Goal: Task Accomplishment & Management: Manage account settings

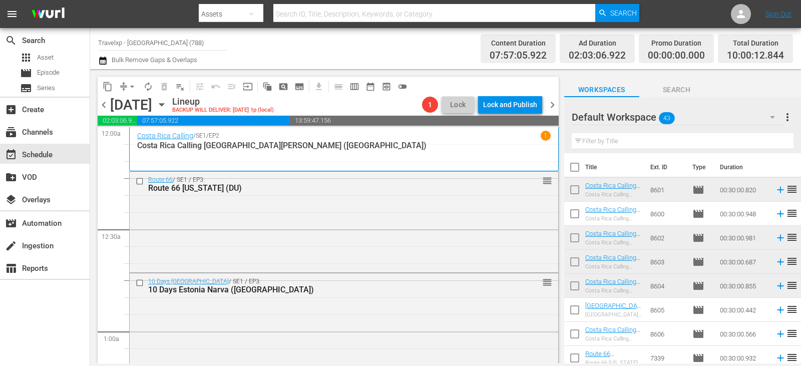
scroll to position [1964, 0]
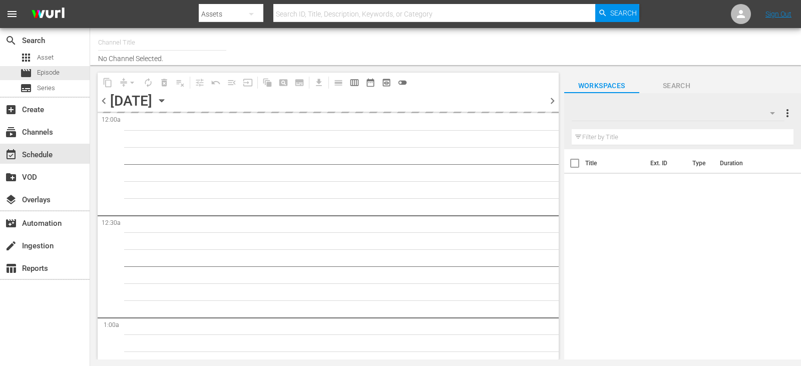
type input "Travelxp - [GEOGRAPHIC_DATA] (788)"
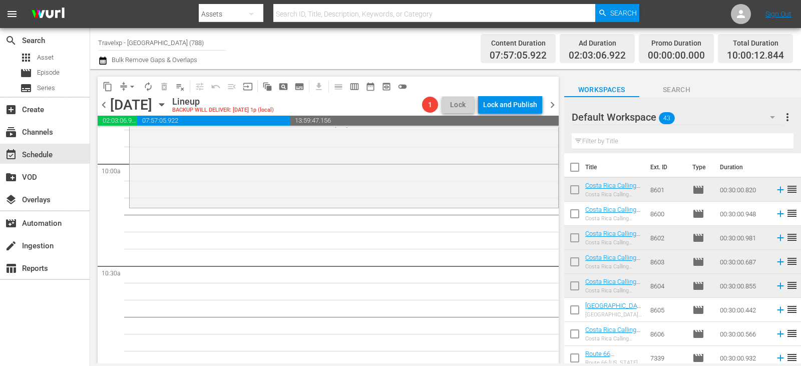
scroll to position [1954, 0]
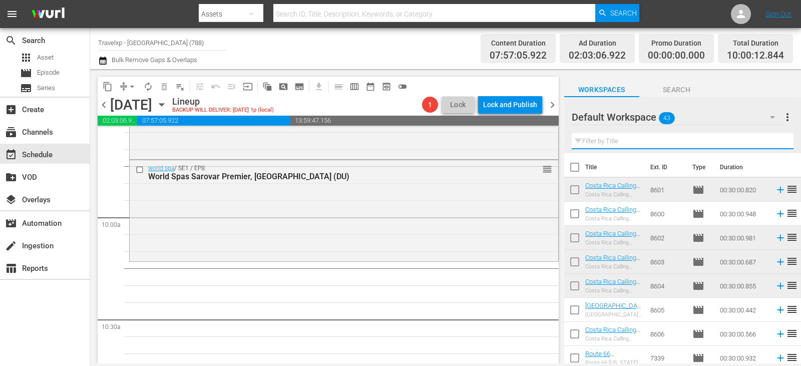
click at [633, 143] on input "text" at bounding box center [683, 141] width 222 height 16
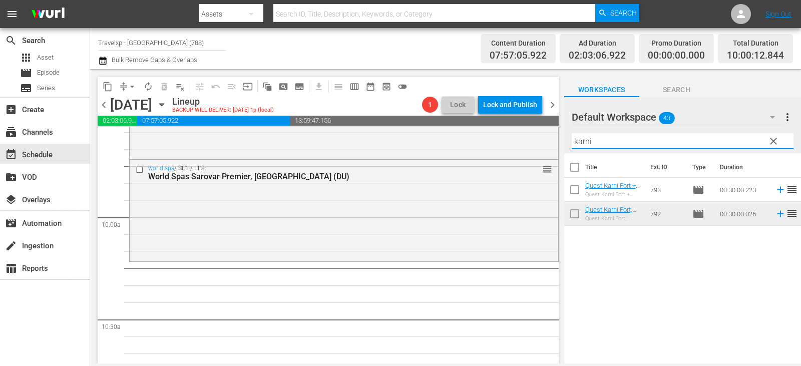
type input "karni"
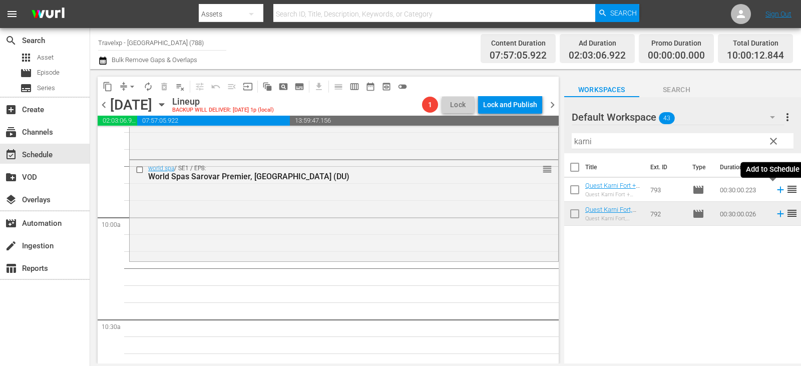
click at [777, 190] on icon at bounding box center [780, 190] width 7 height 7
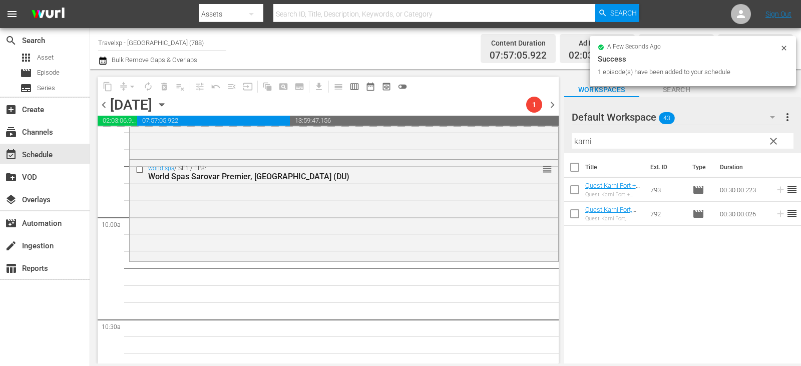
click at [770, 141] on span "clear" at bounding box center [774, 141] width 12 height 12
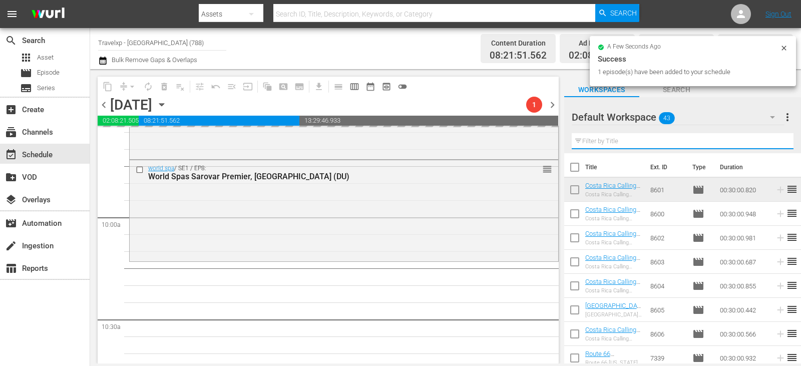
click at [770, 141] on input "text" at bounding box center [683, 141] width 222 height 16
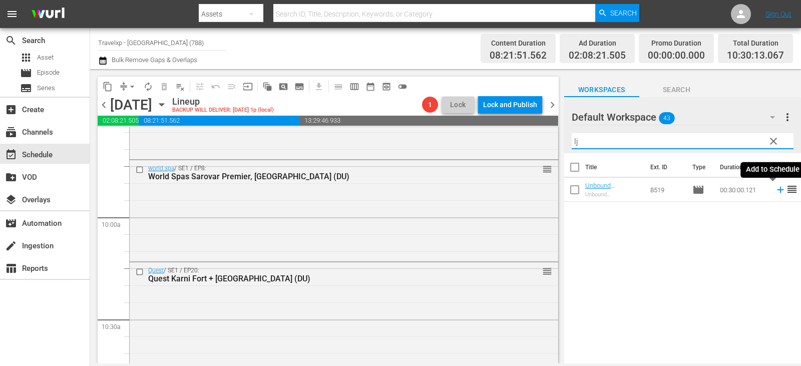
type input "lj"
click at [775, 189] on icon at bounding box center [780, 189] width 11 height 11
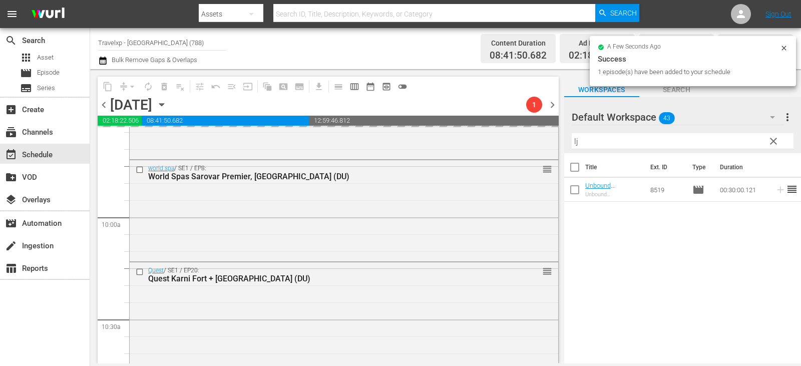
click at [774, 148] on button "clear" at bounding box center [773, 141] width 16 height 16
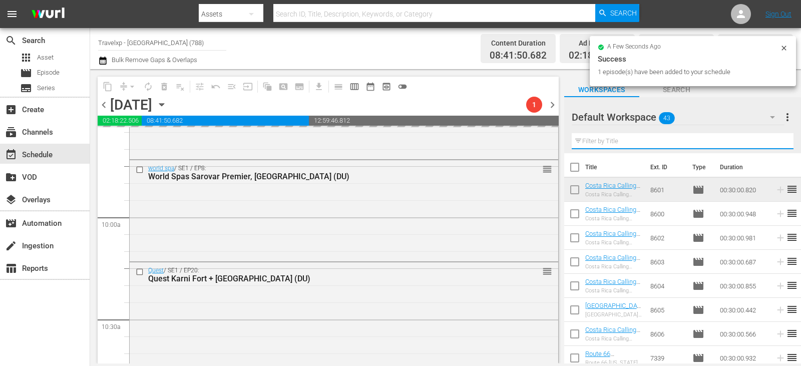
click at [774, 148] on input "text" at bounding box center [683, 141] width 222 height 16
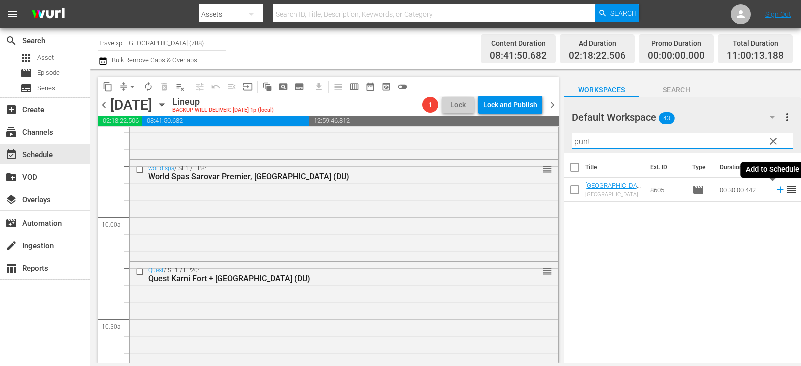
type input "punt"
click at [775, 188] on icon at bounding box center [780, 189] width 11 height 11
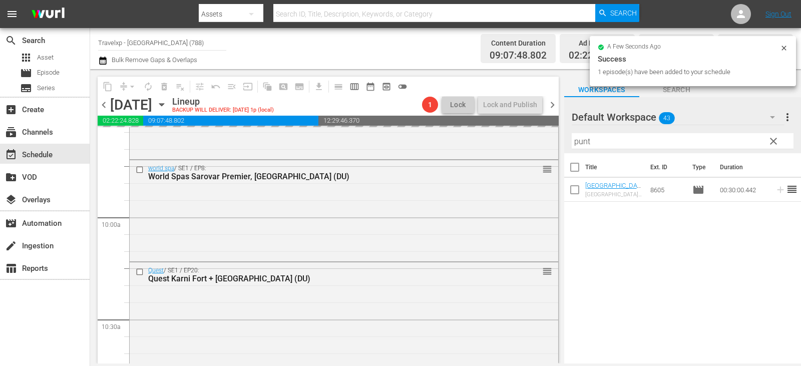
click at [774, 141] on span "clear" at bounding box center [774, 141] width 12 height 12
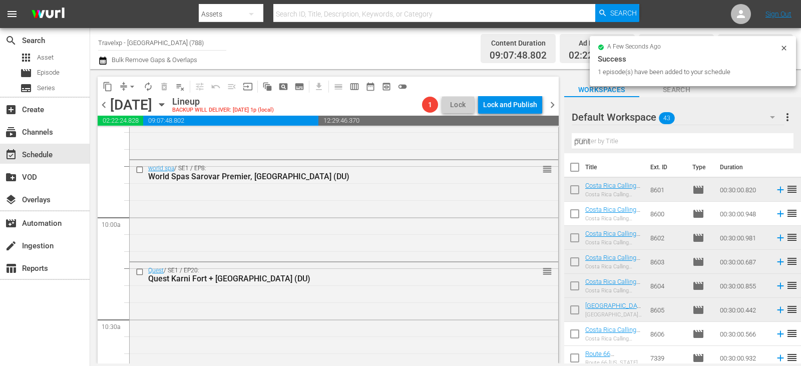
click at [774, 141] on input "punt" at bounding box center [683, 141] width 222 height 16
click at [774, 141] on input "text" at bounding box center [683, 141] width 222 height 16
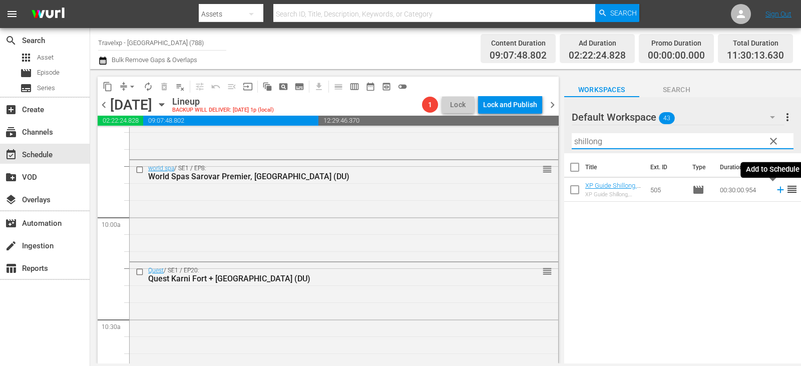
type input "shillong"
click at [775, 189] on icon at bounding box center [780, 189] width 11 height 11
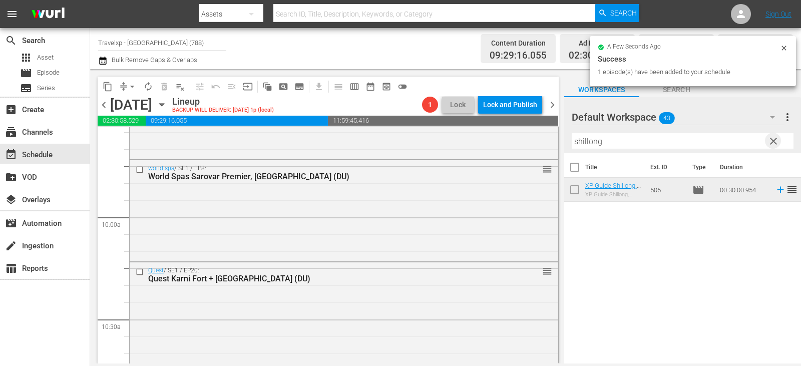
click at [775, 142] on span "clear" at bounding box center [774, 141] width 12 height 12
click at [775, 142] on input "text" at bounding box center [683, 141] width 222 height 16
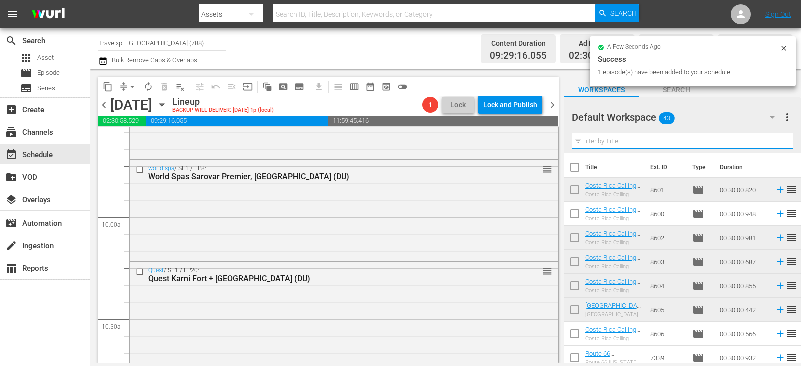
click at [775, 142] on input "text" at bounding box center [683, 141] width 222 height 16
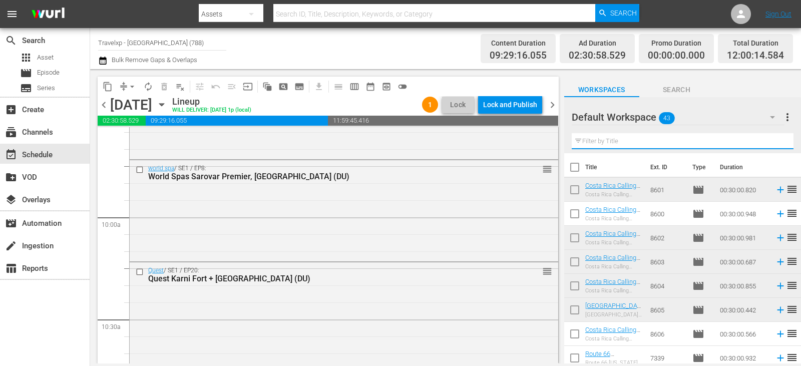
click at [775, 142] on input "text" at bounding box center [683, 141] width 222 height 16
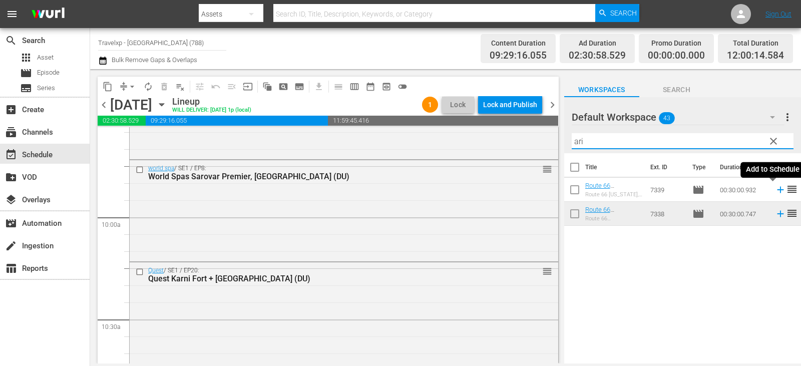
type input "ari"
click at [775, 193] on icon at bounding box center [780, 189] width 11 height 11
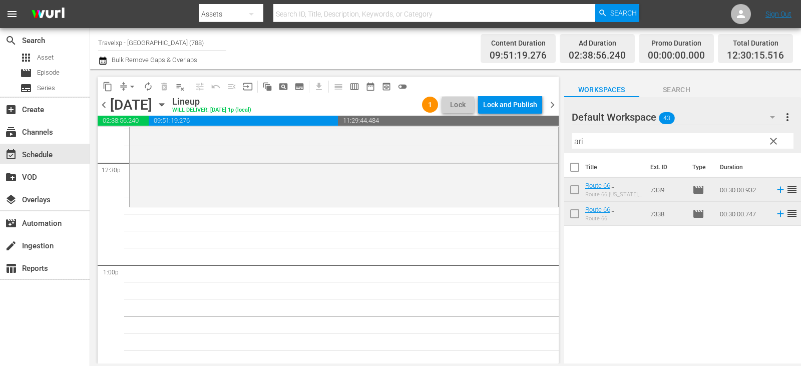
scroll to position [2505, 0]
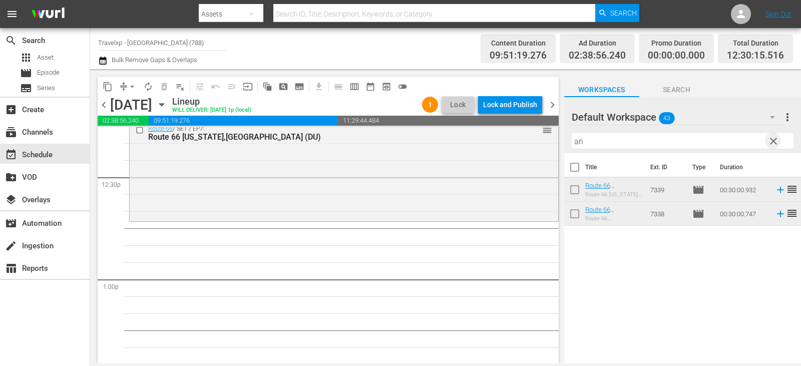
click at [768, 140] on span "clear" at bounding box center [774, 141] width 12 height 12
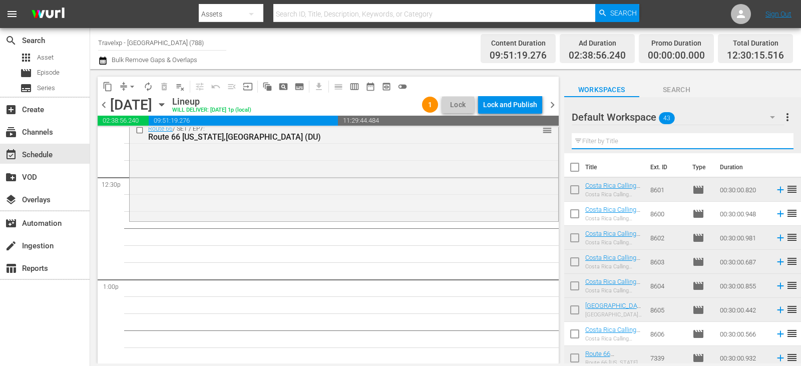
click at [768, 140] on input "text" at bounding box center [683, 141] width 222 height 16
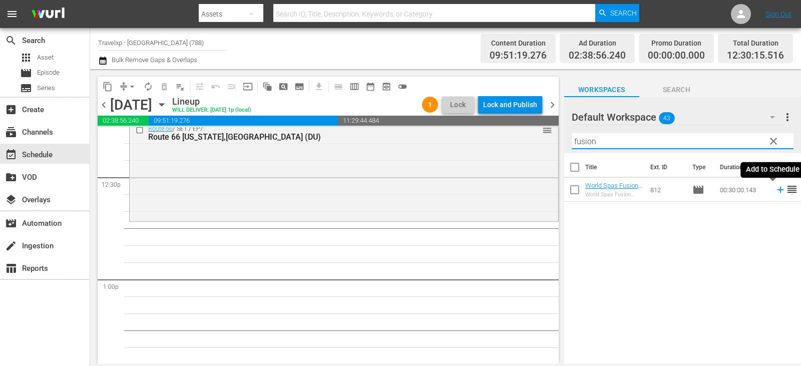
type input "fusion"
click at [777, 190] on icon at bounding box center [780, 190] width 7 height 7
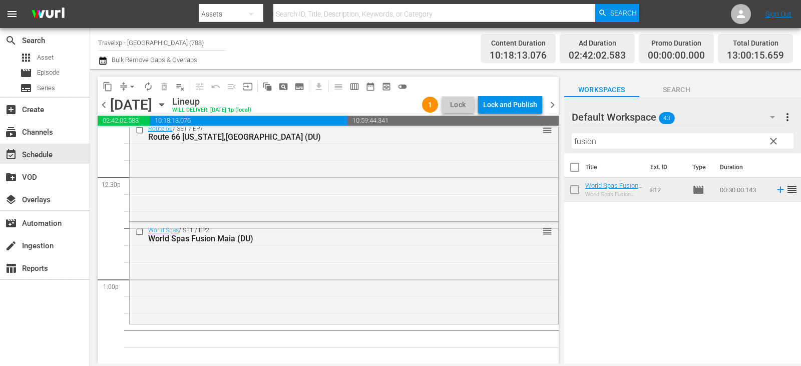
click at [778, 141] on span "clear" at bounding box center [774, 141] width 12 height 12
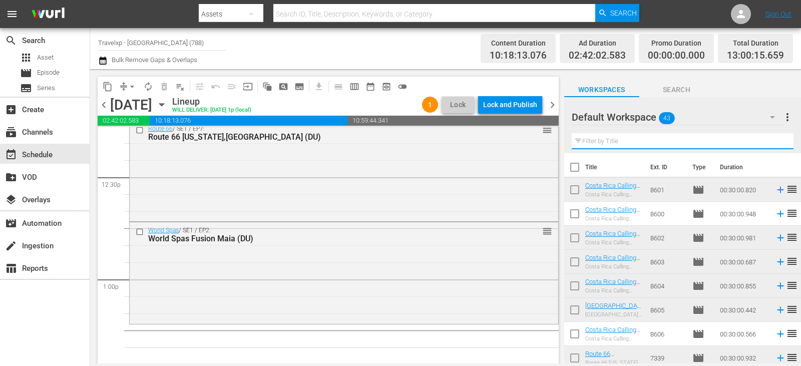
click at [778, 141] on input "text" at bounding box center [683, 141] width 222 height 16
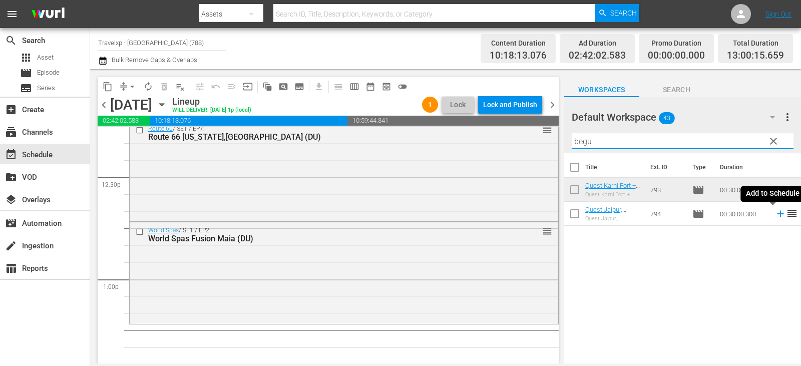
type input "begu"
click at [775, 216] on icon at bounding box center [780, 213] width 11 height 11
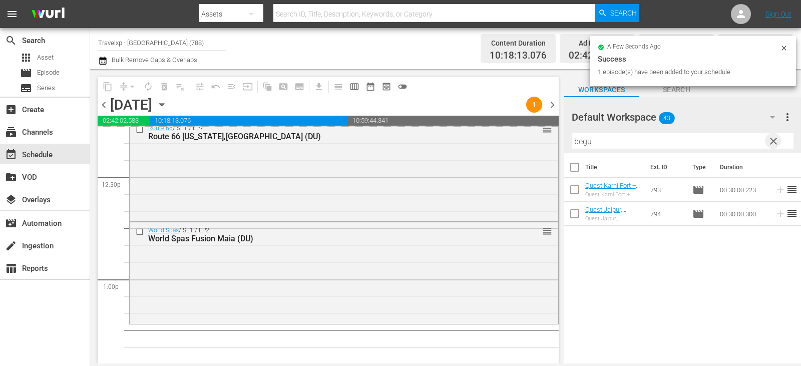
click at [773, 143] on span "clear" at bounding box center [774, 141] width 12 height 12
click at [773, 143] on input "text" at bounding box center [683, 141] width 222 height 16
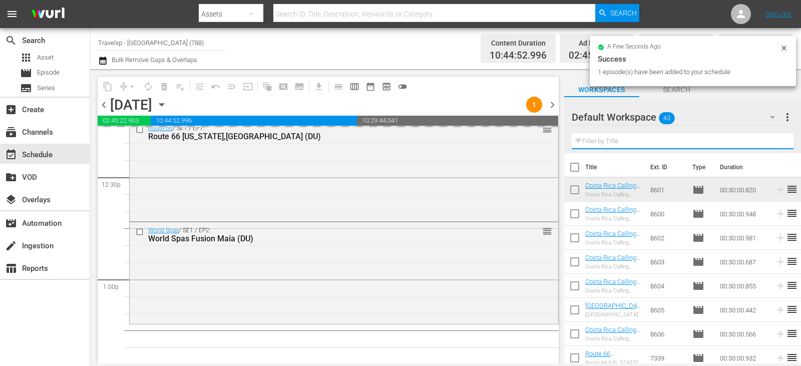
click at [773, 143] on input "text" at bounding box center [683, 141] width 222 height 16
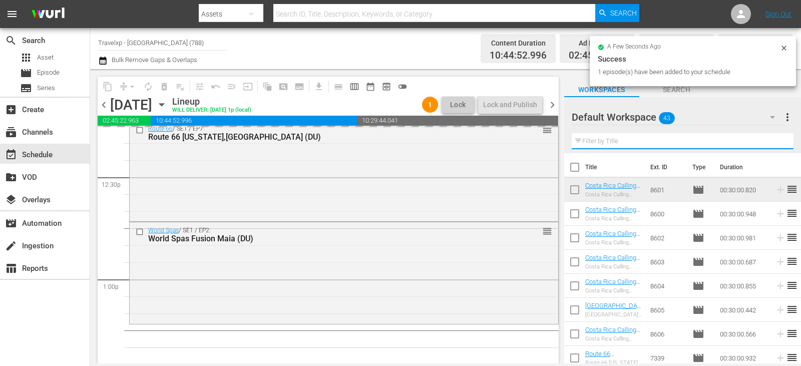
click at [773, 143] on input "text" at bounding box center [683, 141] width 222 height 16
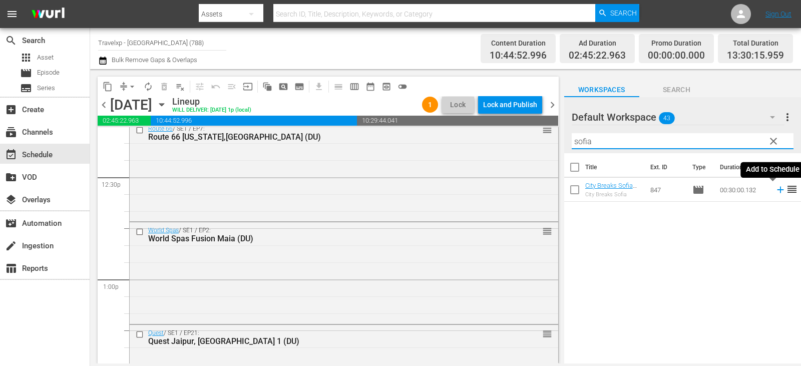
type input "sofia"
click at [775, 191] on icon at bounding box center [780, 189] width 11 height 11
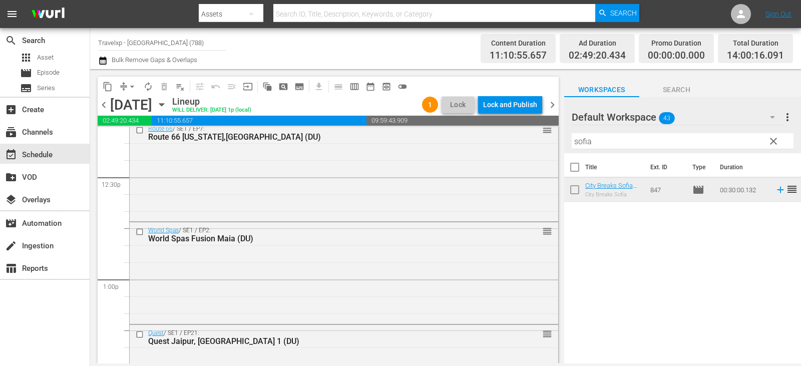
click at [773, 142] on span "clear" at bounding box center [774, 141] width 12 height 12
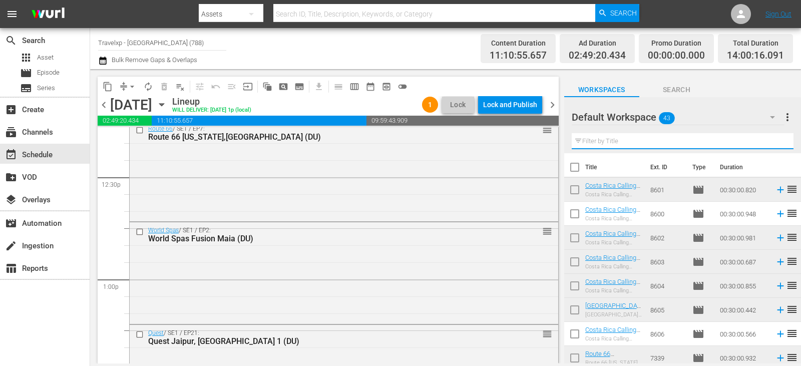
click at [773, 142] on input "text" at bounding box center [683, 141] width 222 height 16
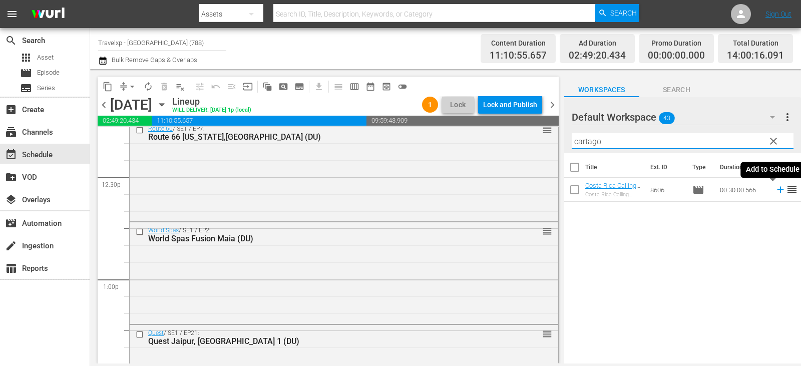
type input "cartago"
click at [775, 191] on icon at bounding box center [780, 189] width 11 height 11
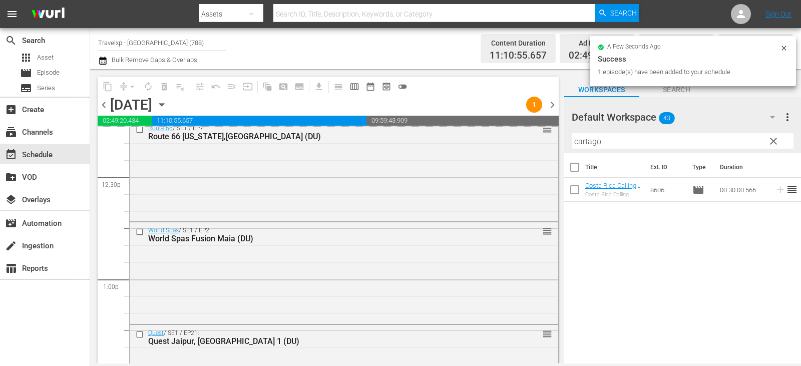
click at [771, 148] on button "clear" at bounding box center [773, 141] width 16 height 16
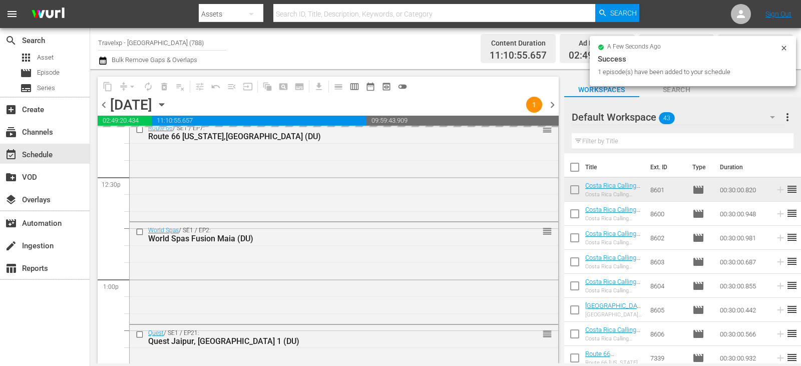
click at [771, 146] on input "text" at bounding box center [683, 141] width 222 height 16
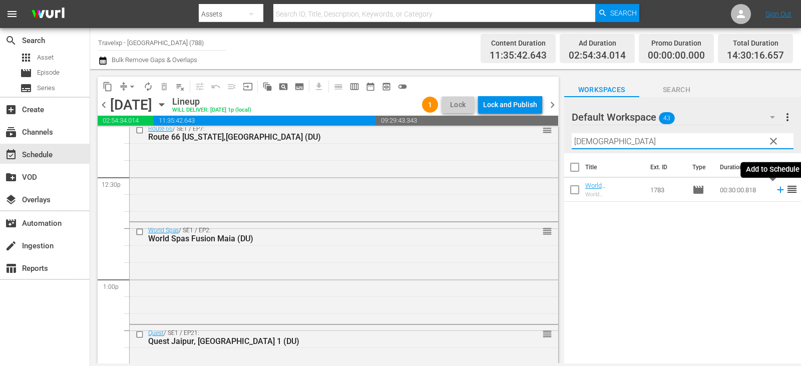
type input "buddhist"
click at [775, 192] on icon at bounding box center [780, 189] width 11 height 11
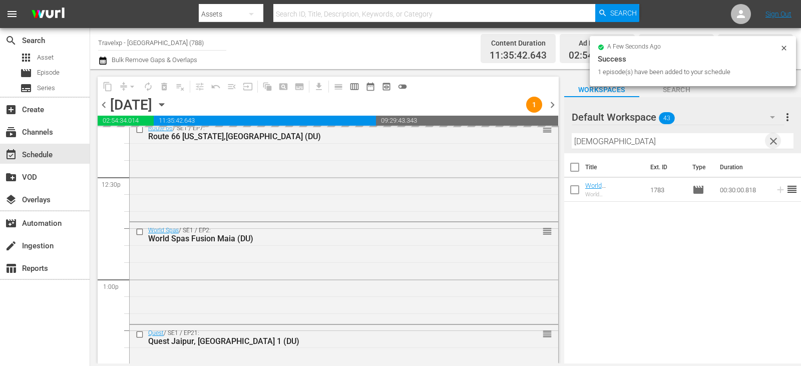
click at [769, 143] on span "clear" at bounding box center [774, 141] width 12 height 12
click at [769, 143] on input "text" at bounding box center [683, 141] width 222 height 16
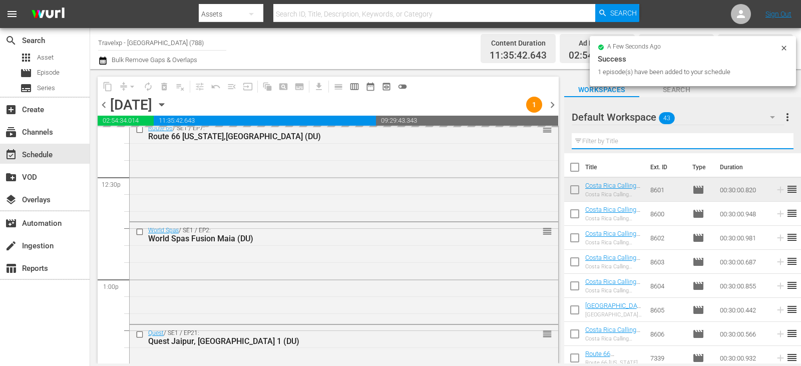
click at [769, 143] on input "text" at bounding box center [683, 141] width 222 height 16
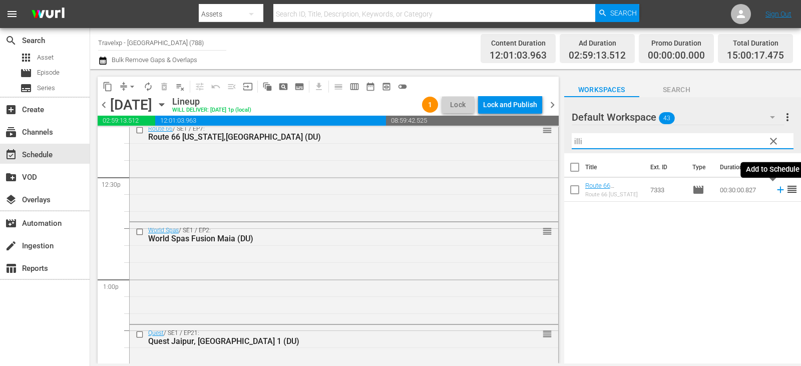
type input "illi"
click at [775, 190] on icon at bounding box center [780, 189] width 11 height 11
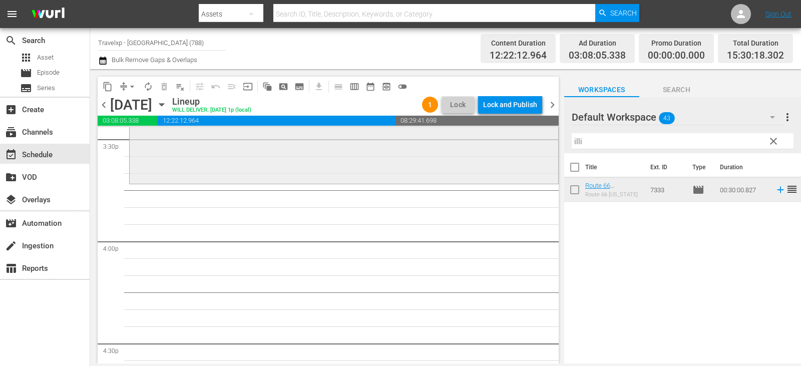
scroll to position [3106, 0]
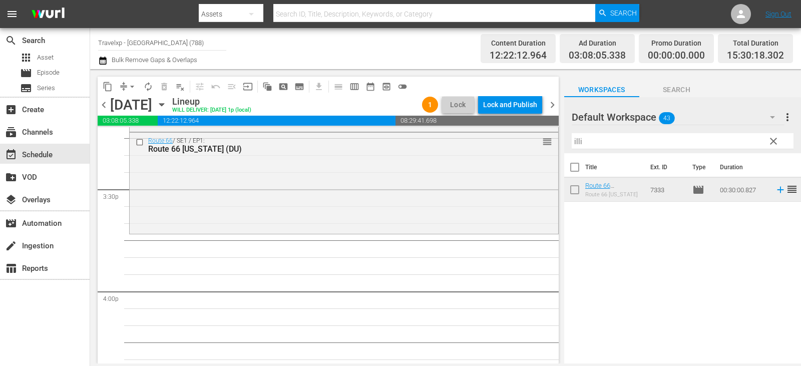
click at [766, 140] on button "clear" at bounding box center [773, 141] width 16 height 16
click at [766, 140] on input "text" at bounding box center [683, 141] width 222 height 16
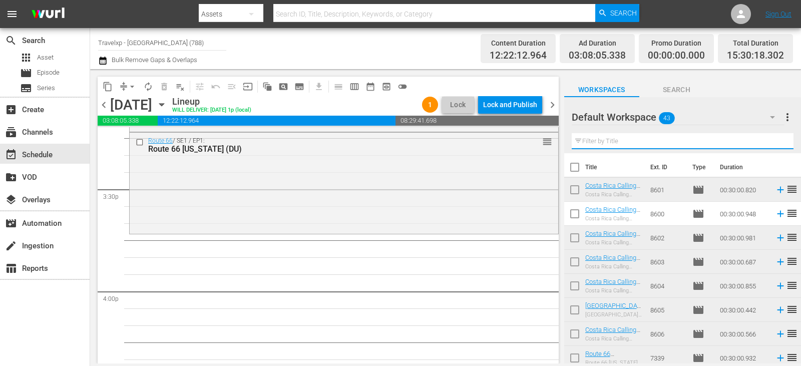
click at [766, 140] on input "text" at bounding box center [683, 141] width 222 height 16
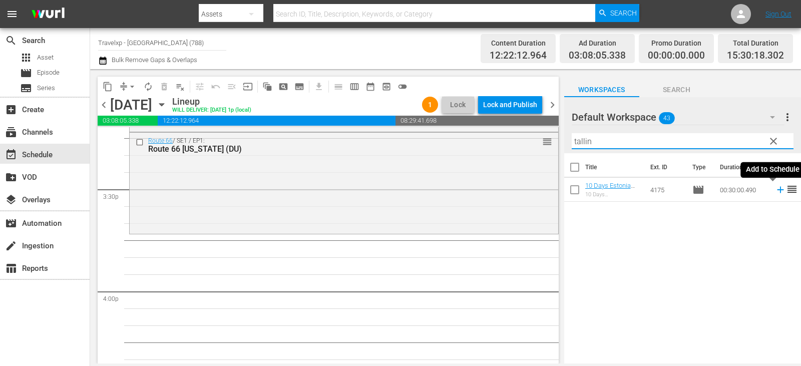
type input "tallin"
click at [775, 193] on icon at bounding box center [780, 189] width 11 height 11
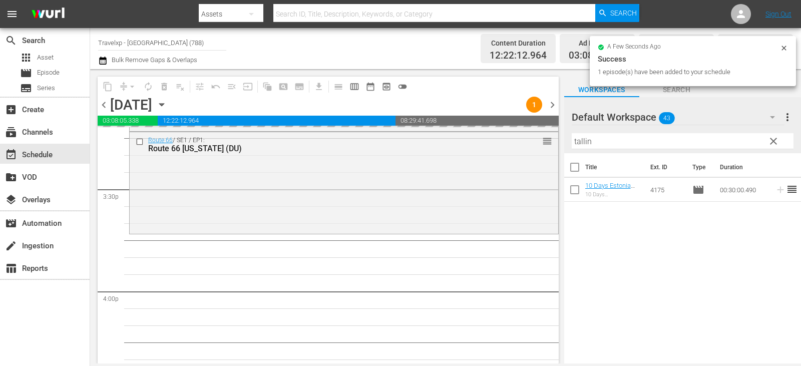
click at [775, 137] on button "clear" at bounding box center [773, 141] width 16 height 16
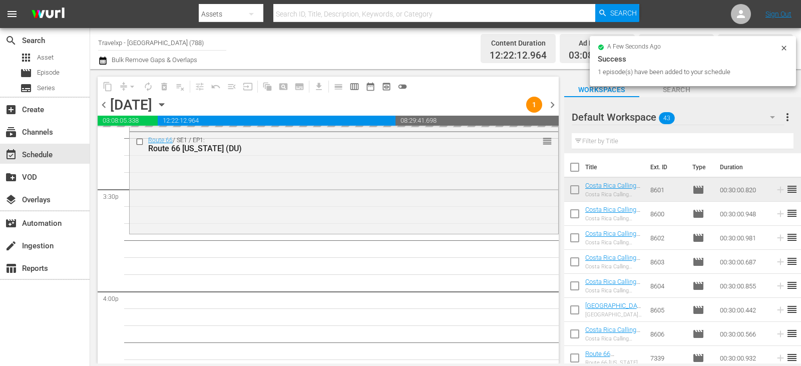
click at [770, 141] on input "text" at bounding box center [683, 141] width 222 height 16
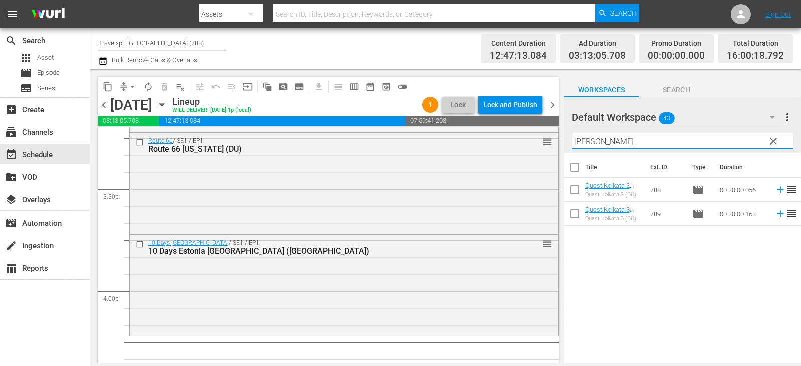
type input "[PERSON_NAME]"
click at [775, 191] on icon at bounding box center [780, 189] width 11 height 11
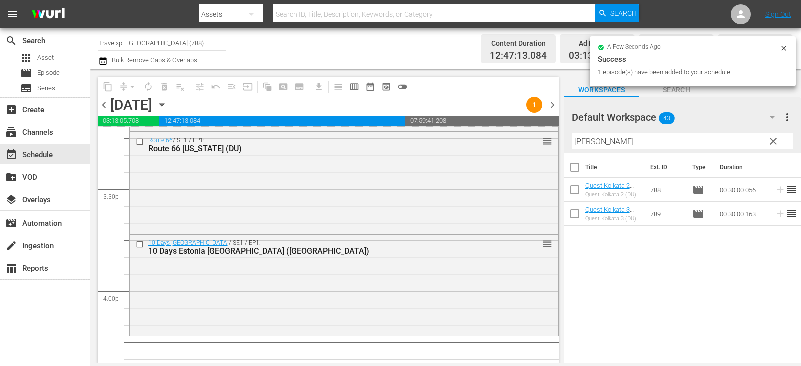
click at [768, 142] on span "clear" at bounding box center [774, 141] width 12 height 12
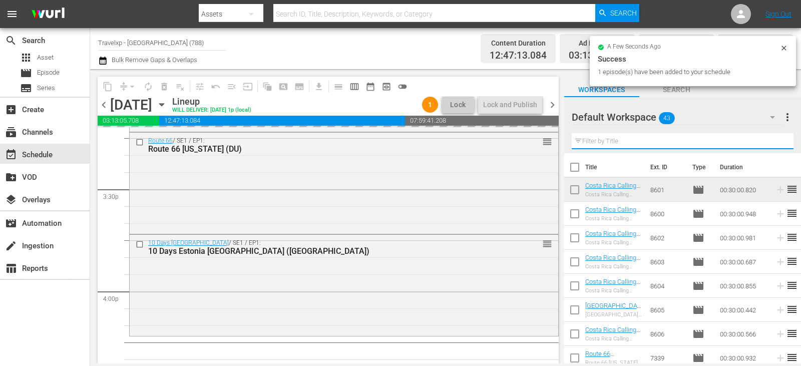
click at [768, 142] on input "text" at bounding box center [683, 141] width 222 height 16
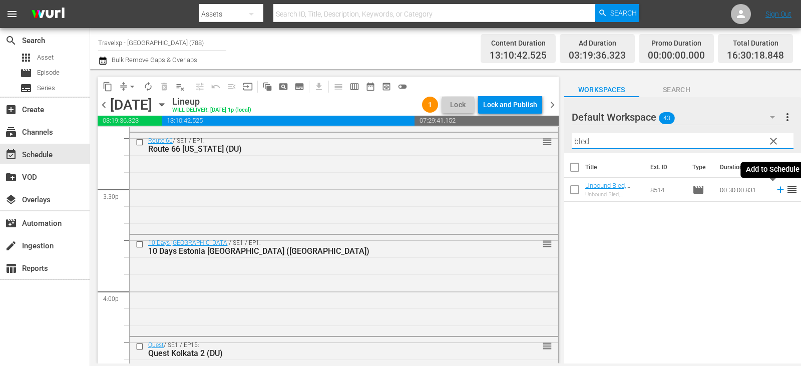
type input "bled"
click at [775, 188] on icon at bounding box center [780, 189] width 11 height 11
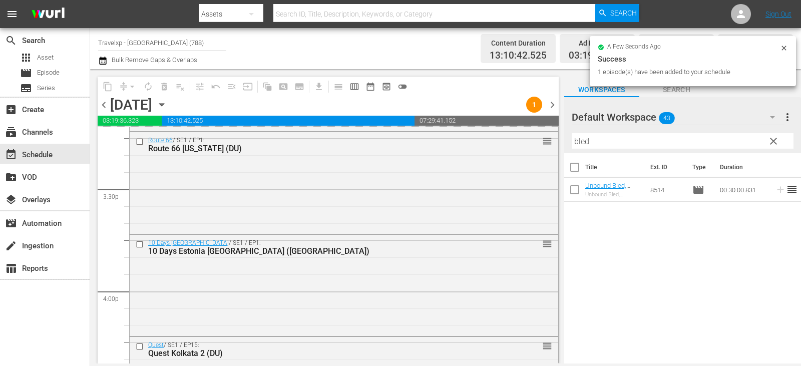
click at [779, 136] on span "clear" at bounding box center [774, 141] width 12 height 12
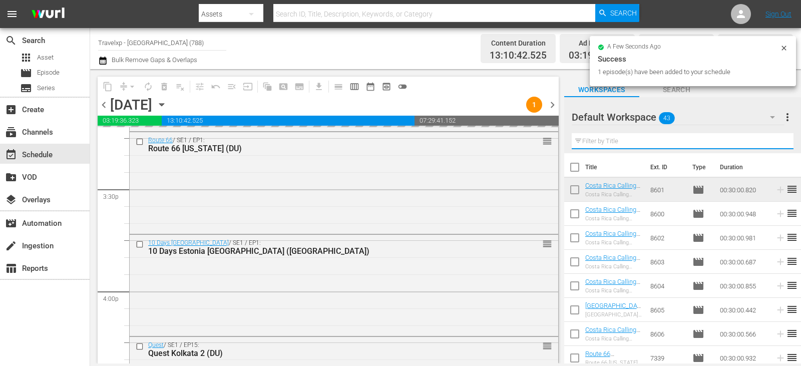
click at [779, 136] on input "text" at bounding box center [683, 141] width 222 height 16
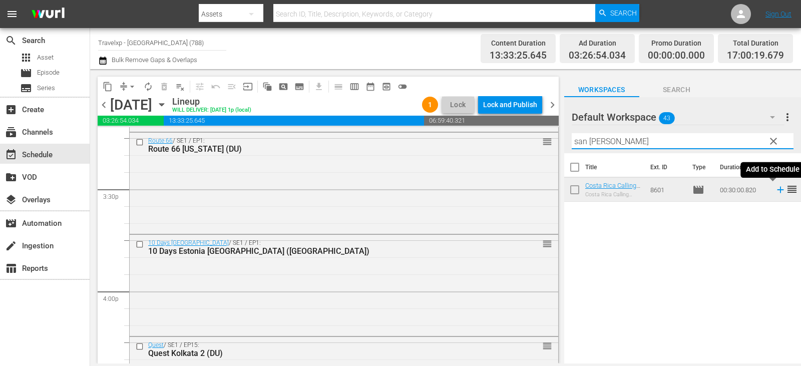
type input "san [PERSON_NAME]"
click at [775, 189] on icon at bounding box center [780, 189] width 11 height 11
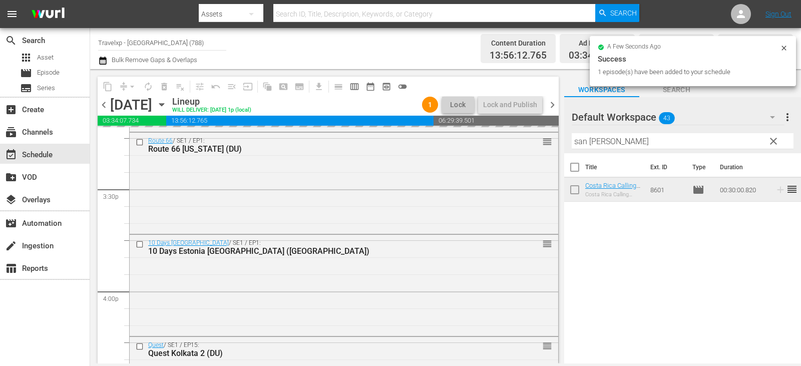
click at [777, 143] on span "clear" at bounding box center [774, 141] width 12 height 12
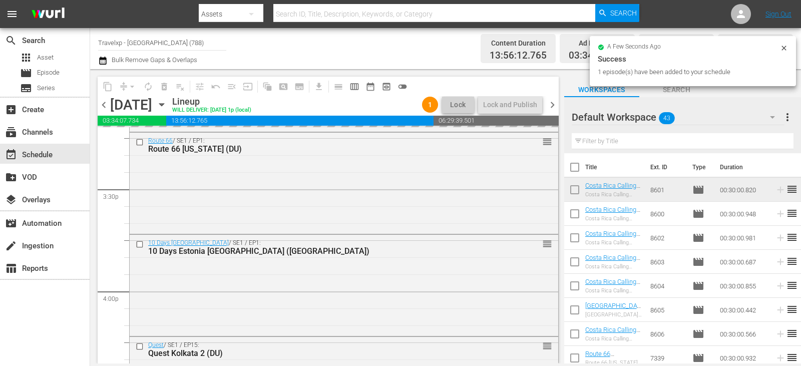
click at [777, 143] on input "text" at bounding box center [683, 141] width 222 height 16
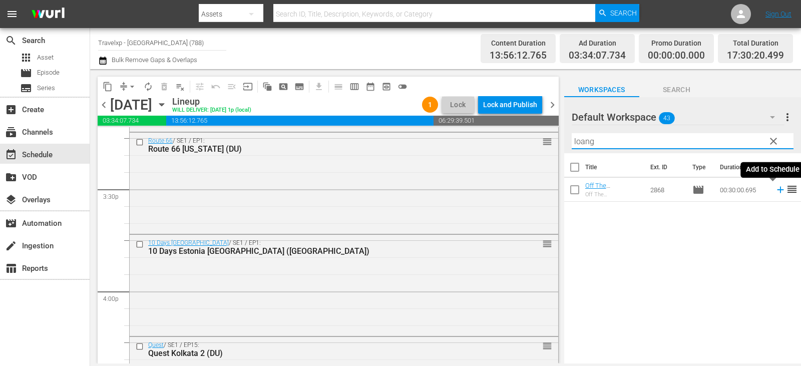
type input "loang"
click at [775, 190] on icon at bounding box center [780, 189] width 11 height 11
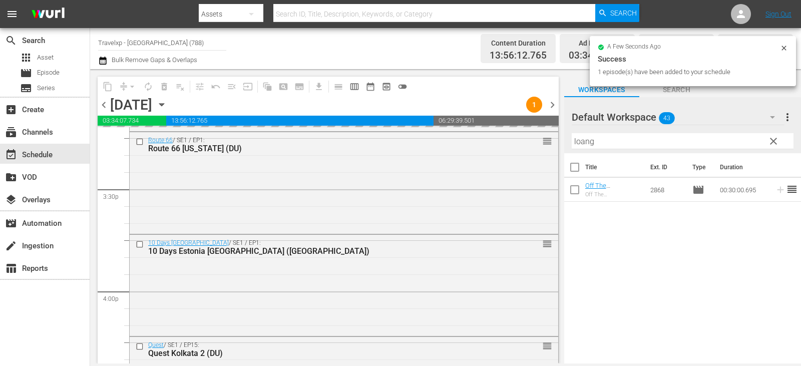
click at [779, 145] on span "clear" at bounding box center [774, 141] width 12 height 12
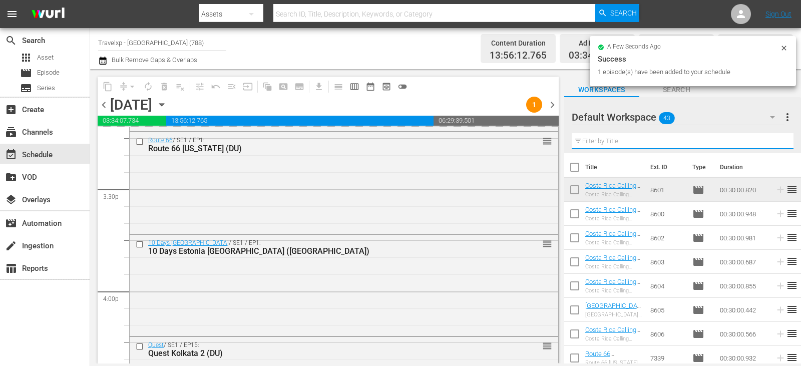
click at [779, 145] on input "text" at bounding box center [683, 141] width 222 height 16
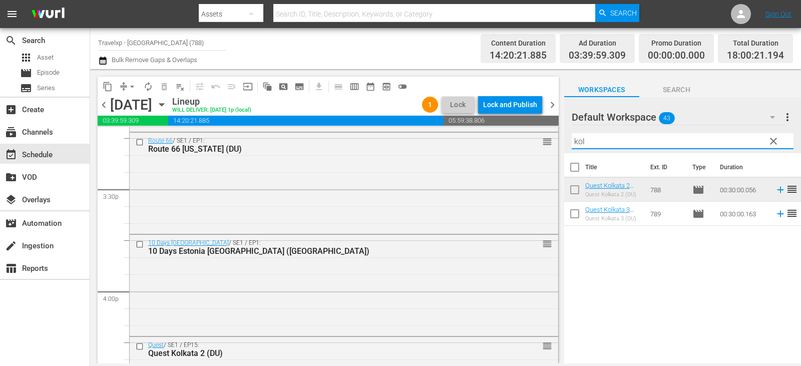
type input "kol"
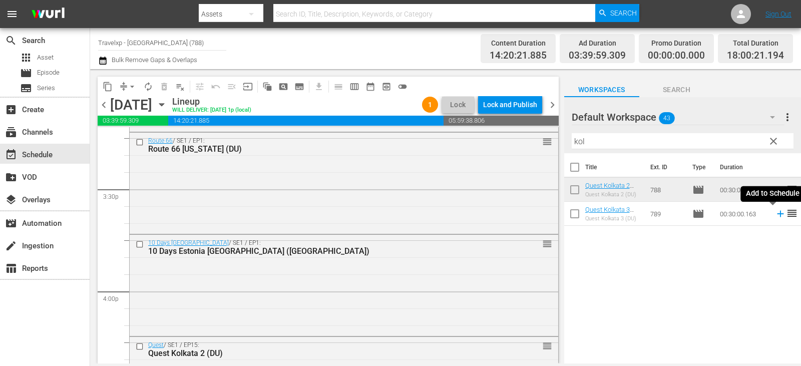
click at [775, 213] on icon at bounding box center [780, 213] width 11 height 11
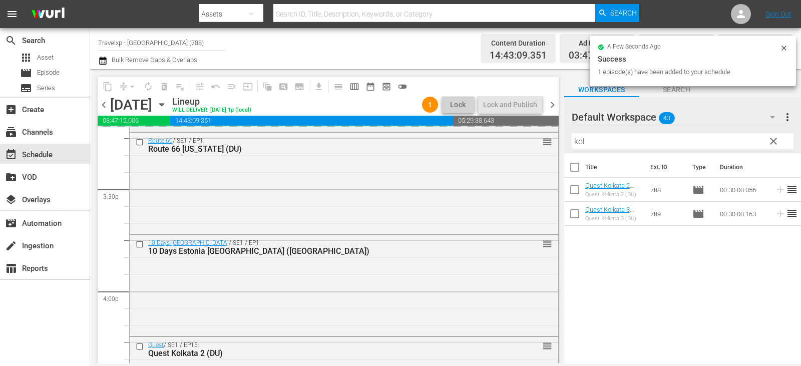
click at [769, 144] on span "clear" at bounding box center [774, 141] width 12 height 12
click at [769, 144] on input "kol" at bounding box center [683, 141] width 222 height 16
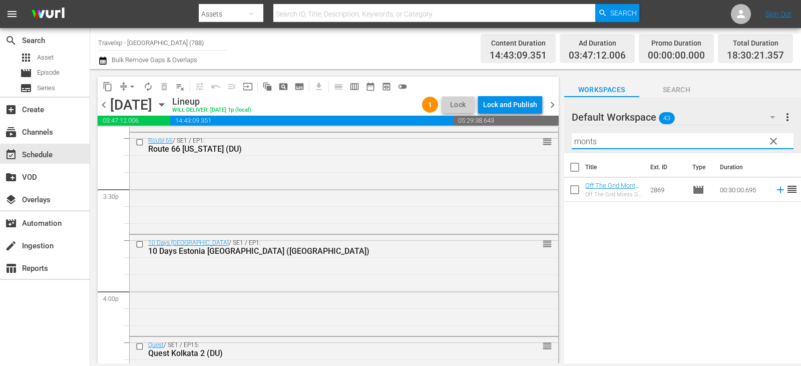
type input "monts"
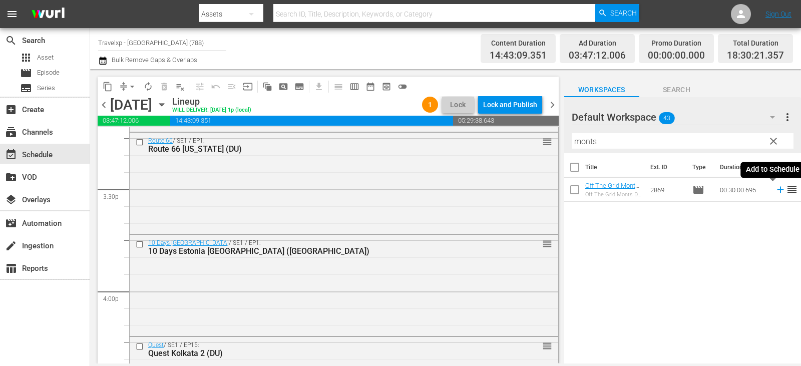
click at [775, 189] on icon at bounding box center [780, 189] width 11 height 11
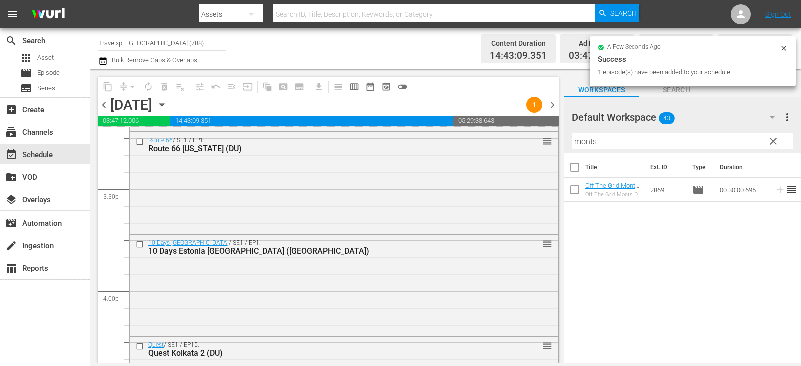
click at [775, 141] on span "clear" at bounding box center [774, 141] width 12 height 12
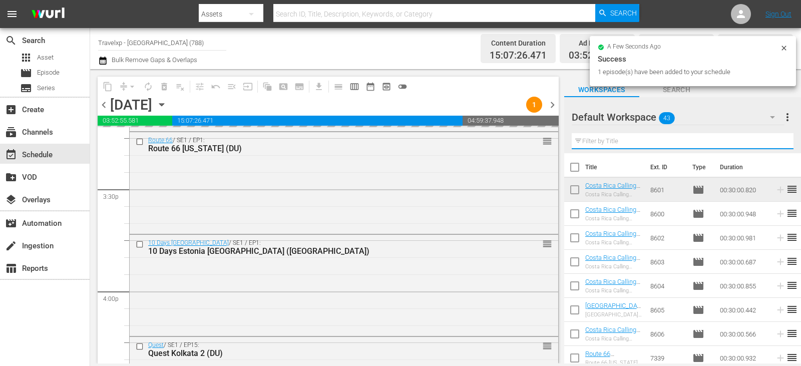
click at [775, 141] on input "text" at bounding box center [683, 141] width 222 height 16
drag, startPoint x: 775, startPoint y: 141, endPoint x: 768, endPoint y: 137, distance: 8.5
click at [775, 141] on input "text" at bounding box center [683, 141] width 222 height 16
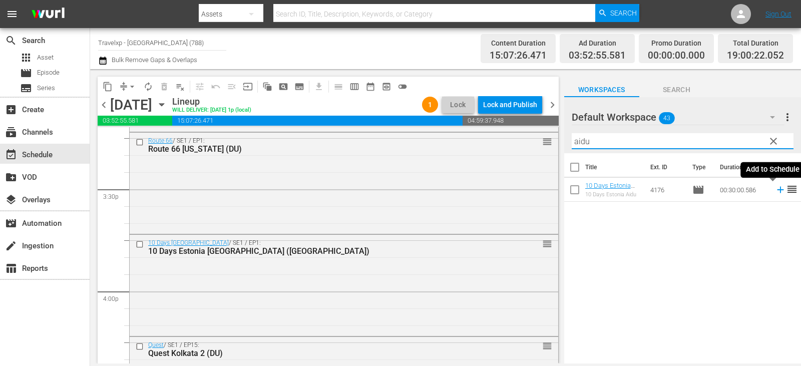
type input "aidu"
click at [775, 189] on icon at bounding box center [780, 189] width 11 height 11
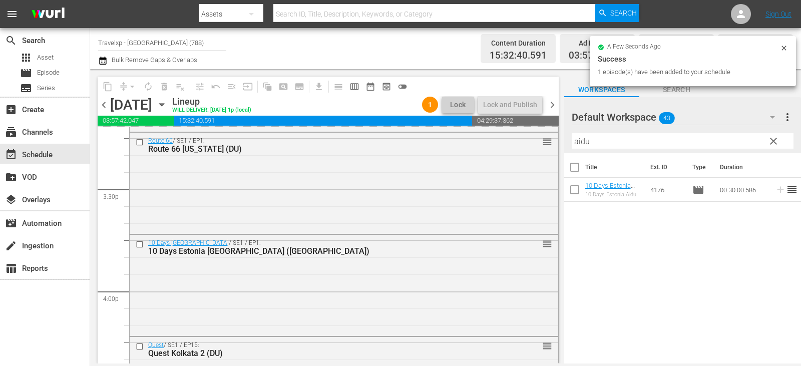
click at [775, 141] on span "clear" at bounding box center [774, 141] width 12 height 12
click at [775, 141] on input "aidu" at bounding box center [683, 141] width 222 height 16
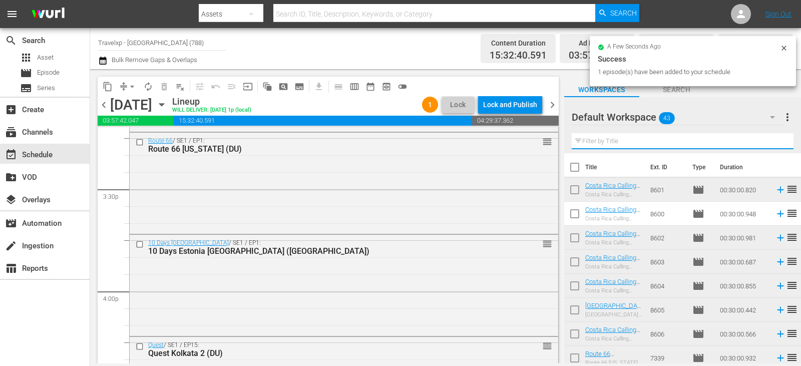
click at [775, 141] on input "text" at bounding box center [683, 141] width 222 height 16
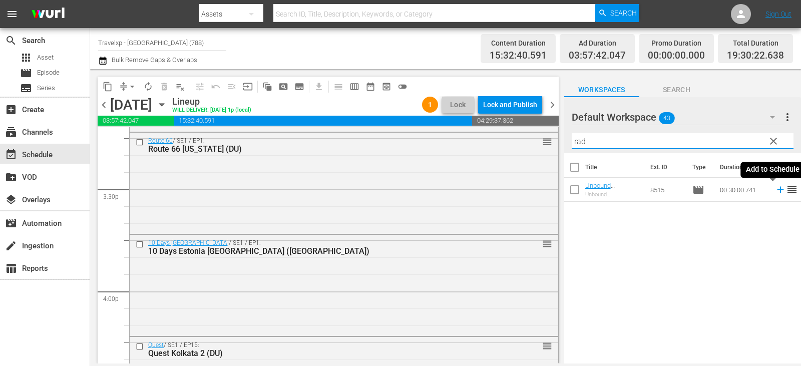
type input "rad"
click at [775, 194] on icon at bounding box center [780, 189] width 11 height 11
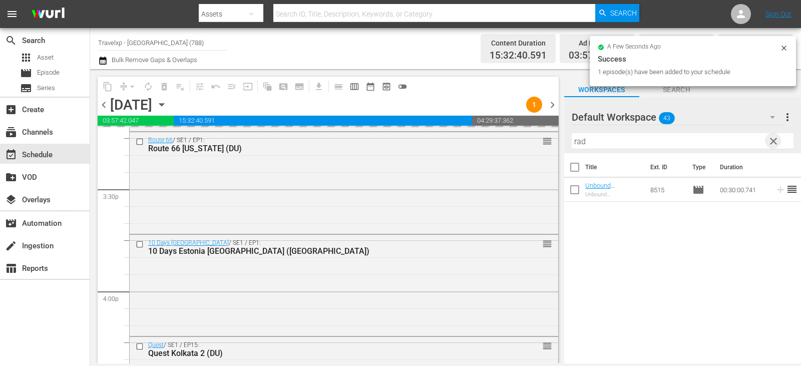
click at [777, 143] on span "clear" at bounding box center [774, 141] width 12 height 12
click at [777, 143] on input "text" at bounding box center [683, 141] width 222 height 16
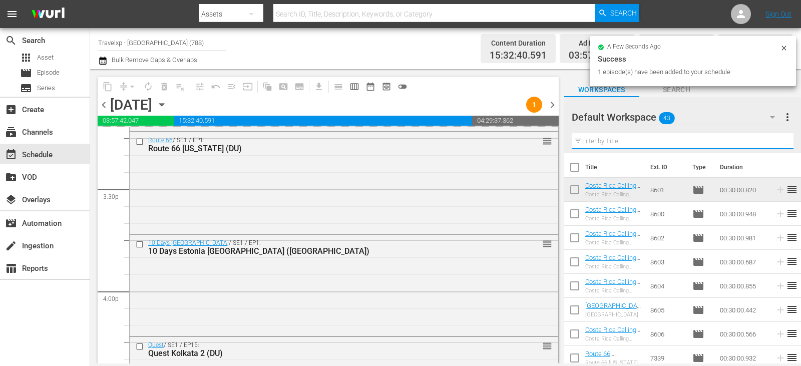
click at [777, 143] on input "text" at bounding box center [683, 141] width 222 height 16
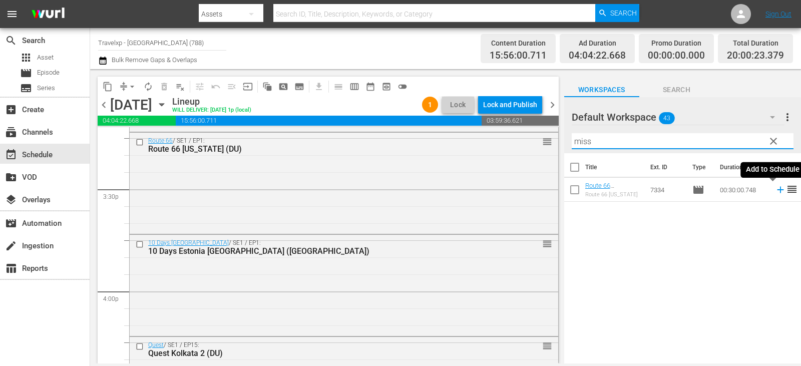
type input "miss"
click at [775, 190] on icon at bounding box center [780, 189] width 11 height 11
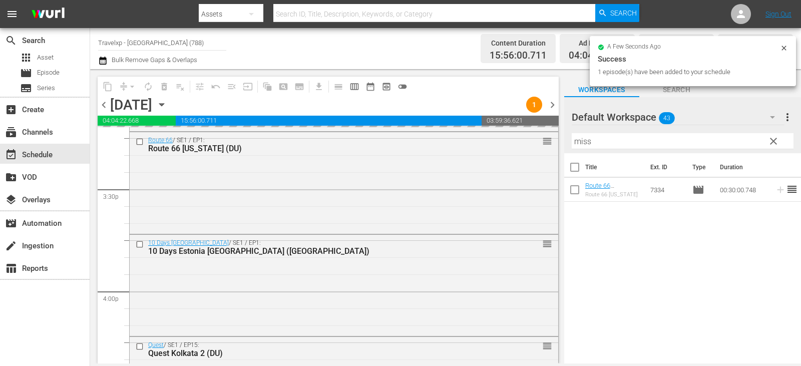
click at [770, 146] on span "clear" at bounding box center [774, 141] width 12 height 12
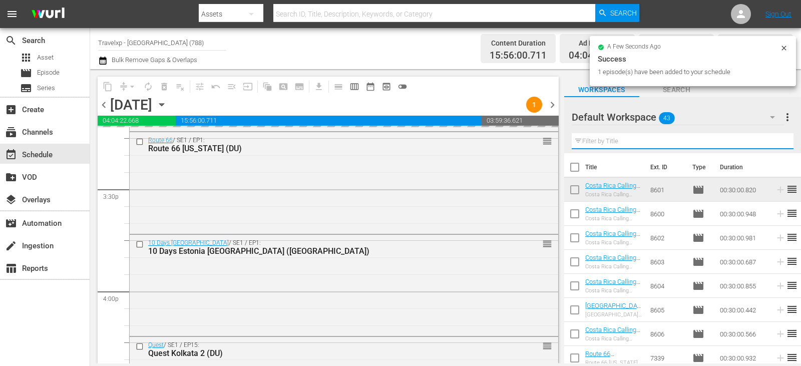
click at [770, 146] on input "text" at bounding box center [683, 141] width 222 height 16
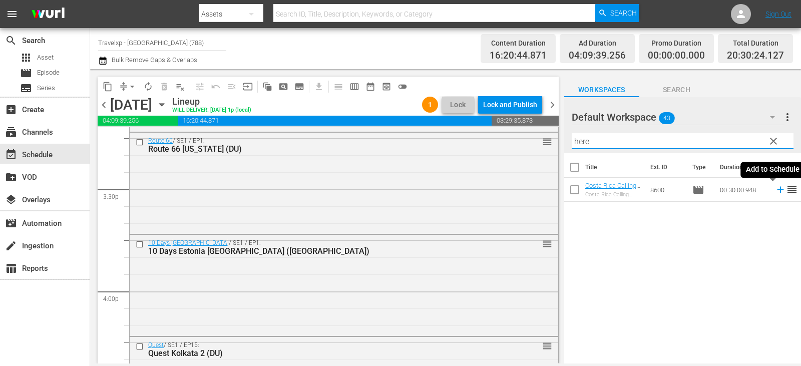
type input "here"
click at [775, 189] on icon at bounding box center [780, 189] width 11 height 11
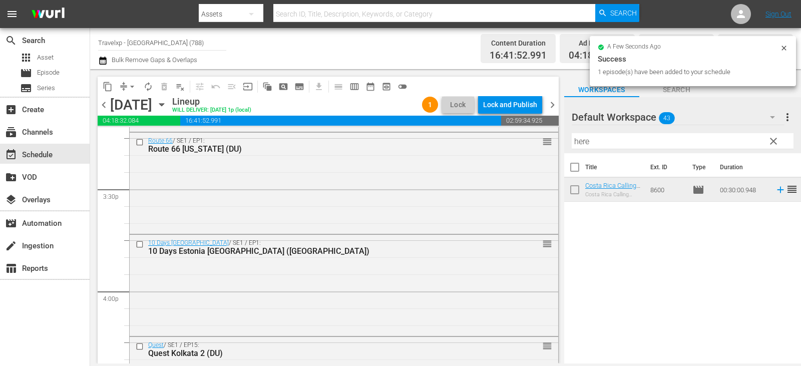
click at [772, 140] on span "clear" at bounding box center [774, 141] width 12 height 12
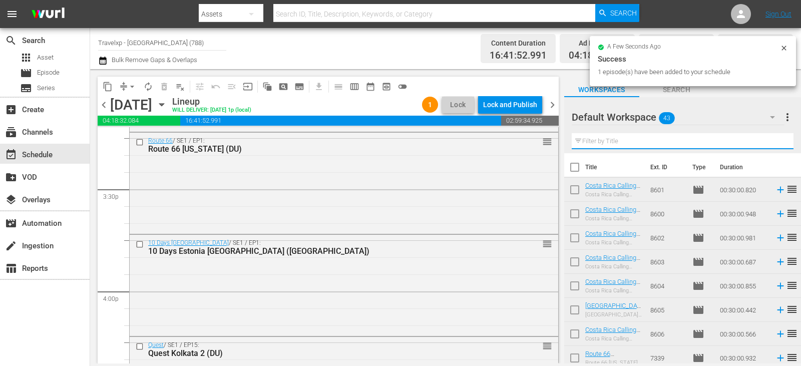
click at [772, 140] on input "text" at bounding box center [683, 141] width 222 height 16
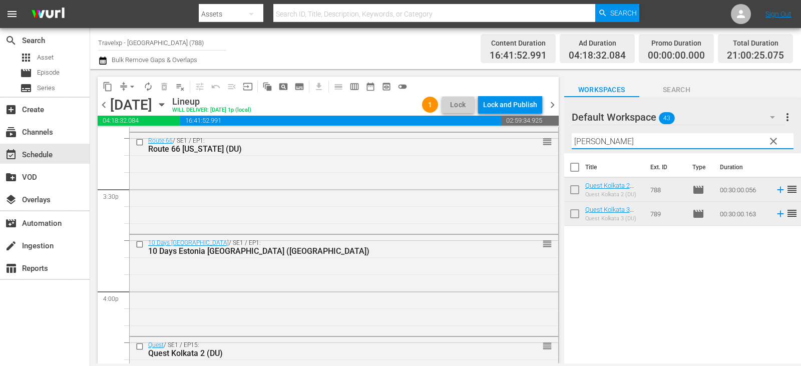
type input "[PERSON_NAME]"
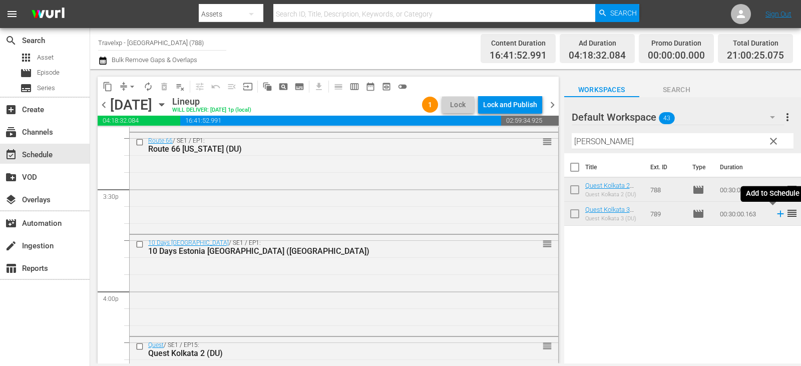
click at [775, 214] on icon at bounding box center [780, 213] width 11 height 11
click at [772, 146] on span "clear" at bounding box center [774, 141] width 12 height 12
click at [772, 146] on input "text" at bounding box center [683, 141] width 222 height 16
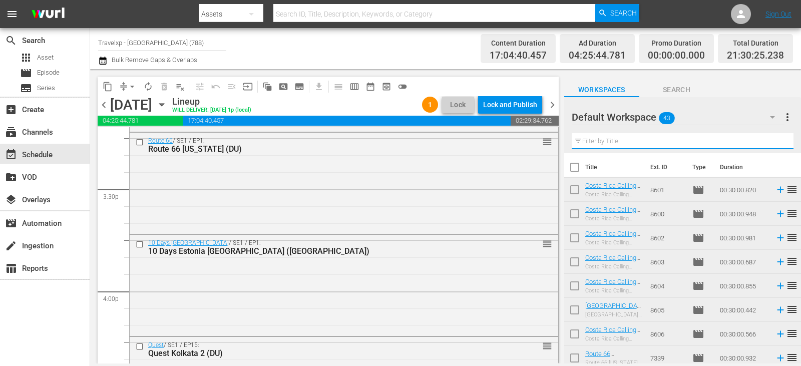
click at [772, 146] on input "text" at bounding box center [683, 141] width 222 height 16
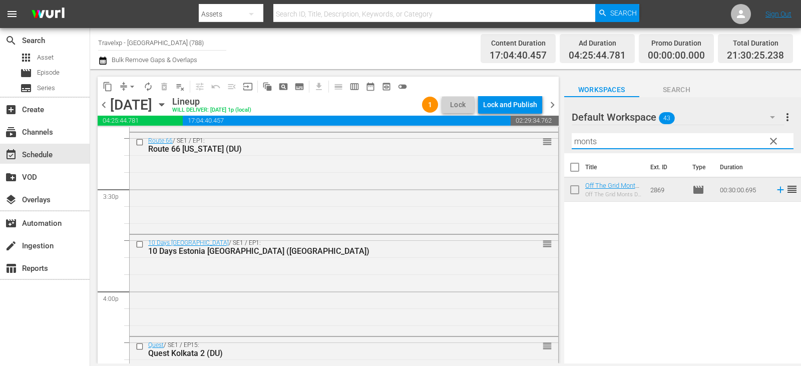
type input "monts"
click at [777, 190] on icon at bounding box center [780, 190] width 7 height 7
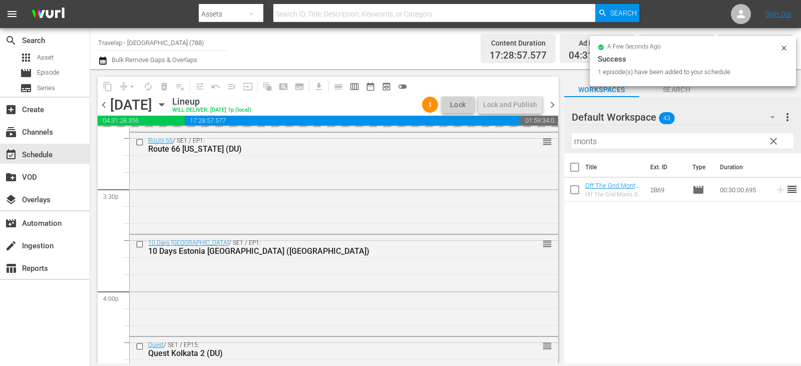
click at [773, 145] on span "clear" at bounding box center [774, 141] width 12 height 12
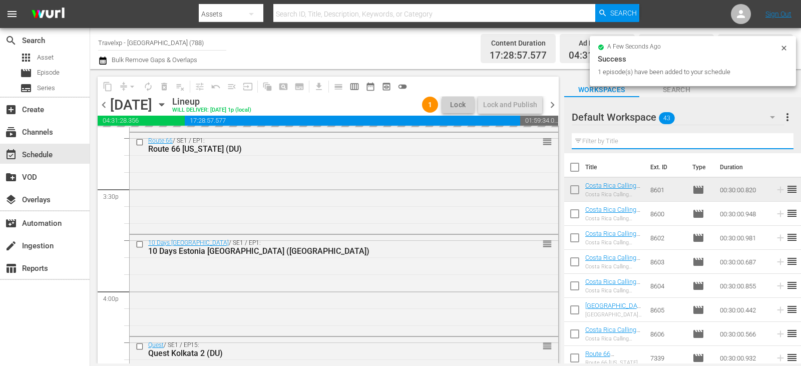
click at [773, 145] on input "text" at bounding box center [683, 141] width 222 height 16
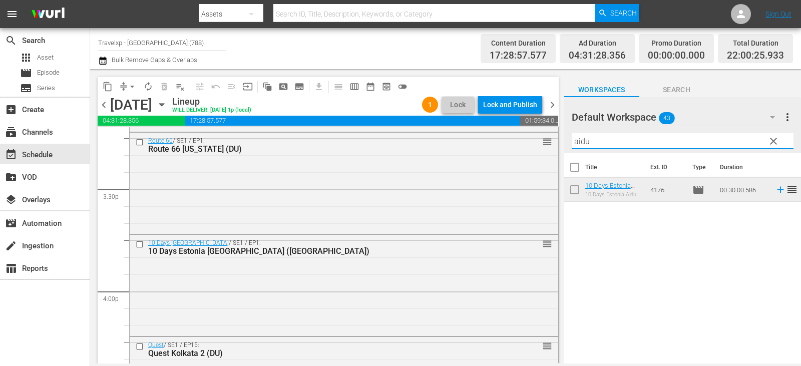
type input "aidu"
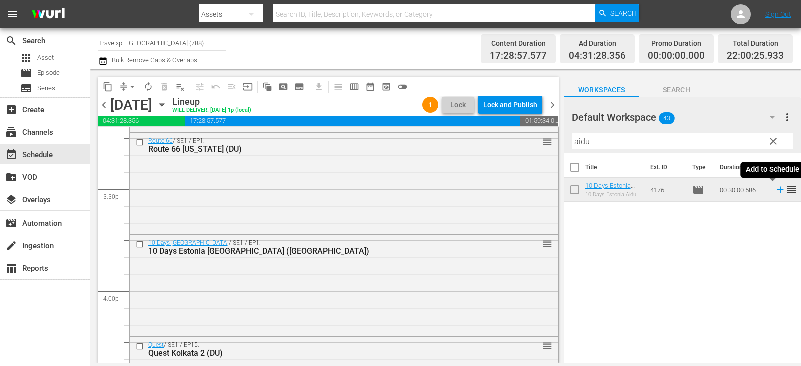
click at [776, 189] on icon at bounding box center [780, 189] width 11 height 11
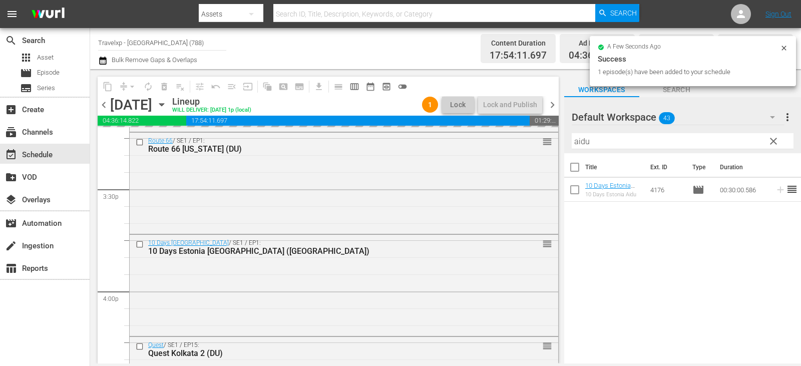
click at [778, 143] on span "clear" at bounding box center [774, 141] width 12 height 12
click at [778, 143] on input "aidu" at bounding box center [683, 141] width 222 height 16
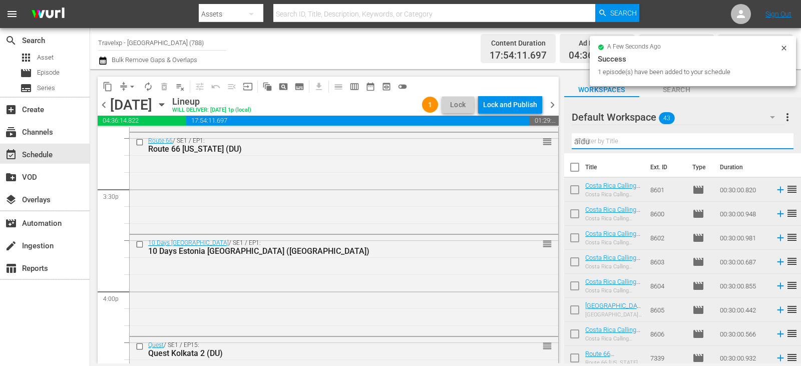
click at [778, 143] on input "aidu" at bounding box center [683, 141] width 222 height 16
click at [778, 143] on input "text" at bounding box center [683, 141] width 222 height 16
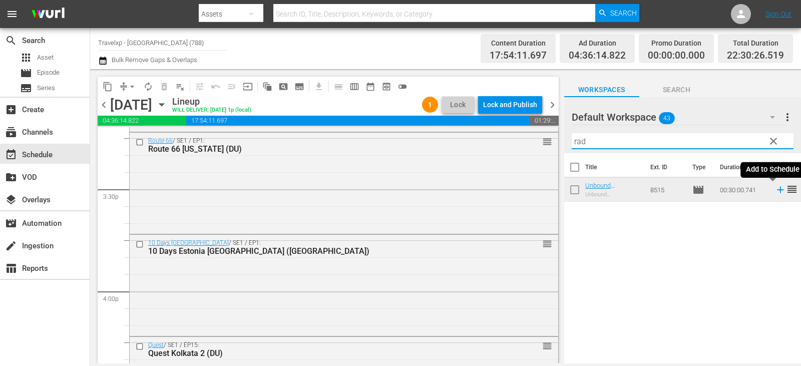
type input "rad"
click at [775, 192] on icon at bounding box center [780, 189] width 11 height 11
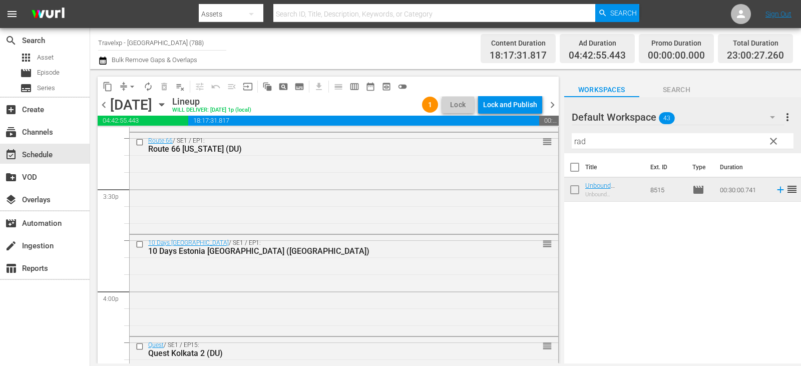
click at [778, 140] on span "clear" at bounding box center [774, 141] width 12 height 12
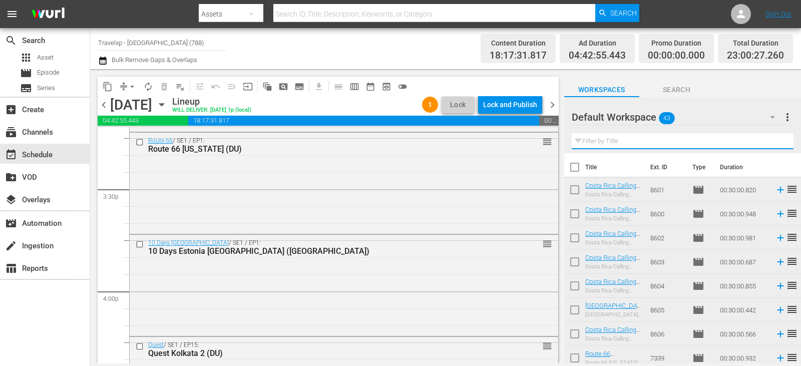
click at [778, 140] on input "text" at bounding box center [683, 141] width 222 height 16
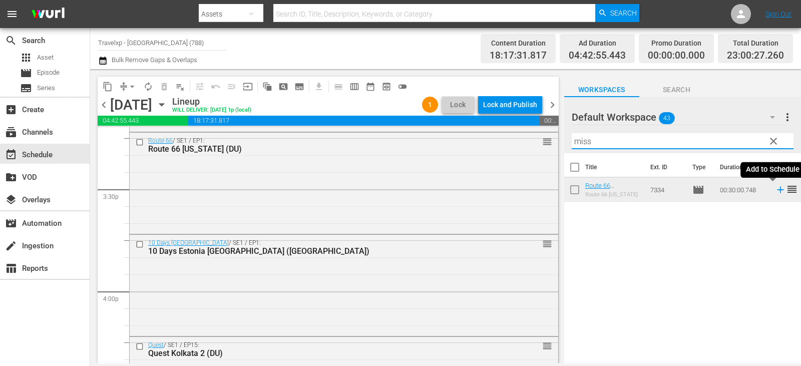
type input "miss"
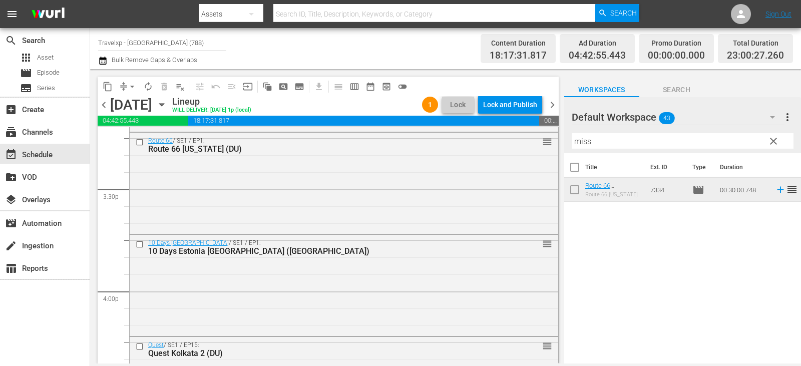
click at [771, 191] on td at bounding box center [778, 190] width 15 height 24
click at [777, 191] on icon at bounding box center [780, 190] width 7 height 7
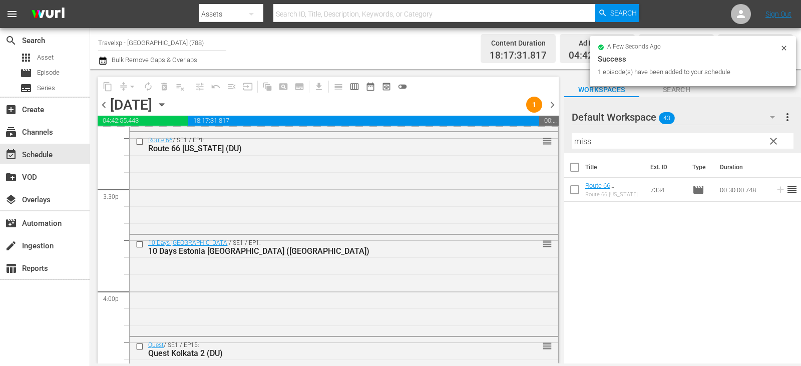
click at [775, 141] on span "clear" at bounding box center [774, 141] width 12 height 12
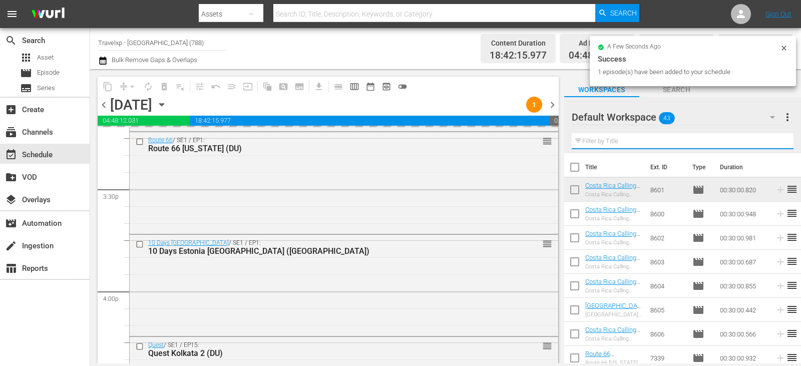
click at [775, 141] on input "text" at bounding box center [683, 141] width 222 height 16
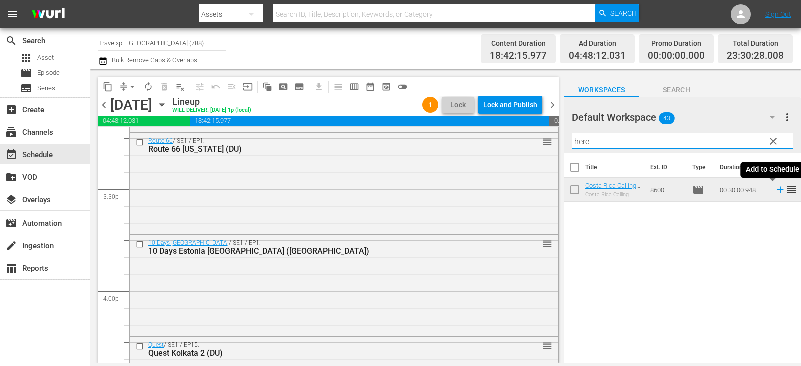
type input "here"
click at [777, 191] on icon at bounding box center [780, 190] width 7 height 7
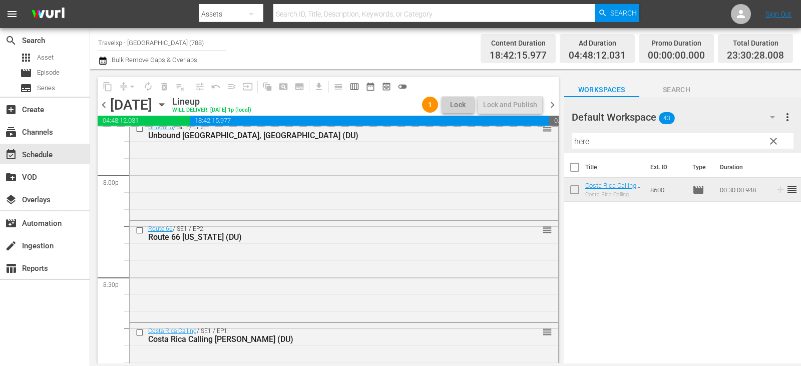
scroll to position [4668, 0]
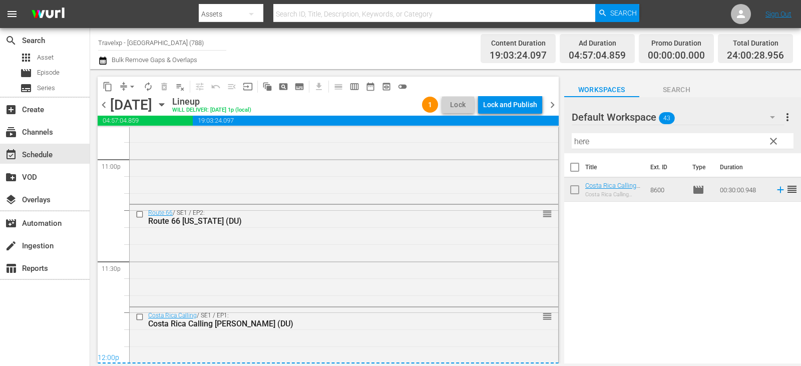
click at [528, 101] on div "Lock and Publish" at bounding box center [510, 105] width 54 height 18
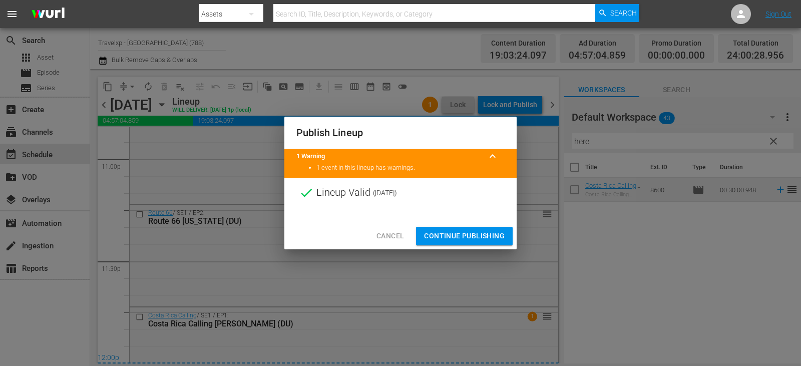
click at [466, 229] on button "Continue Publishing" at bounding box center [464, 236] width 97 height 19
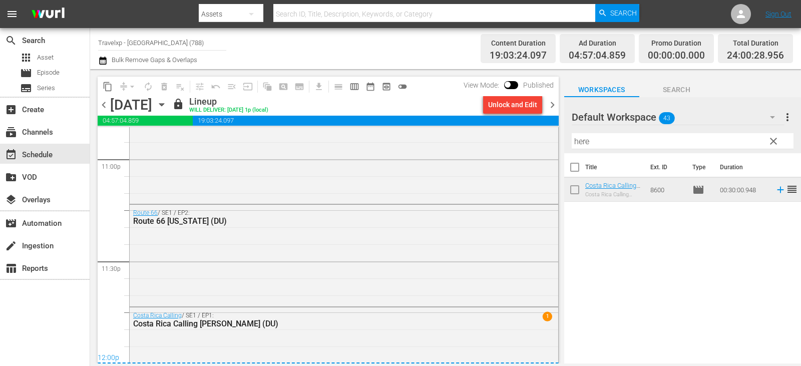
click at [547, 103] on span "chevron_right" at bounding box center [552, 105] width 13 height 13
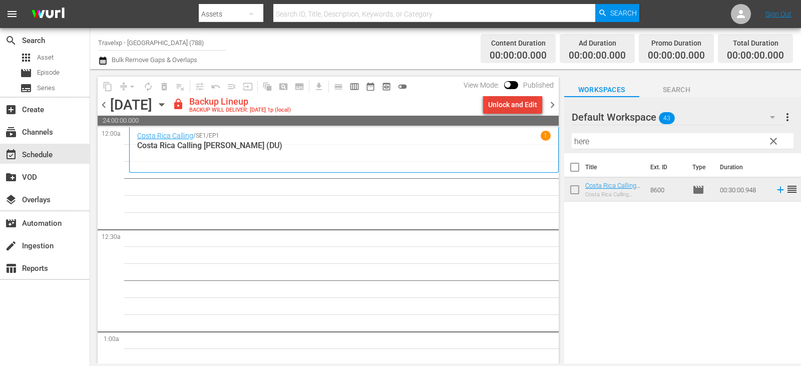
click at [503, 106] on div "Unlock and Edit" at bounding box center [512, 105] width 49 height 18
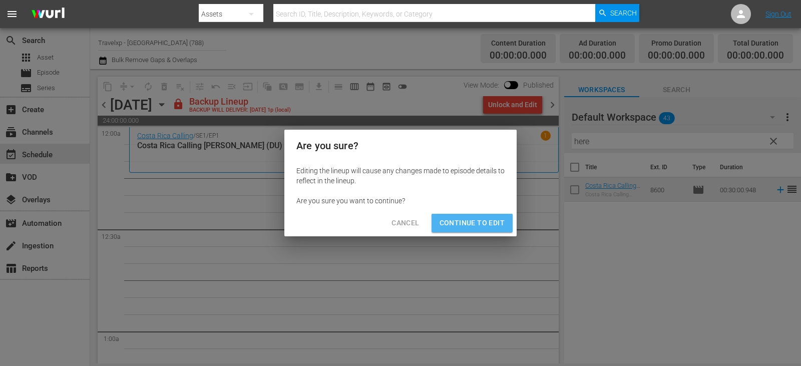
click at [477, 227] on span "Continue to Edit" at bounding box center [472, 223] width 65 height 13
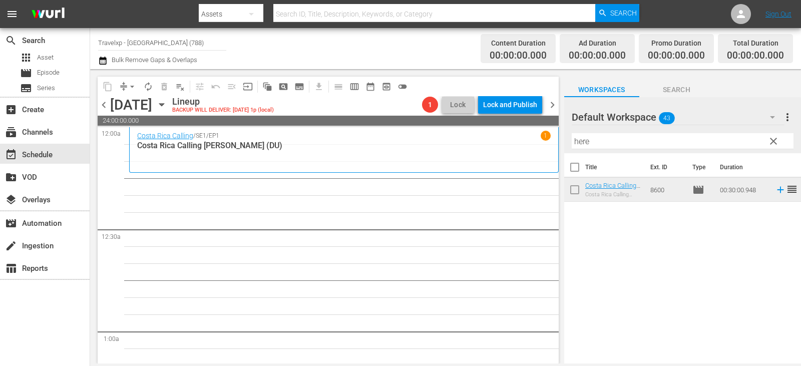
click at [774, 143] on span "clear" at bounding box center [774, 141] width 12 height 12
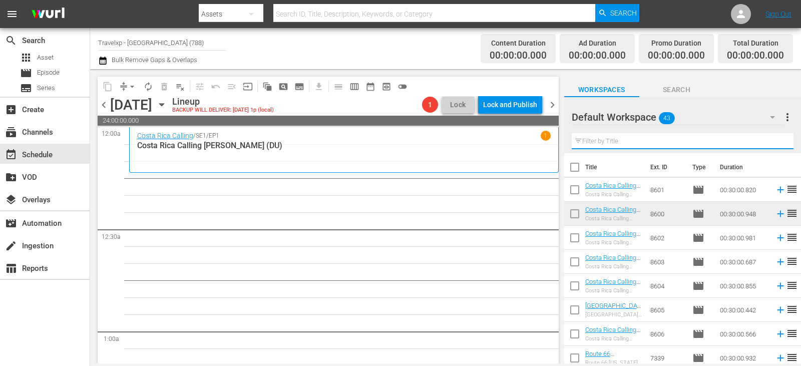
click at [774, 143] on input "text" at bounding box center [683, 141] width 222 height 16
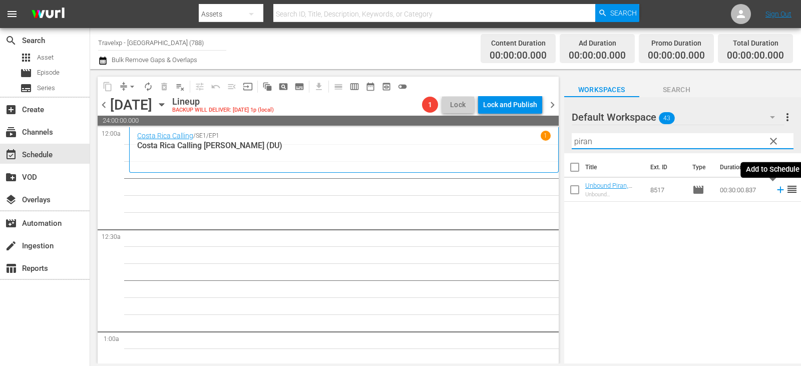
type input "piran"
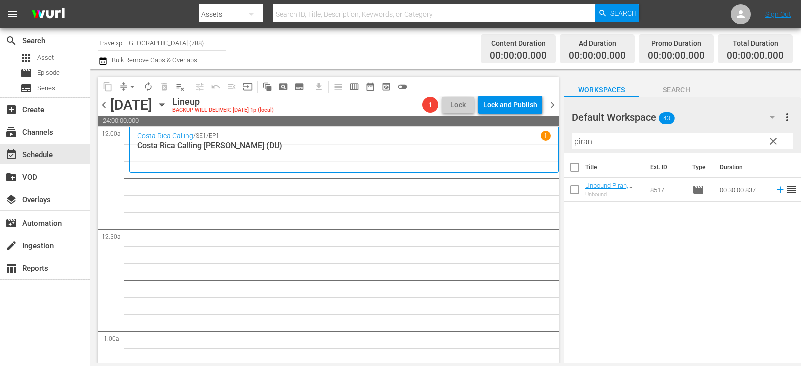
click at [786, 189] on span "reorder" at bounding box center [792, 189] width 12 height 12
click at [772, 196] on td at bounding box center [778, 190] width 15 height 24
click at [777, 190] on icon at bounding box center [780, 190] width 7 height 7
click at [774, 140] on span "clear" at bounding box center [774, 141] width 12 height 12
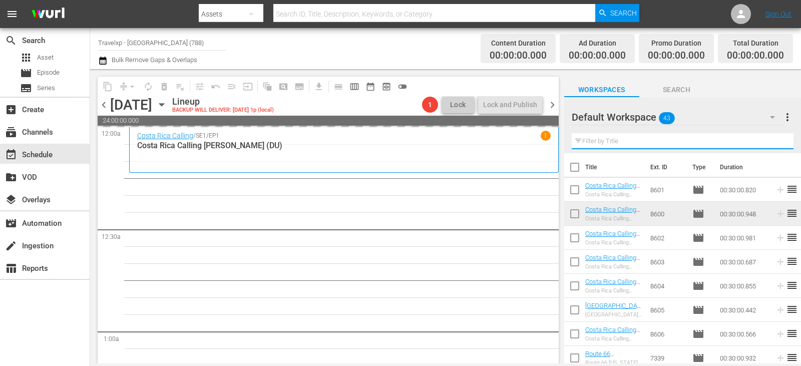
click at [774, 140] on input "text" at bounding box center [683, 141] width 222 height 16
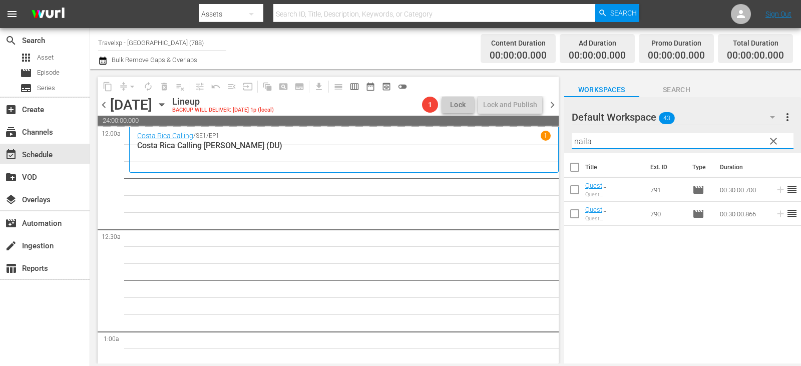
type input "naila"
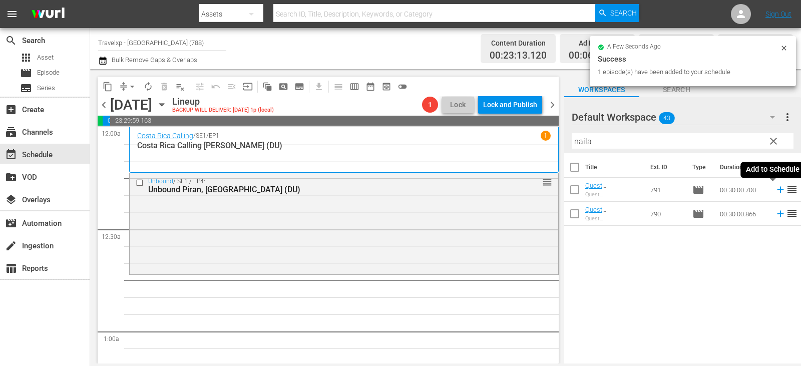
click at [775, 191] on icon at bounding box center [780, 189] width 11 height 11
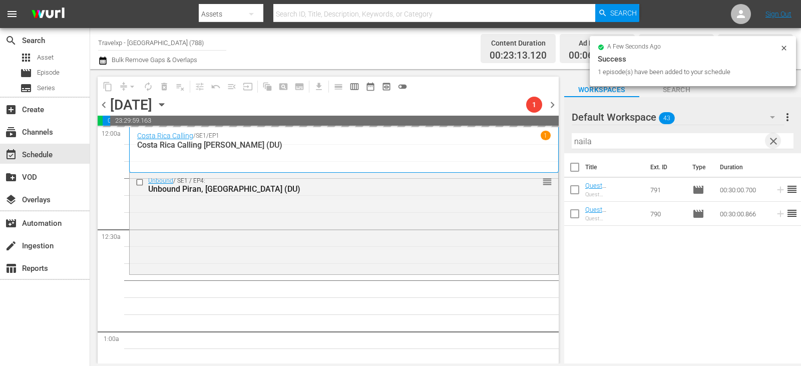
click at [775, 146] on span "clear" at bounding box center [774, 141] width 12 height 12
click at [775, 146] on input "text" at bounding box center [683, 141] width 222 height 16
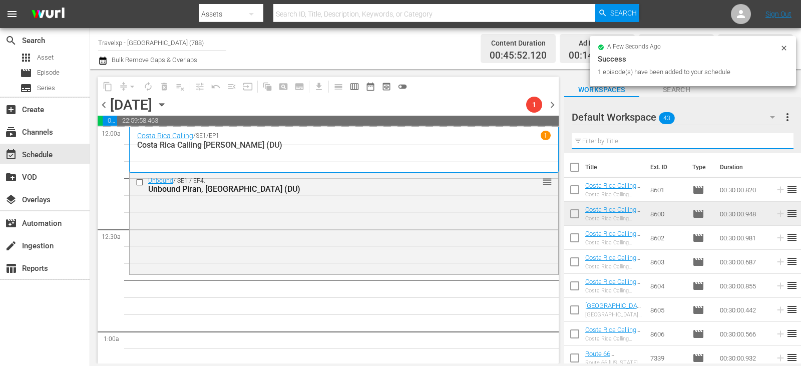
click at [775, 146] on input "text" at bounding box center [683, 141] width 222 height 16
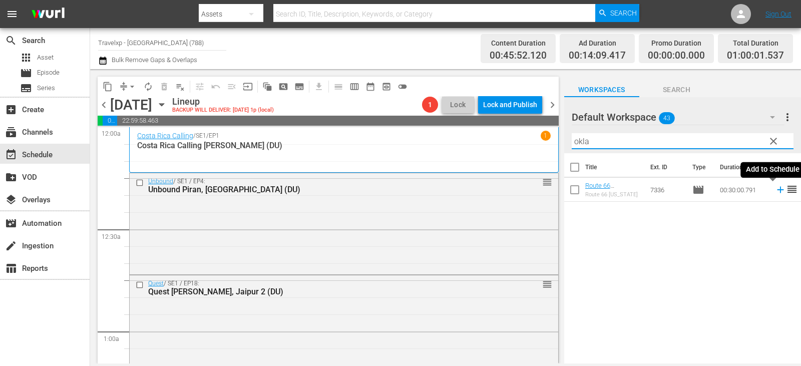
type input "okla"
click at [777, 190] on icon at bounding box center [780, 190] width 7 height 7
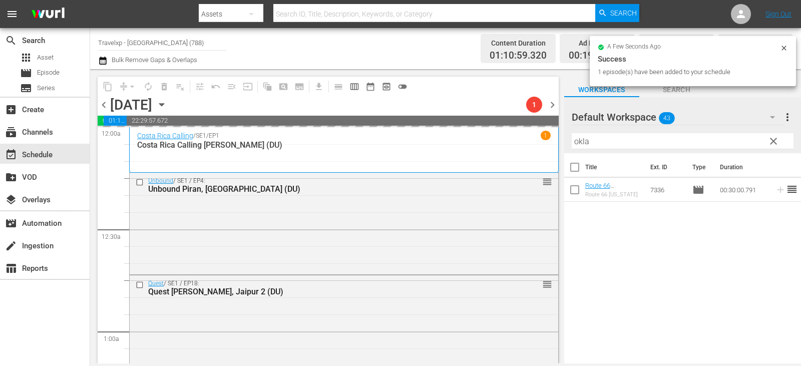
click at [769, 143] on span "clear" at bounding box center [774, 141] width 12 height 12
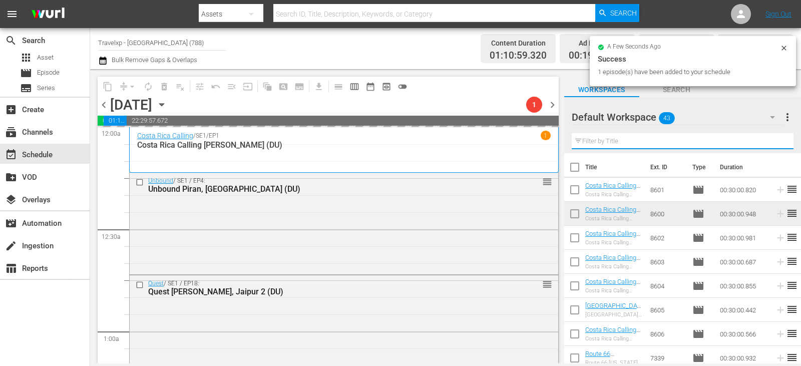
click at [769, 143] on input "text" at bounding box center [683, 141] width 222 height 16
drag, startPoint x: 769, startPoint y: 143, endPoint x: 749, endPoint y: 117, distance: 32.9
click at [769, 143] on input "text" at bounding box center [683, 141] width 222 height 16
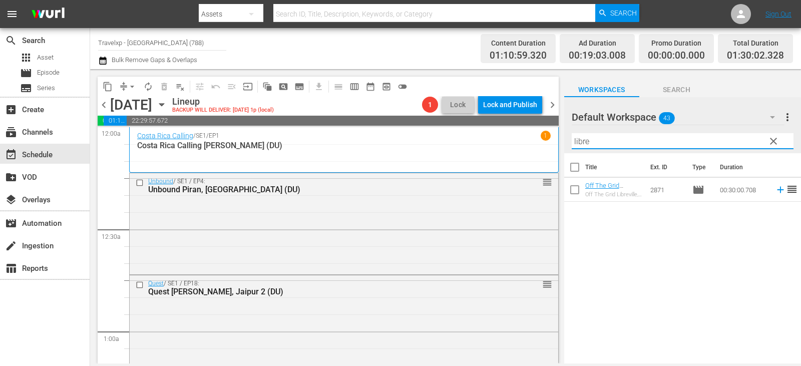
type input "libre"
click at [776, 186] on icon at bounding box center [780, 189] width 11 height 11
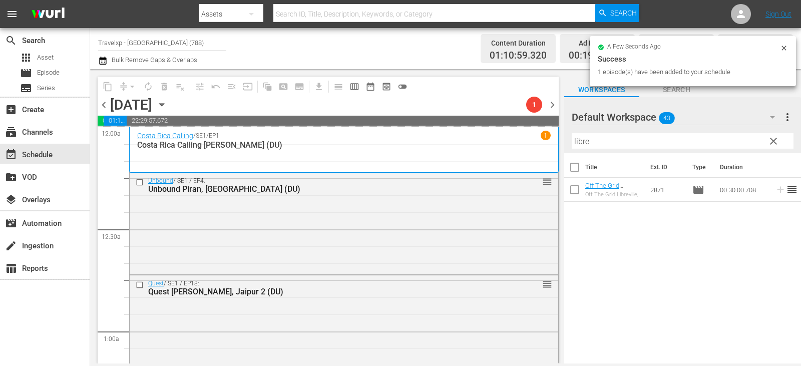
click at [772, 137] on span "clear" at bounding box center [774, 141] width 12 height 12
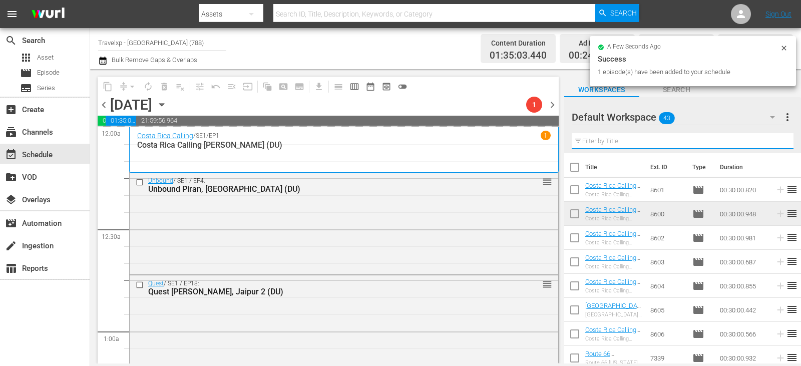
click at [772, 137] on input "text" at bounding box center [683, 141] width 222 height 16
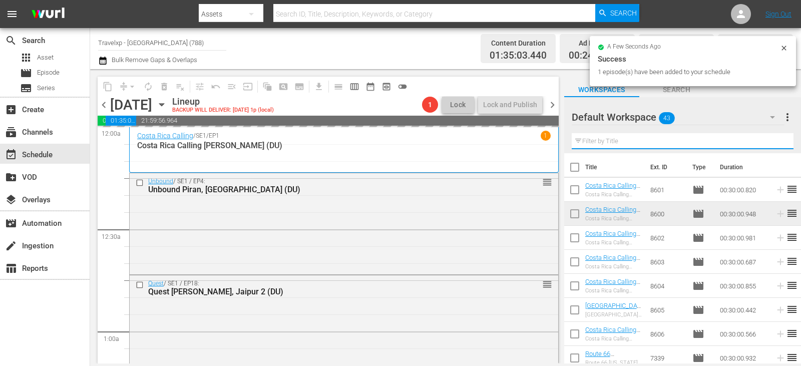
click at [772, 140] on input "text" at bounding box center [683, 141] width 222 height 16
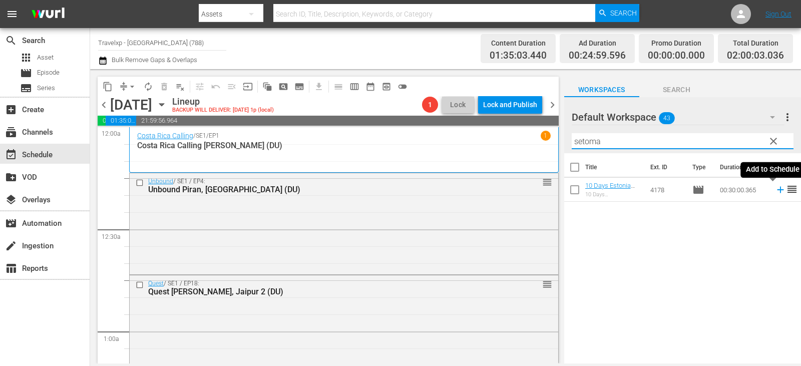
type input "setoma"
click at [775, 193] on icon at bounding box center [780, 189] width 11 height 11
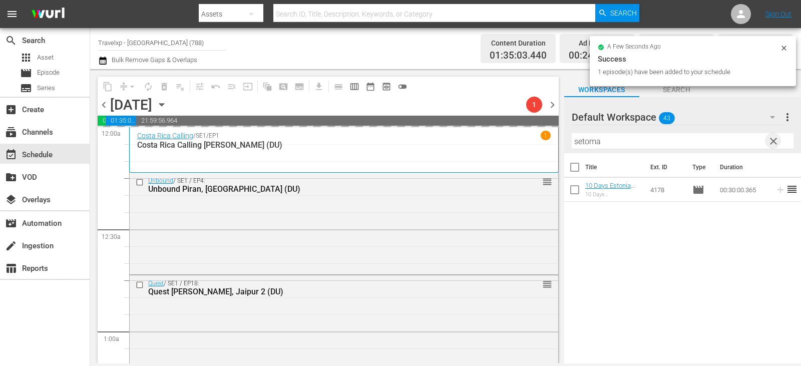
click at [769, 141] on span "clear" at bounding box center [774, 141] width 12 height 12
click at [769, 141] on input "text" at bounding box center [683, 141] width 222 height 16
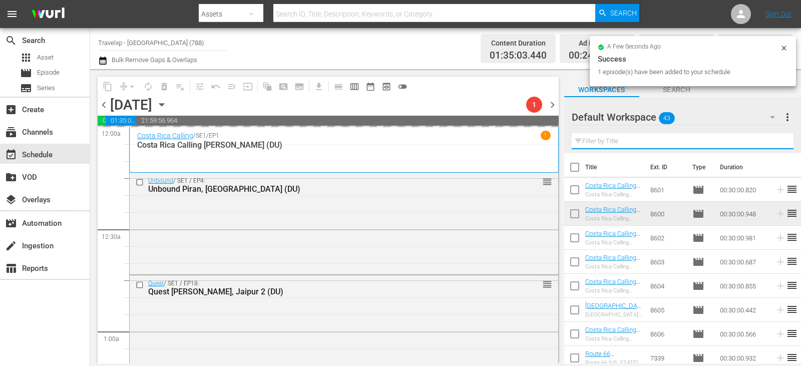
click at [769, 141] on input "text" at bounding box center [683, 141] width 222 height 16
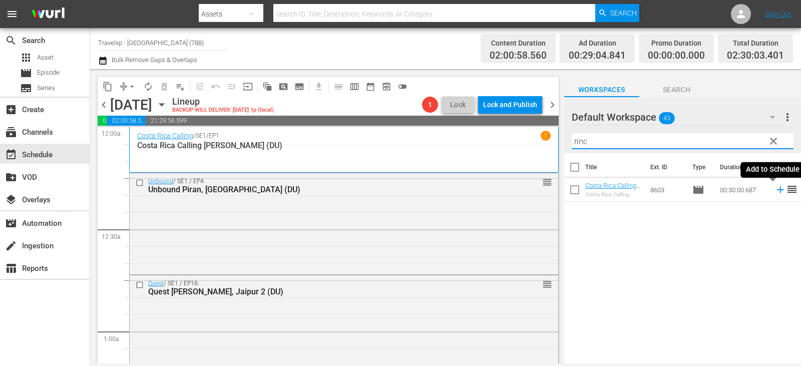
type input "rinc"
click at [775, 193] on icon at bounding box center [780, 189] width 11 height 11
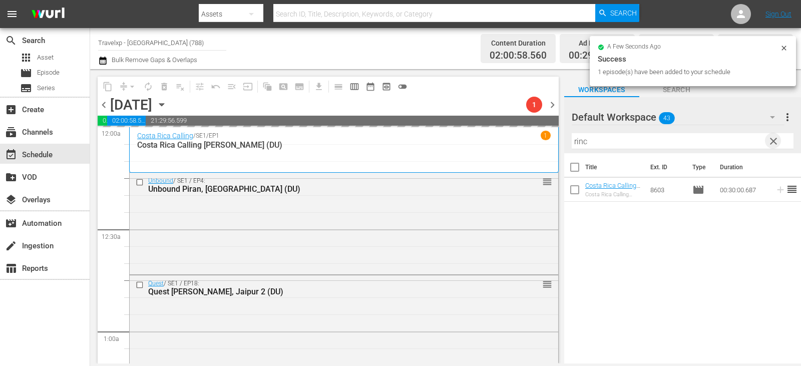
click at [777, 140] on span "clear" at bounding box center [774, 141] width 12 height 12
click at [777, 140] on input "text" at bounding box center [683, 141] width 222 height 16
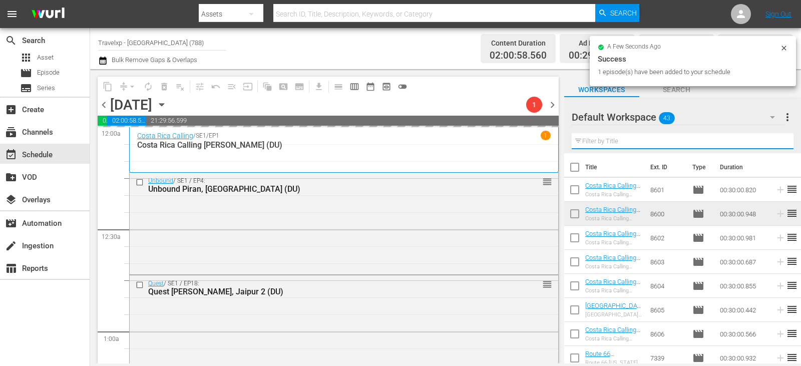
click at [777, 140] on input "text" at bounding box center [683, 141] width 222 height 16
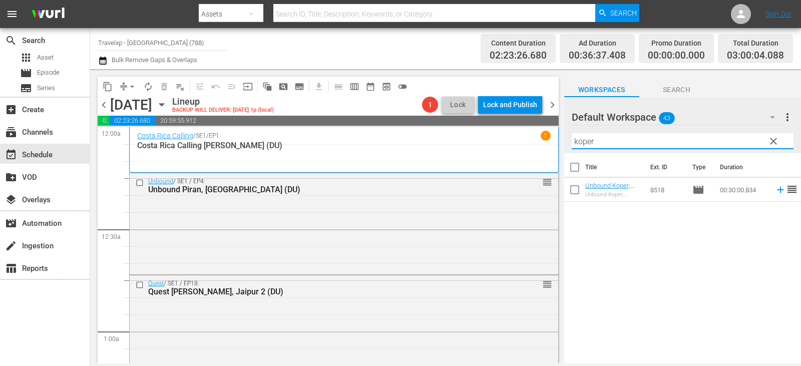
type input "koper"
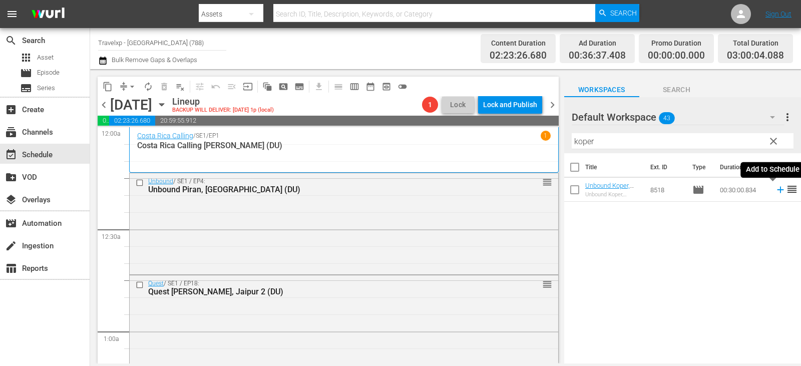
click at [775, 192] on icon at bounding box center [780, 189] width 11 height 11
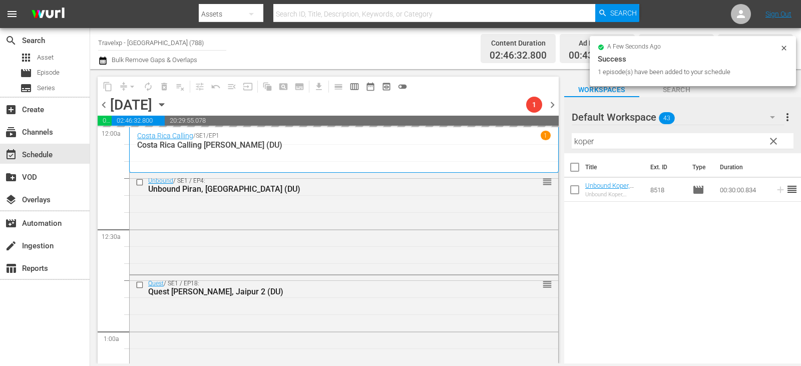
click at [772, 135] on button "clear" at bounding box center [773, 141] width 16 height 16
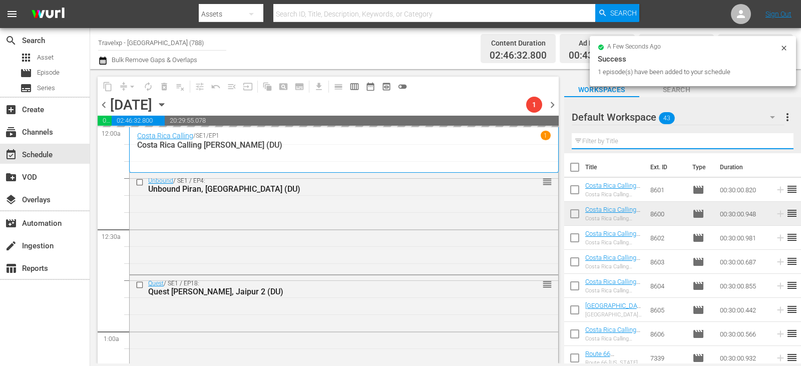
click at [773, 139] on input "text" at bounding box center [683, 141] width 222 height 16
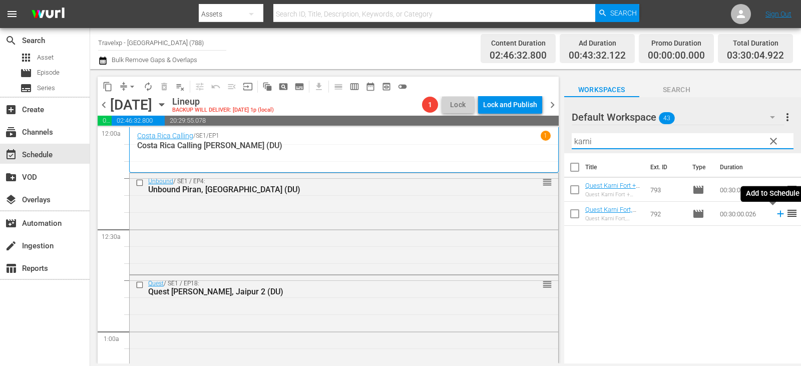
type input "karni"
click at [775, 214] on icon at bounding box center [780, 213] width 11 height 11
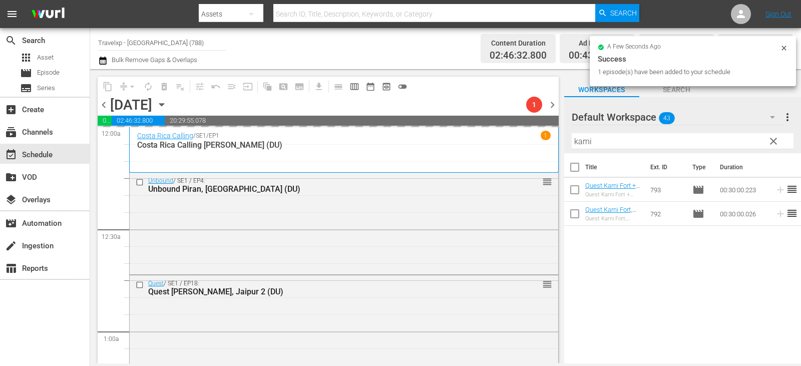
click at [773, 140] on span "clear" at bounding box center [774, 141] width 12 height 12
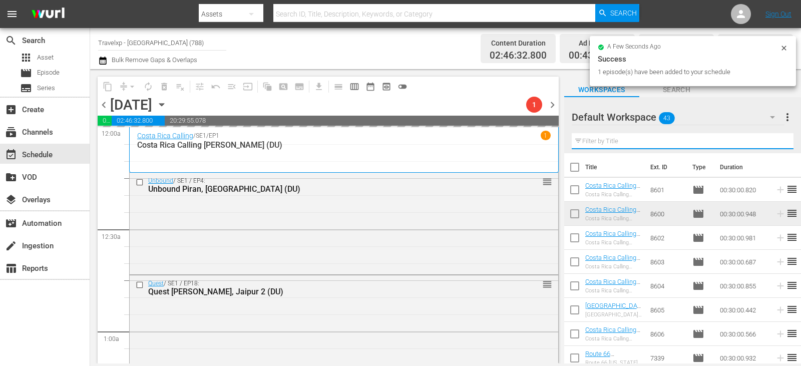
click at [773, 140] on input "text" at bounding box center [683, 141] width 222 height 16
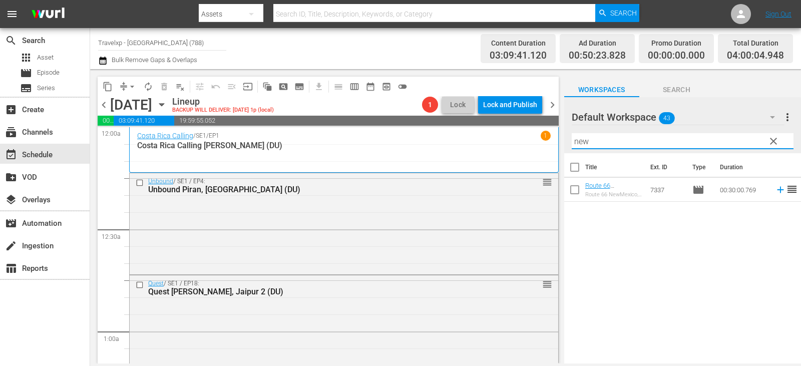
type input "new"
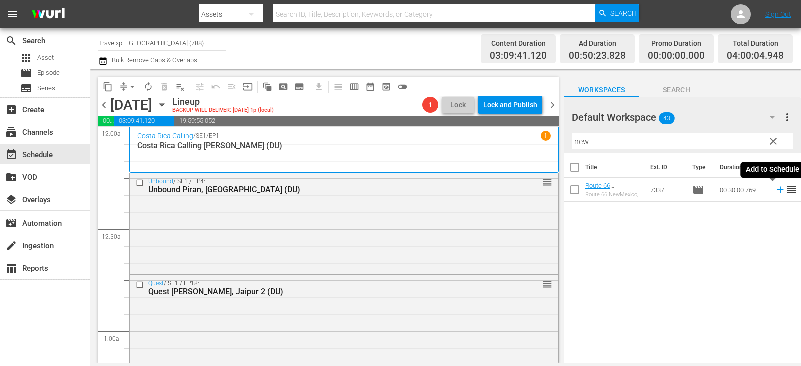
click at [775, 189] on icon at bounding box center [780, 189] width 11 height 11
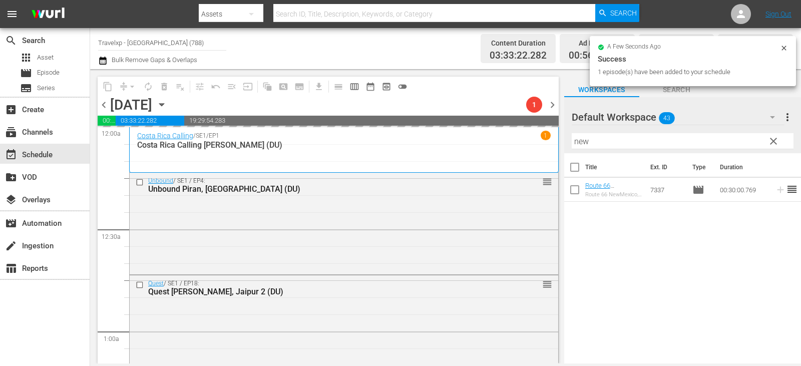
click at [771, 138] on span "clear" at bounding box center [774, 141] width 12 height 12
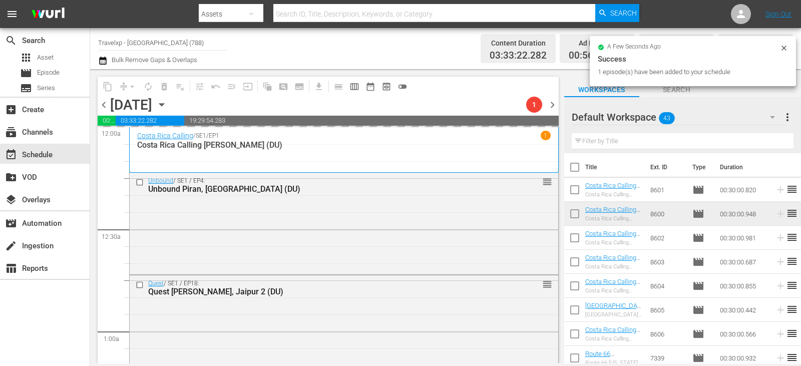
click at [771, 138] on input "text" at bounding box center [683, 141] width 222 height 16
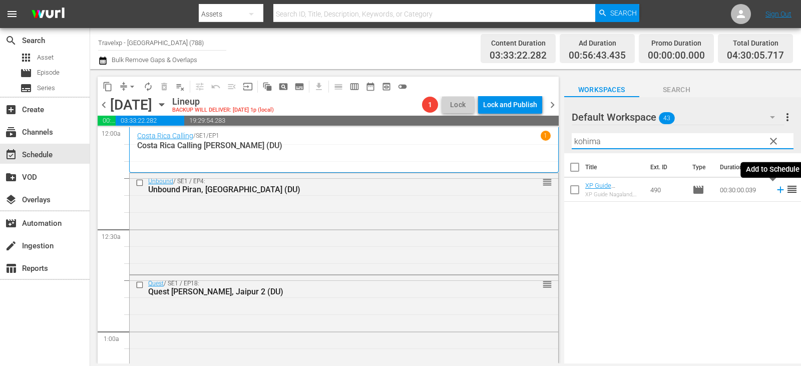
type input "kohima"
click at [775, 188] on icon at bounding box center [780, 189] width 11 height 11
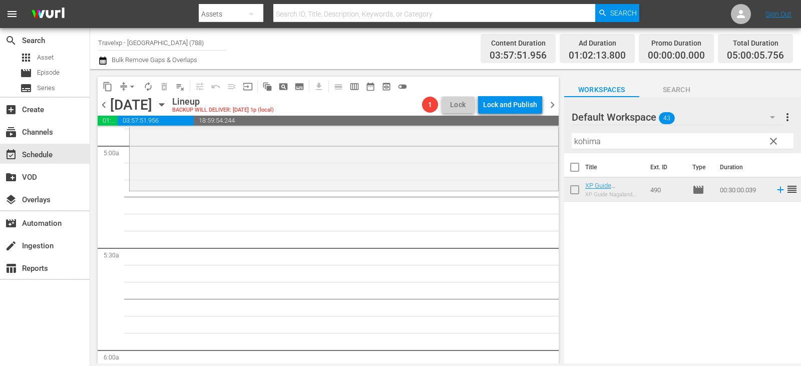
scroll to position [902, 0]
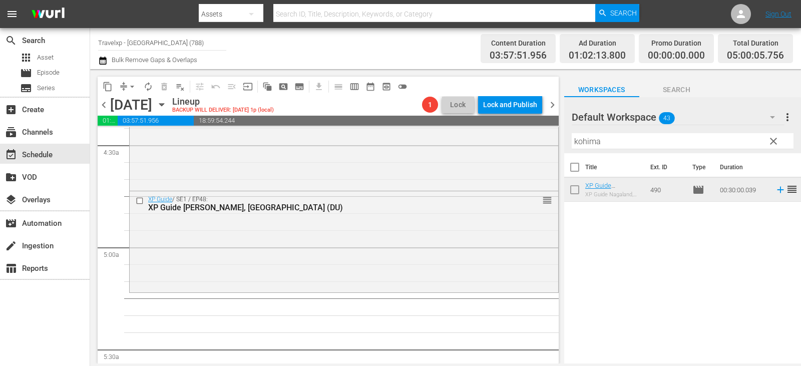
click at [772, 145] on span "clear" at bounding box center [774, 141] width 12 height 12
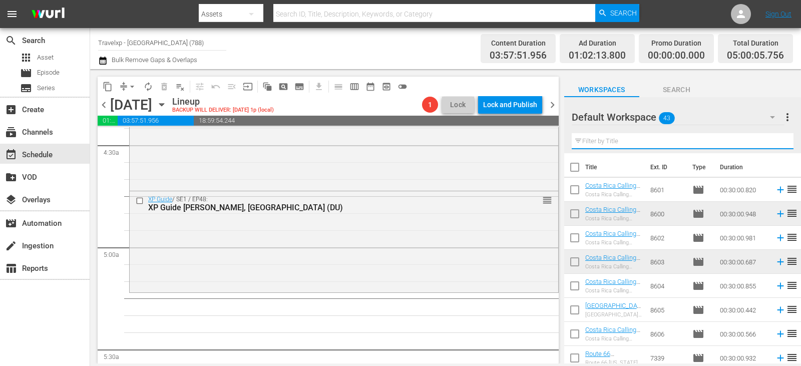
click at [772, 145] on input "text" at bounding box center [683, 141] width 222 height 16
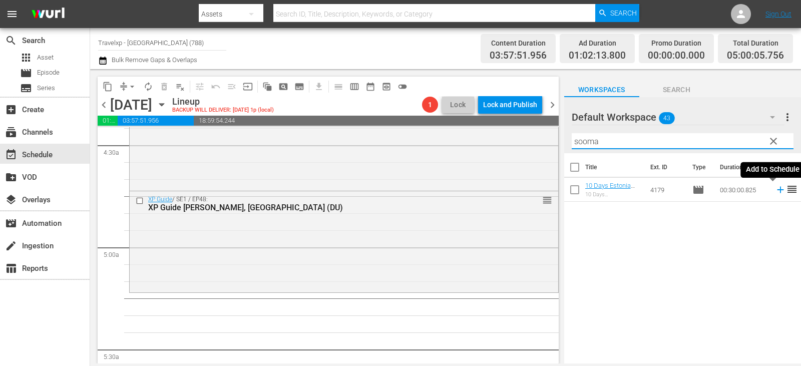
type input "sooma"
click at [778, 189] on icon at bounding box center [780, 189] width 11 height 11
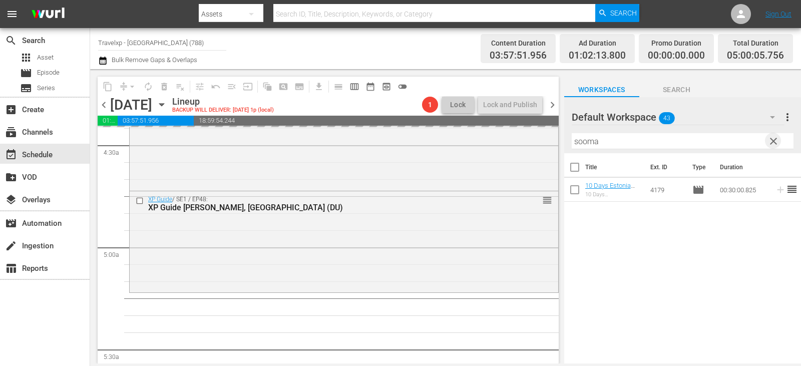
click at [774, 144] on span "clear" at bounding box center [774, 141] width 12 height 12
click at [774, 144] on input "text" at bounding box center [683, 141] width 222 height 16
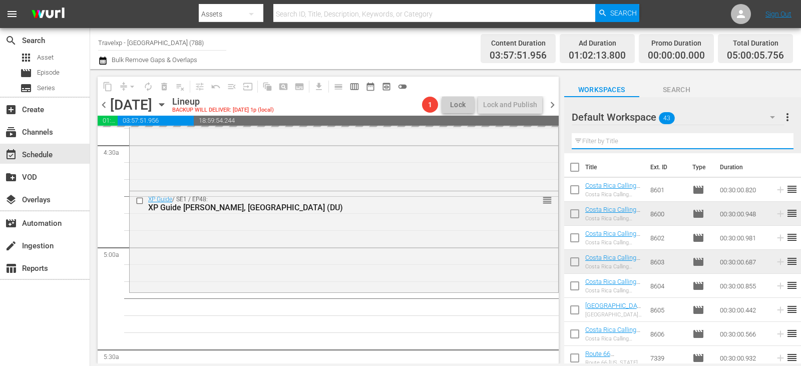
click at [774, 144] on input "text" at bounding box center [683, 141] width 222 height 16
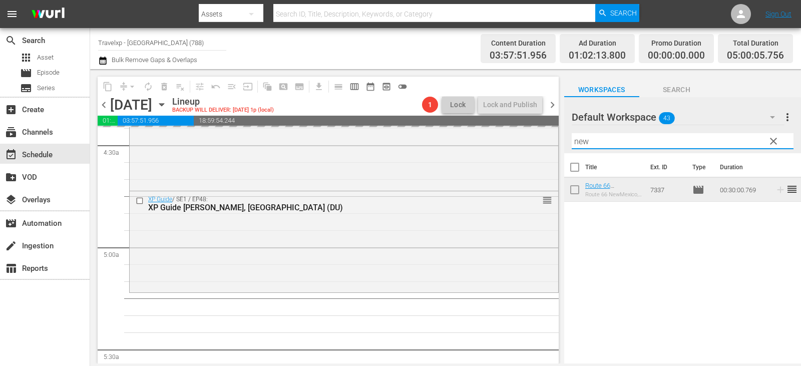
type input "new"
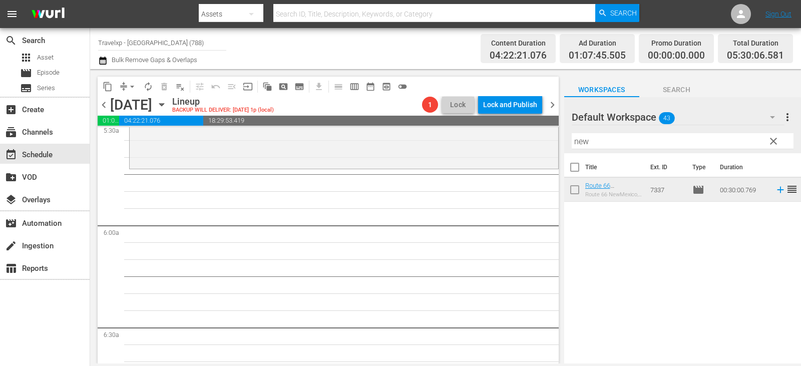
scroll to position [1002, 0]
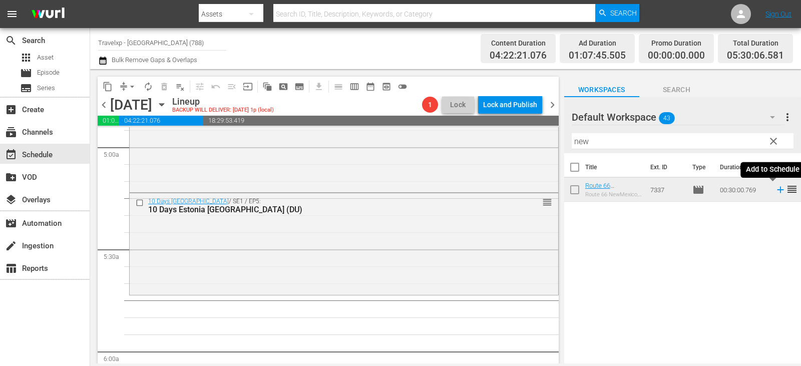
click at [775, 191] on icon at bounding box center [780, 189] width 11 height 11
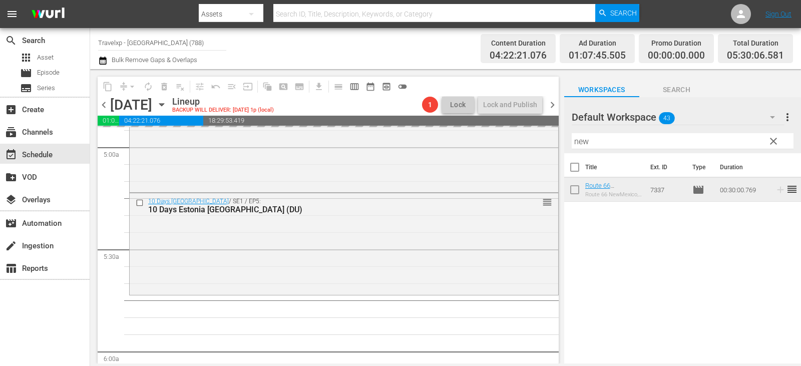
click at [774, 139] on span "clear" at bounding box center [774, 141] width 12 height 12
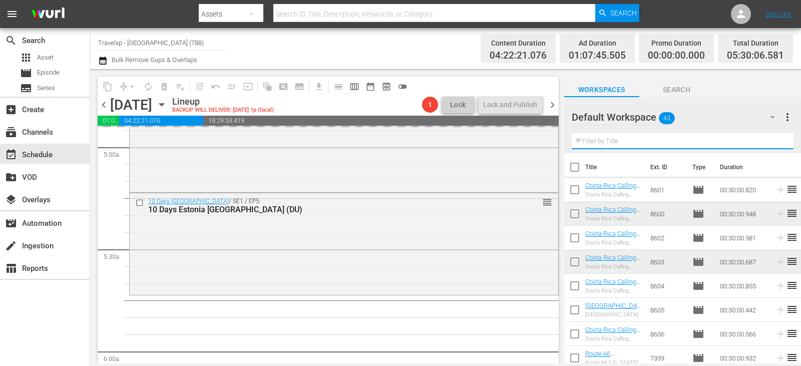
click at [775, 139] on input "text" at bounding box center [683, 141] width 222 height 16
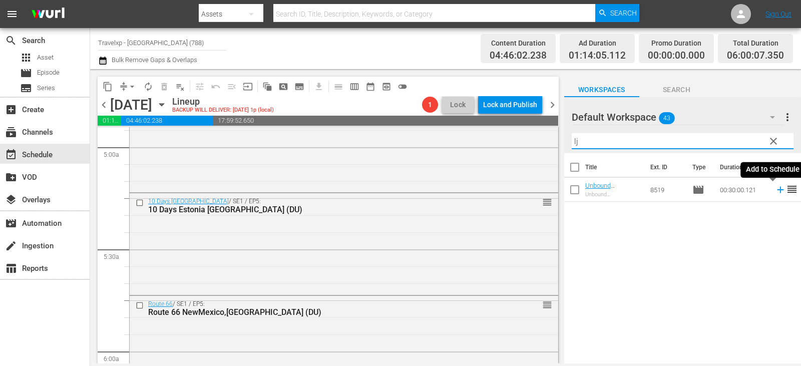
type input "lj"
click at [775, 191] on icon at bounding box center [780, 189] width 11 height 11
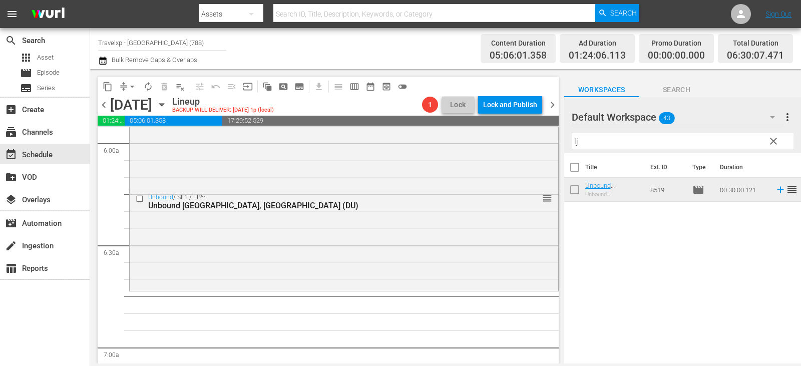
scroll to position [1202, 0]
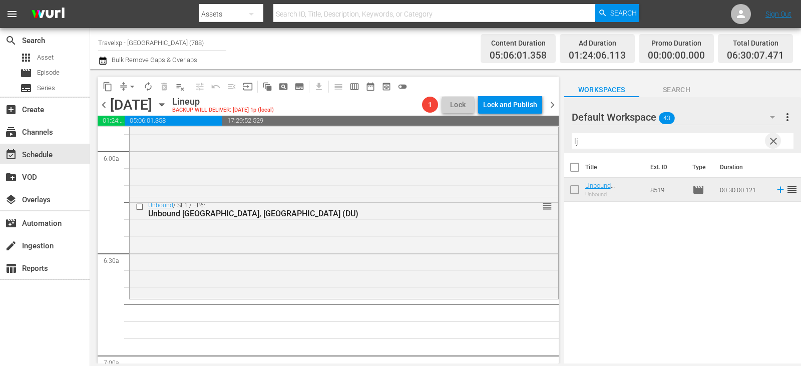
click at [779, 147] on span "clear" at bounding box center [774, 141] width 12 height 12
click at [779, 147] on input "text" at bounding box center [683, 141] width 222 height 16
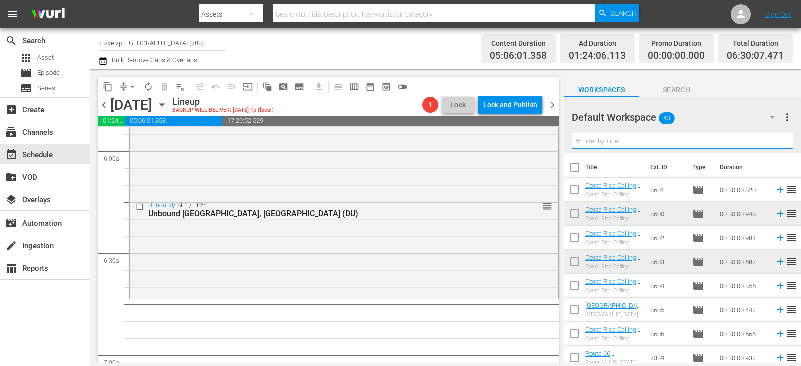
click at [779, 147] on input "text" at bounding box center [683, 141] width 222 height 16
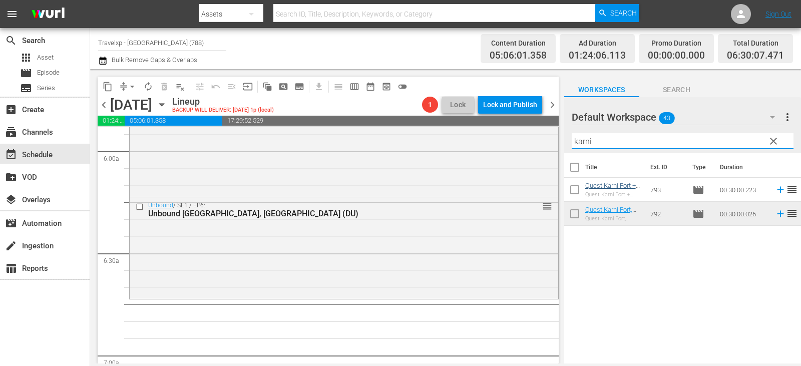
type input "karni"
click at [786, 193] on span "reorder" at bounding box center [792, 189] width 12 height 12
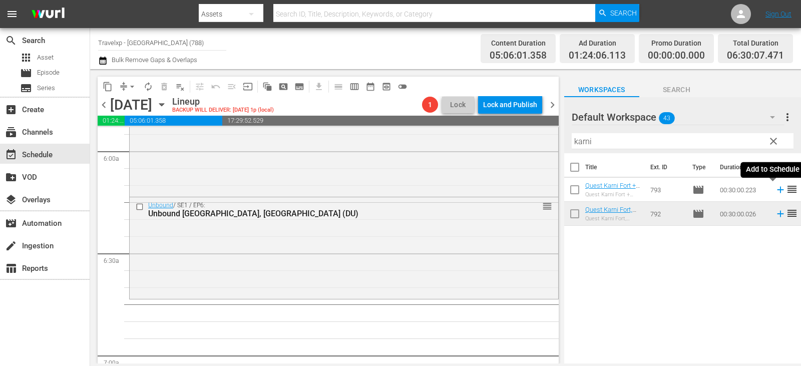
click at [777, 190] on icon at bounding box center [780, 190] width 7 height 7
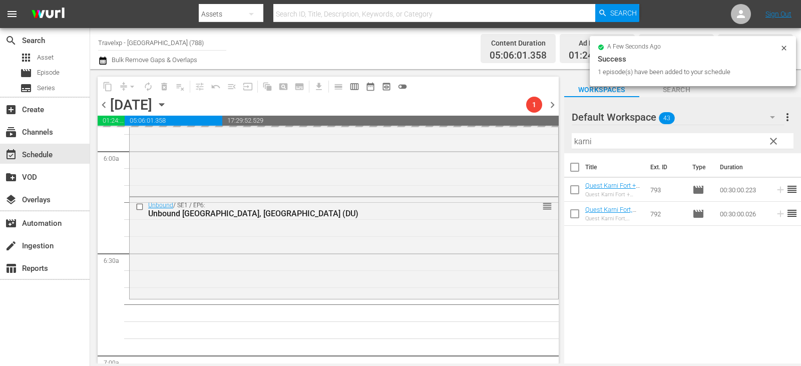
click at [769, 141] on span "clear" at bounding box center [774, 141] width 12 height 12
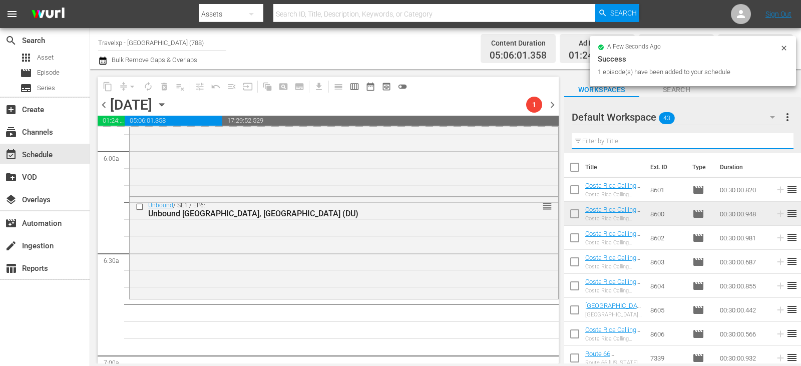
click at [769, 141] on input "text" at bounding box center [683, 141] width 222 height 16
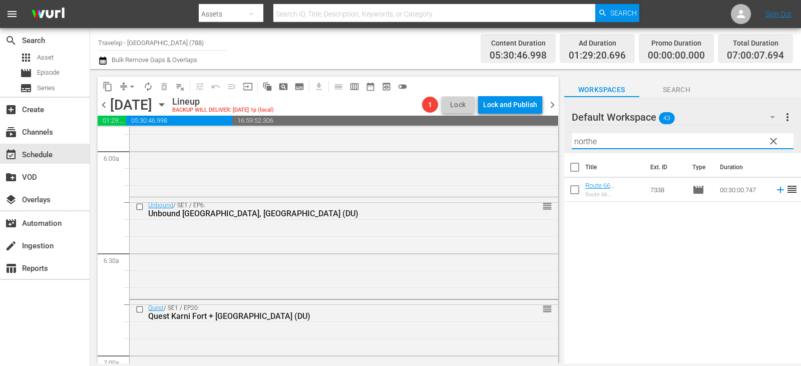
type input "northe"
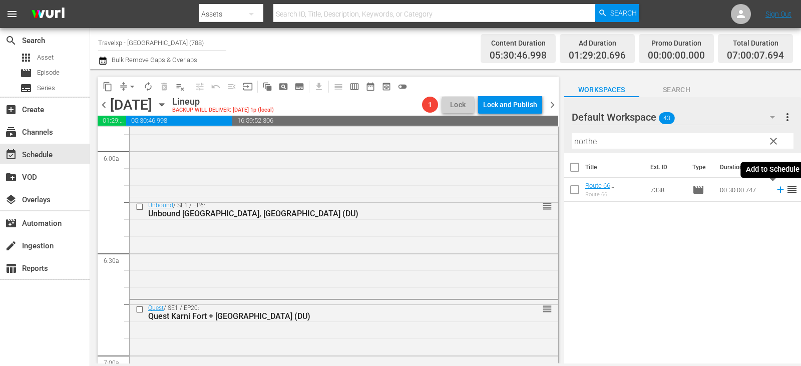
click at [775, 187] on icon at bounding box center [780, 189] width 11 height 11
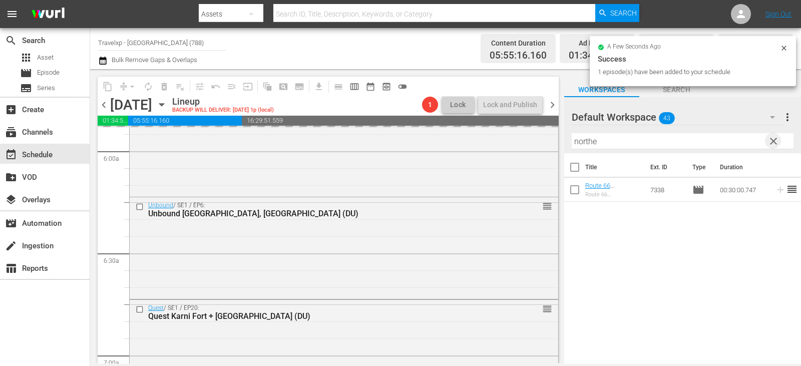
click at [769, 142] on span "clear" at bounding box center [774, 141] width 12 height 12
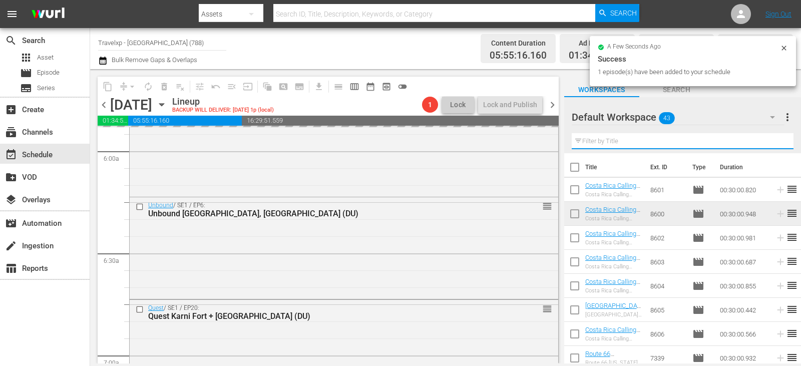
click at [769, 142] on input "text" at bounding box center [683, 141] width 222 height 16
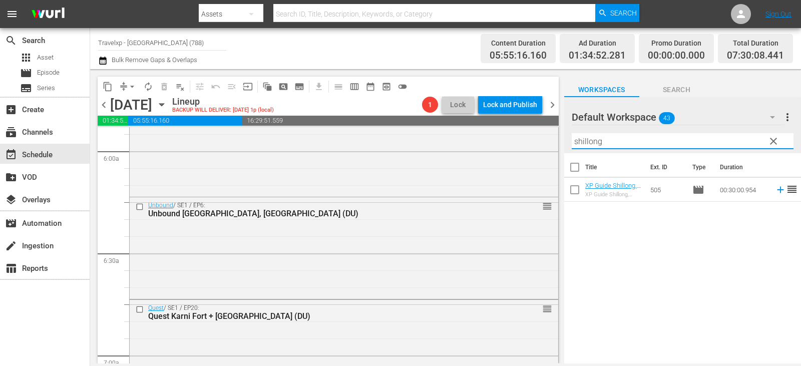
type input "shillong"
click at [786, 190] on span "reorder" at bounding box center [792, 189] width 12 height 12
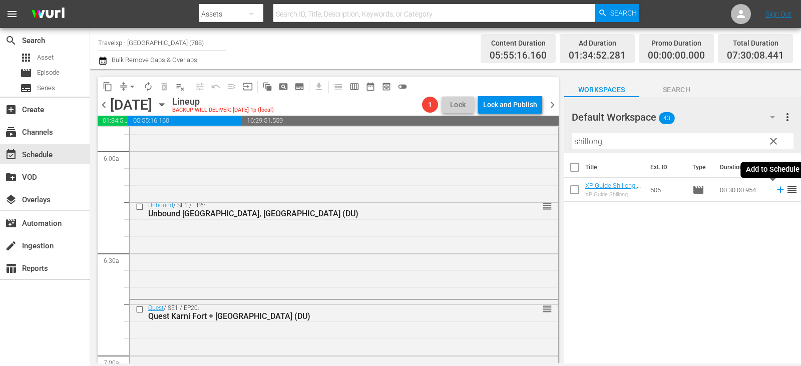
click at [777, 190] on icon at bounding box center [780, 190] width 7 height 7
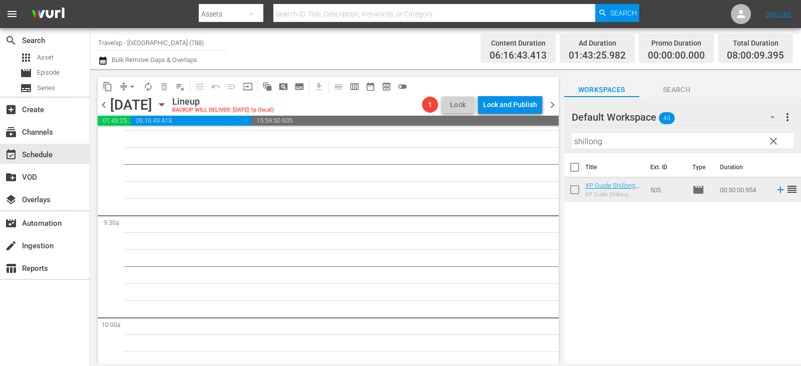
scroll to position [1503, 0]
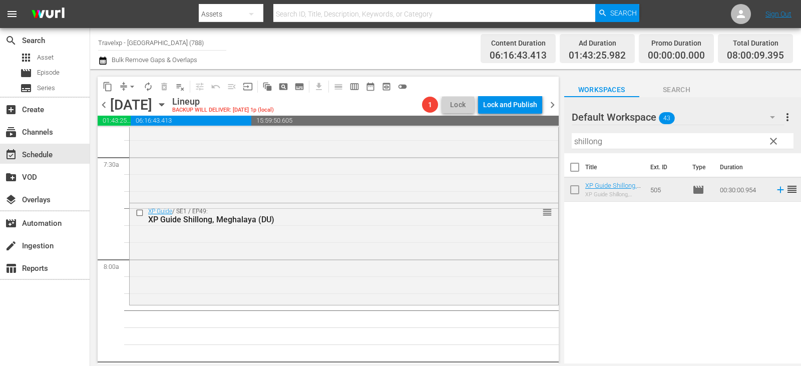
click at [775, 141] on span "clear" at bounding box center [774, 141] width 12 height 12
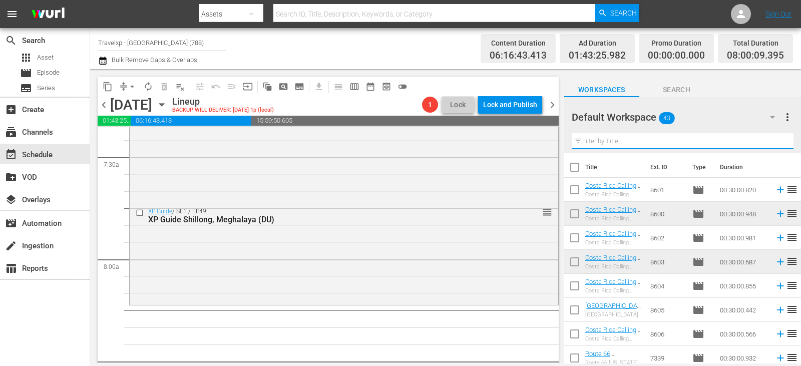
click at [775, 141] on input "text" at bounding box center [683, 141] width 222 height 16
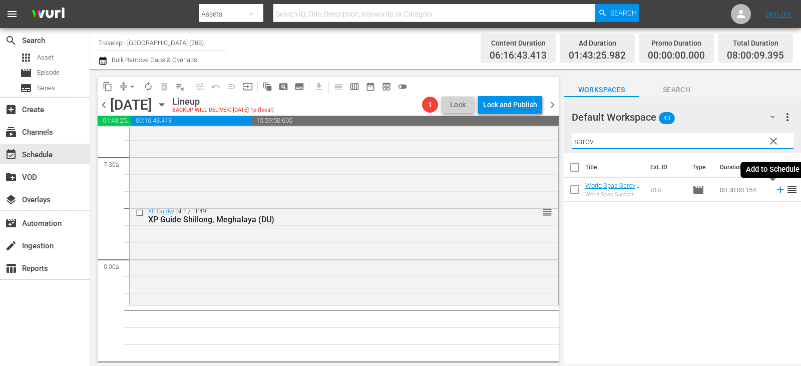
type input "sarov"
click at [777, 190] on icon at bounding box center [780, 189] width 11 height 11
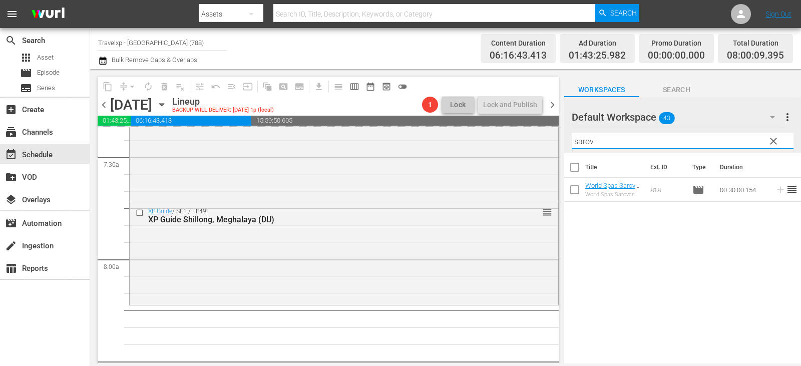
drag, startPoint x: 761, startPoint y: 148, endPoint x: 773, endPoint y: 144, distance: 12.8
click at [761, 148] on input "sarov" at bounding box center [683, 141] width 222 height 16
click at [773, 144] on span "clear" at bounding box center [774, 141] width 12 height 12
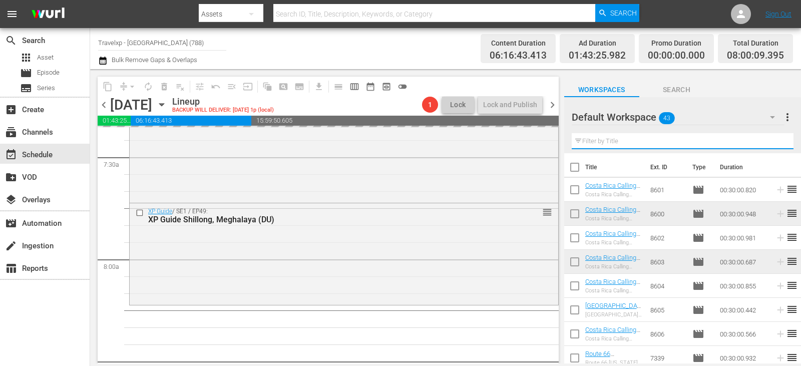
click at [773, 144] on input "text" at bounding box center [683, 141] width 222 height 16
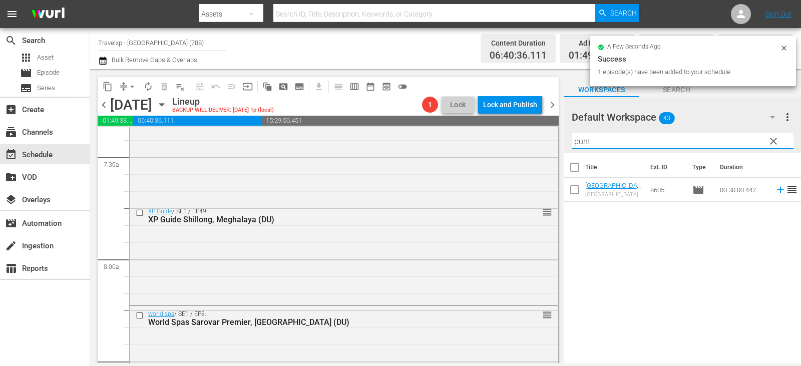
type input "punt"
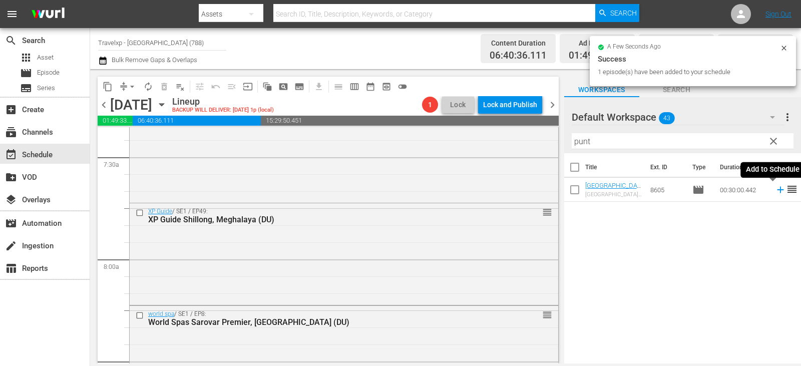
click at [775, 191] on icon at bounding box center [780, 189] width 11 height 11
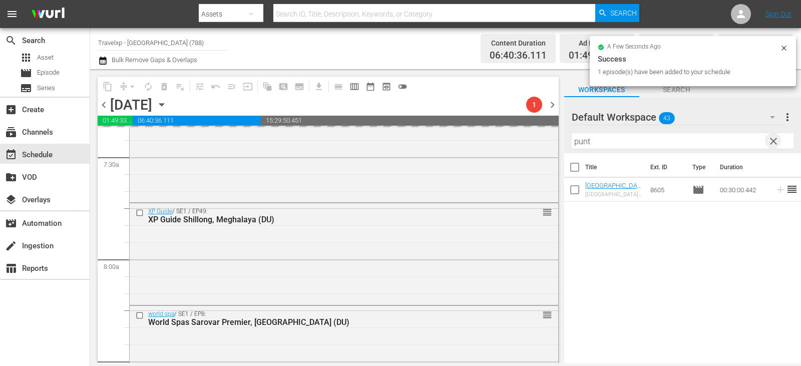
click at [772, 144] on span "clear" at bounding box center [774, 141] width 12 height 12
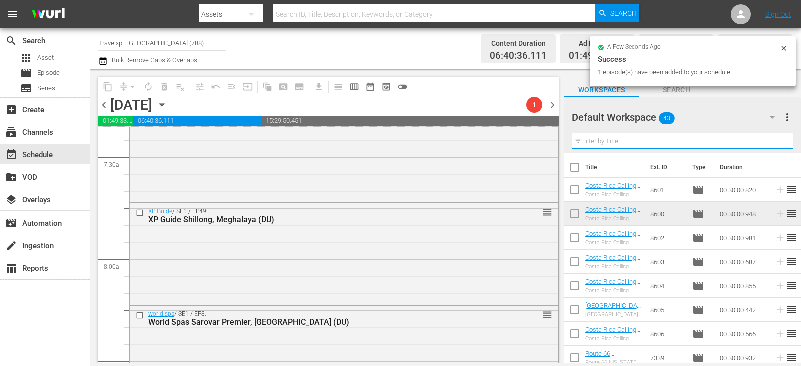
click at [772, 144] on input "text" at bounding box center [683, 141] width 222 height 16
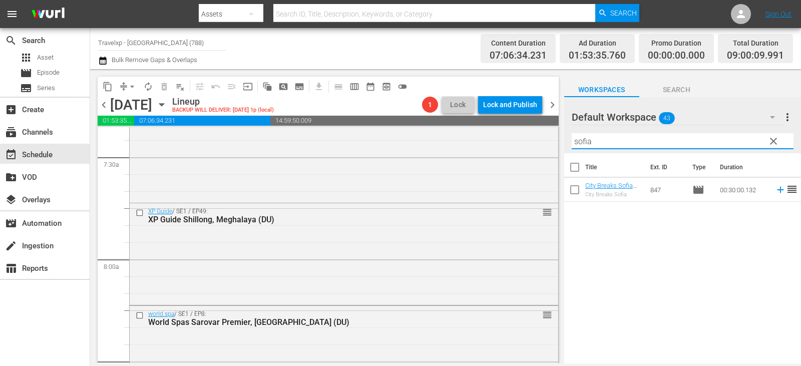
type input "sofia"
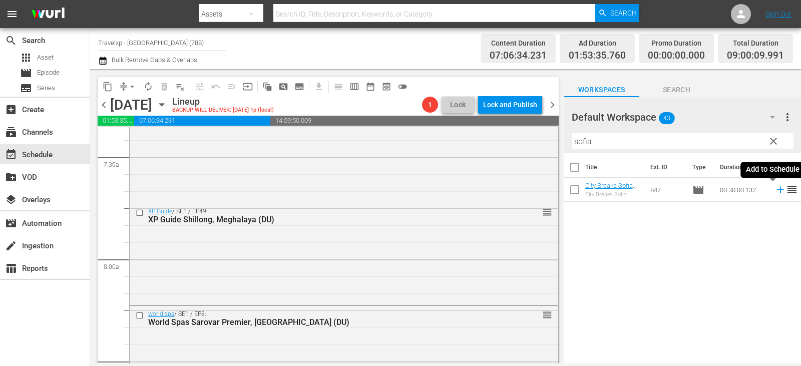
click at [775, 186] on icon at bounding box center [780, 189] width 11 height 11
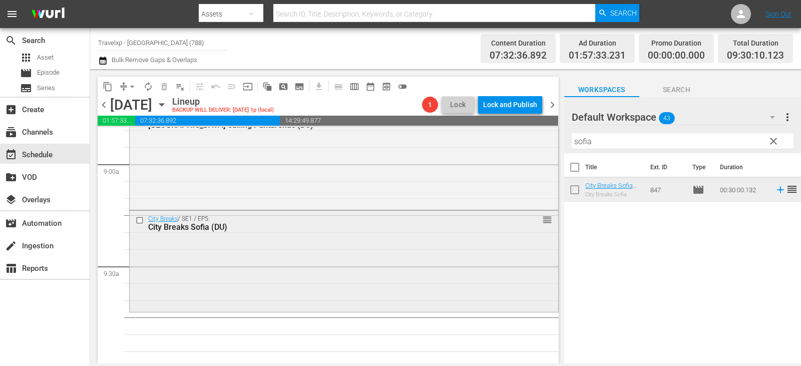
scroll to position [1803, 0]
click at [775, 136] on span "clear" at bounding box center [774, 141] width 12 height 12
click at [775, 136] on input "text" at bounding box center [683, 141] width 222 height 16
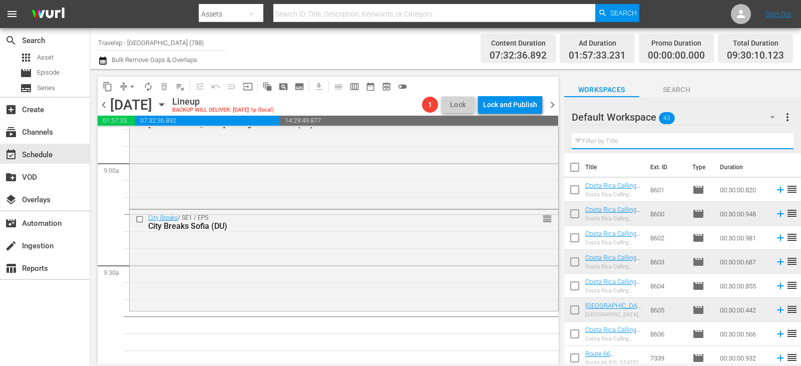
click at [775, 136] on input "text" at bounding box center [683, 141] width 222 height 16
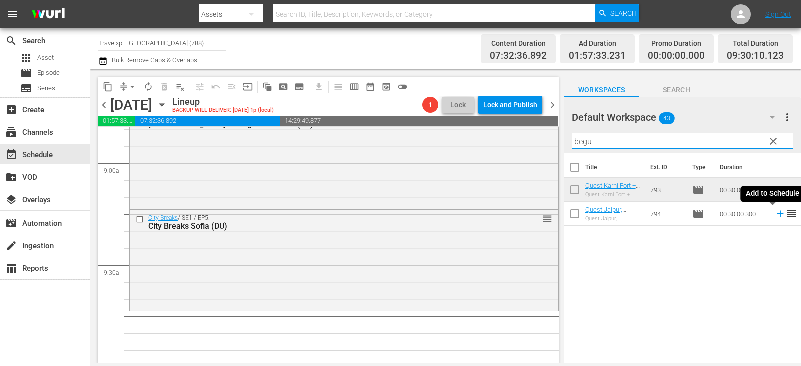
type input "begu"
click at [775, 213] on icon at bounding box center [780, 213] width 11 height 11
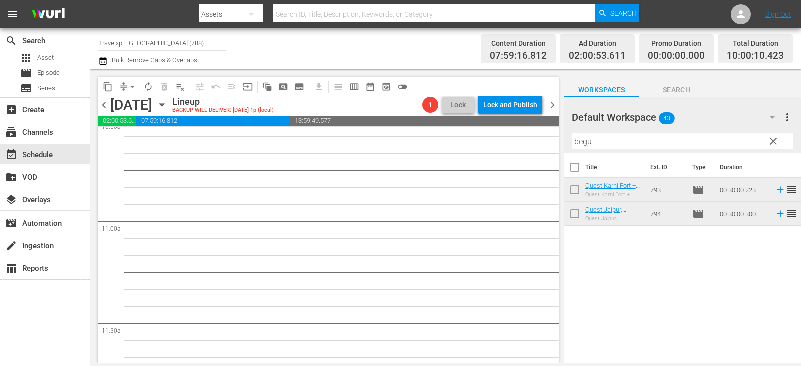
scroll to position [2004, 0]
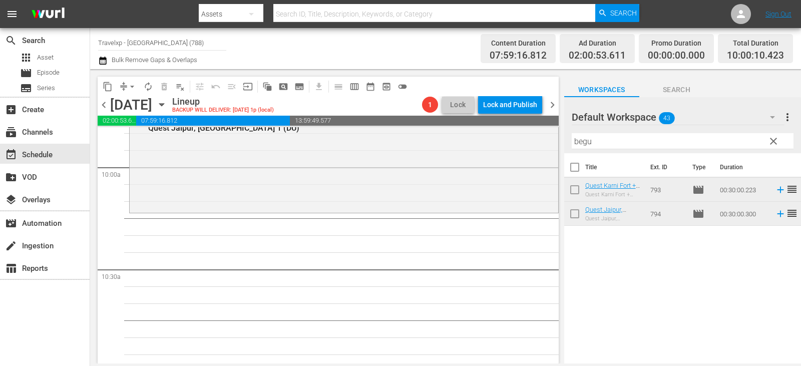
click at [776, 138] on span "clear" at bounding box center [774, 141] width 12 height 12
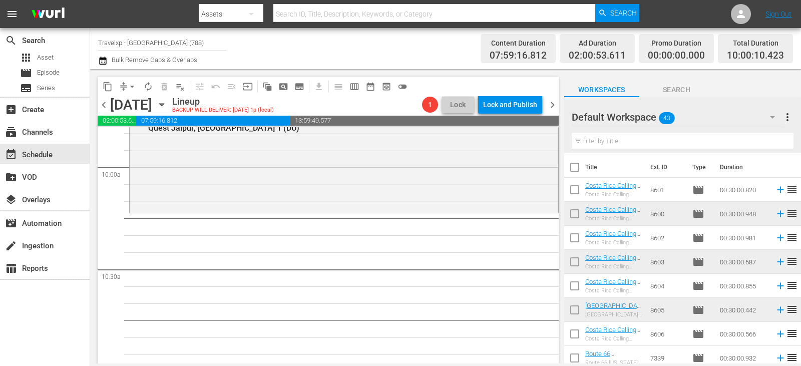
click at [776, 138] on input "text" at bounding box center [683, 141] width 222 height 16
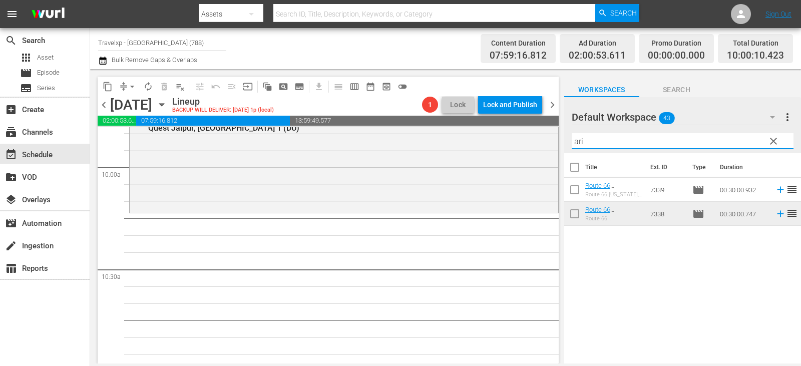
type input "ari"
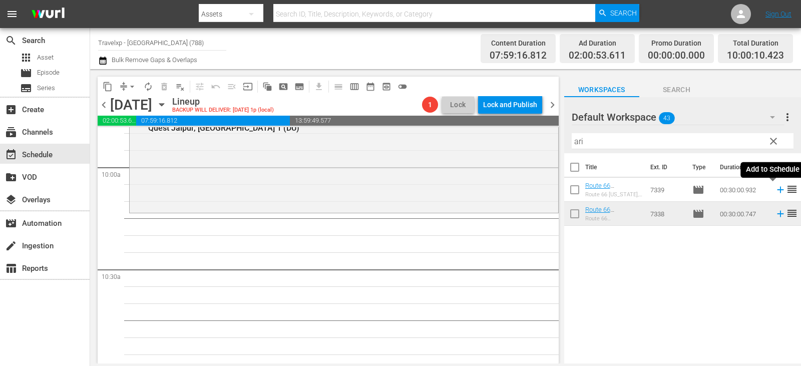
click at [775, 189] on icon at bounding box center [780, 189] width 11 height 11
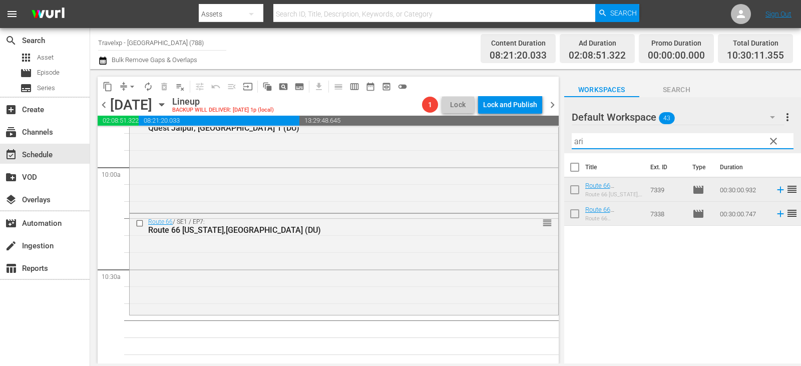
drag, startPoint x: 761, startPoint y: 138, endPoint x: 768, endPoint y: 146, distance: 10.6
click at [761, 140] on input "ari" at bounding box center [683, 141] width 222 height 16
click at [768, 146] on span "clear" at bounding box center [774, 141] width 12 height 12
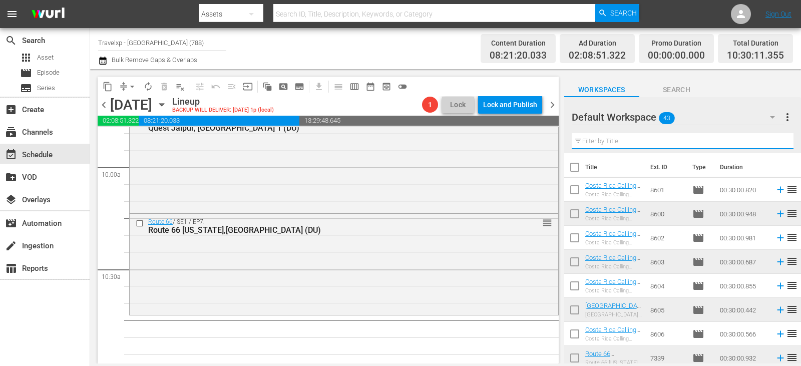
click at [768, 146] on input "text" at bounding box center [683, 141] width 222 height 16
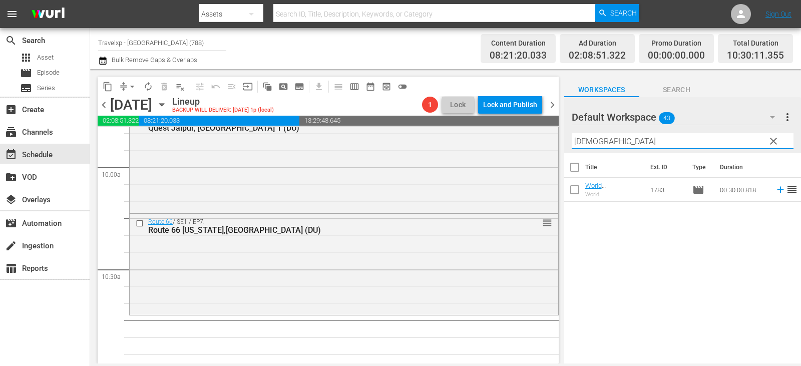
type input "buddhist"
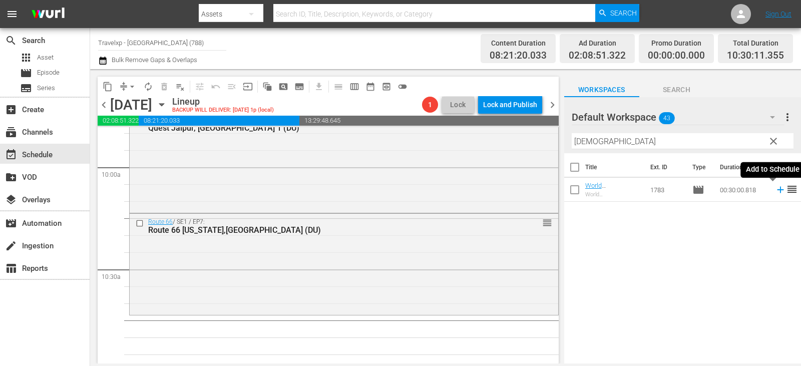
click at [777, 190] on icon at bounding box center [780, 190] width 7 height 7
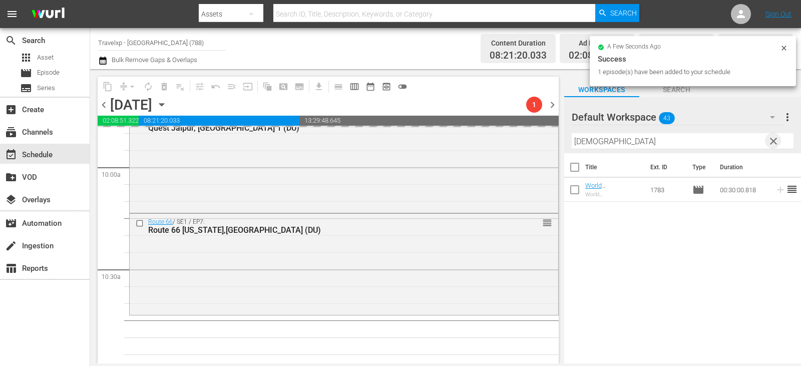
click at [773, 144] on span "clear" at bounding box center [774, 141] width 12 height 12
click at [773, 144] on input "text" at bounding box center [683, 141] width 222 height 16
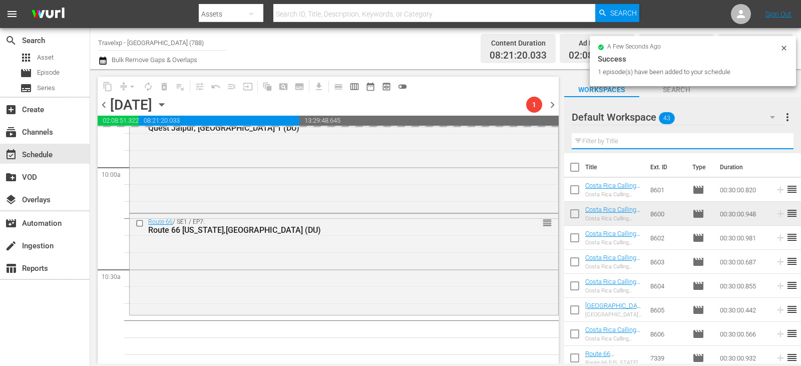
click at [773, 144] on input "text" at bounding box center [683, 141] width 222 height 16
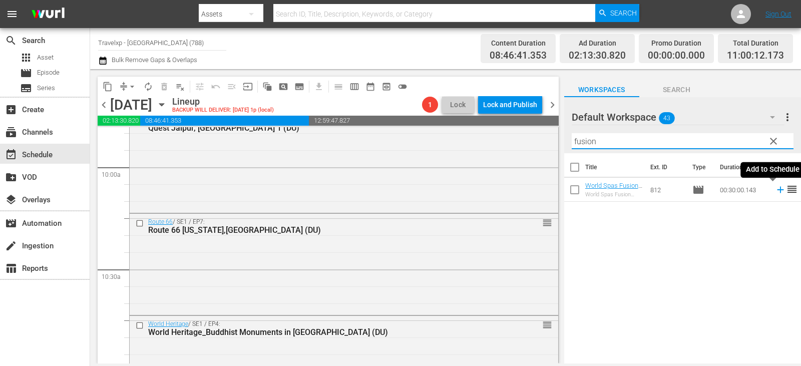
type input "fusion"
click at [775, 189] on icon at bounding box center [780, 189] width 11 height 11
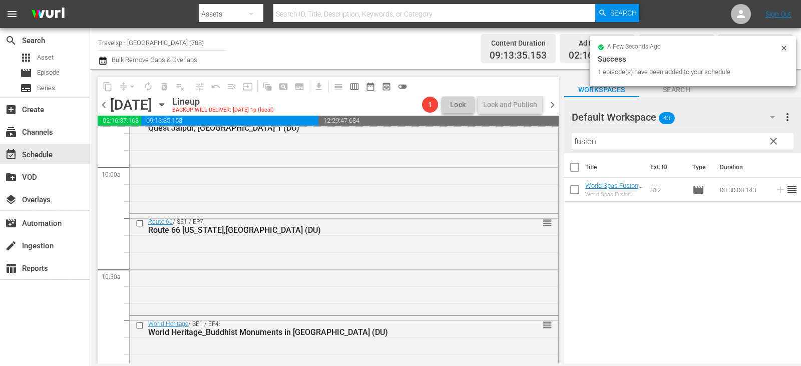
click at [777, 144] on span "clear" at bounding box center [774, 141] width 12 height 12
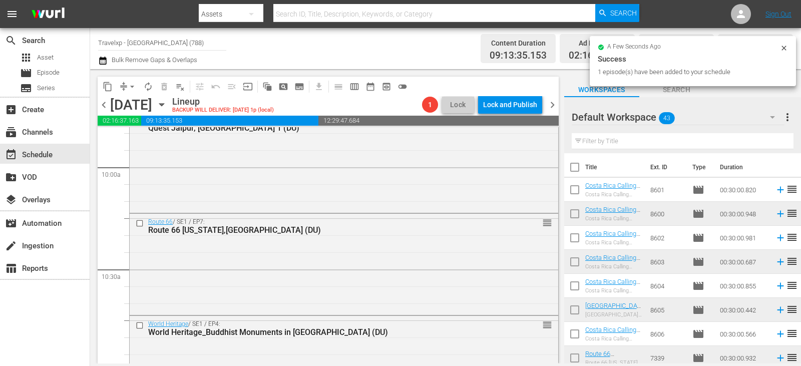
click at [777, 144] on input "text" at bounding box center [683, 141] width 222 height 16
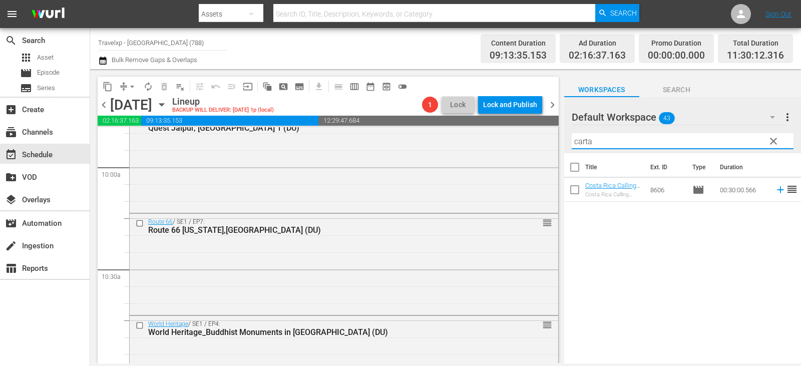
type input "cartag"
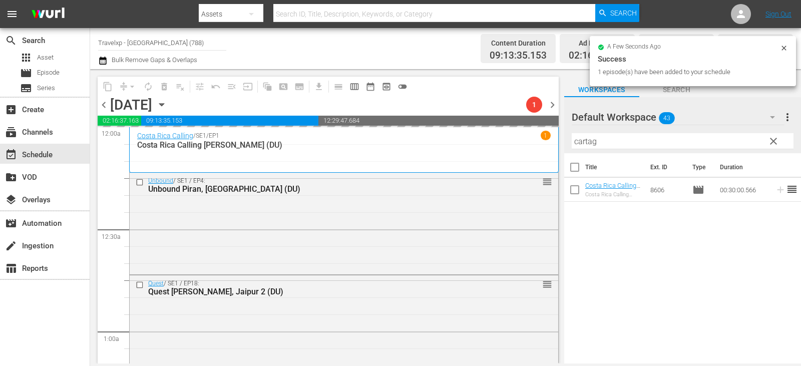
scroll to position [2004, 0]
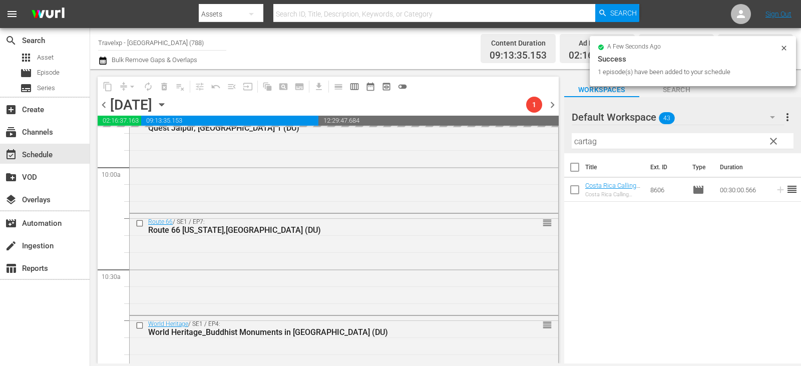
click at [763, 146] on input "cartag" at bounding box center [683, 141] width 222 height 16
click at [777, 140] on span "clear" at bounding box center [774, 141] width 12 height 12
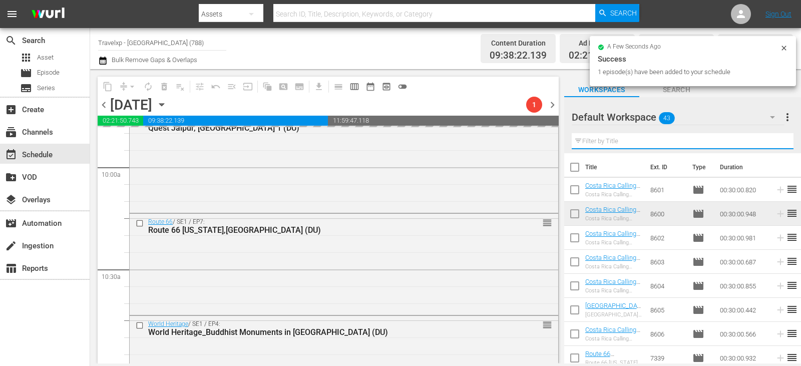
click at [777, 140] on input "text" at bounding box center [683, 141] width 222 height 16
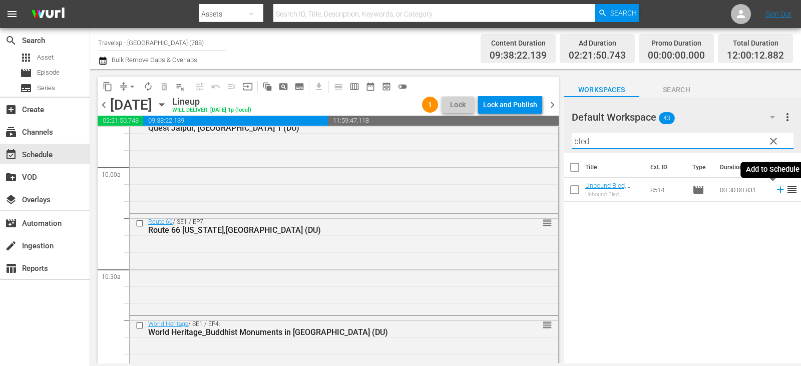
type input "bled"
click at [777, 189] on icon at bounding box center [780, 190] width 7 height 7
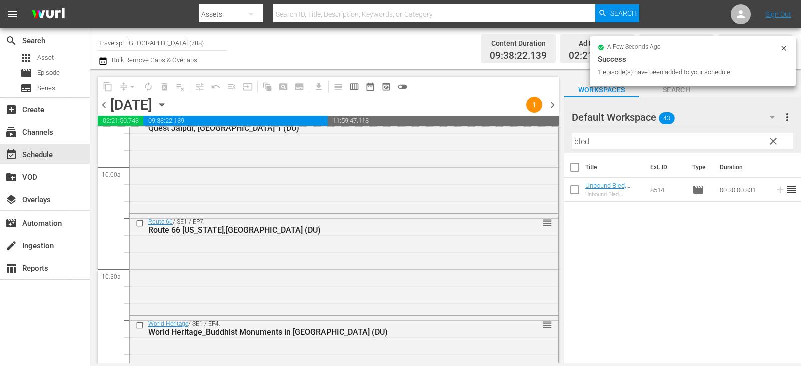
click at [768, 142] on span "clear" at bounding box center [774, 141] width 12 height 12
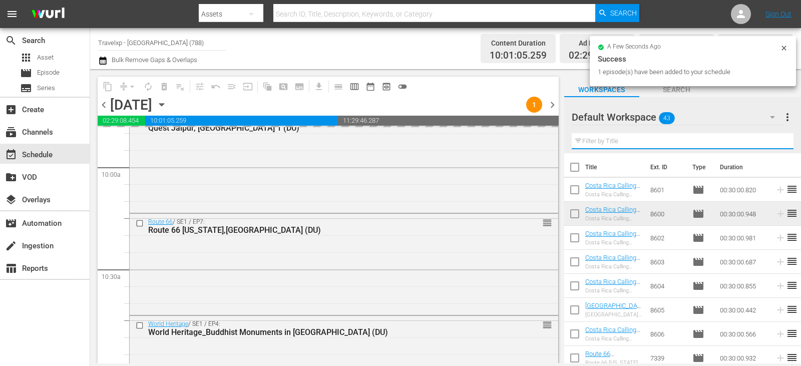
click at [768, 142] on input "text" at bounding box center [683, 141] width 222 height 16
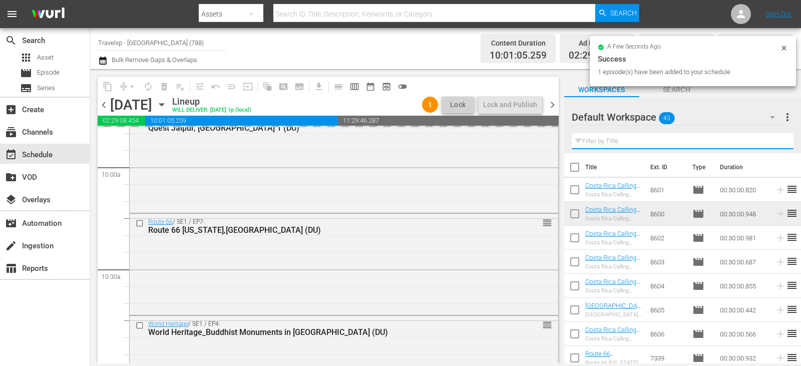
click at [768, 142] on input "text" at bounding box center [683, 141] width 222 height 16
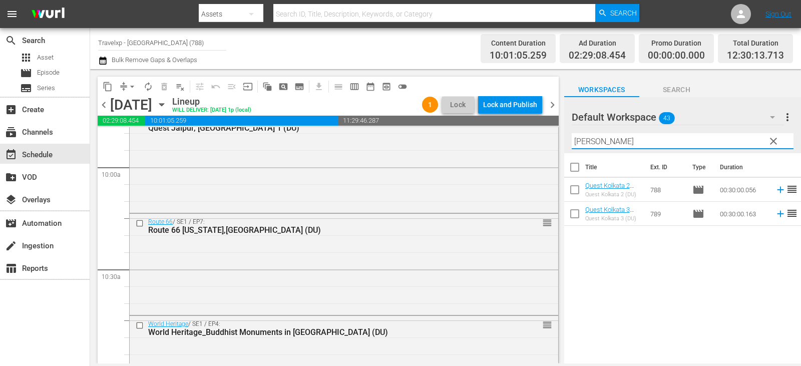
type input "[PERSON_NAME]"
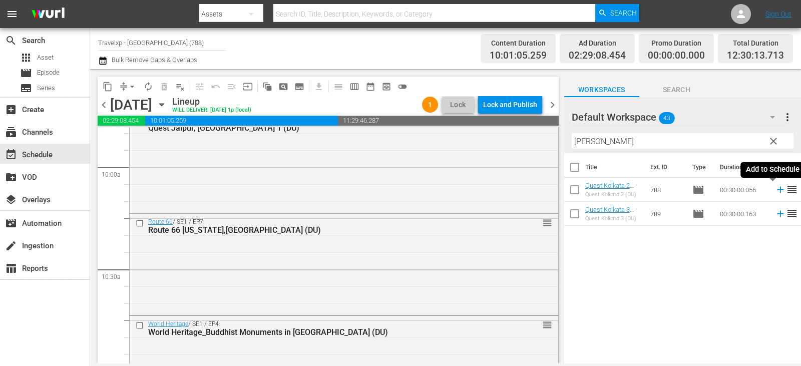
click at [777, 190] on icon at bounding box center [780, 189] width 11 height 11
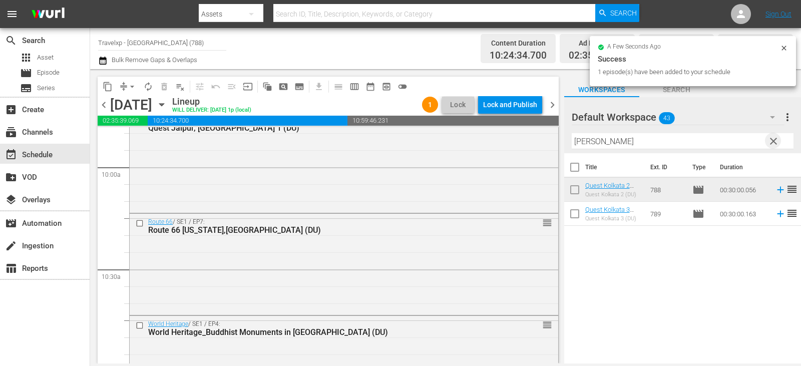
click at [776, 142] on span "clear" at bounding box center [774, 141] width 12 height 12
click at [776, 142] on input "text" at bounding box center [683, 141] width 222 height 16
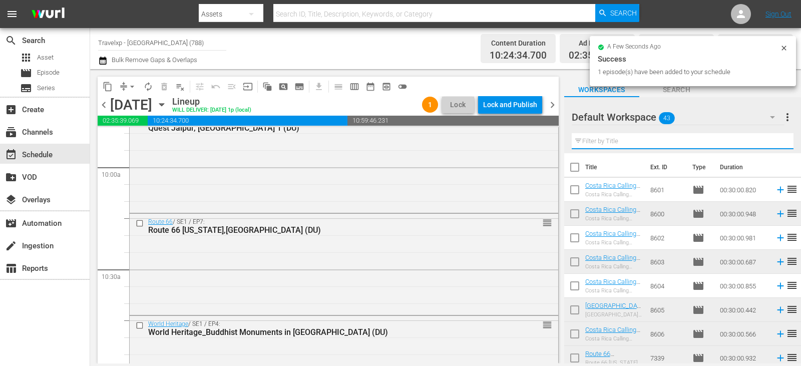
click at [776, 142] on input "text" at bounding box center [683, 141] width 222 height 16
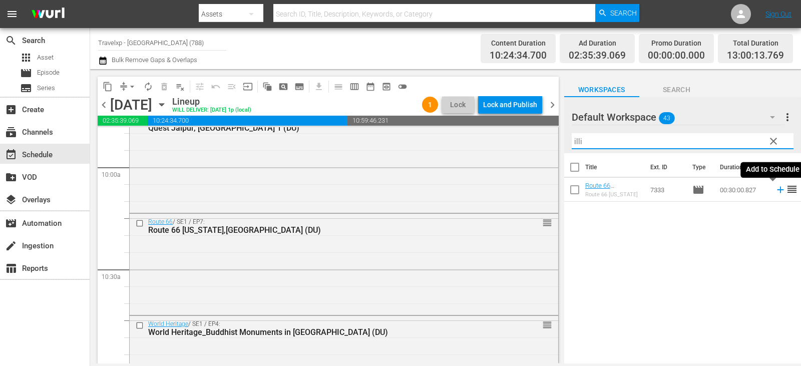
type input "illi"
click at [775, 189] on icon at bounding box center [780, 189] width 11 height 11
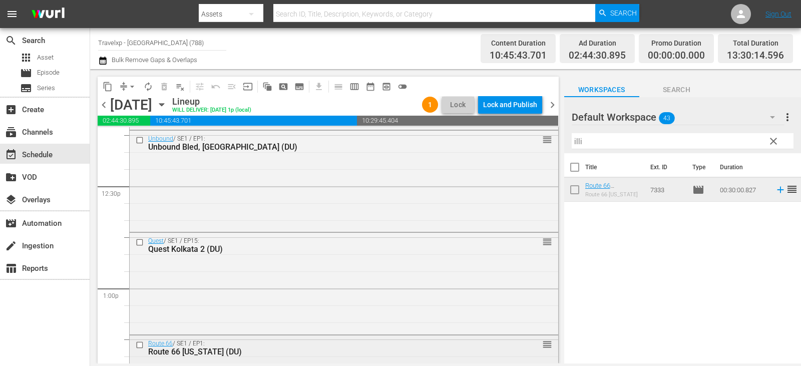
scroll to position [2605, 0]
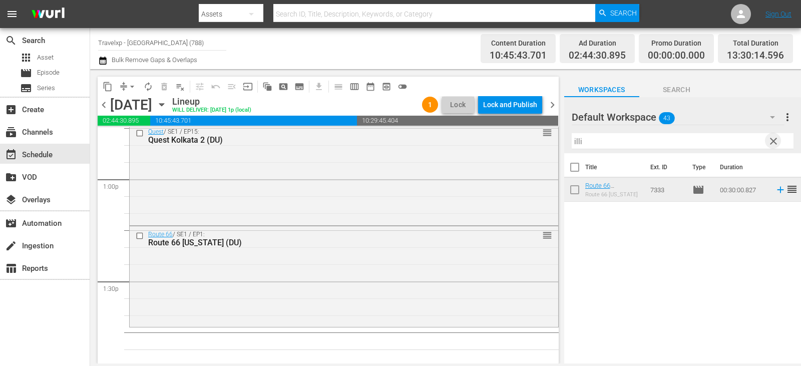
click at [775, 140] on span "clear" at bounding box center [774, 141] width 12 height 12
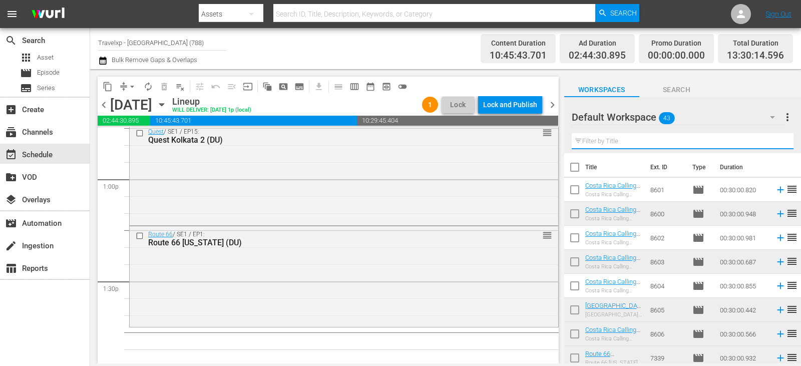
click at [775, 140] on input "text" at bounding box center [683, 141] width 222 height 16
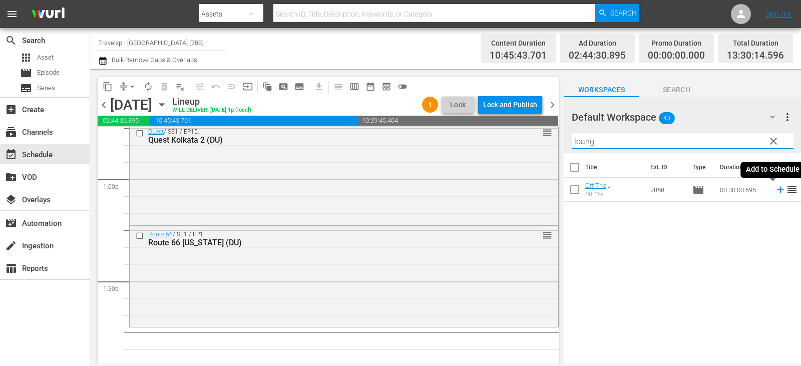
type input "loang"
click at [777, 190] on icon at bounding box center [780, 190] width 7 height 7
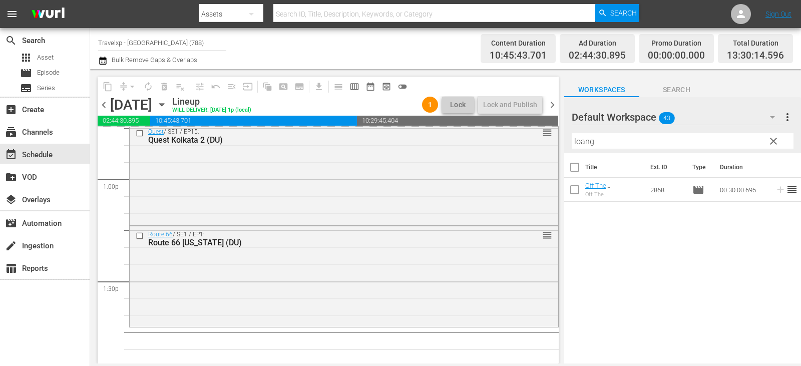
click at [769, 140] on span "clear" at bounding box center [774, 141] width 12 height 12
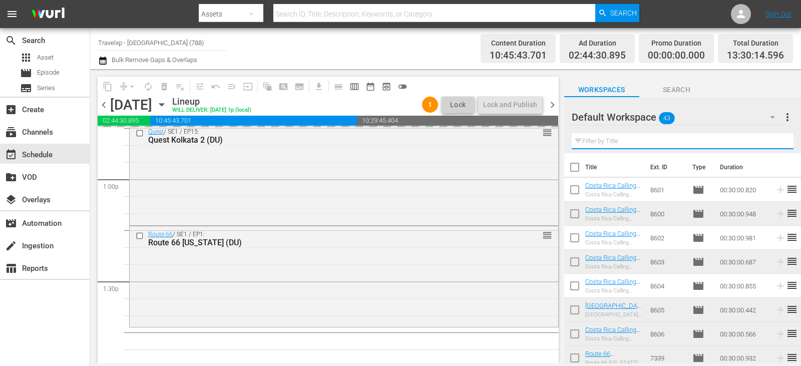
click at [769, 140] on input "text" at bounding box center [683, 141] width 222 height 16
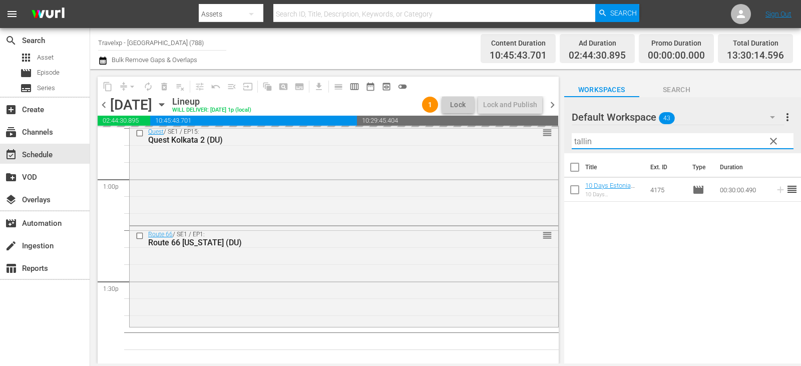
type input "tallin"
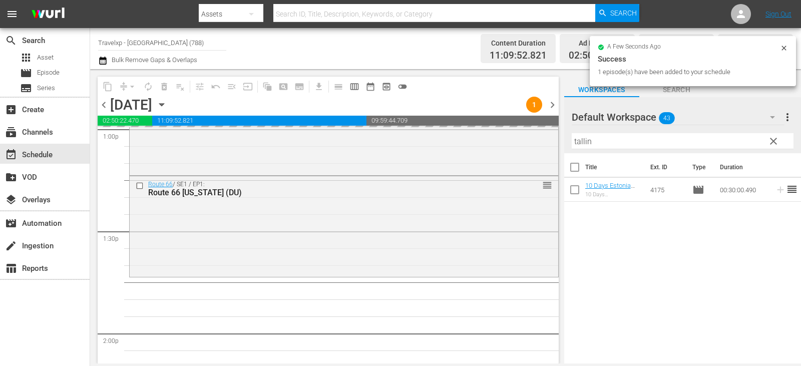
scroll to position [2705, 0]
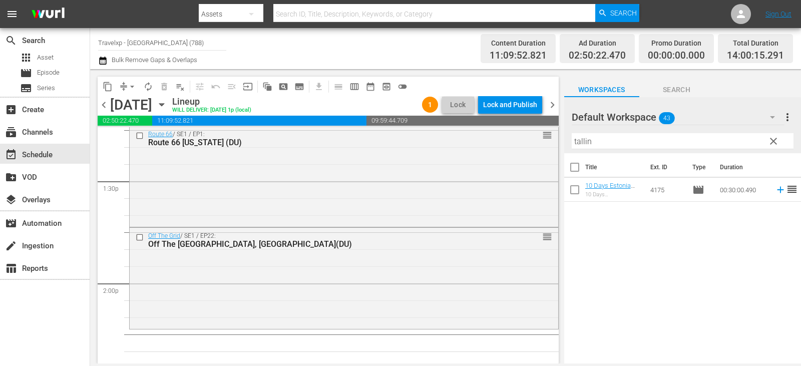
click at [786, 191] on span "reorder" at bounding box center [792, 189] width 12 height 12
click at [775, 189] on icon at bounding box center [780, 189] width 11 height 11
click at [777, 144] on span "clear" at bounding box center [774, 141] width 12 height 12
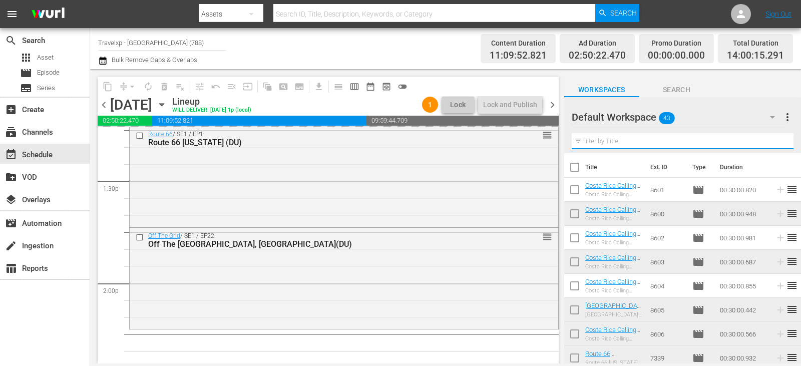
click at [777, 144] on input "text" at bounding box center [683, 141] width 222 height 16
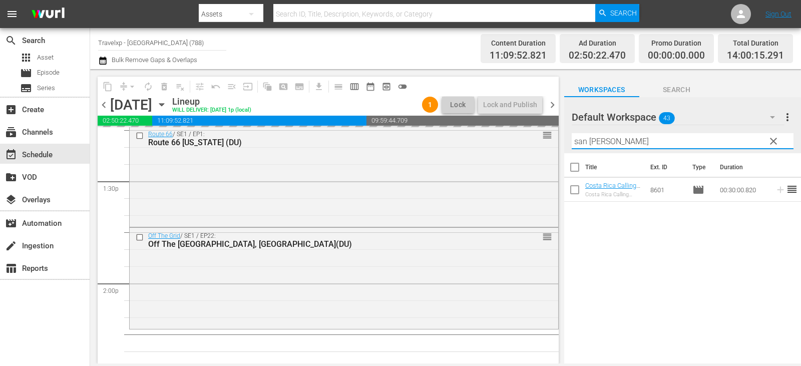
type input "san [PERSON_NAME]"
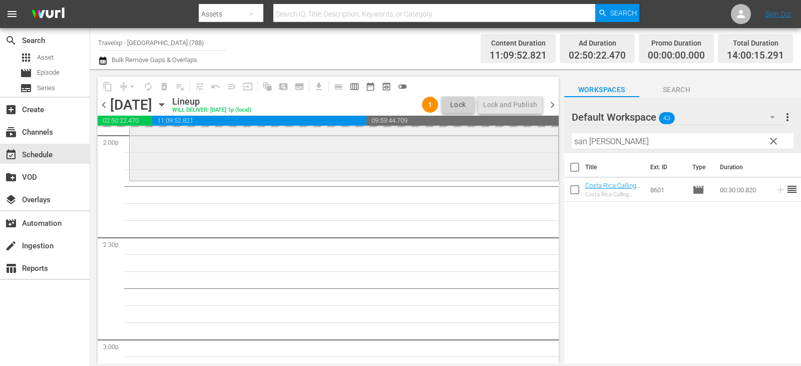
scroll to position [2855, 0]
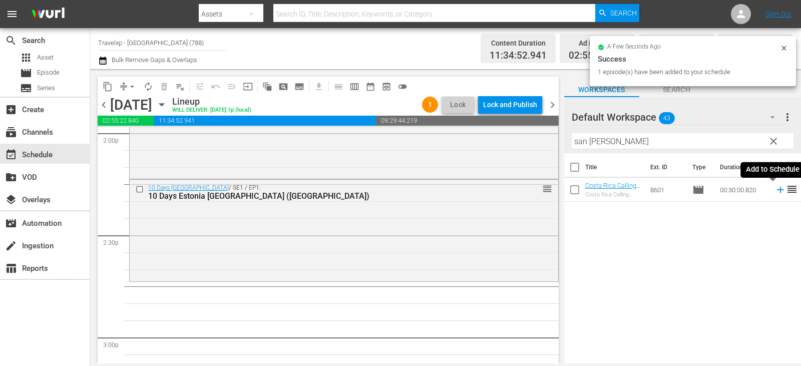
click at [778, 188] on icon at bounding box center [780, 189] width 11 height 11
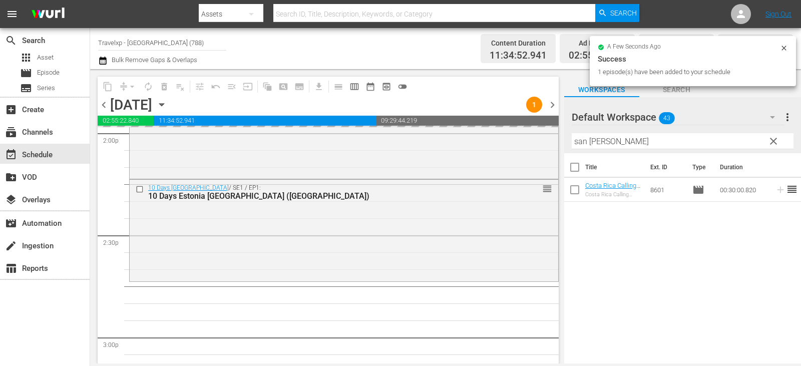
click at [769, 143] on span "clear" at bounding box center [774, 141] width 12 height 12
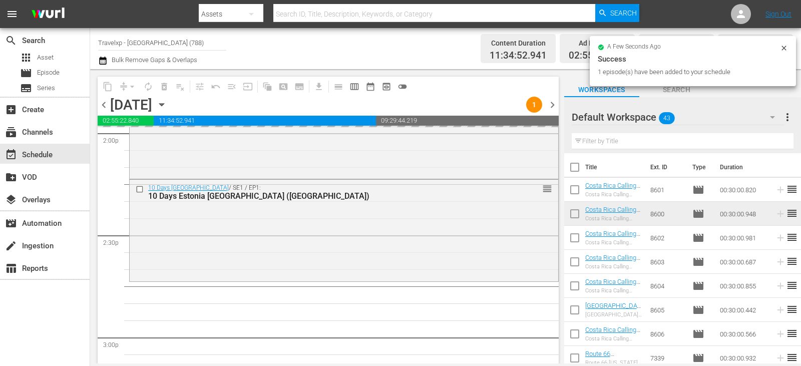
click at [769, 143] on input "text" at bounding box center [683, 141] width 222 height 16
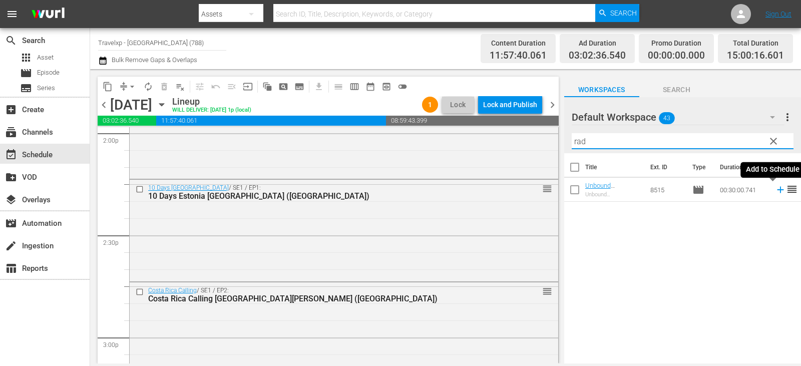
type input "rad"
click at [777, 190] on icon at bounding box center [780, 190] width 7 height 7
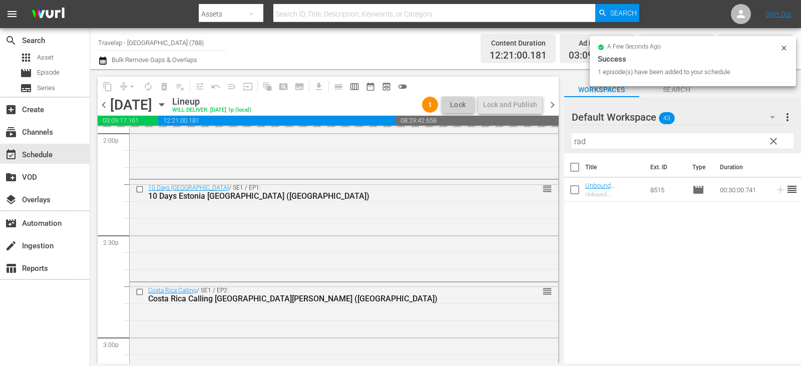
click at [777, 141] on span "clear" at bounding box center [774, 141] width 12 height 12
click at [777, 141] on input "rad" at bounding box center [683, 141] width 222 height 16
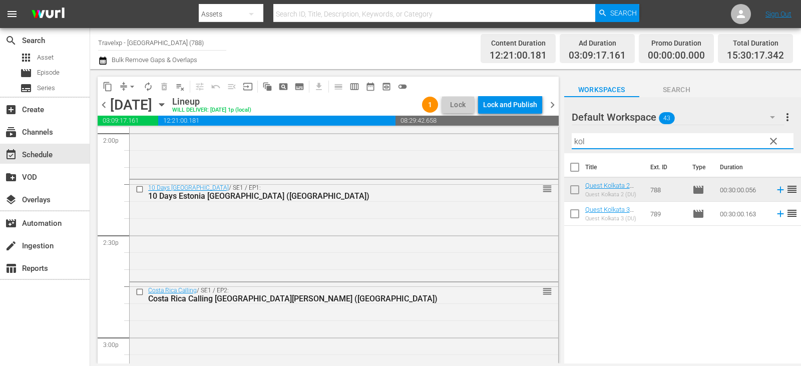
type input "kol"
click at [786, 215] on span "reorder" at bounding box center [792, 213] width 12 height 12
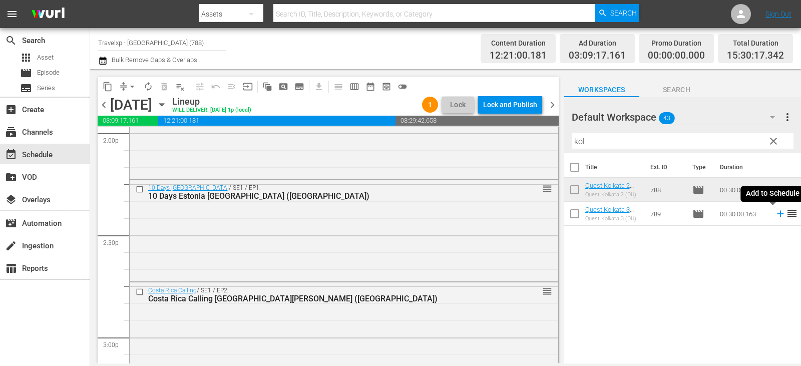
click at [777, 214] on icon at bounding box center [780, 214] width 7 height 7
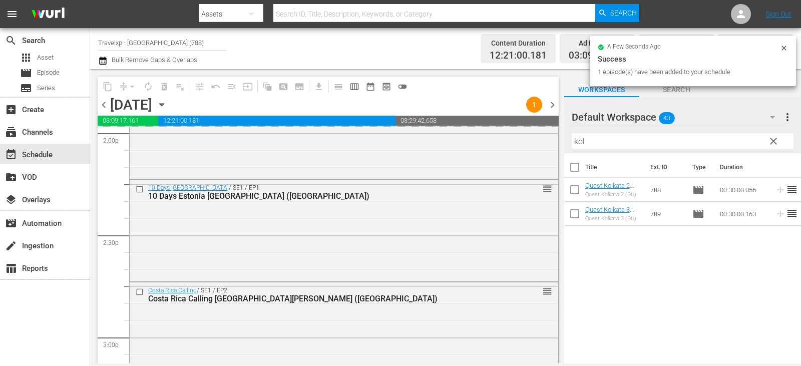
click at [770, 139] on span "clear" at bounding box center [774, 141] width 12 height 12
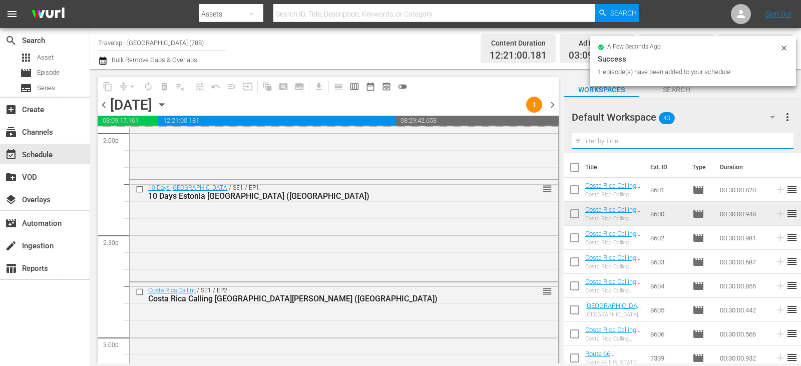
click at [770, 139] on input "text" at bounding box center [683, 141] width 222 height 16
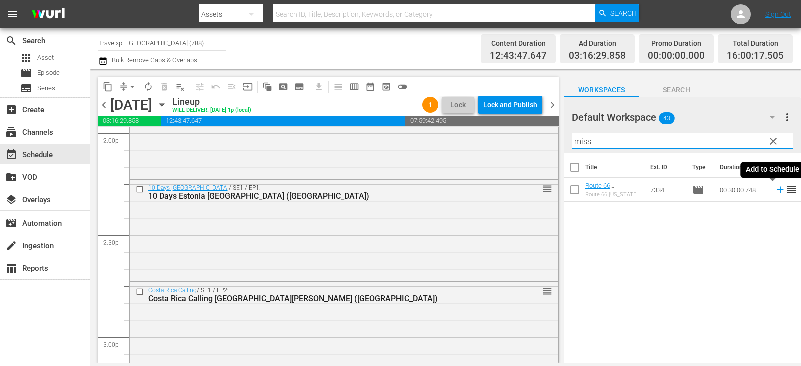
type input "miss"
click at [777, 190] on icon at bounding box center [780, 190] width 7 height 7
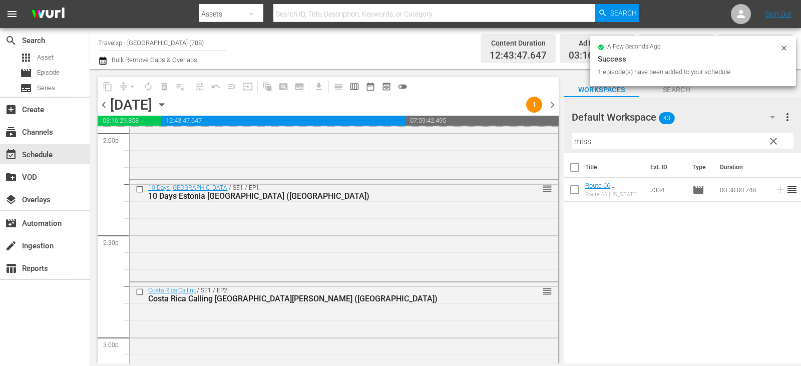
click at [772, 141] on span "clear" at bounding box center [774, 141] width 12 height 12
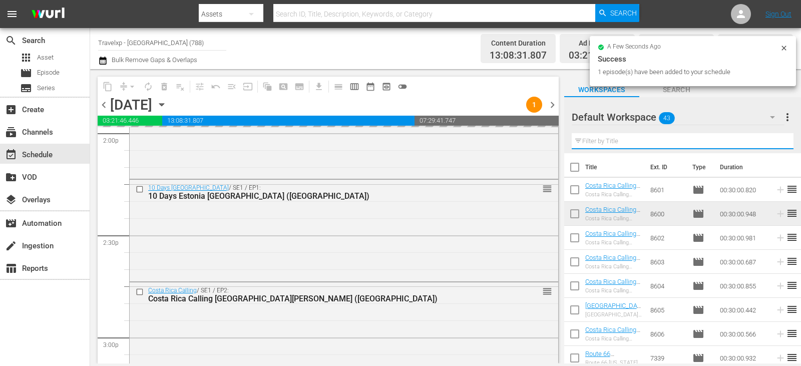
click at [772, 141] on input "text" at bounding box center [683, 141] width 222 height 16
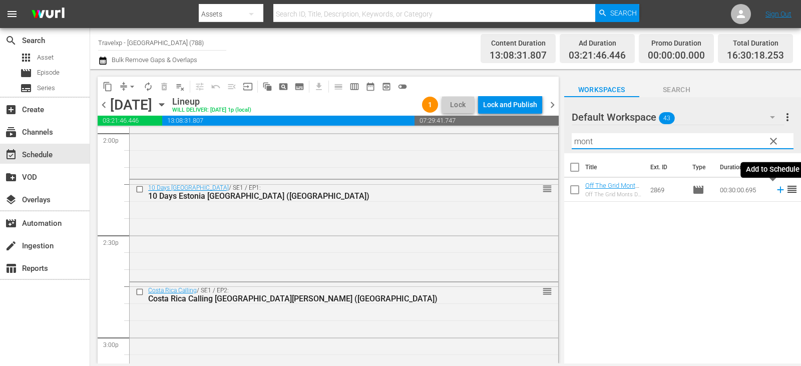
type input "mont"
click at [775, 189] on icon at bounding box center [780, 189] width 11 height 11
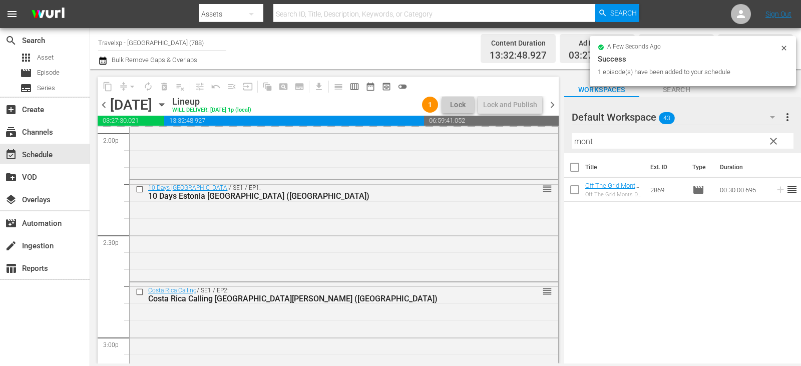
click at [775, 140] on span "clear" at bounding box center [774, 141] width 12 height 12
click at [775, 140] on input "mont" at bounding box center [683, 141] width 222 height 16
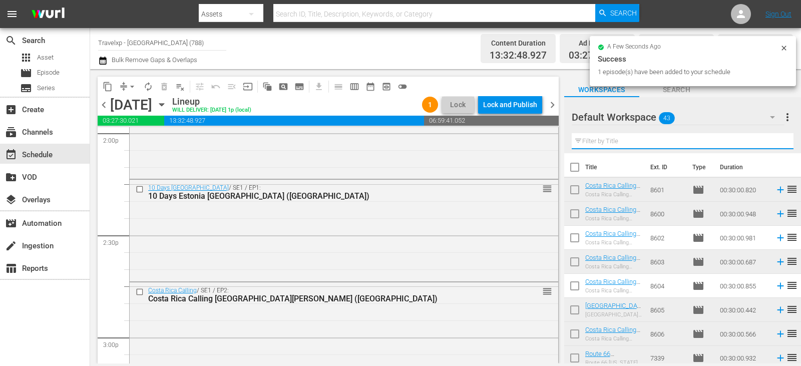
click at [775, 140] on input "text" at bounding box center [683, 141] width 222 height 16
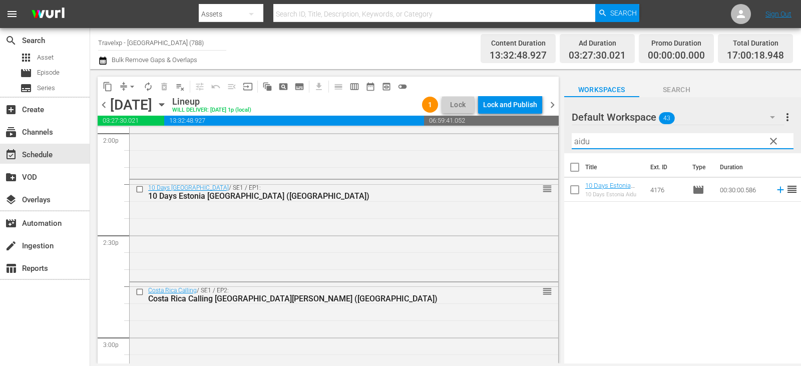
type input "aidu"
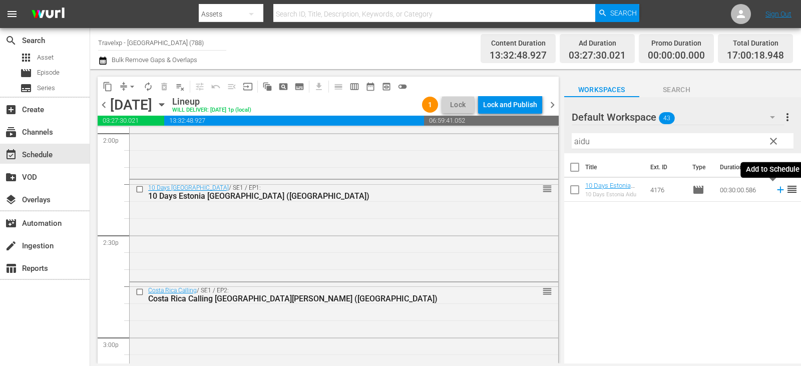
click at [775, 189] on icon at bounding box center [780, 189] width 11 height 11
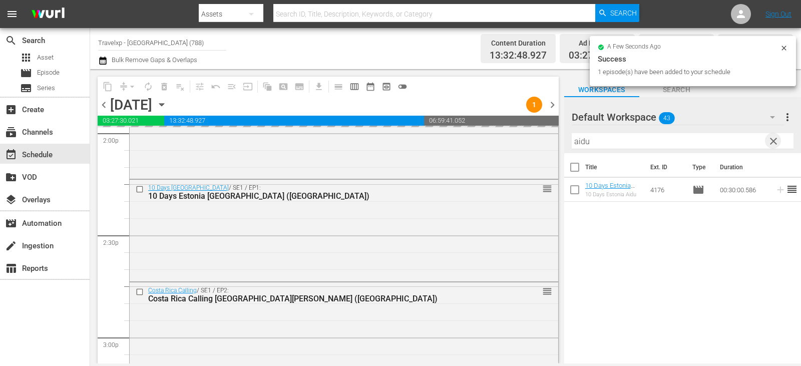
click at [778, 142] on span "clear" at bounding box center [774, 141] width 12 height 12
click at [778, 142] on input "text" at bounding box center [683, 141] width 222 height 16
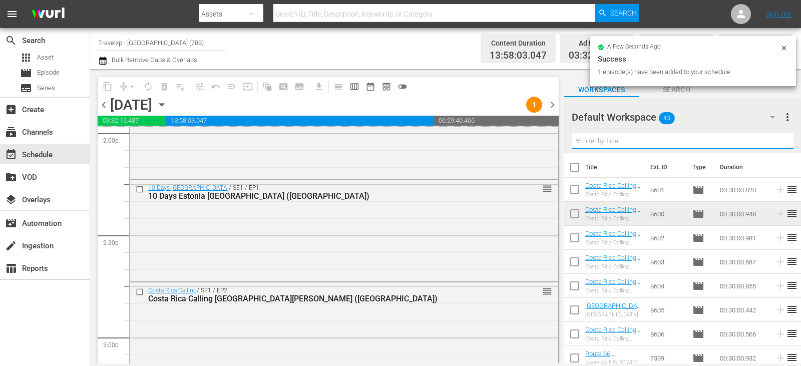
click at [778, 142] on input "text" at bounding box center [683, 141] width 222 height 16
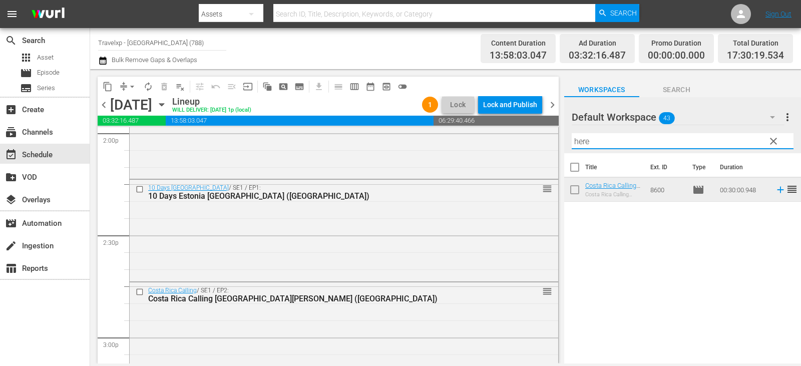
type input "here"
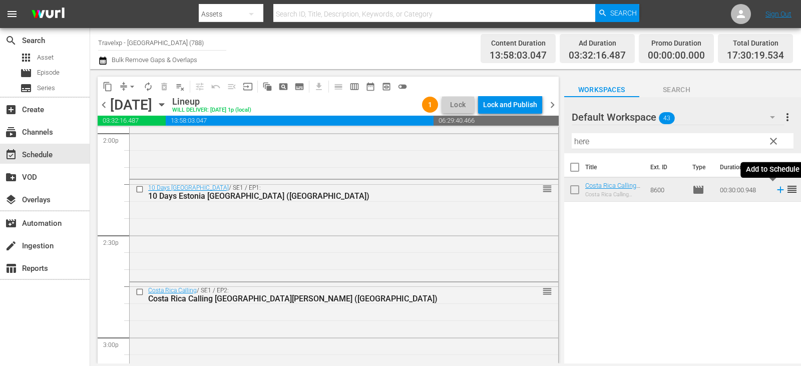
click at [777, 190] on icon at bounding box center [780, 190] width 7 height 7
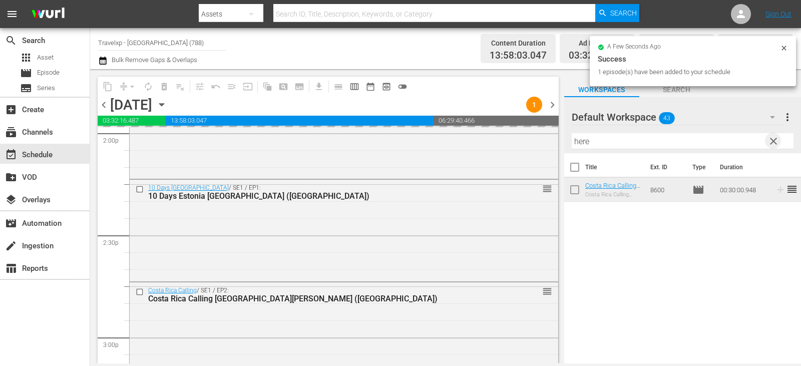
click at [777, 137] on span "clear" at bounding box center [774, 141] width 12 height 12
click at [777, 137] on input "text" at bounding box center [683, 141] width 222 height 16
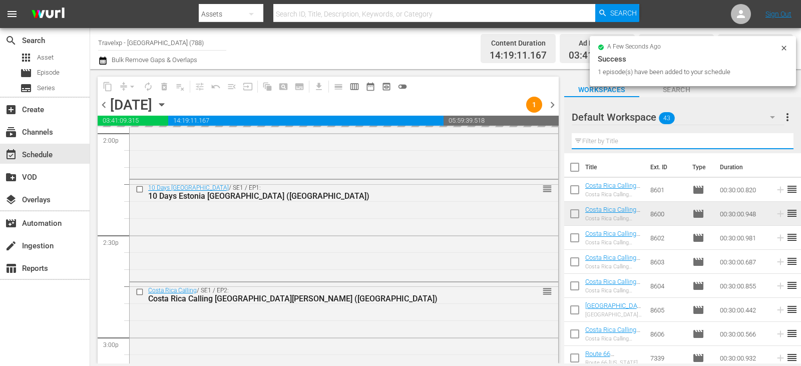
click at [777, 137] on input "text" at bounding box center [683, 141] width 222 height 16
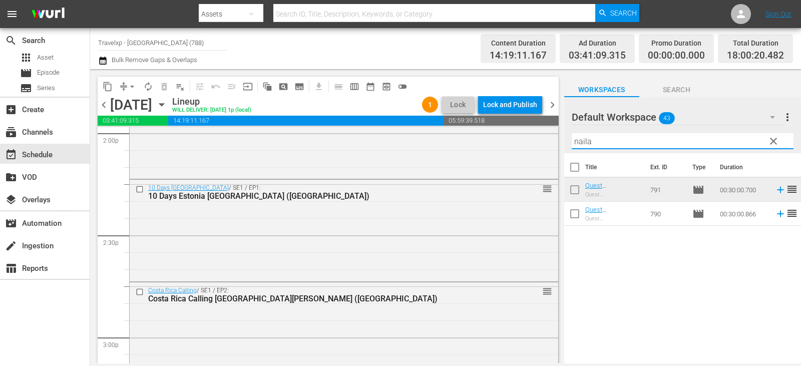
type input "naila"
click at [775, 215] on icon at bounding box center [780, 213] width 11 height 11
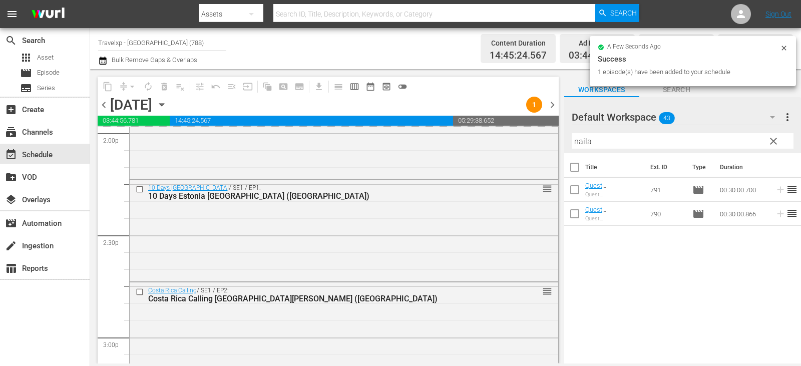
click at [768, 143] on span "clear" at bounding box center [774, 141] width 12 height 12
click at [768, 143] on input "naila" at bounding box center [683, 141] width 222 height 16
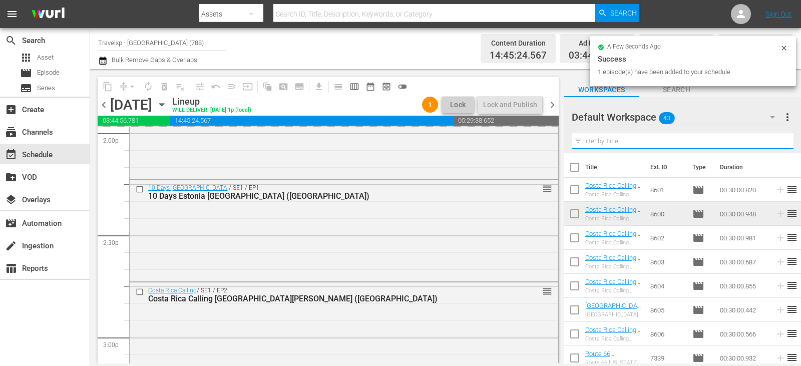
click at [768, 143] on input "text" at bounding box center [683, 141] width 222 height 16
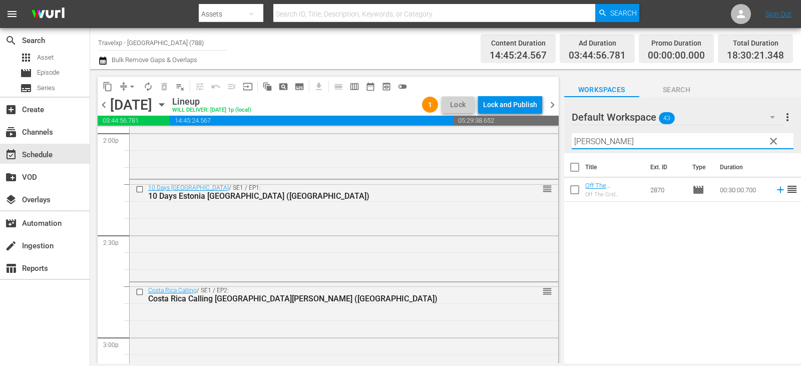
type input "[PERSON_NAME]"
click at [786, 187] on span "reorder" at bounding box center [792, 189] width 12 height 12
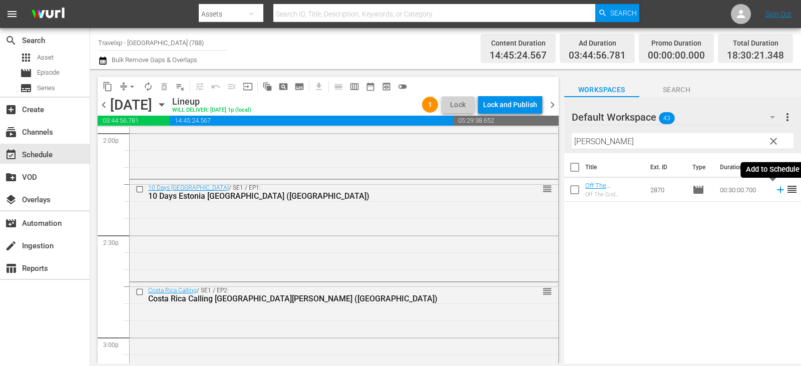
click at [775, 189] on icon at bounding box center [780, 189] width 11 height 11
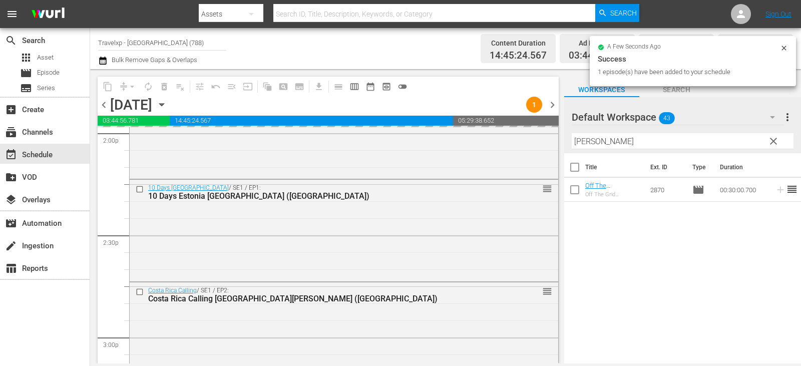
click at [769, 143] on span "clear" at bounding box center [774, 141] width 12 height 12
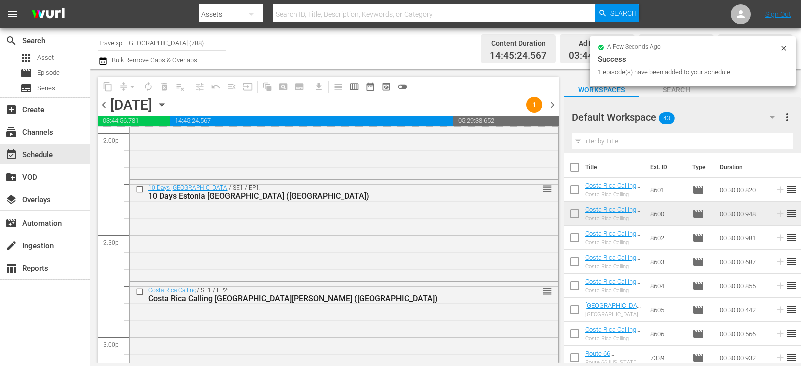
click at [769, 143] on input "text" at bounding box center [683, 141] width 222 height 16
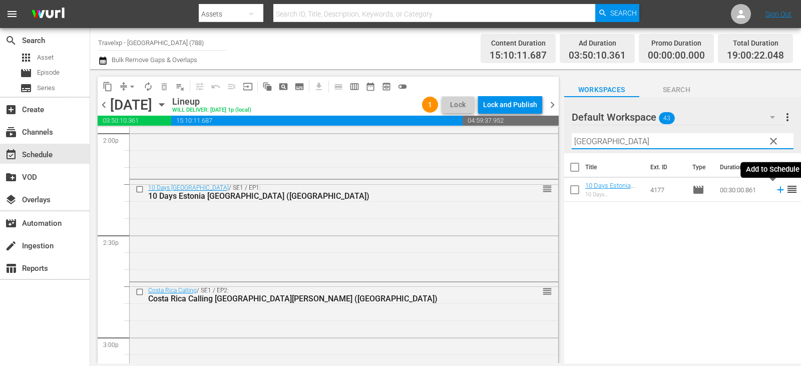
type input "[GEOGRAPHIC_DATA]"
click at [775, 188] on icon at bounding box center [780, 189] width 11 height 11
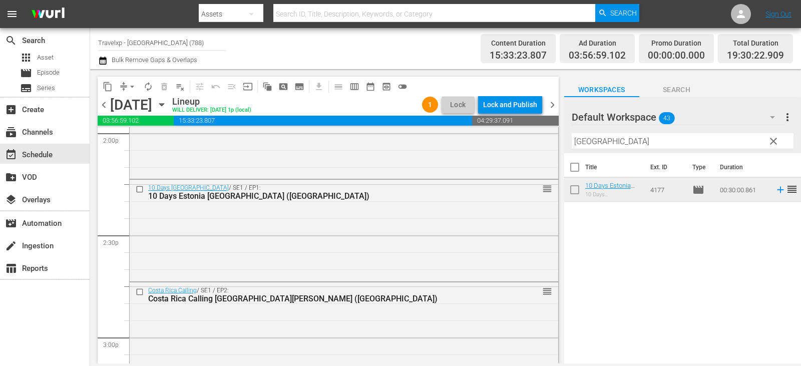
click at [783, 230] on div "Title Ext. ID Type Duration 10 Days Estonia Narva (DU) 10 Days Estonia Narva 41…" at bounding box center [683, 259] width 237 height 212
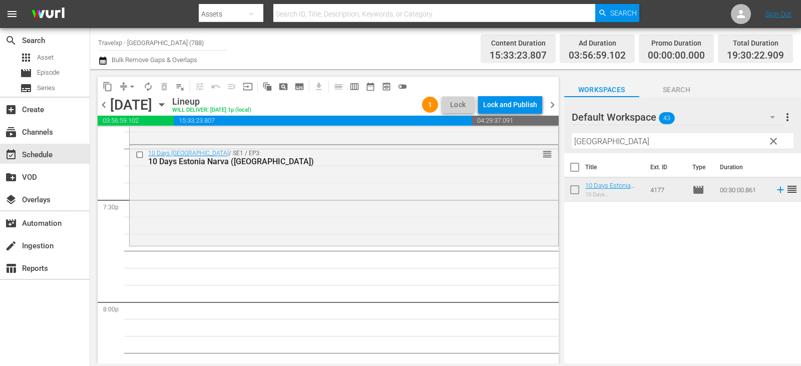
scroll to position [3907, 0]
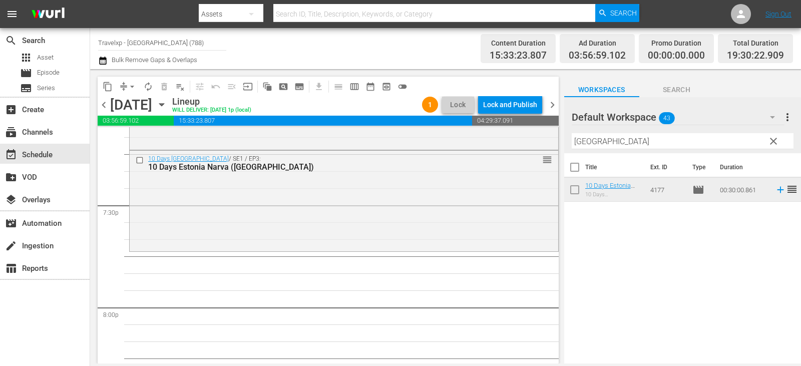
click at [781, 141] on div "Default Workspace 43 Default more_vert clear Filter by Title narva" at bounding box center [683, 125] width 237 height 56
click at [778, 142] on span "clear" at bounding box center [774, 141] width 12 height 12
click at [778, 142] on input "text" at bounding box center [683, 141] width 222 height 16
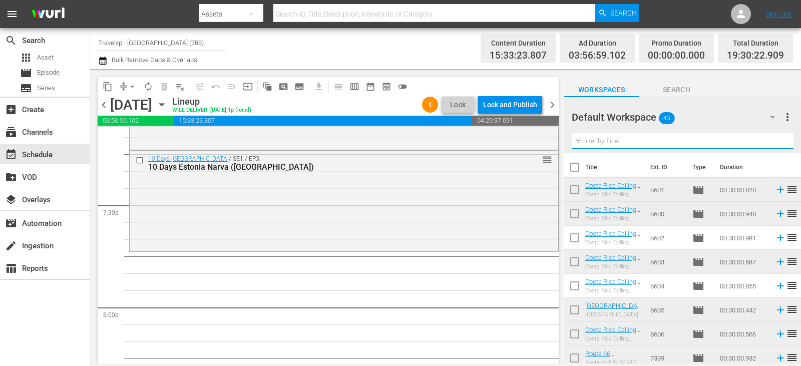
click at [778, 142] on input "text" at bounding box center [683, 141] width 222 height 16
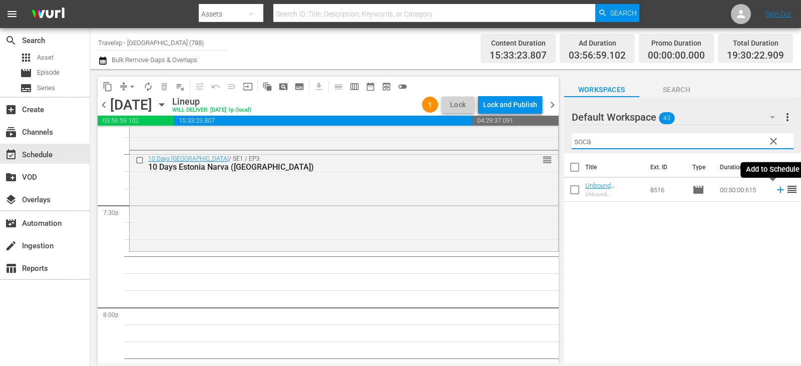
type input "soca"
click at [775, 191] on icon at bounding box center [780, 189] width 11 height 11
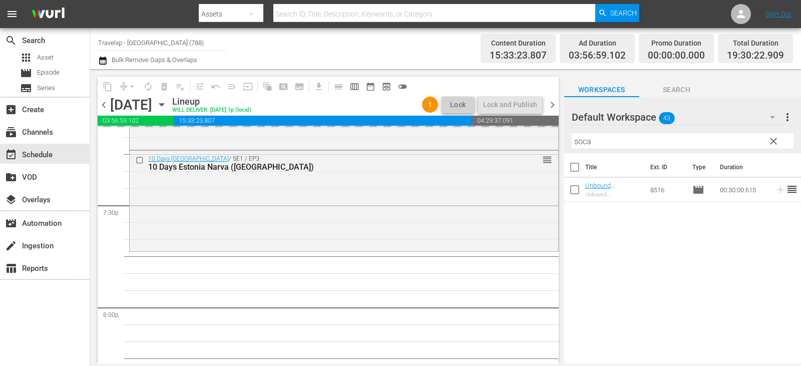
click at [774, 140] on span "clear" at bounding box center [774, 141] width 12 height 12
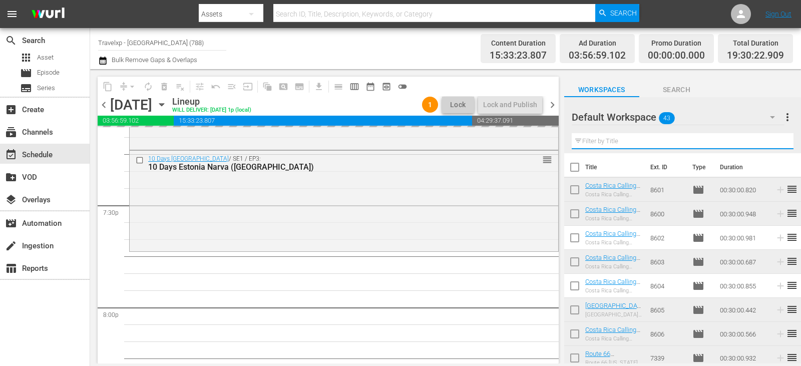
click at [774, 140] on input "text" at bounding box center [683, 141] width 222 height 16
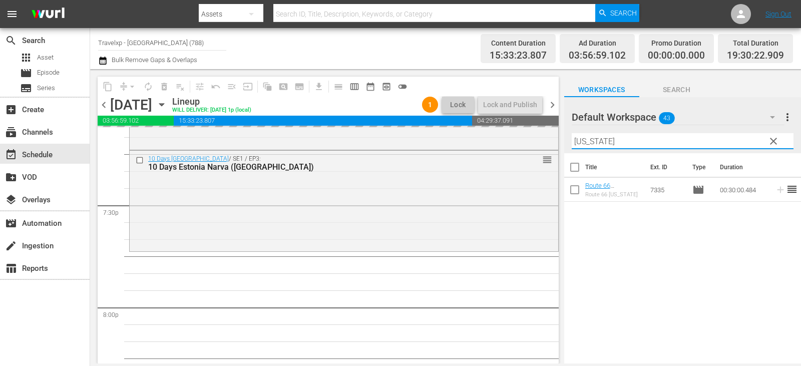
type input "[US_STATE]"
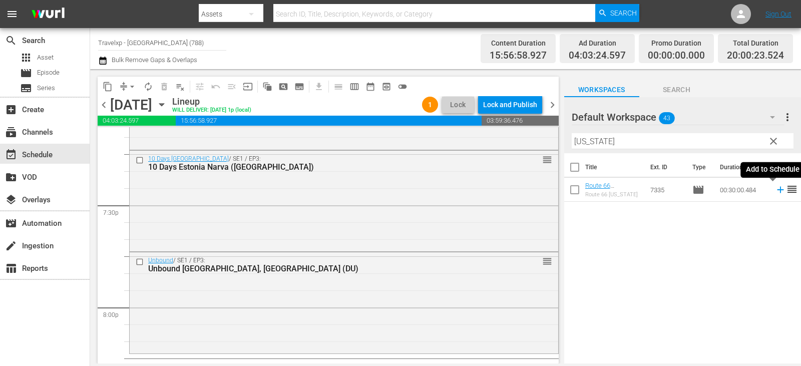
click at [777, 188] on icon at bounding box center [780, 190] width 7 height 7
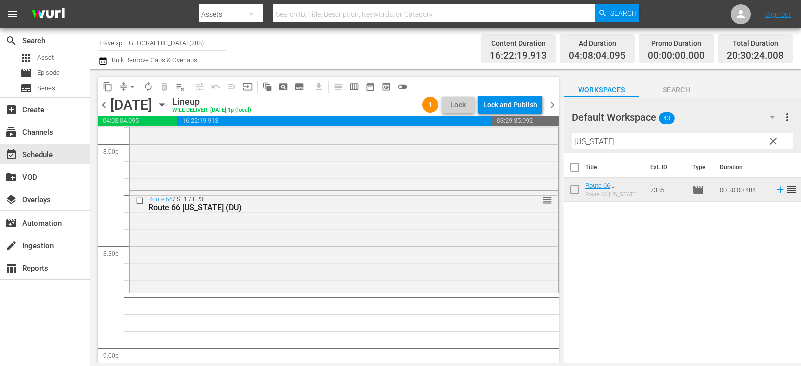
scroll to position [4057, 0]
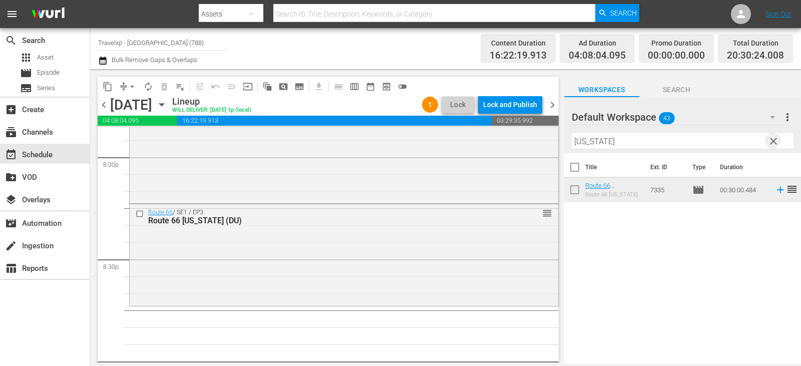
click at [770, 143] on span "clear" at bounding box center [774, 141] width 12 height 12
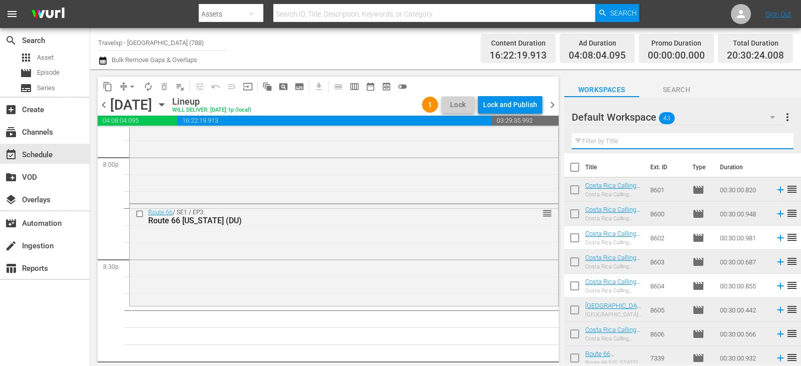
click at [770, 143] on input "text" at bounding box center [683, 141] width 222 height 16
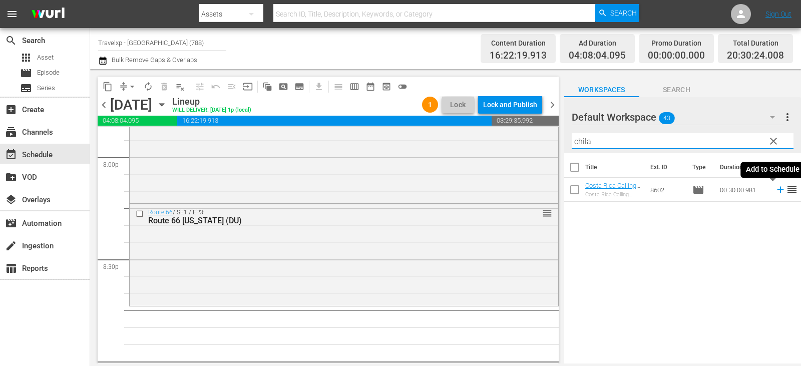
type input "chila"
click at [775, 187] on icon at bounding box center [780, 189] width 11 height 11
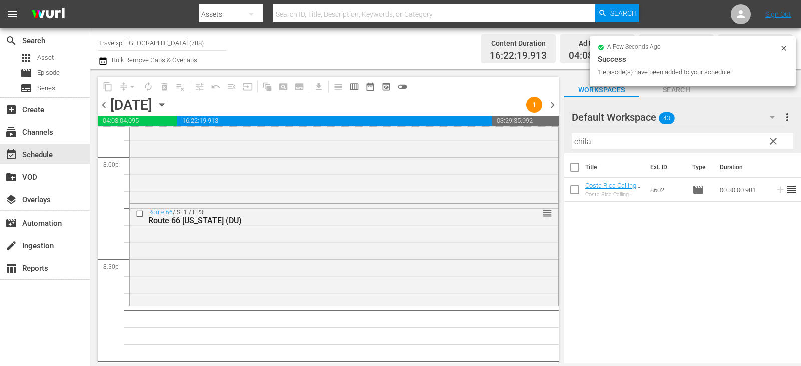
click at [776, 144] on span "clear" at bounding box center [774, 141] width 12 height 12
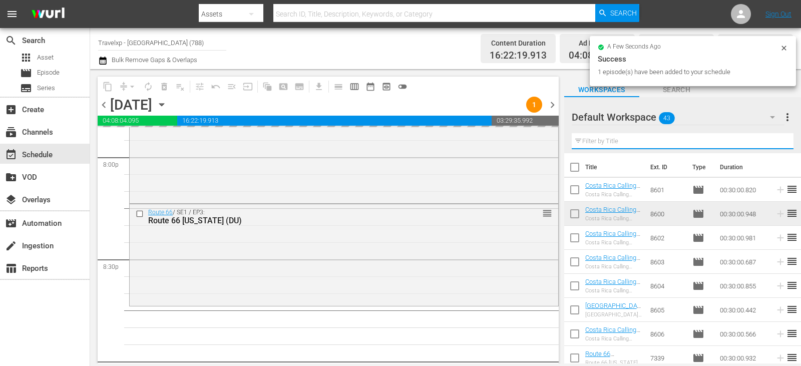
click at [776, 144] on input "text" at bounding box center [683, 141] width 222 height 16
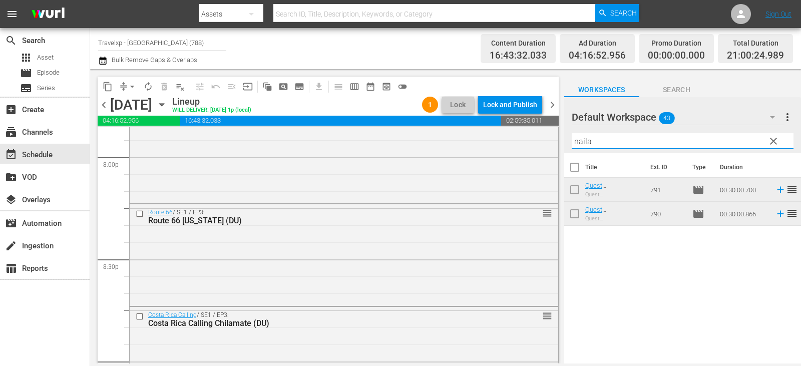
type input "naila"
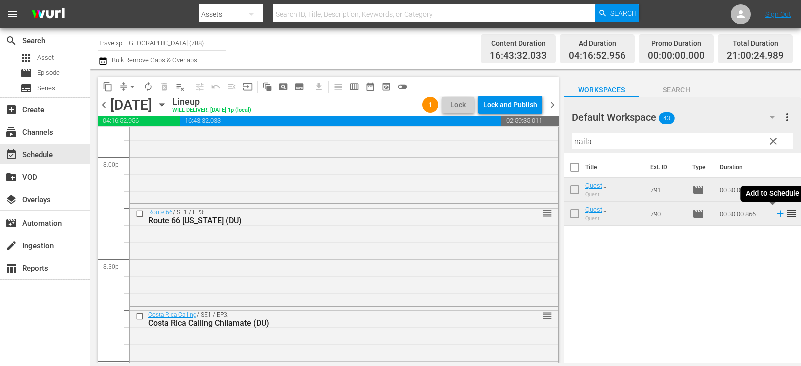
click at [777, 214] on icon at bounding box center [780, 214] width 7 height 7
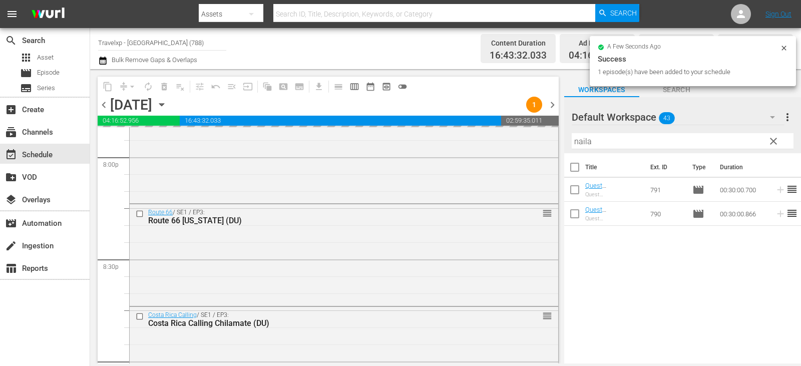
click at [777, 141] on span "clear" at bounding box center [774, 141] width 12 height 12
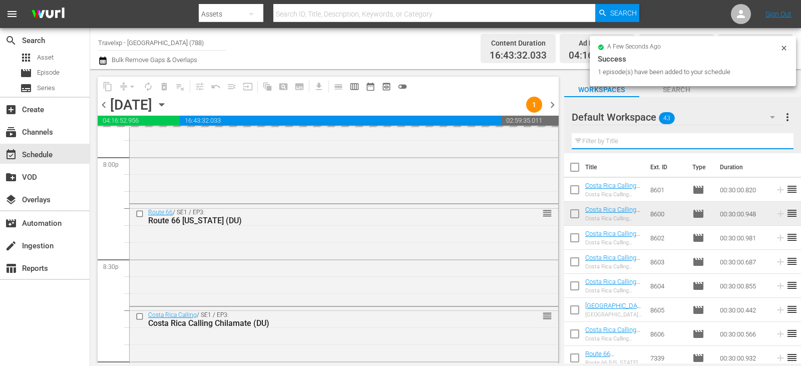
click at [777, 141] on input "text" at bounding box center [683, 141] width 222 height 16
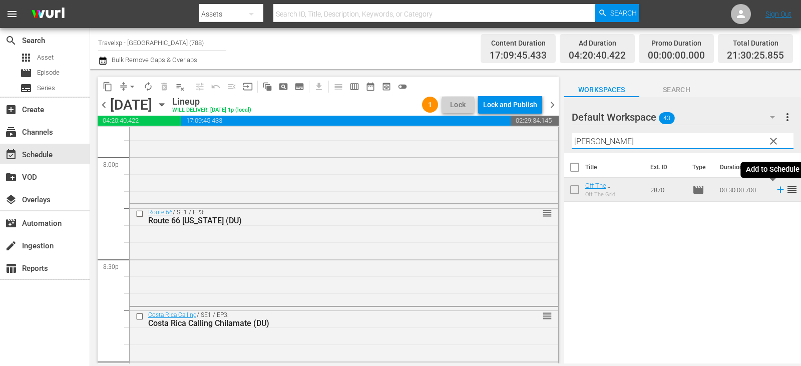
type input "[PERSON_NAME]"
click at [777, 190] on icon at bounding box center [780, 190] width 7 height 7
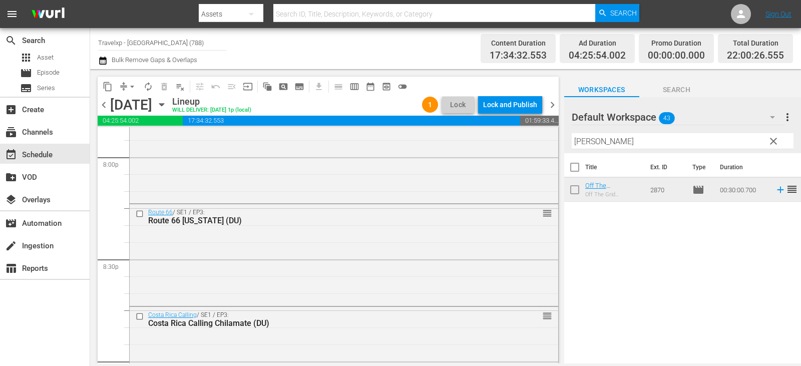
click at [777, 144] on span "clear" at bounding box center [774, 141] width 12 height 12
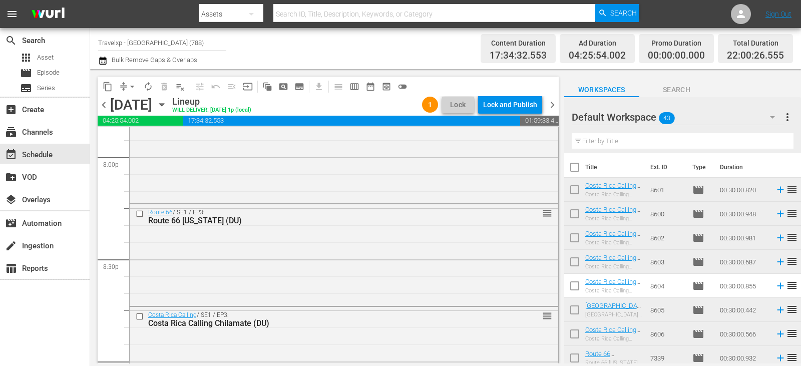
click at [777, 144] on input "text" at bounding box center [683, 141] width 222 height 16
click at [638, 143] on input "text" at bounding box center [683, 141] width 222 height 16
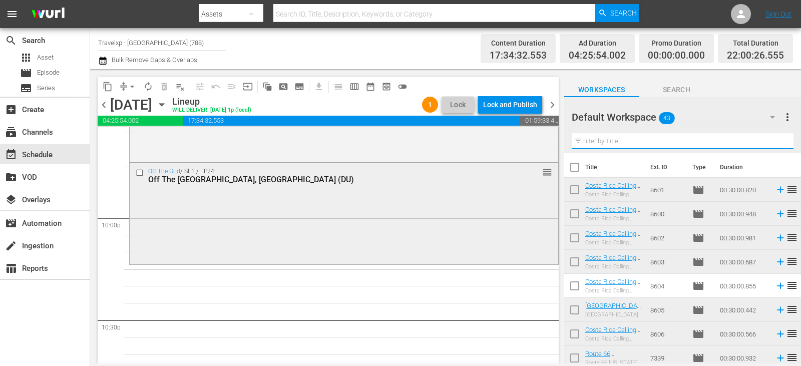
scroll to position [4408, 0]
click at [616, 139] on input "text" at bounding box center [683, 141] width 222 height 16
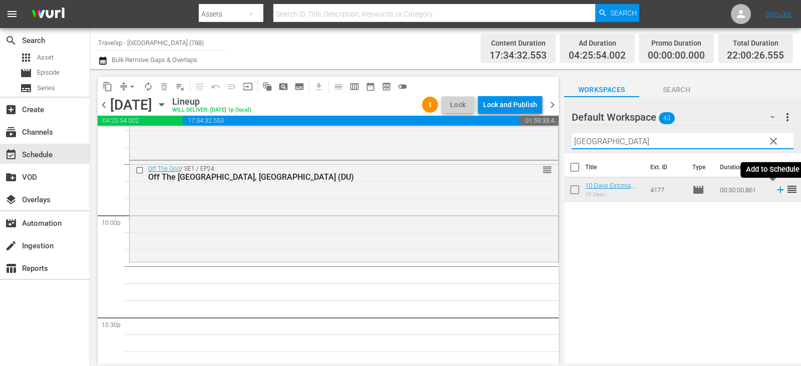
type input "[GEOGRAPHIC_DATA]"
click at [775, 192] on icon at bounding box center [780, 189] width 11 height 11
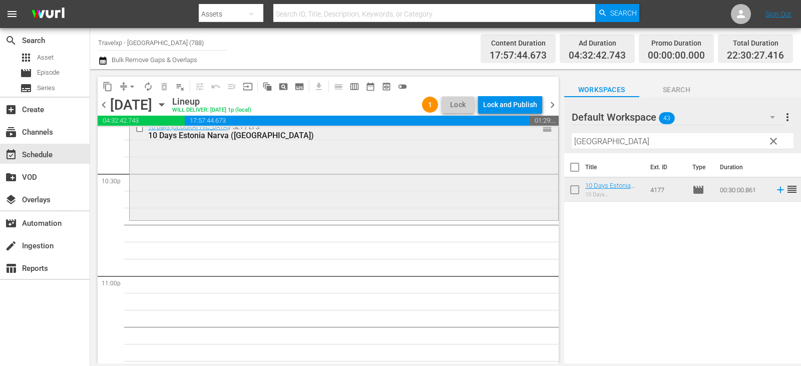
scroll to position [4508, 0]
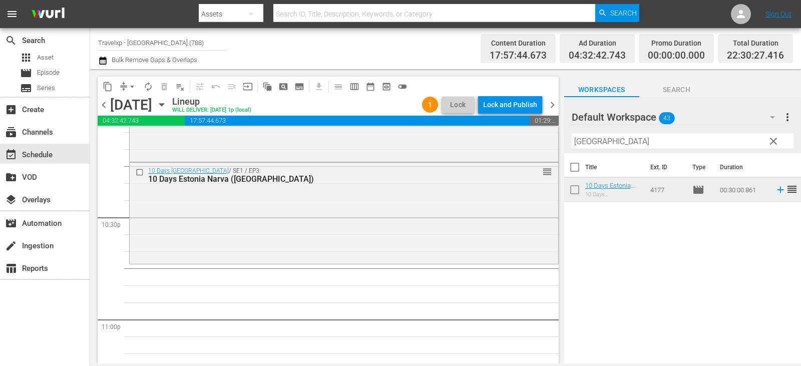
click at [773, 145] on span "clear" at bounding box center [774, 141] width 12 height 12
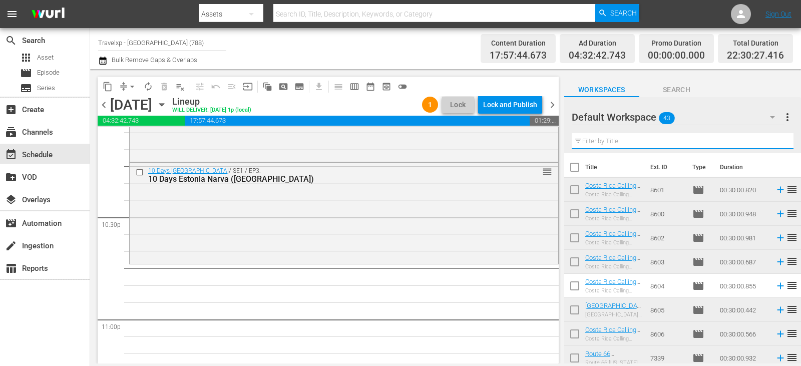
click at [773, 145] on input "text" at bounding box center [683, 141] width 222 height 16
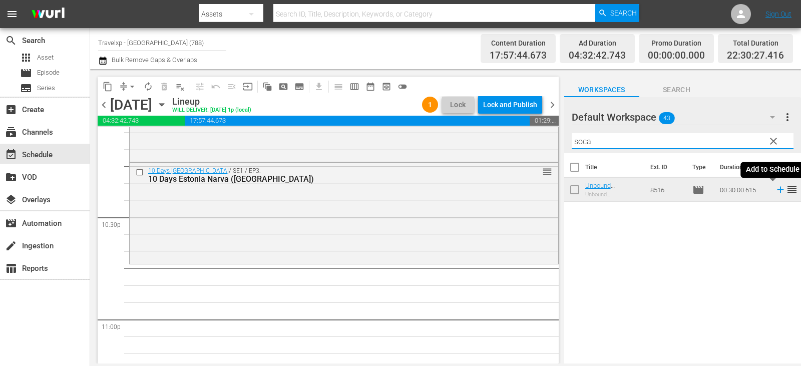
type input "soca"
click at [777, 190] on icon at bounding box center [780, 190] width 7 height 7
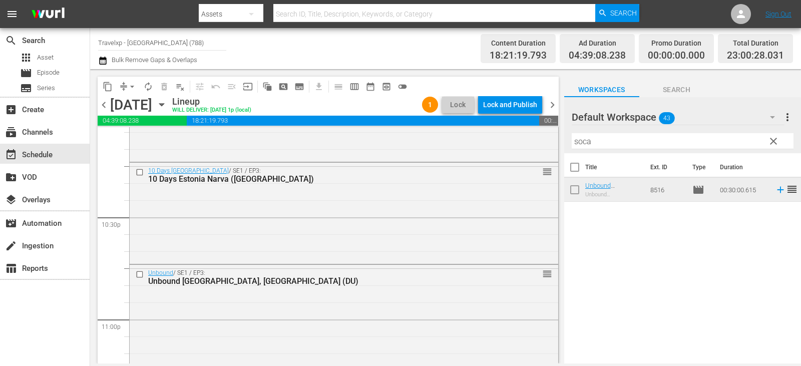
click at [771, 145] on span "clear" at bounding box center [774, 141] width 12 height 12
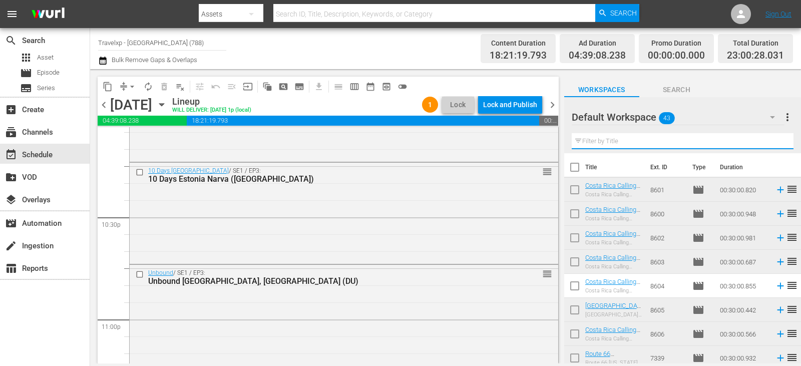
click at [771, 145] on input "text" at bounding box center [683, 141] width 222 height 16
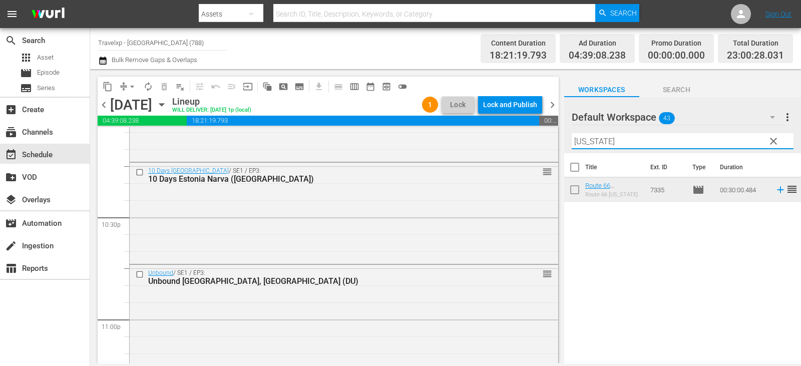
type input "[US_STATE]"
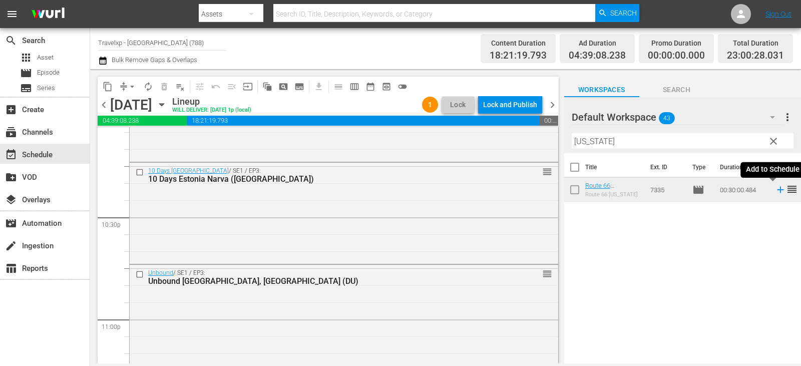
click at [777, 190] on icon at bounding box center [780, 190] width 7 height 7
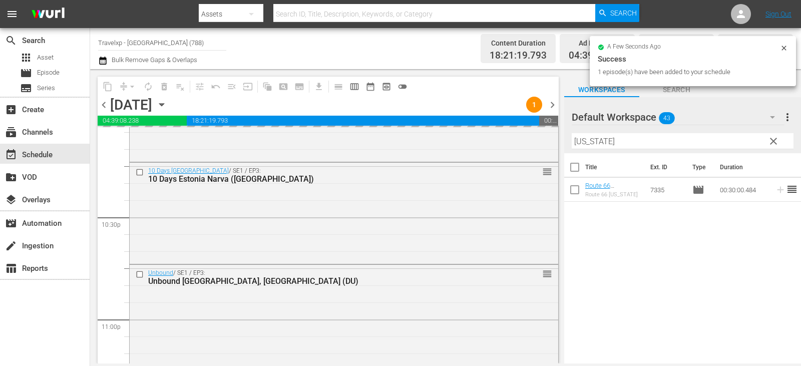
click at [774, 142] on span "clear" at bounding box center [774, 141] width 12 height 12
click at [774, 142] on input "[US_STATE]" at bounding box center [683, 141] width 222 height 16
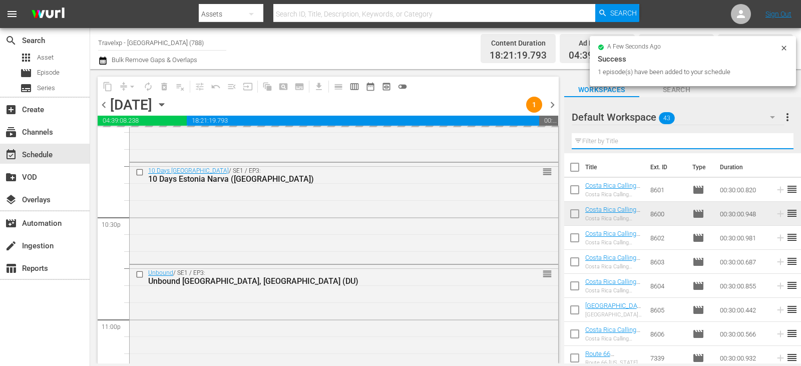
click at [774, 142] on input "text" at bounding box center [683, 141] width 222 height 16
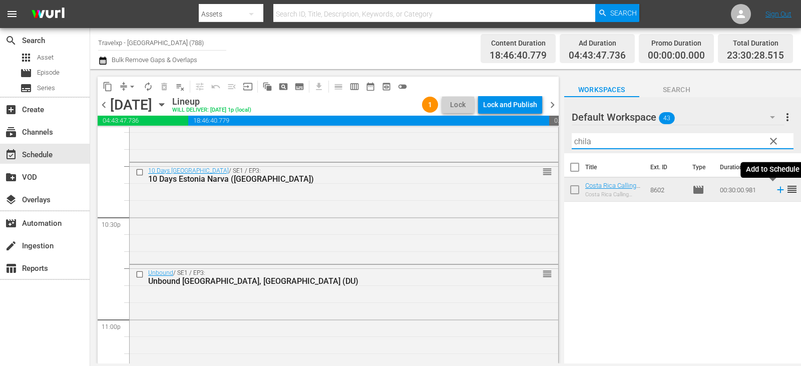
type input "chila"
click at [775, 191] on icon at bounding box center [780, 189] width 11 height 11
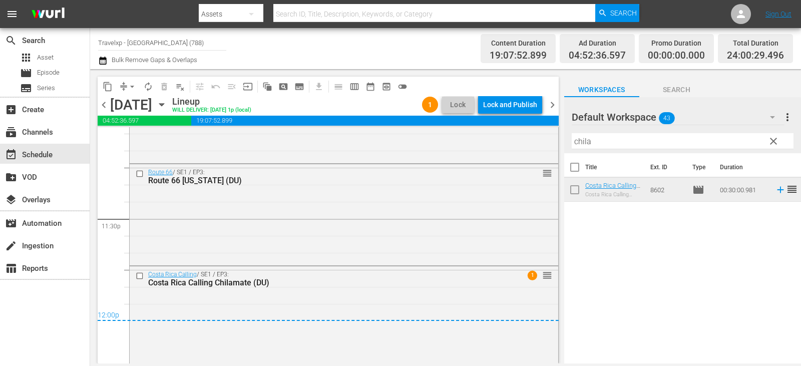
scroll to position [4716, 0]
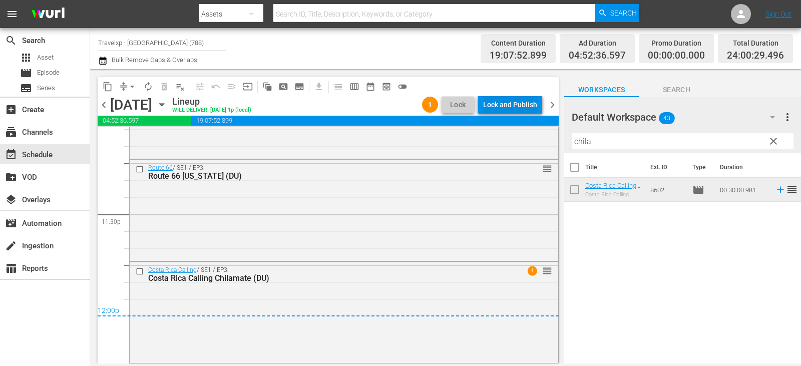
click at [517, 108] on div "Lock and Publish" at bounding box center [510, 105] width 54 height 18
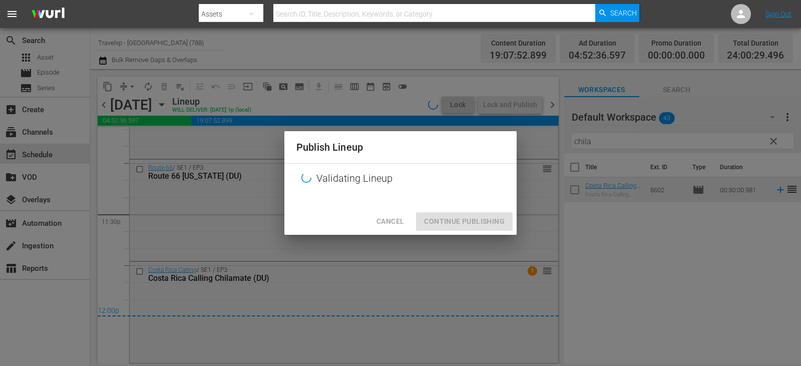
click at [458, 223] on div "Cancel Continue Publishing" at bounding box center [401, 221] width 232 height 27
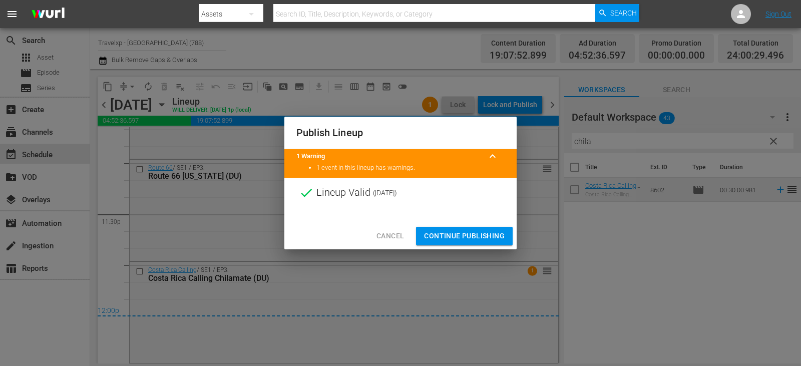
click at [450, 235] on span "Continue Publishing" at bounding box center [464, 236] width 81 height 13
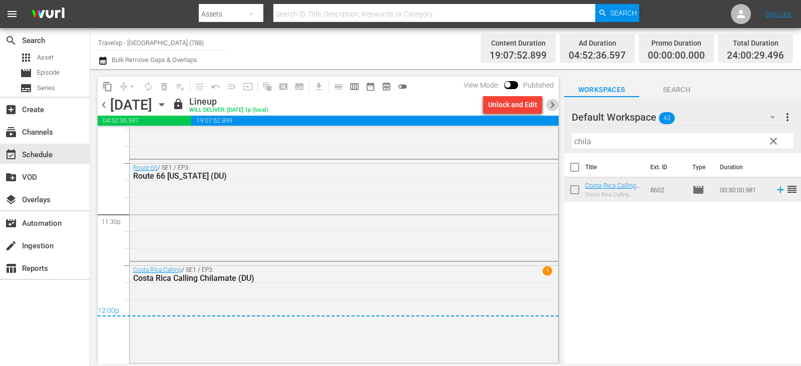
click at [553, 107] on span "chevron_right" at bounding box center [552, 105] width 13 height 13
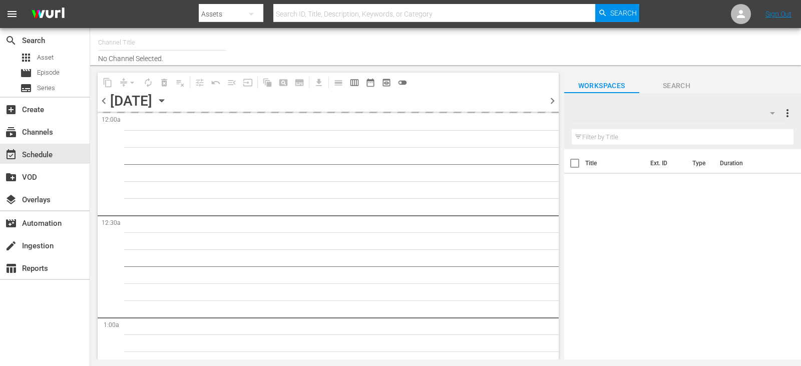
type input "Travelxp - [GEOGRAPHIC_DATA] (788)"
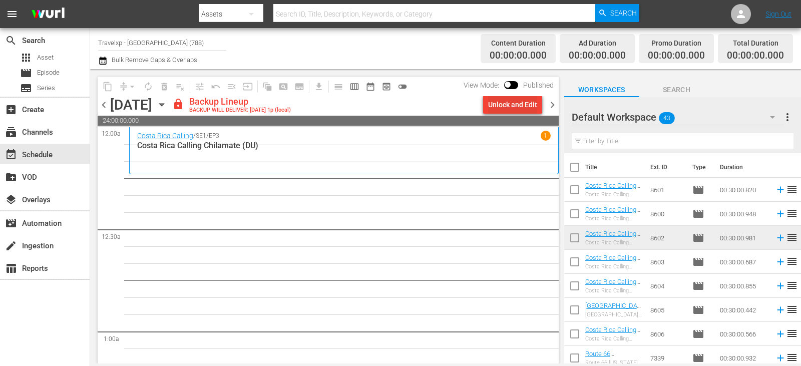
click at [524, 102] on div "Unlock and Edit" at bounding box center [512, 105] width 49 height 18
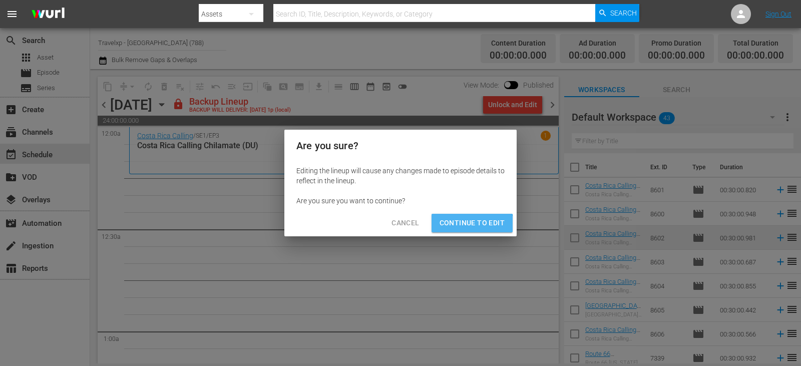
click at [459, 229] on button "Continue to Edit" at bounding box center [472, 223] width 81 height 19
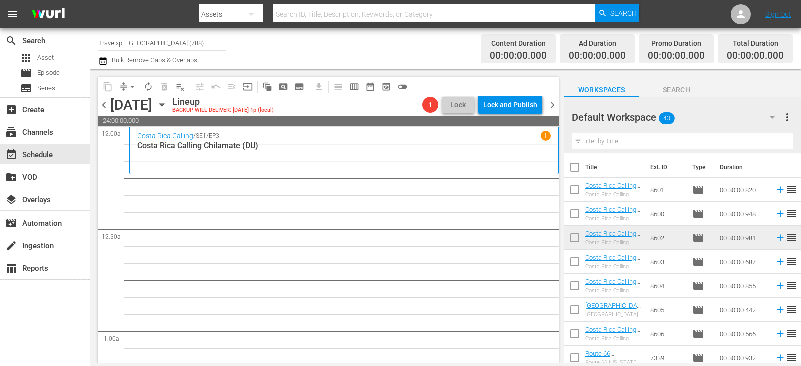
click at [685, 139] on input "text" at bounding box center [683, 141] width 222 height 16
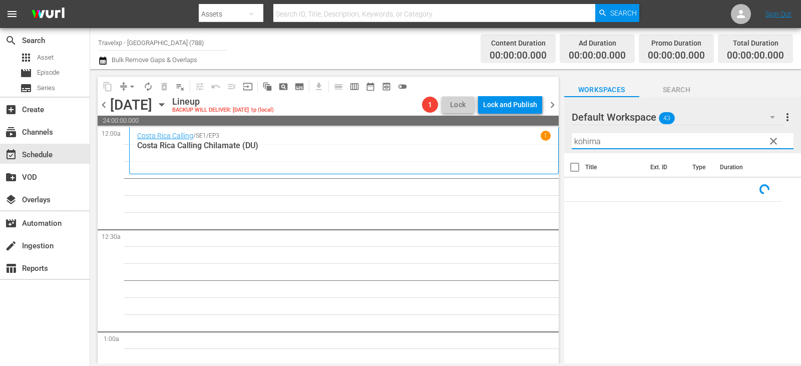
type input "kohima"
click at [650, 253] on div "Title Ext. ID Type Duration" at bounding box center [683, 259] width 237 height 212
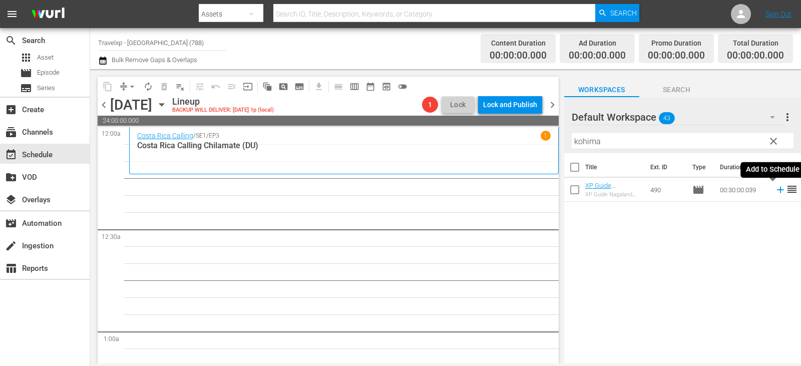
click at [775, 187] on icon at bounding box center [780, 189] width 11 height 11
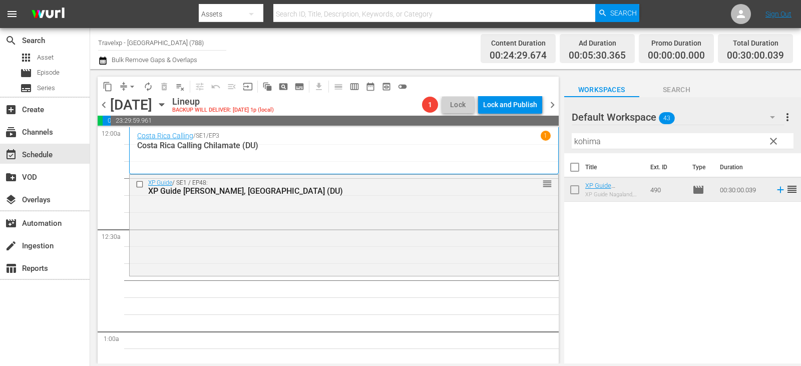
drag, startPoint x: 767, startPoint y: 198, endPoint x: 683, endPoint y: 283, distance: 119.7
click at [692, 287] on div "Title Ext. ID Type Duration XP Guide Nagaland, Kohima (DU) XP Guide Nagaland, K…" at bounding box center [683, 259] width 237 height 212
click at [776, 139] on span "clear" at bounding box center [774, 141] width 12 height 12
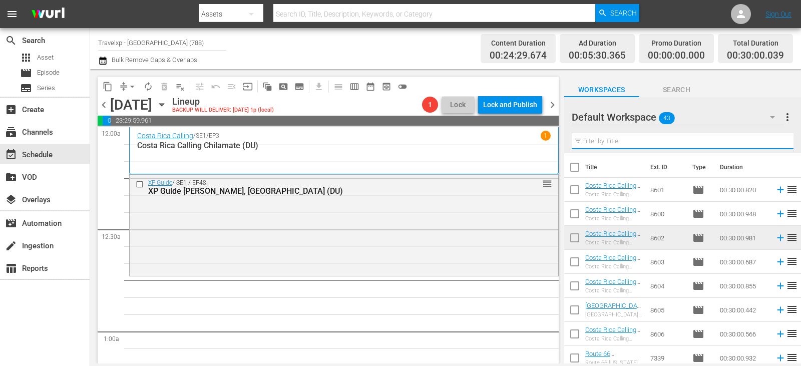
click at [776, 139] on input "text" at bounding box center [683, 141] width 222 height 16
click at [776, 138] on input "text" at bounding box center [683, 141] width 222 height 16
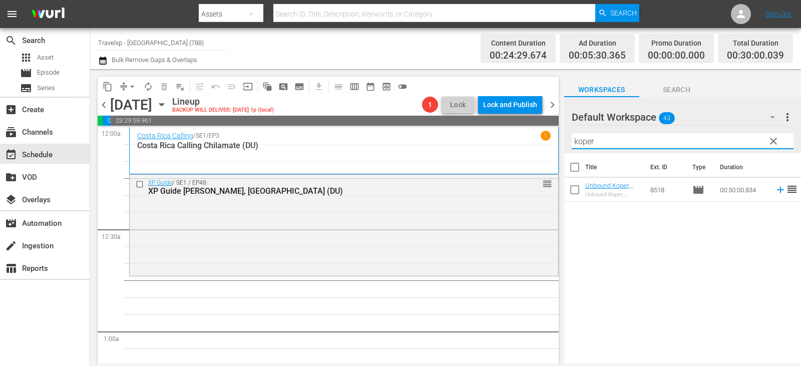
type input "koper"
click at [786, 190] on span "reorder" at bounding box center [792, 189] width 12 height 12
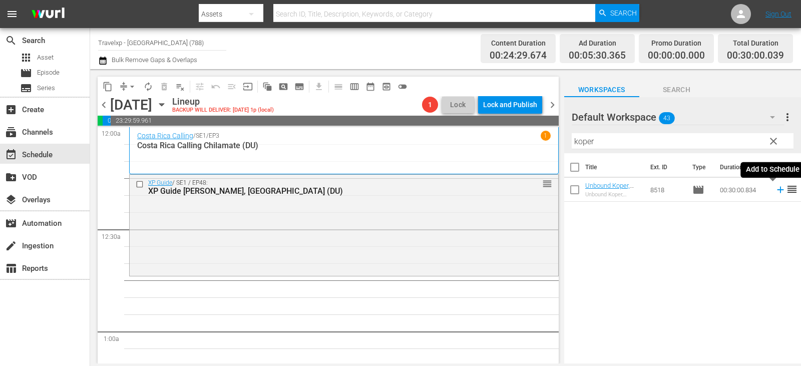
click at [775, 189] on icon at bounding box center [780, 189] width 11 height 11
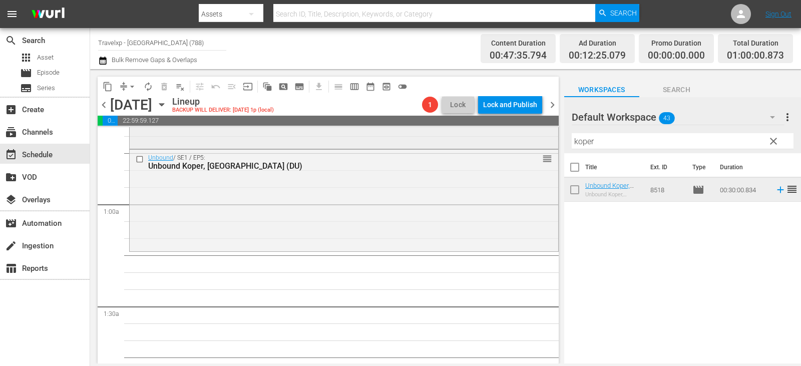
scroll to position [150, 0]
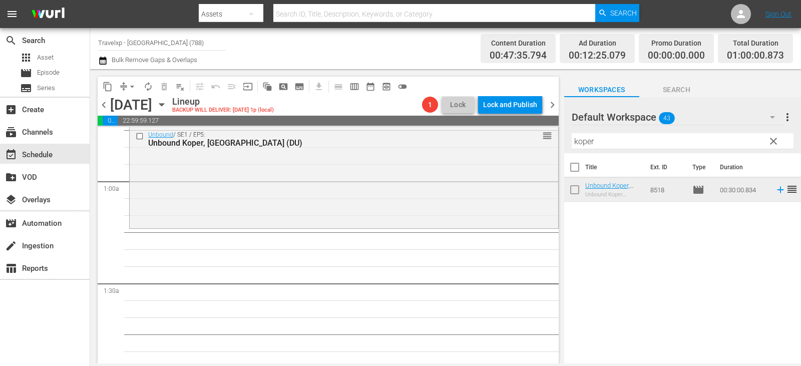
click at [766, 140] on button "clear" at bounding box center [773, 141] width 16 height 16
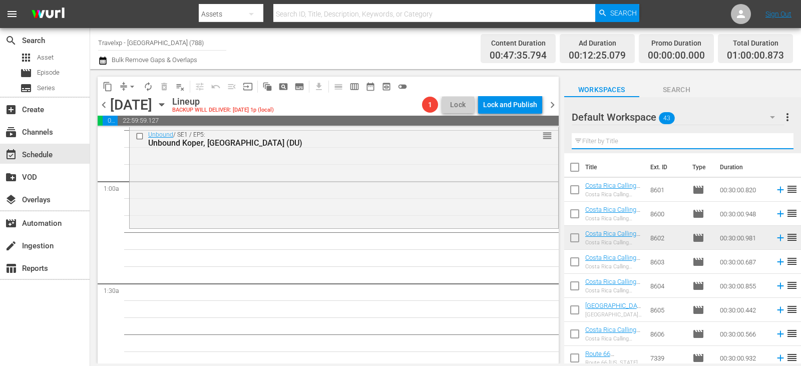
click at [766, 140] on input "text" at bounding box center [683, 141] width 222 height 16
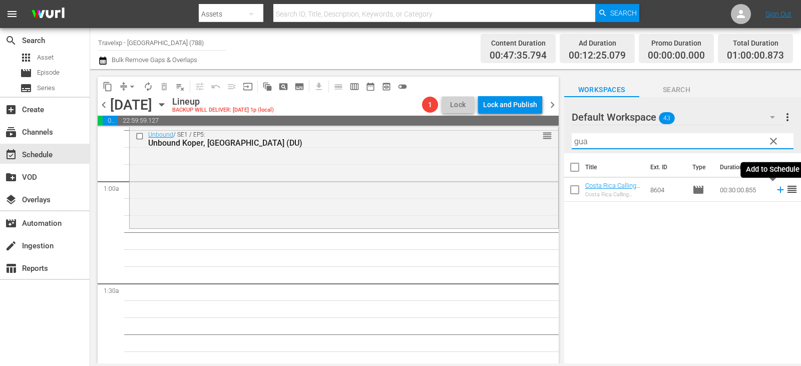
type input "gua"
click at [775, 191] on icon at bounding box center [780, 189] width 11 height 11
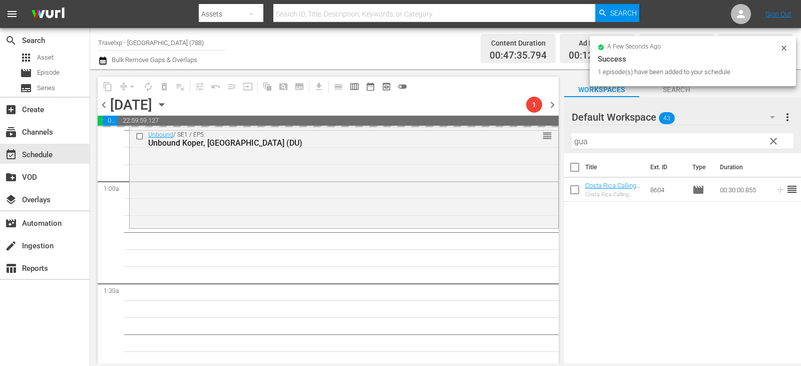
click at [772, 139] on span "clear" at bounding box center [774, 141] width 12 height 12
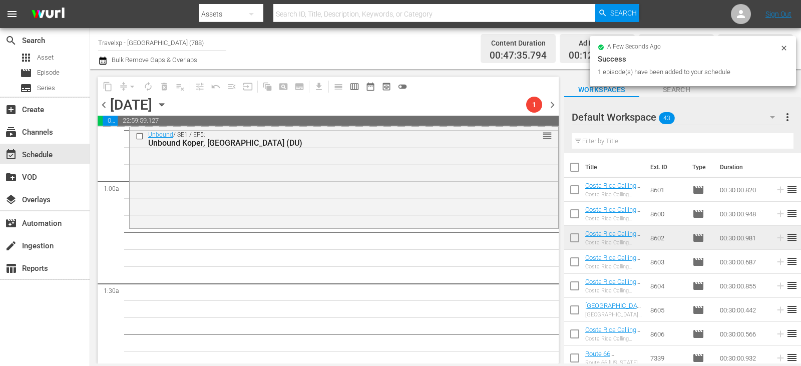
click at [772, 139] on input "text" at bounding box center [683, 141] width 222 height 16
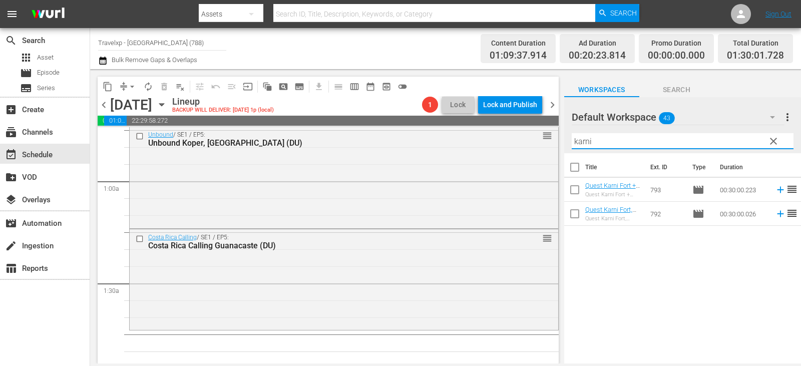
type input "karni"
click at [775, 215] on icon at bounding box center [780, 213] width 11 height 11
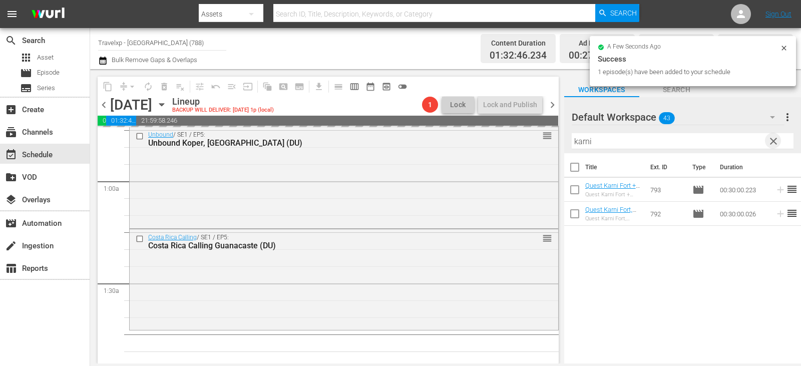
click at [772, 142] on span "clear" at bounding box center [774, 141] width 12 height 12
click at [772, 142] on input "text" at bounding box center [683, 141] width 222 height 16
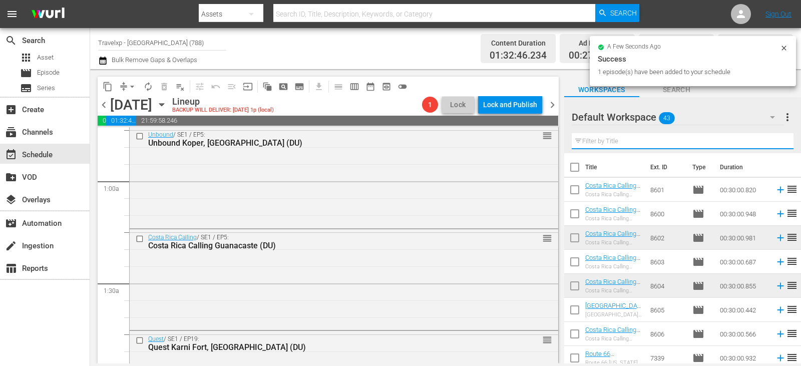
click at [772, 142] on input "text" at bounding box center [683, 141] width 222 height 16
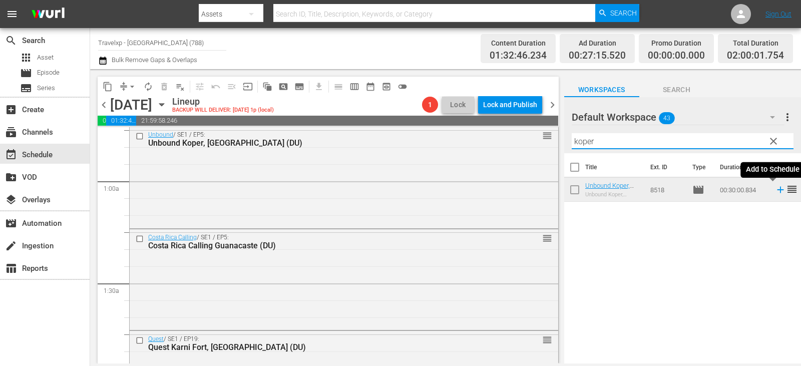
type input "koper"
click at [777, 191] on icon at bounding box center [780, 190] width 7 height 7
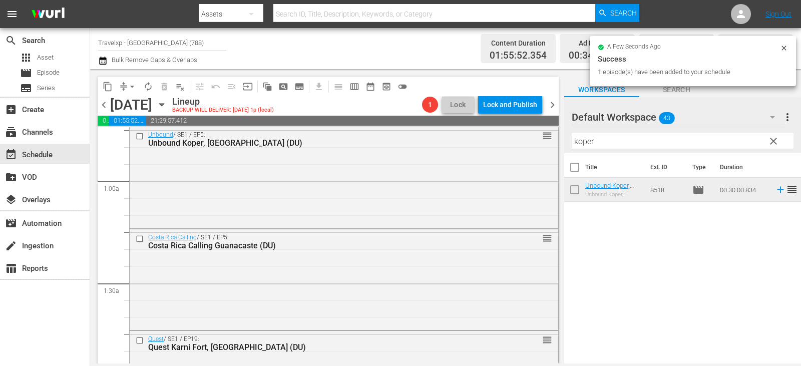
click at [774, 144] on span "clear" at bounding box center [774, 141] width 12 height 12
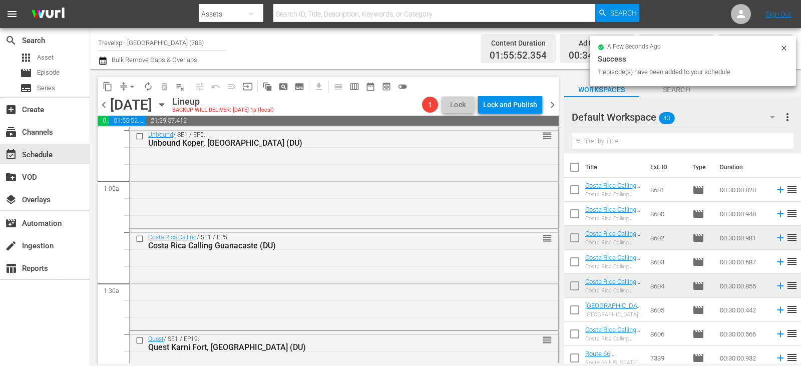
click at [774, 144] on input "text" at bounding box center [683, 141] width 222 height 16
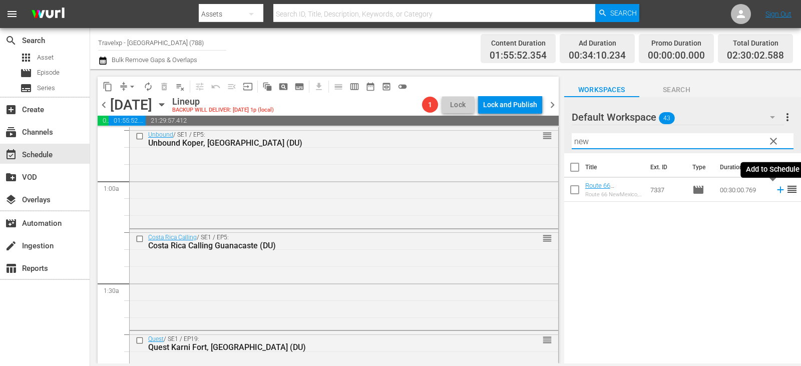
type input "new"
click at [775, 189] on icon at bounding box center [780, 189] width 11 height 11
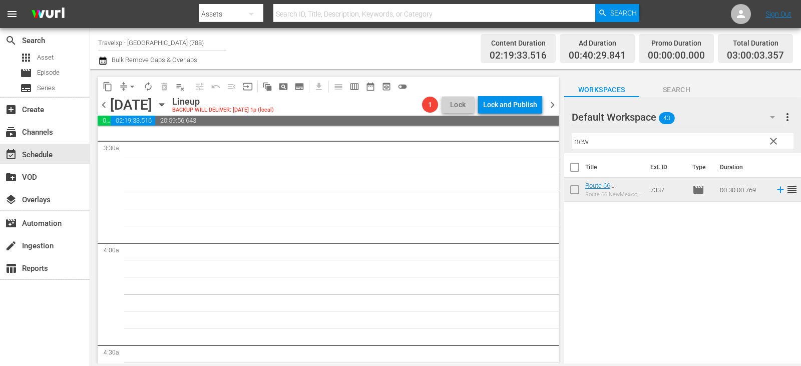
scroll to position [551, 0]
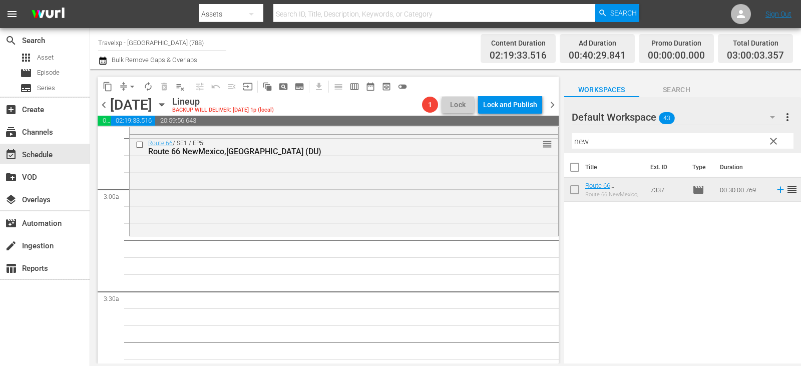
click at [773, 144] on span "clear" at bounding box center [774, 141] width 12 height 12
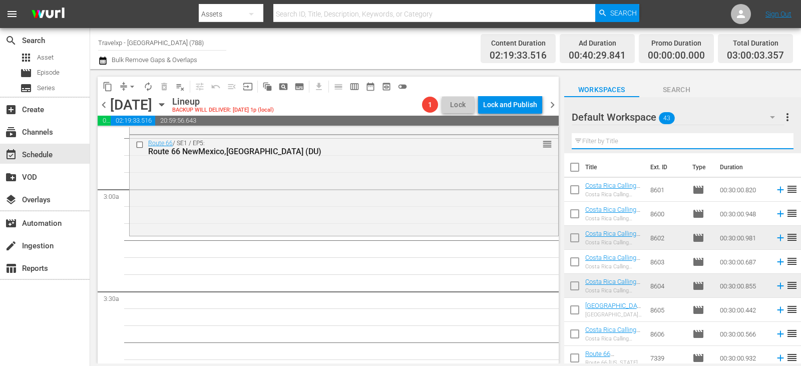
click at [773, 144] on input "text" at bounding box center [683, 141] width 222 height 16
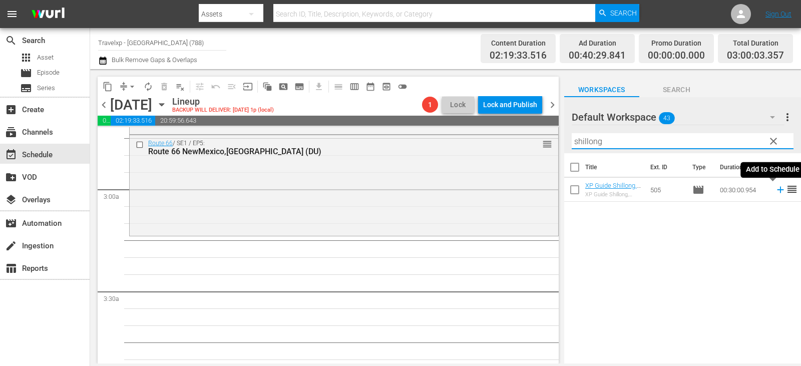
type input "shillong"
click at [775, 191] on icon at bounding box center [780, 189] width 11 height 11
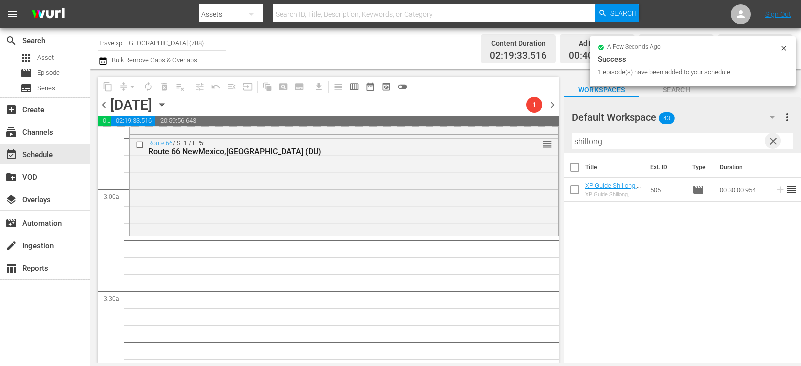
click at [776, 137] on span "clear" at bounding box center [774, 141] width 12 height 12
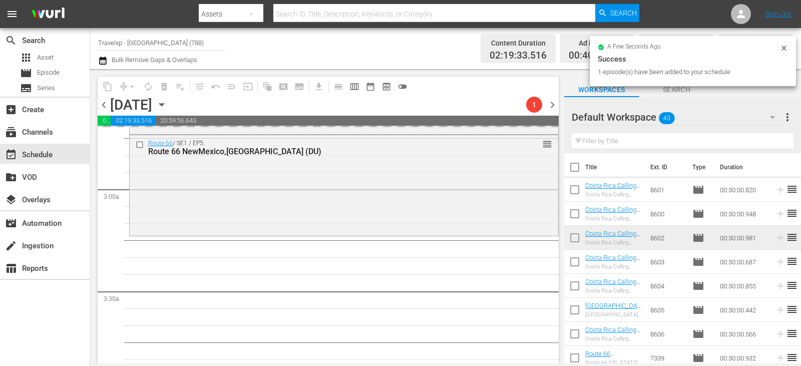
click at [776, 141] on input "text" at bounding box center [683, 141] width 222 height 16
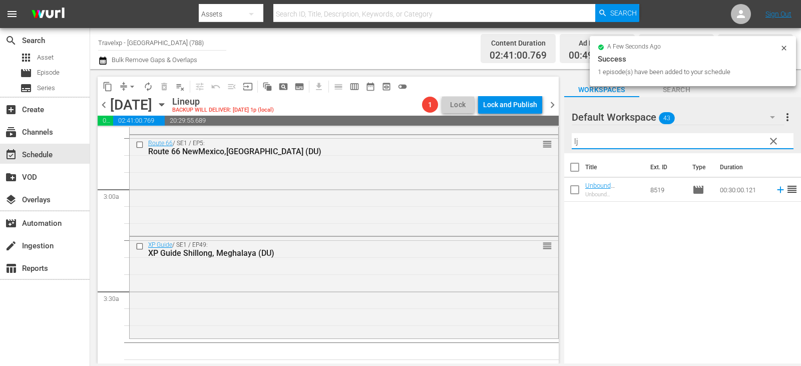
type input "lj"
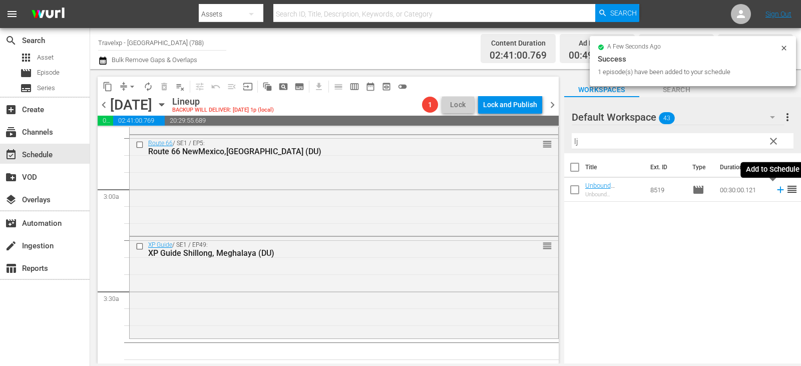
click at [775, 194] on icon at bounding box center [780, 189] width 11 height 11
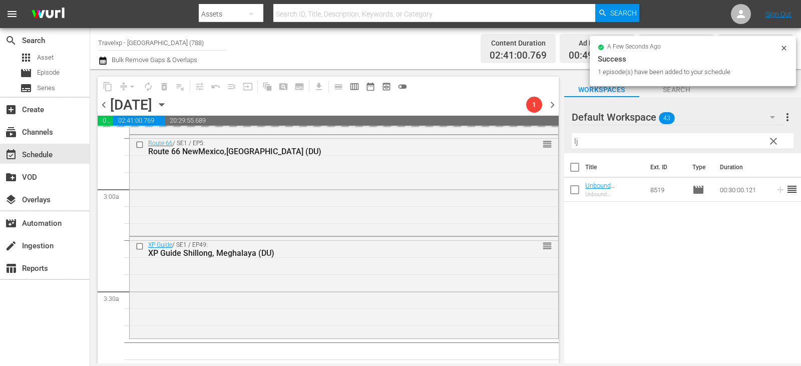
click at [780, 139] on button "clear" at bounding box center [773, 141] width 16 height 16
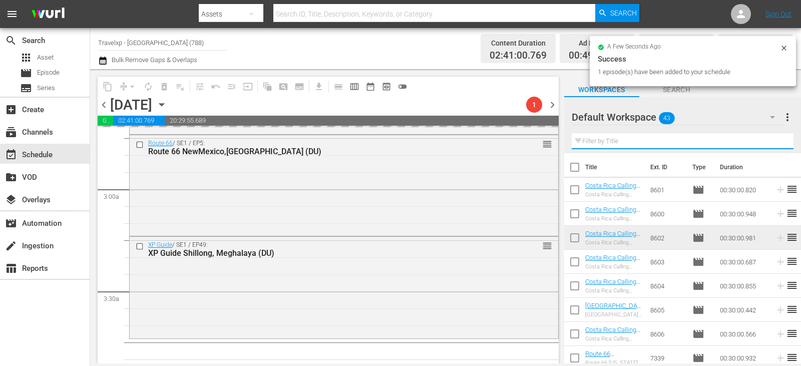
click at [780, 139] on input "text" at bounding box center [683, 141] width 222 height 16
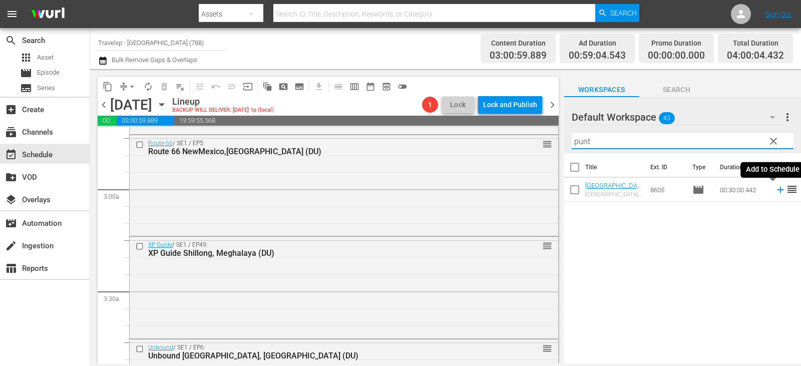
type input "punt"
click at [775, 191] on icon at bounding box center [780, 189] width 11 height 11
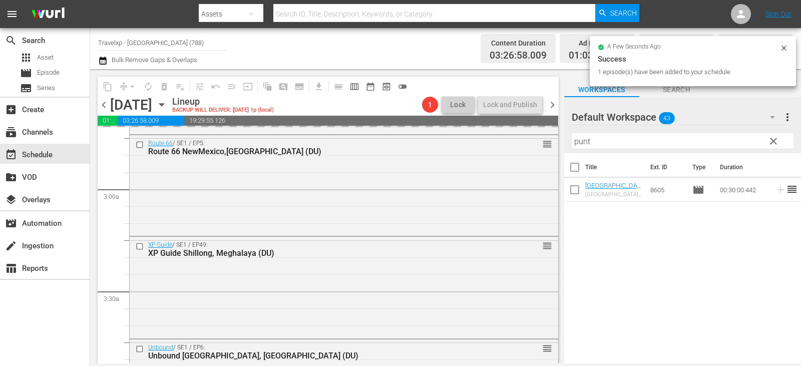
click at [773, 139] on span "clear" at bounding box center [774, 141] width 12 height 12
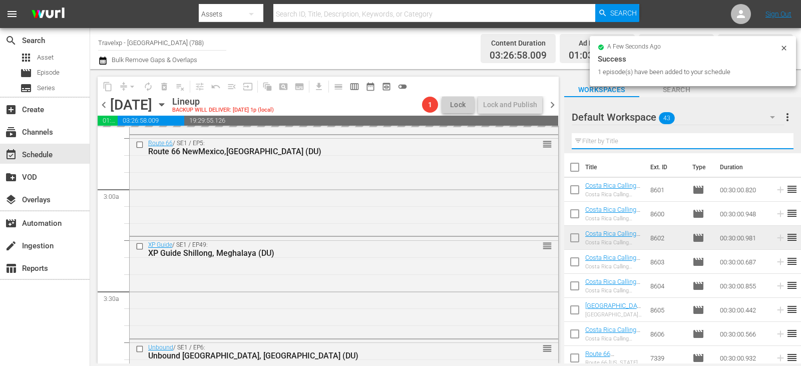
click at [773, 139] on input "text" at bounding box center [683, 141] width 222 height 16
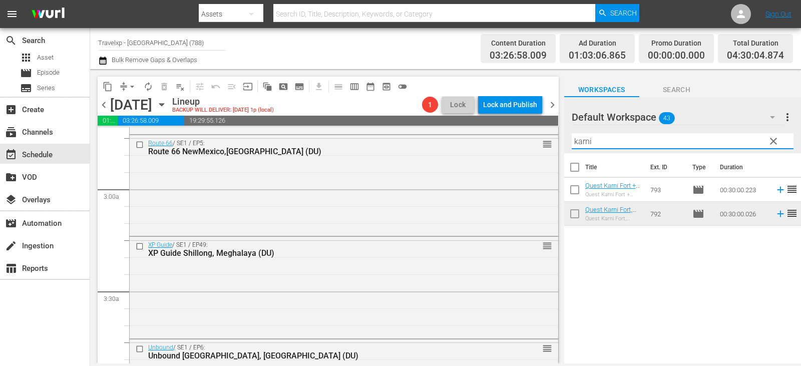
type input "karni"
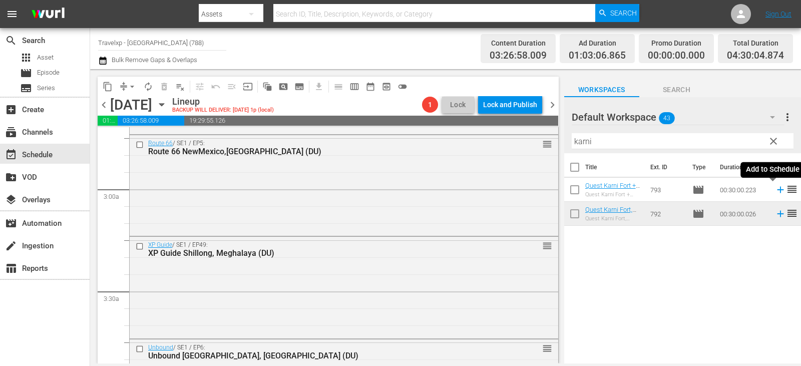
click at [775, 192] on icon at bounding box center [780, 189] width 11 height 11
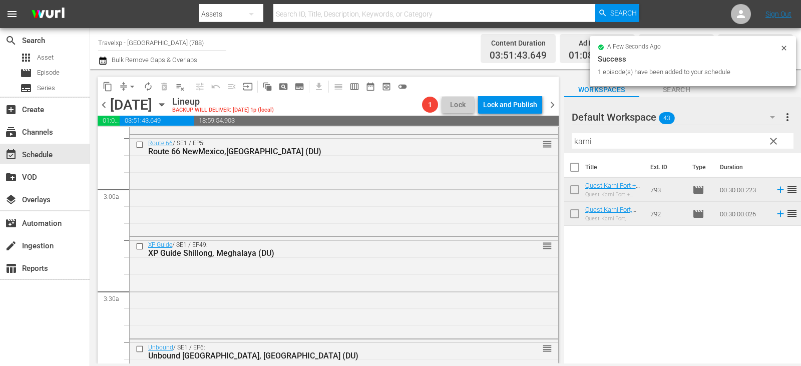
click at [771, 141] on span "clear" at bounding box center [774, 141] width 12 height 12
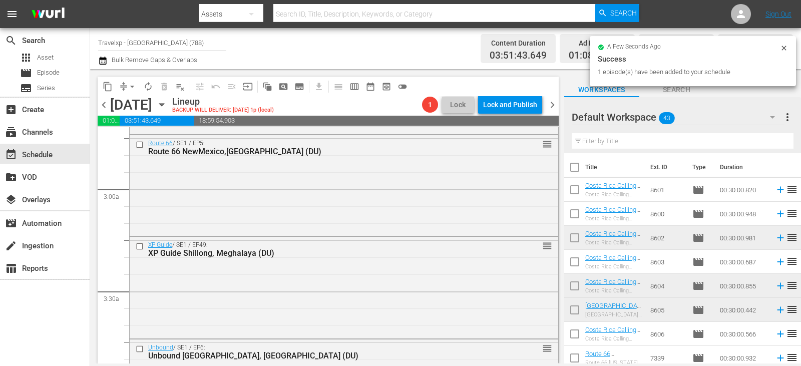
click at [771, 141] on input "text" at bounding box center [683, 141] width 222 height 16
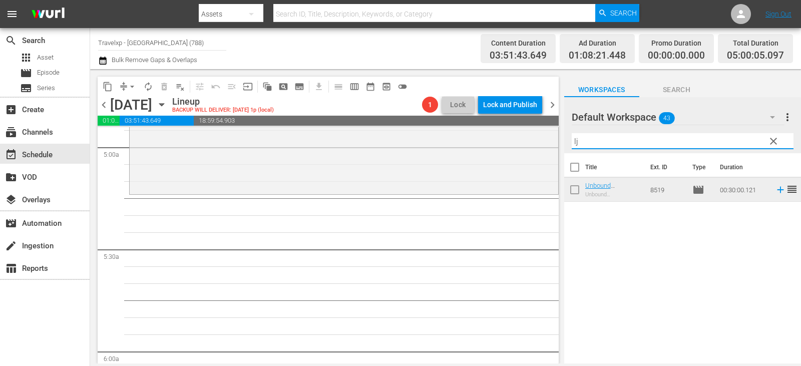
type input "lj"
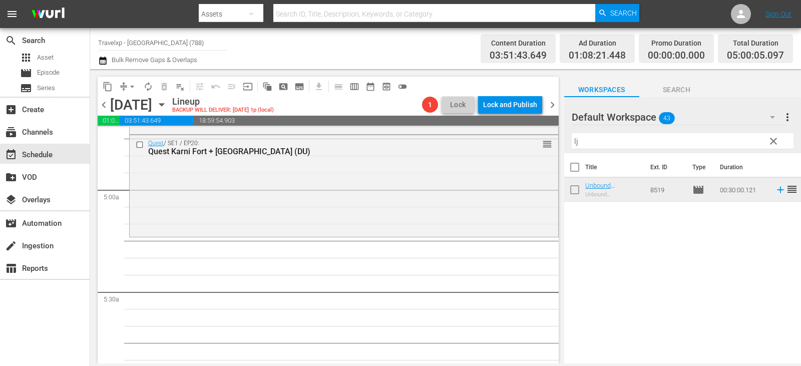
scroll to position [902, 0]
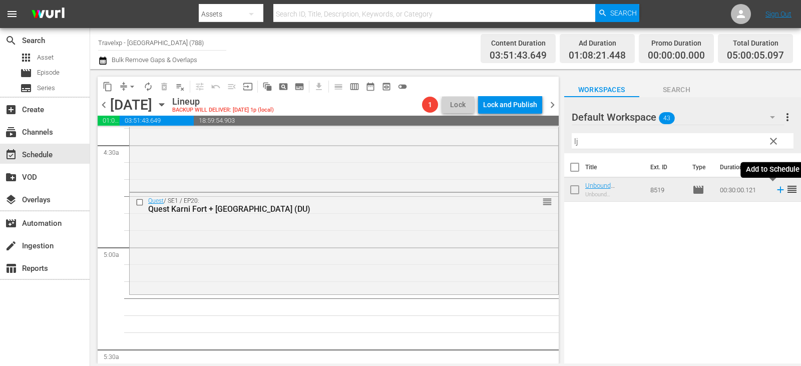
click at [775, 191] on icon at bounding box center [780, 189] width 11 height 11
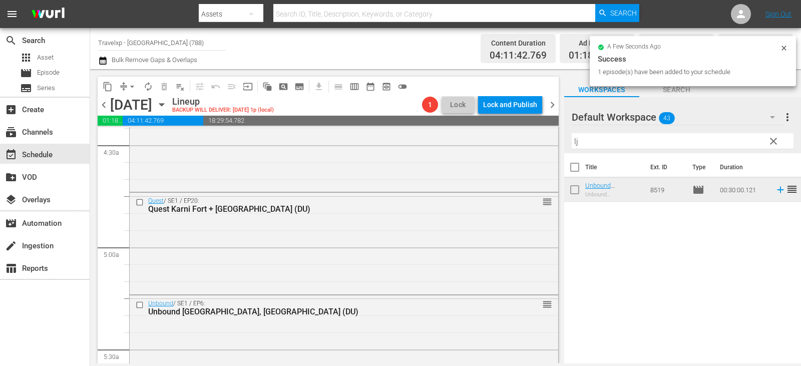
click at [768, 142] on span "clear" at bounding box center [774, 141] width 12 height 12
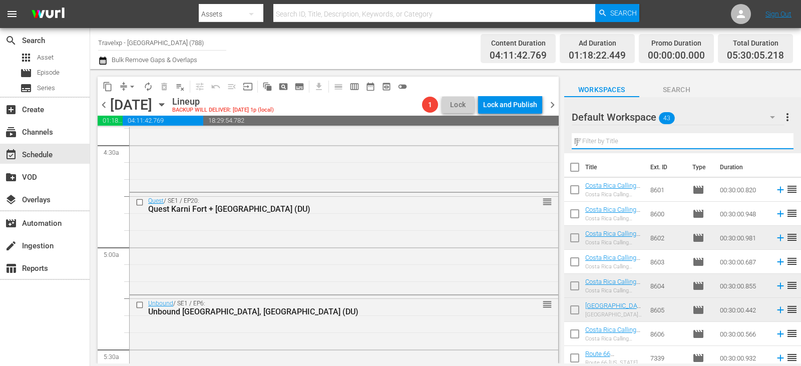
click at [768, 142] on input "lj" at bounding box center [683, 141] width 222 height 16
click at [768, 142] on input "text" at bounding box center [683, 141] width 222 height 16
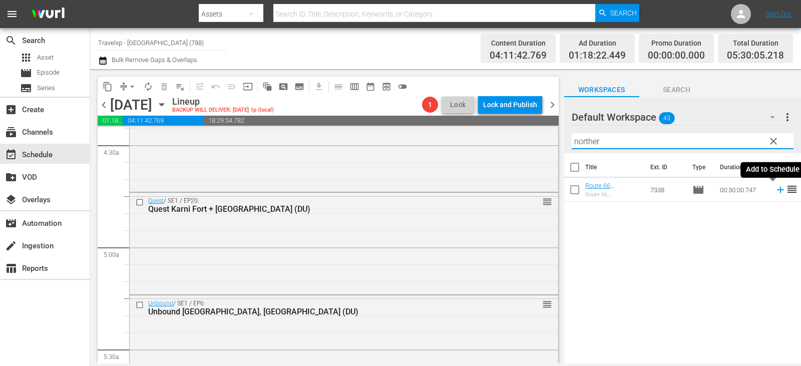
type input "norther"
click at [775, 191] on icon at bounding box center [780, 189] width 11 height 11
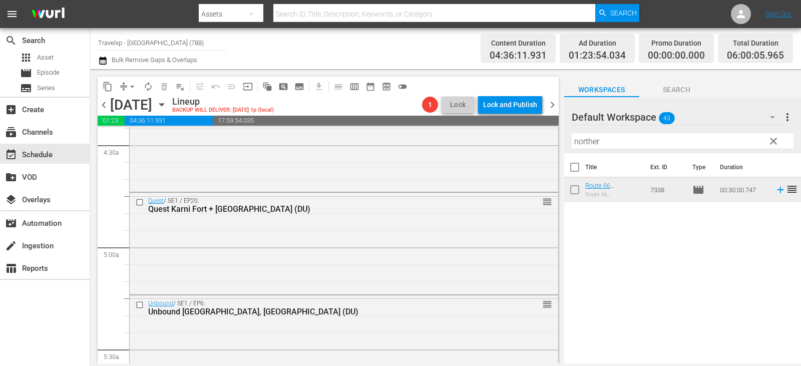
click at [767, 143] on button "clear" at bounding box center [773, 141] width 16 height 16
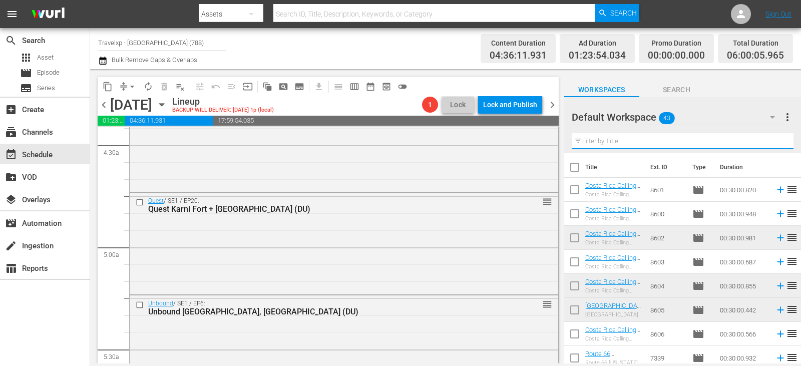
click at [767, 143] on input "text" at bounding box center [683, 141] width 222 height 16
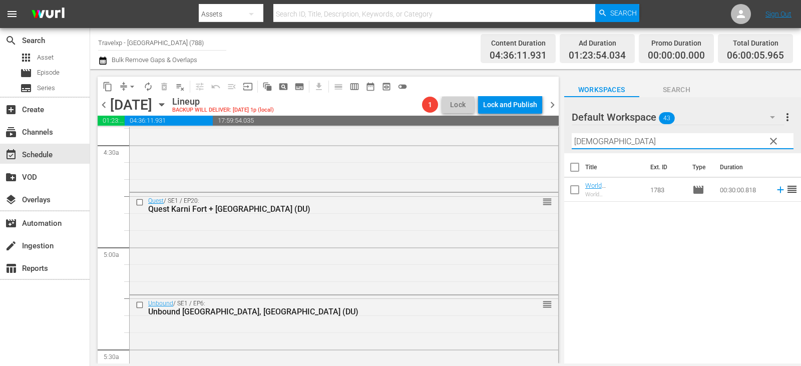
type input "buddhist"
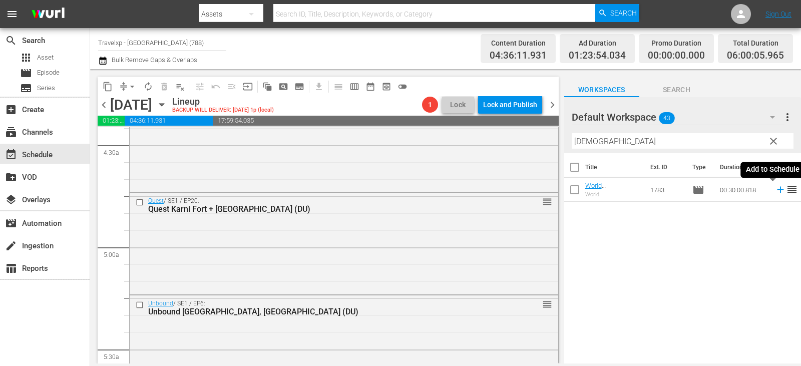
click at [775, 189] on icon at bounding box center [780, 189] width 11 height 11
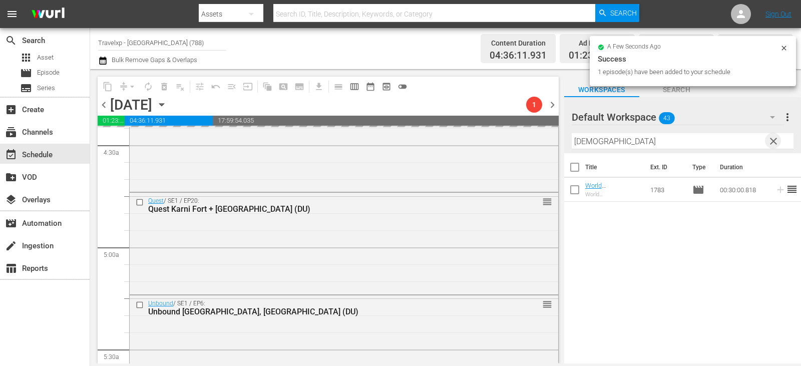
click at [772, 142] on span "clear" at bounding box center [774, 141] width 12 height 12
click at [772, 142] on input "buddhist" at bounding box center [683, 141] width 222 height 16
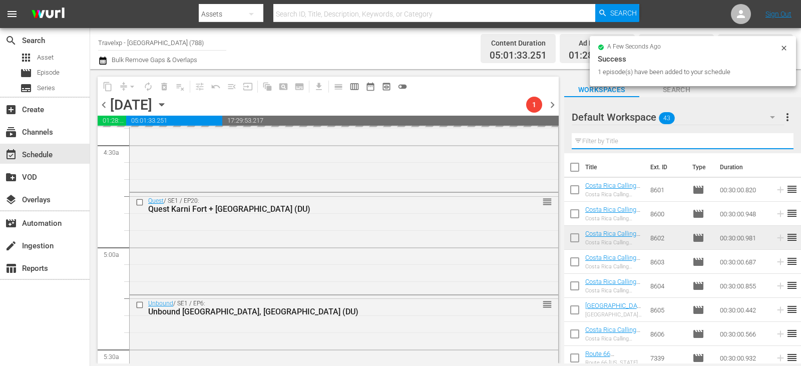
click at [772, 142] on input "text" at bounding box center [683, 141] width 222 height 16
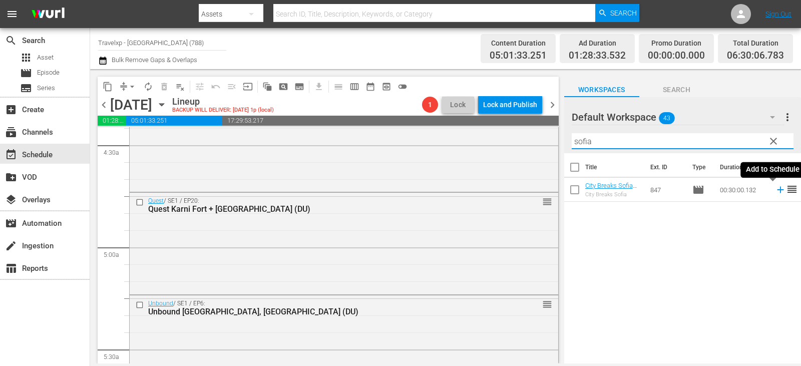
type input "sofia"
click at [775, 188] on icon at bounding box center [780, 189] width 11 height 11
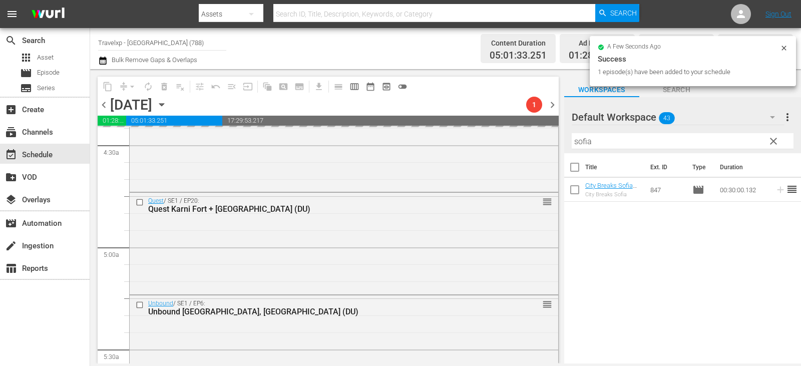
click at [777, 138] on span "clear" at bounding box center [774, 141] width 12 height 12
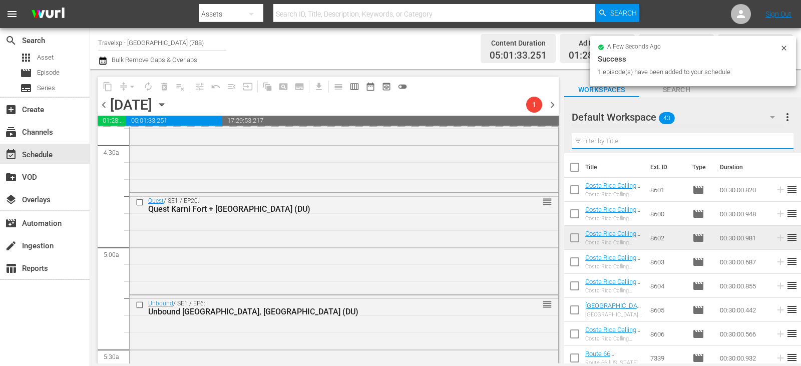
click at [777, 138] on input "text" at bounding box center [683, 141] width 222 height 16
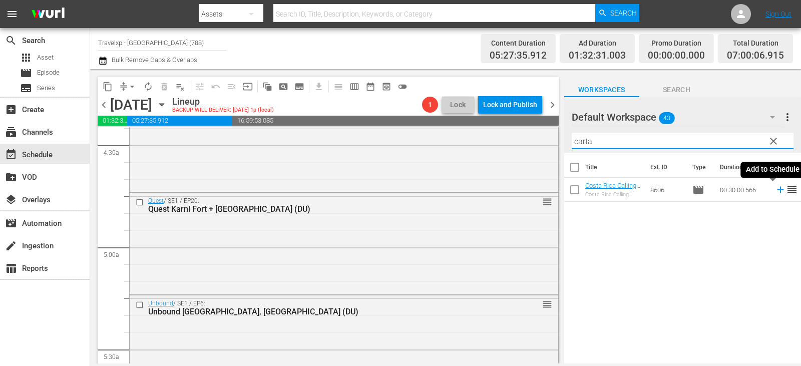
type input "carta"
click at [775, 188] on icon at bounding box center [780, 189] width 11 height 11
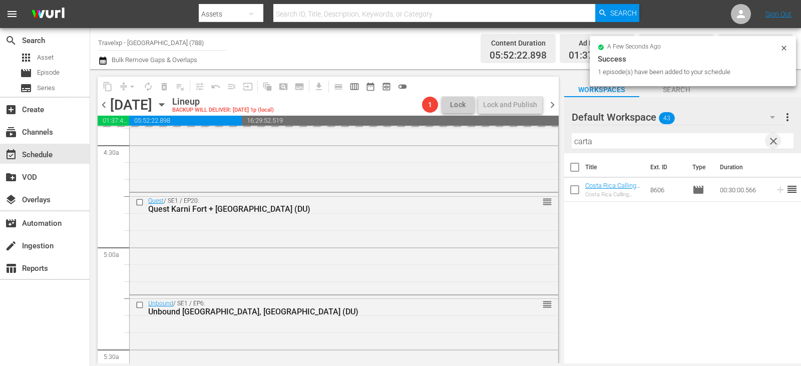
click at [777, 141] on span "clear" at bounding box center [774, 141] width 12 height 12
click at [777, 141] on input "text" at bounding box center [683, 141] width 222 height 16
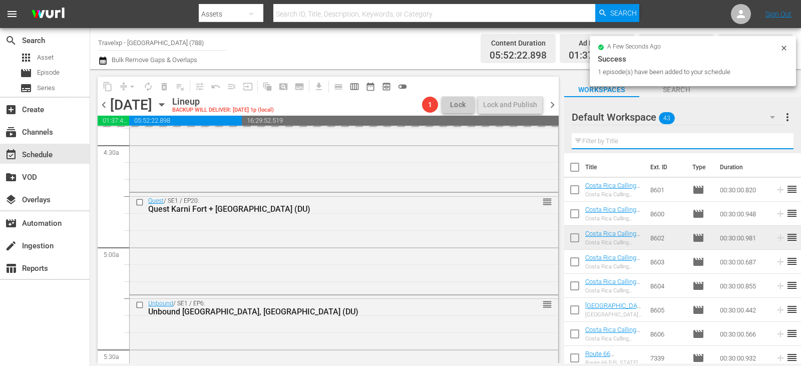
click at [777, 141] on input "text" at bounding box center [683, 141] width 222 height 16
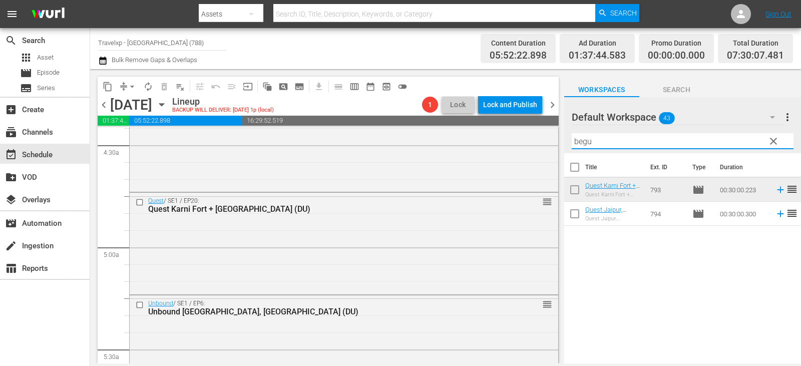
type input "begu"
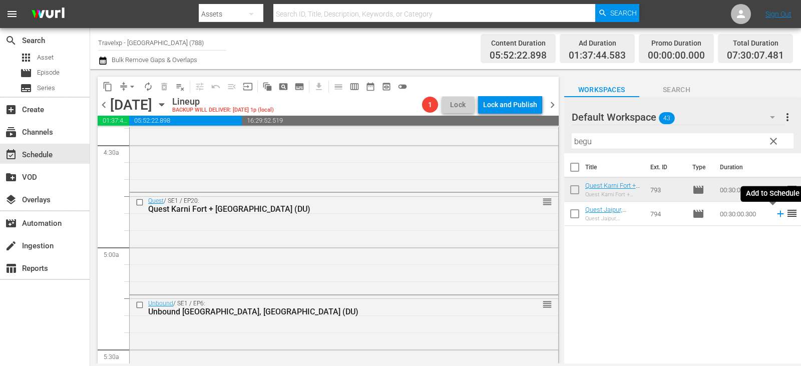
click at [777, 215] on icon at bounding box center [780, 214] width 7 height 7
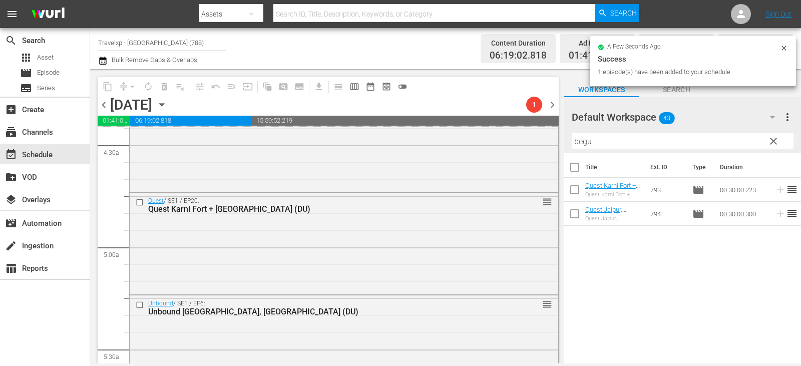
click at [774, 144] on span "clear" at bounding box center [774, 141] width 12 height 12
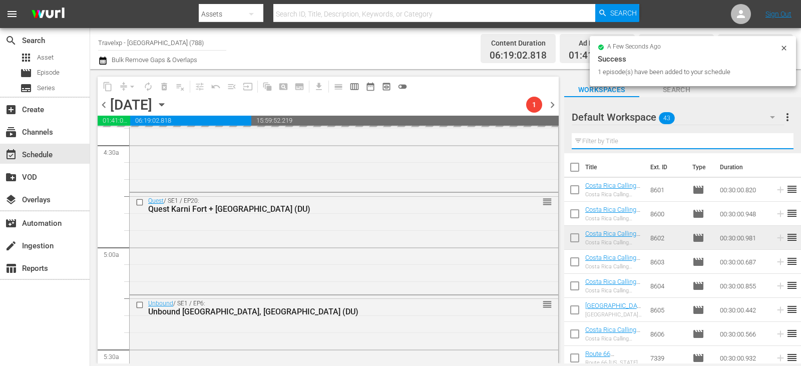
drag, startPoint x: 774, startPoint y: 144, endPoint x: 757, endPoint y: 122, distance: 27.9
click at [774, 144] on input "text" at bounding box center [683, 141] width 222 height 16
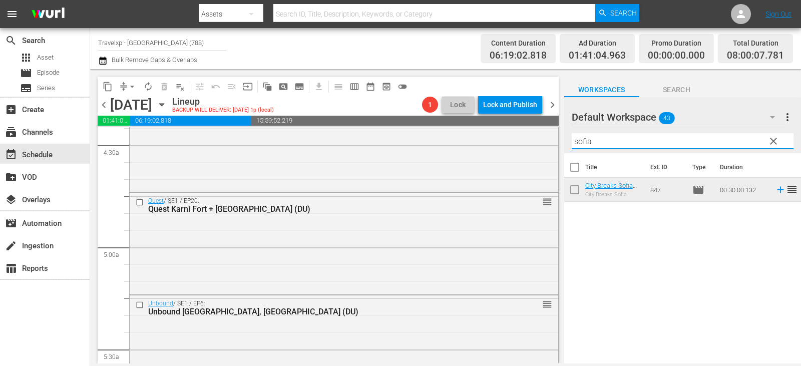
type input "sofia"
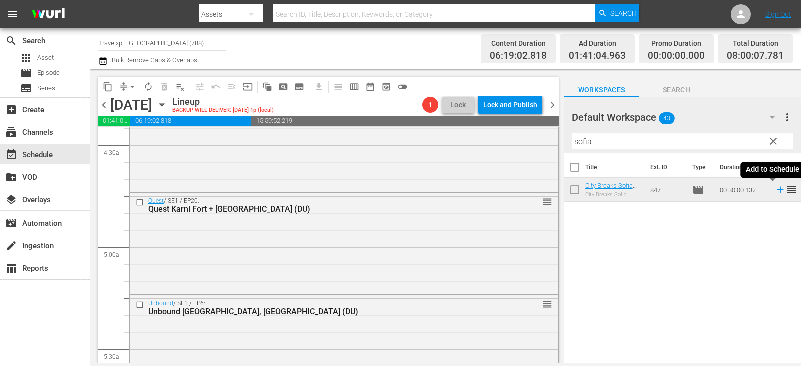
click at [775, 188] on icon at bounding box center [780, 189] width 11 height 11
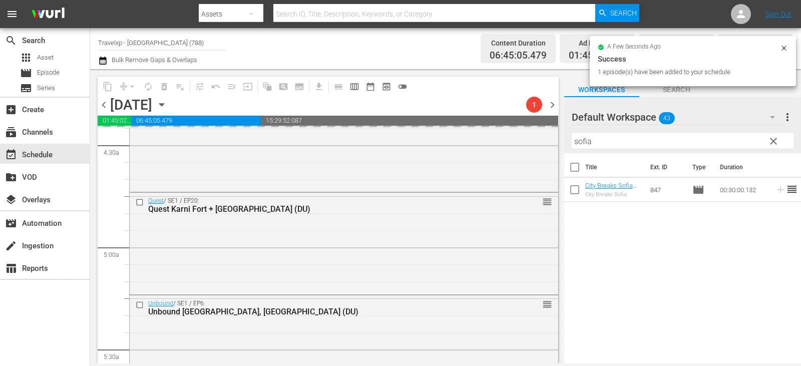
click at [779, 145] on span "clear" at bounding box center [774, 141] width 12 height 12
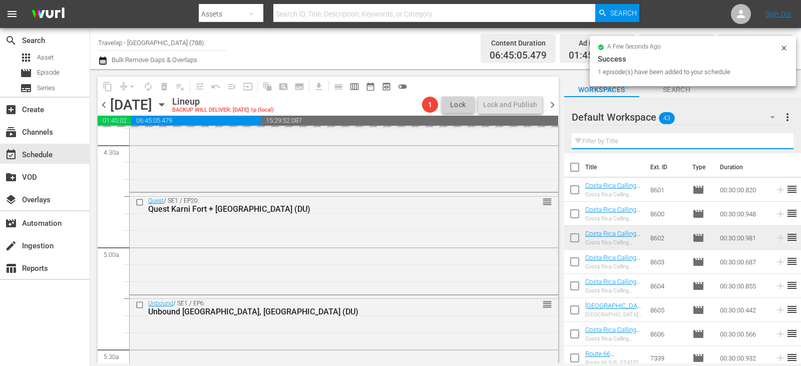
click at [779, 145] on input "text" at bounding box center [683, 141] width 222 height 16
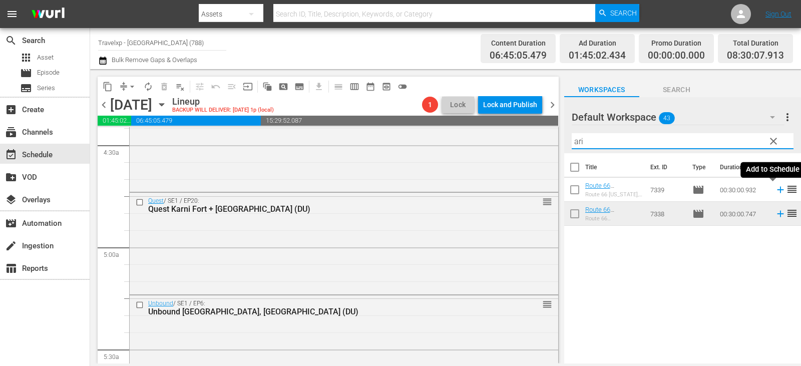
type input "ari"
click at [777, 189] on icon at bounding box center [780, 190] width 7 height 7
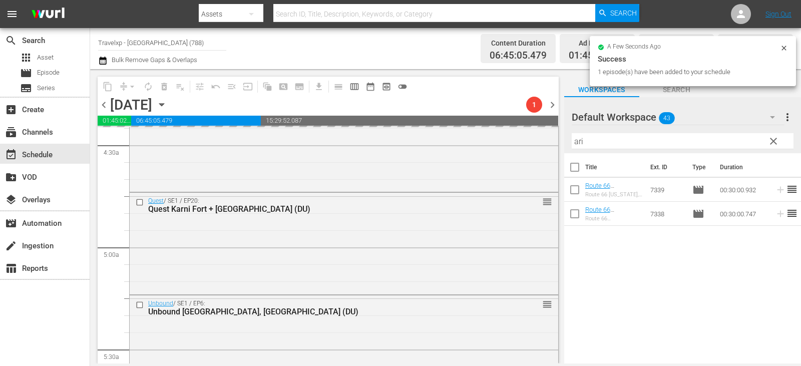
click at [776, 142] on span "clear" at bounding box center [774, 141] width 12 height 12
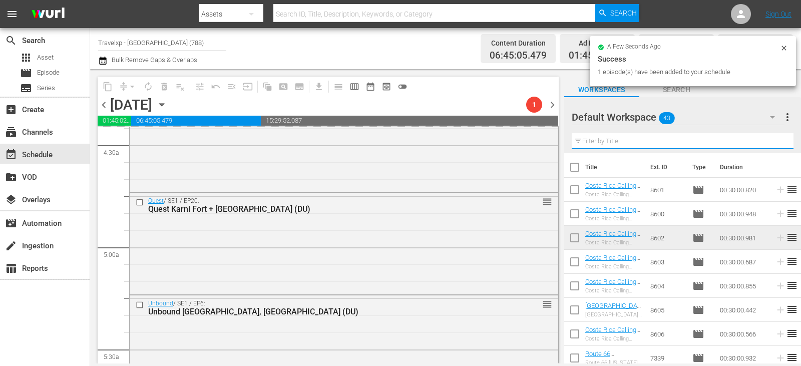
click at [776, 142] on input "text" at bounding box center [683, 141] width 222 height 16
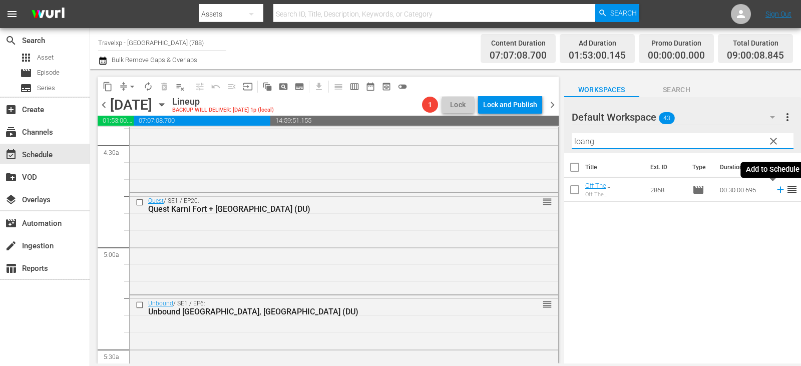
type input "loang"
click at [777, 189] on icon at bounding box center [780, 189] width 11 height 11
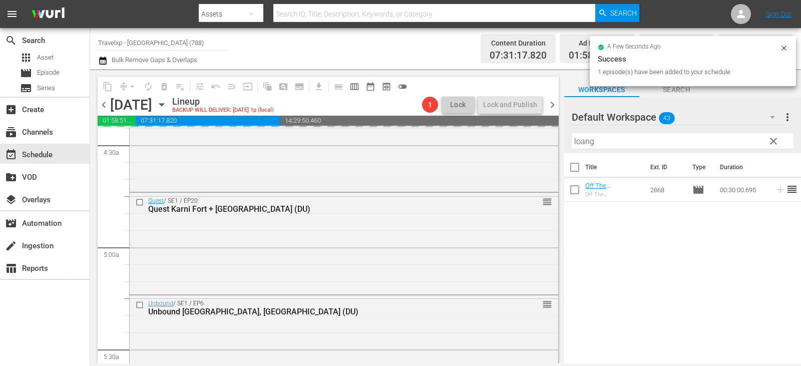
click at [786, 143] on input "loang" at bounding box center [683, 141] width 222 height 16
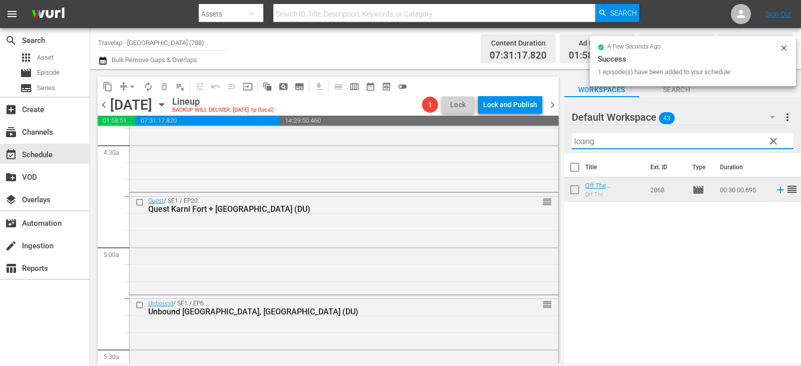
click at [779, 142] on span "clear" at bounding box center [774, 141] width 12 height 12
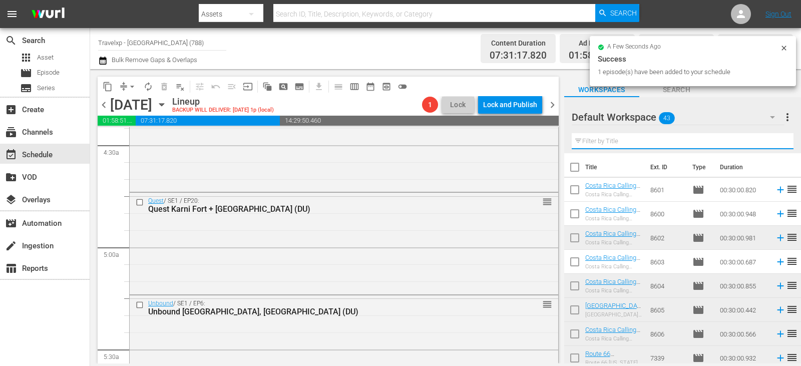
click at [779, 142] on input "text" at bounding box center [683, 141] width 222 height 16
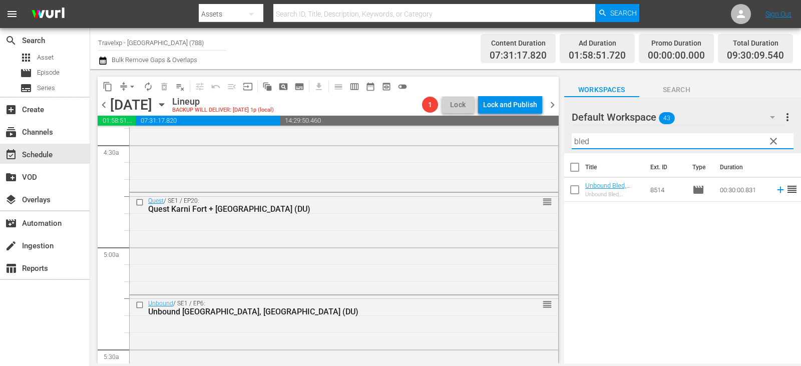
type input "bled"
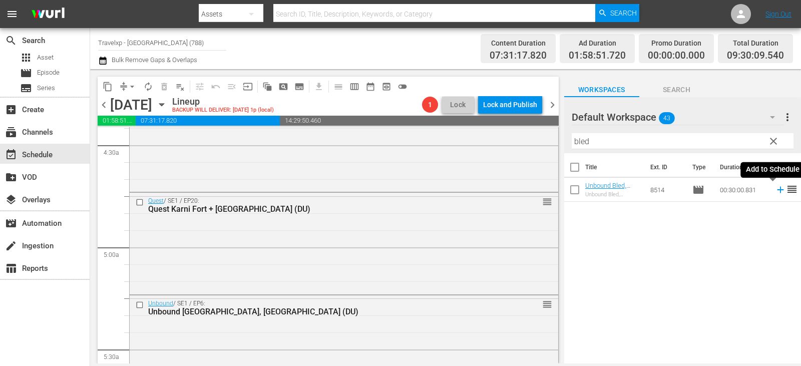
click at [775, 191] on icon at bounding box center [780, 189] width 11 height 11
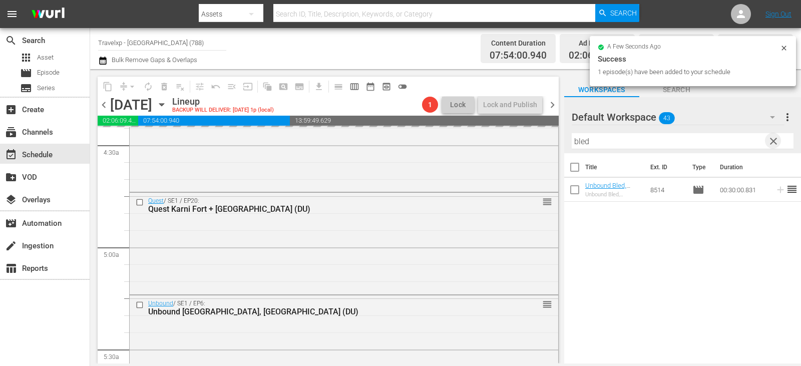
click at [776, 143] on span "clear" at bounding box center [774, 141] width 12 height 12
click at [776, 143] on input "text" at bounding box center [683, 141] width 222 height 16
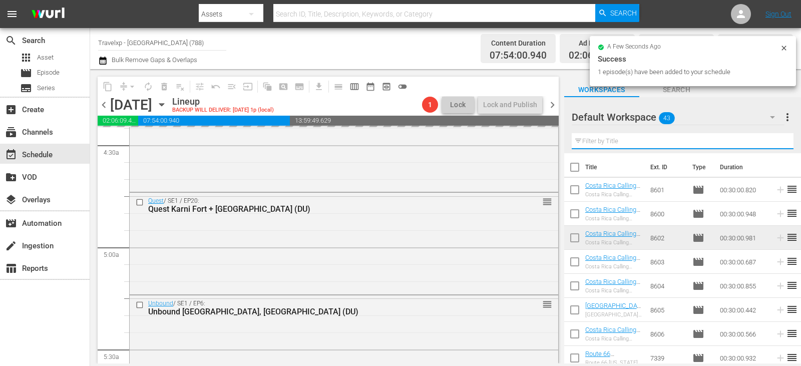
click at [776, 143] on input "text" at bounding box center [683, 141] width 222 height 16
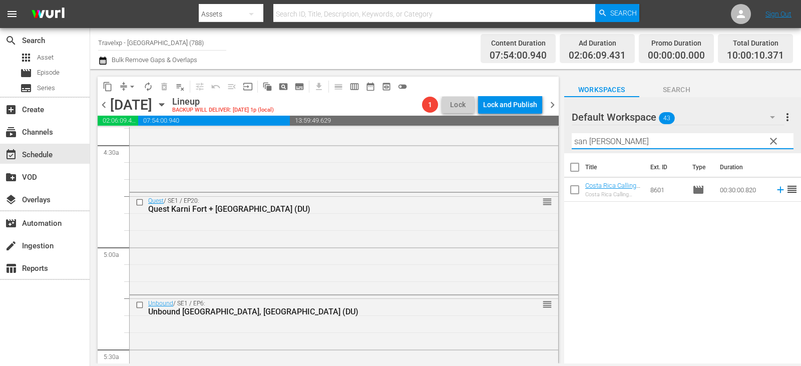
type input "san [PERSON_NAME]"
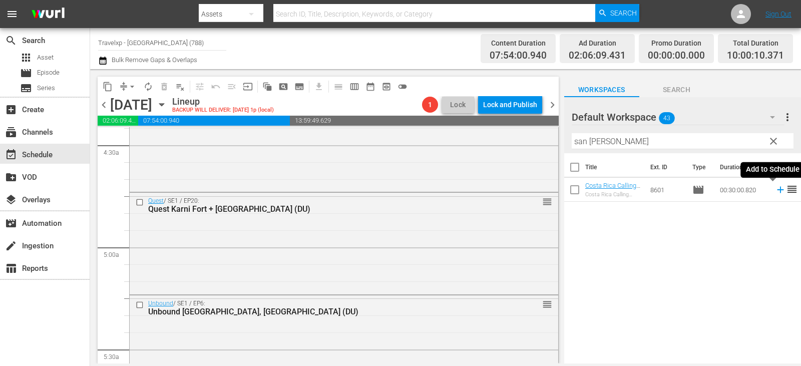
click at [777, 190] on icon at bounding box center [780, 190] width 7 height 7
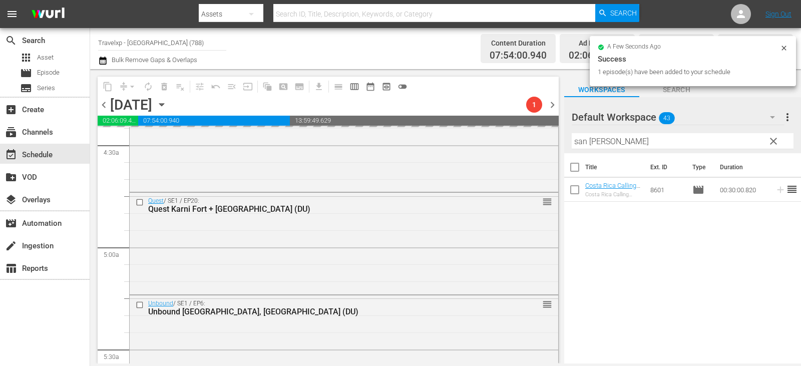
click at [780, 140] on button "clear" at bounding box center [773, 141] width 16 height 16
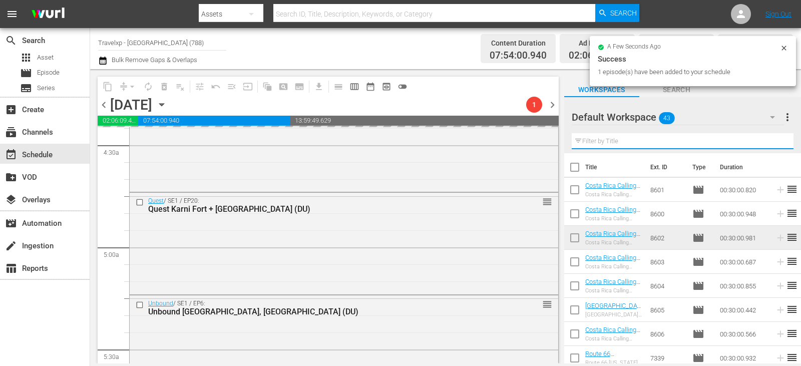
click at [780, 140] on input "text" at bounding box center [683, 141] width 222 height 16
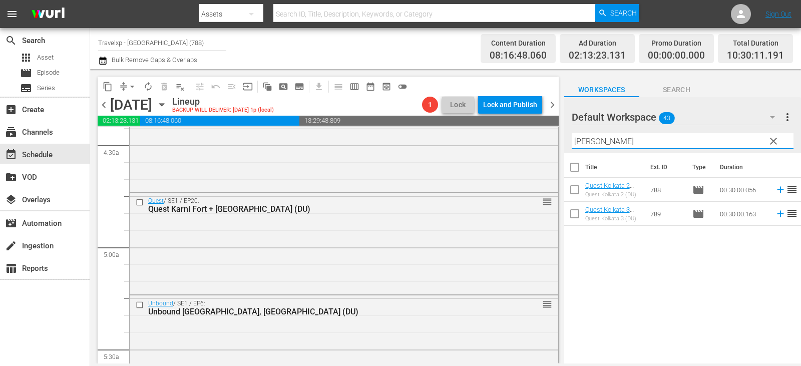
type input "[PERSON_NAME]"
click at [775, 191] on icon at bounding box center [780, 189] width 11 height 11
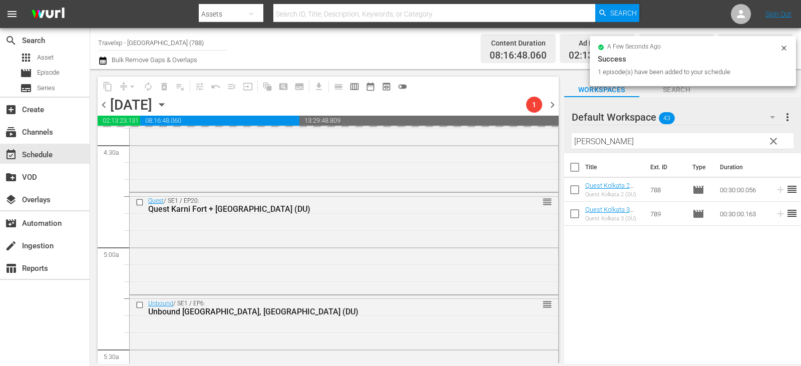
click at [772, 142] on span "clear" at bounding box center [774, 141] width 12 height 12
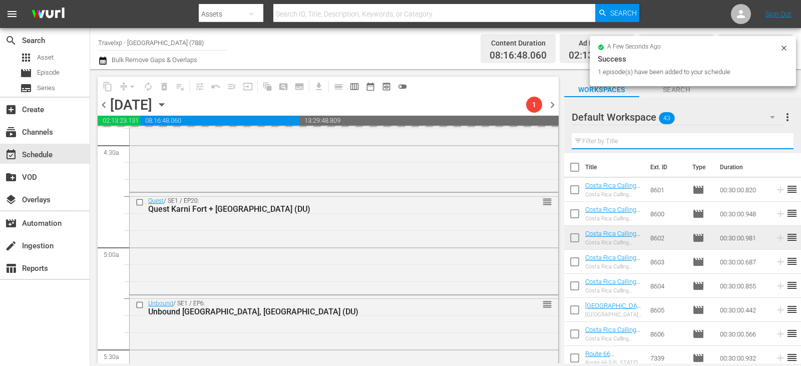
click at [772, 142] on input "text" at bounding box center [683, 141] width 222 height 16
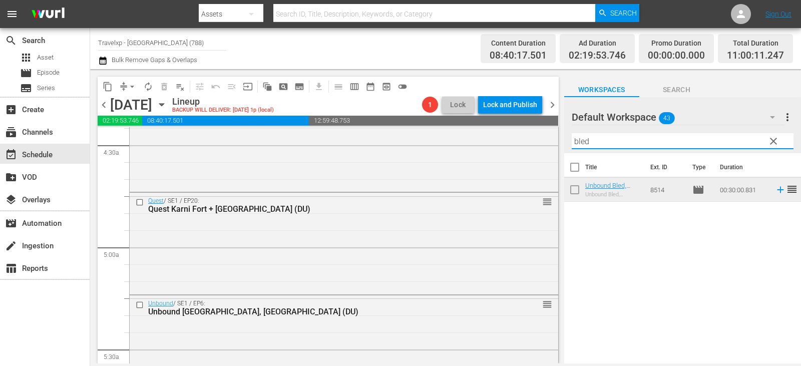
type input "bled"
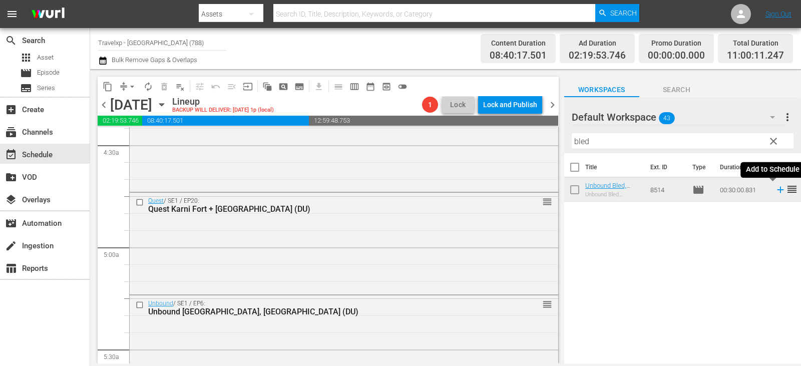
click at [775, 190] on icon at bounding box center [780, 189] width 11 height 11
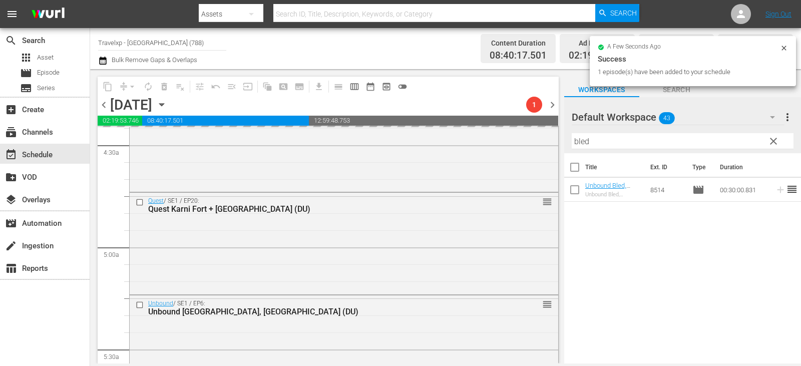
click at [772, 142] on span "clear" at bounding box center [774, 141] width 12 height 12
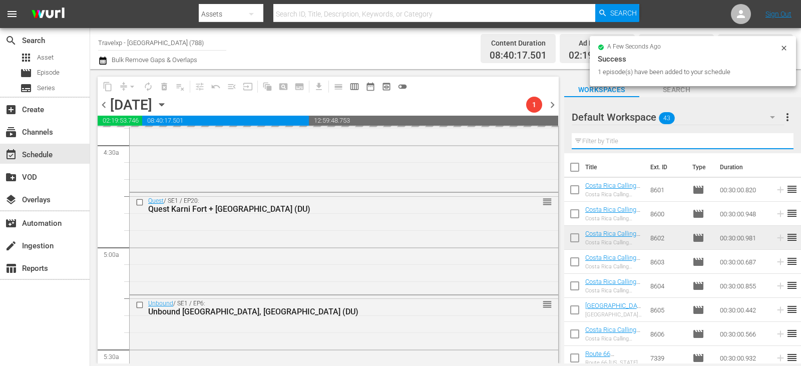
click at [772, 142] on input "text" at bounding box center [683, 141] width 222 height 16
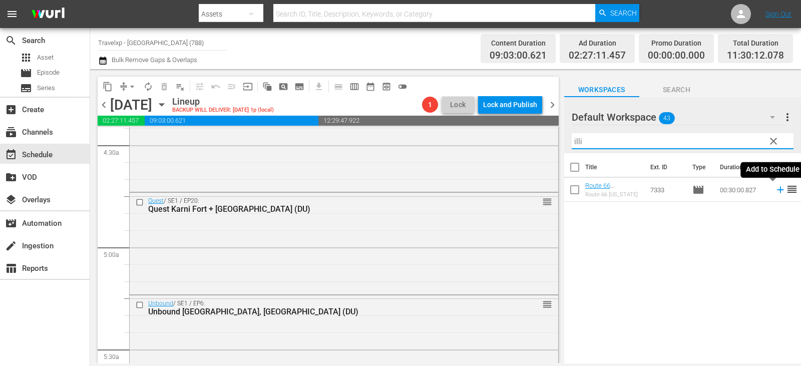
type input "illi"
click at [775, 188] on icon at bounding box center [780, 189] width 11 height 11
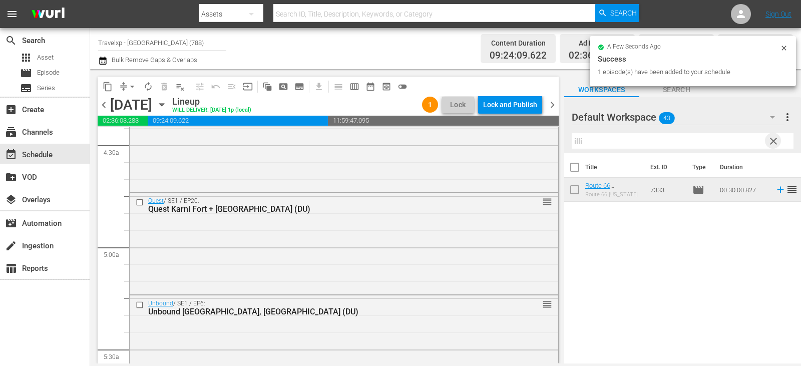
click at [773, 142] on span "clear" at bounding box center [774, 141] width 12 height 12
click at [773, 142] on input "text" at bounding box center [683, 141] width 222 height 16
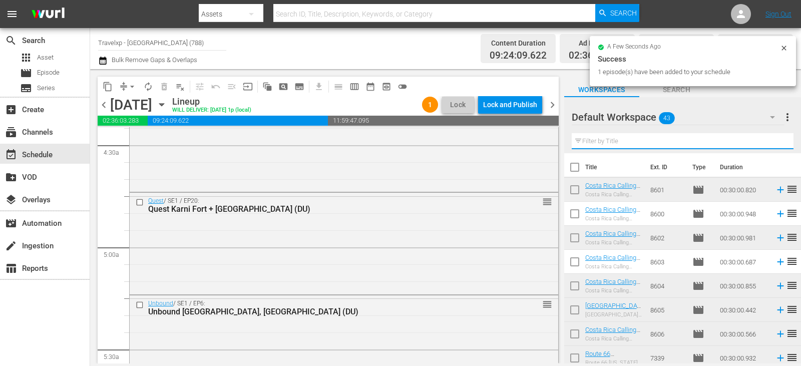
click at [773, 142] on input "text" at bounding box center [683, 141] width 222 height 16
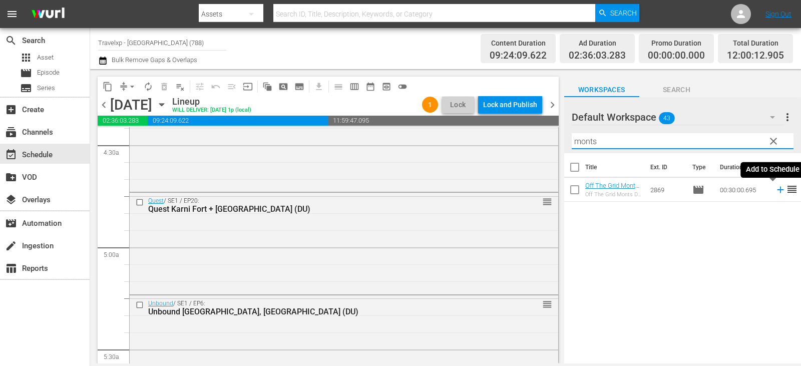
type input "monts"
click at [775, 194] on icon at bounding box center [780, 189] width 11 height 11
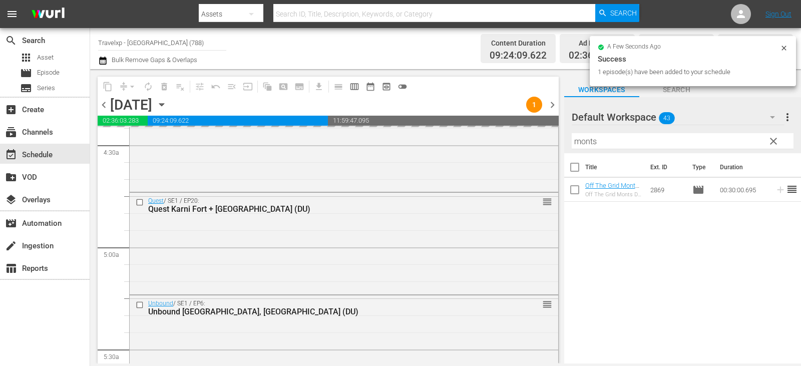
click at [771, 147] on span "clear" at bounding box center [774, 141] width 12 height 12
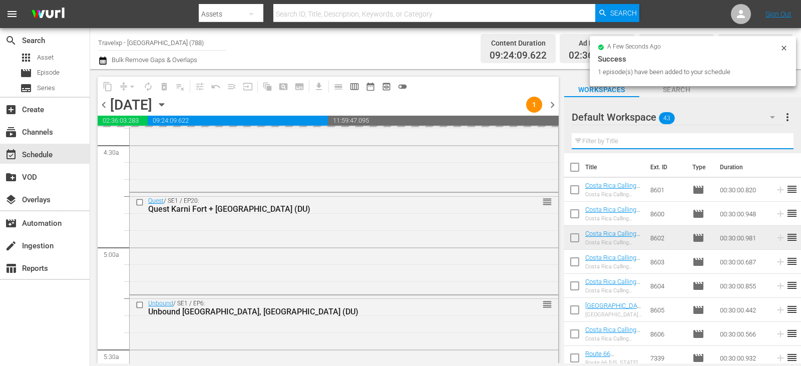
click at [771, 147] on input "text" at bounding box center [683, 141] width 222 height 16
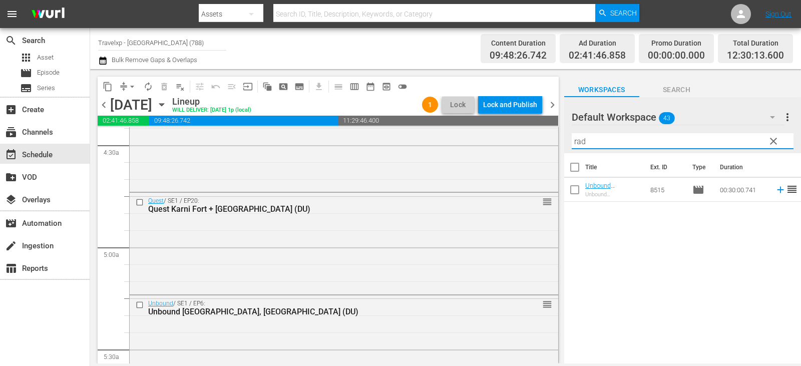
type input "rad"
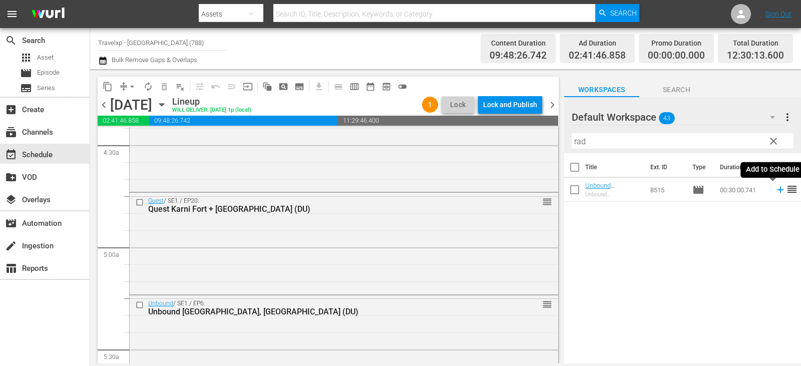
click at [777, 191] on icon at bounding box center [780, 190] width 7 height 7
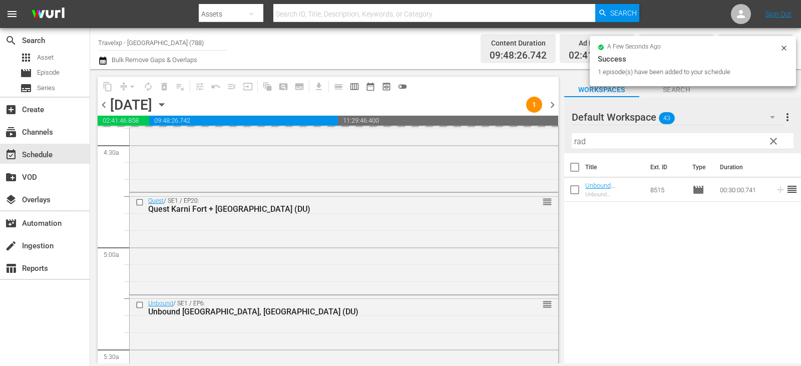
click at [777, 139] on span "clear" at bounding box center [774, 141] width 12 height 12
click at [777, 139] on input "rad" at bounding box center [683, 141] width 222 height 16
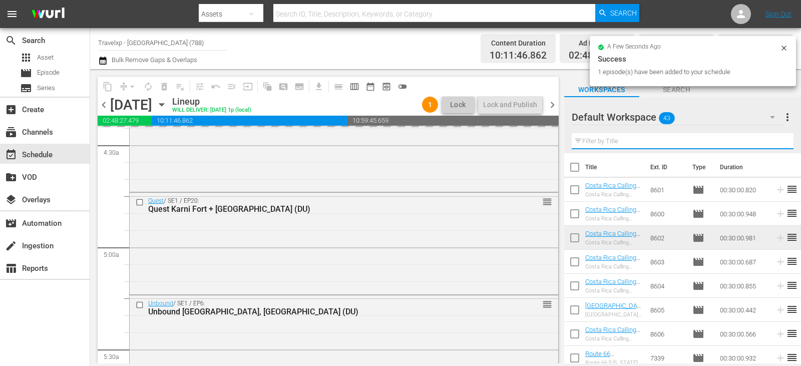
click at [777, 139] on input "text" at bounding box center [683, 141] width 222 height 16
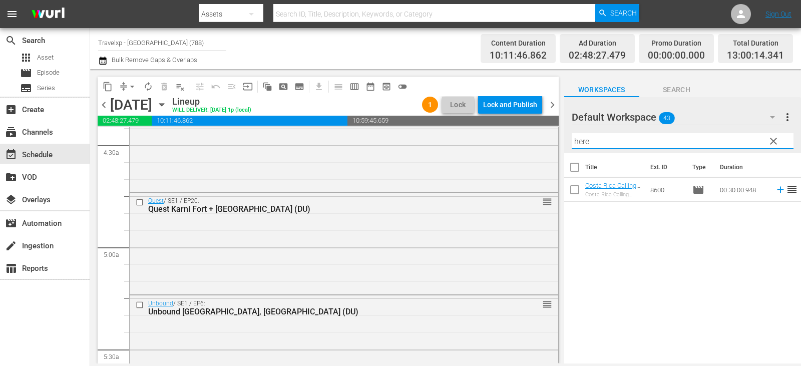
type input "here"
click at [775, 188] on icon at bounding box center [780, 189] width 11 height 11
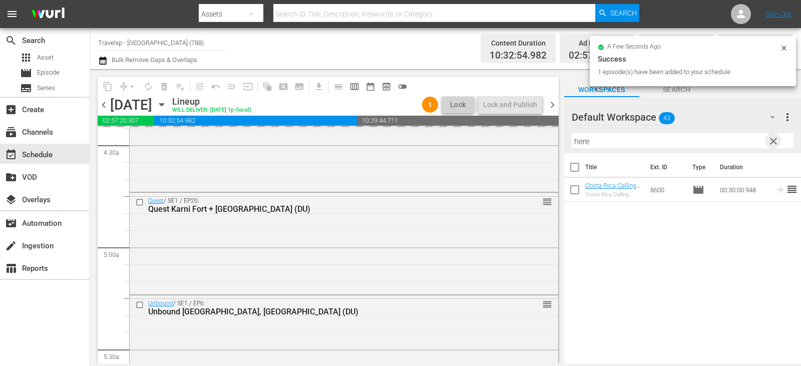
click at [774, 142] on span "clear" at bounding box center [774, 141] width 12 height 12
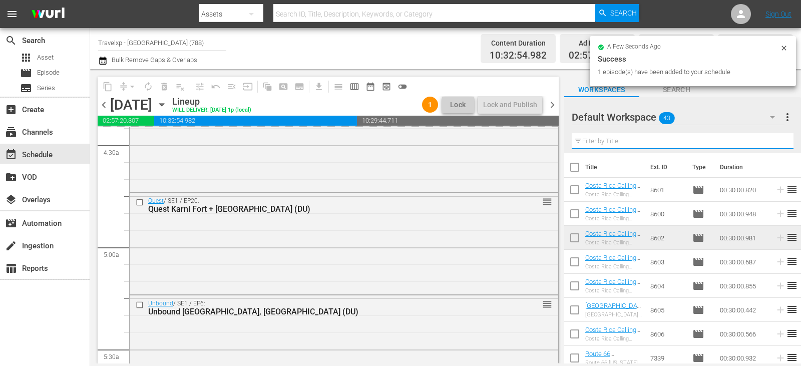
click at [774, 142] on input "text" at bounding box center [683, 141] width 222 height 16
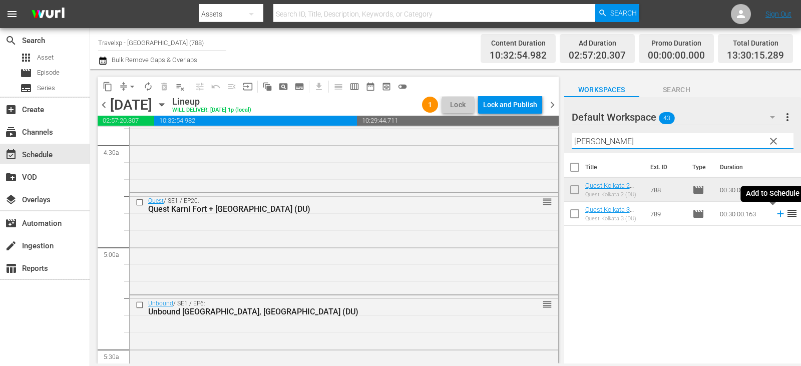
type input "[PERSON_NAME]"
click at [777, 215] on icon at bounding box center [780, 214] width 7 height 7
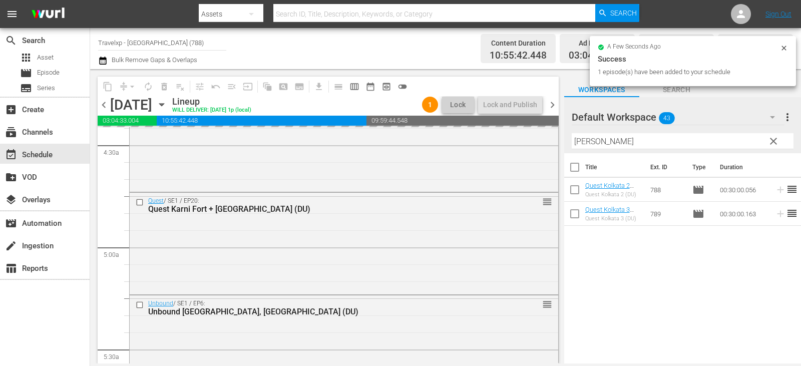
click at [777, 141] on span "clear" at bounding box center [774, 141] width 12 height 12
click at [777, 141] on input "[PERSON_NAME]" at bounding box center [683, 141] width 222 height 16
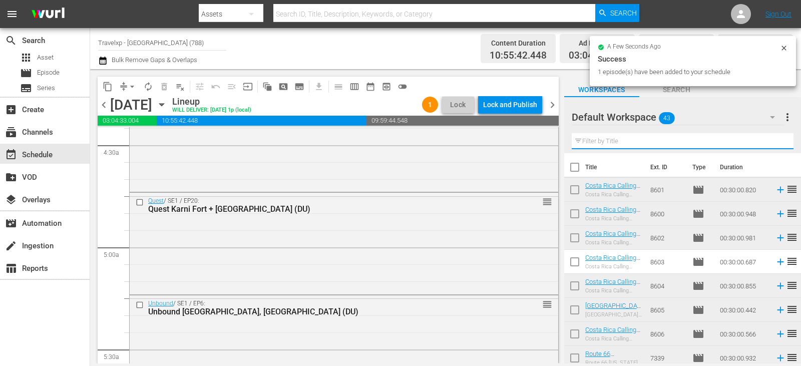
click at [777, 141] on input "text" at bounding box center [683, 141] width 222 height 16
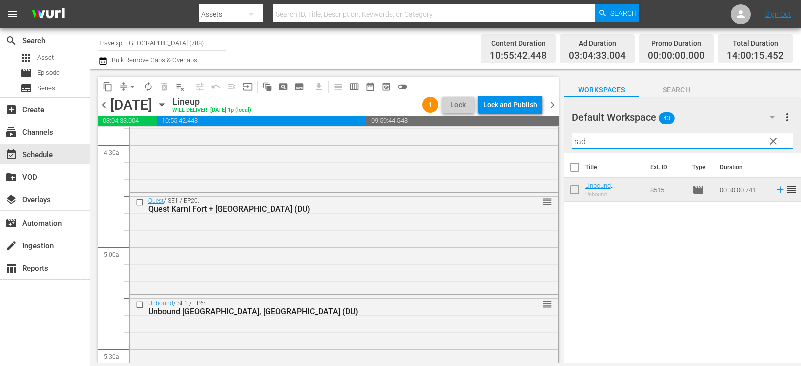
type input "rad"
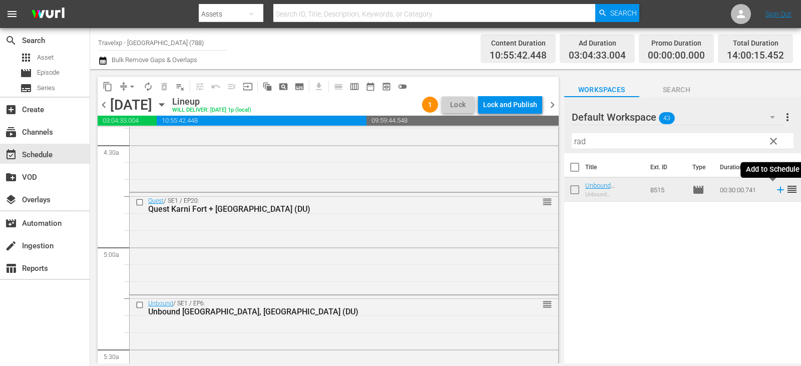
click at [777, 190] on icon at bounding box center [780, 190] width 7 height 7
drag, startPoint x: 739, startPoint y: 144, endPoint x: 605, endPoint y: 255, distance: 174.3
click at [605, 255] on div "Title Ext. ID Type Duration Unbound Radovlijica, Slovenia (DU) Unbound Radovlij…" at bounding box center [683, 259] width 237 height 212
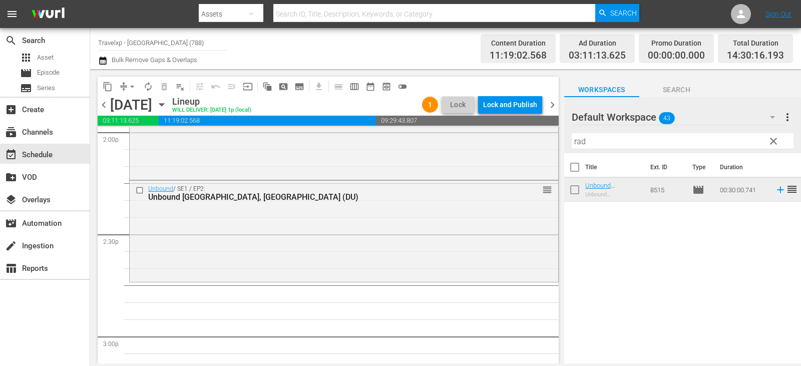
scroll to position [2855, 0]
click at [771, 140] on span "clear" at bounding box center [774, 141] width 12 height 12
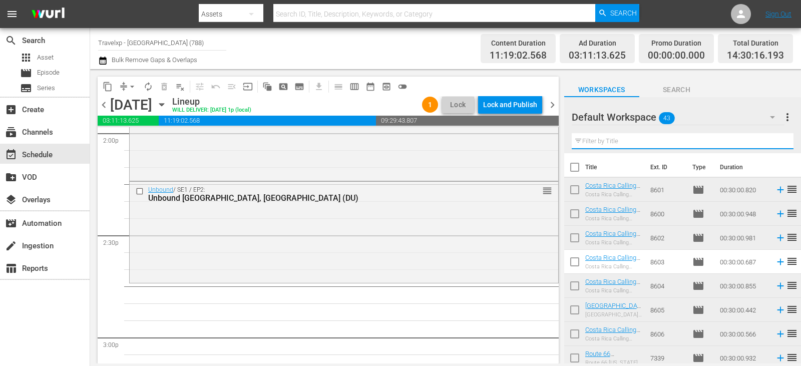
click at [771, 140] on input "text" at bounding box center [683, 141] width 222 height 16
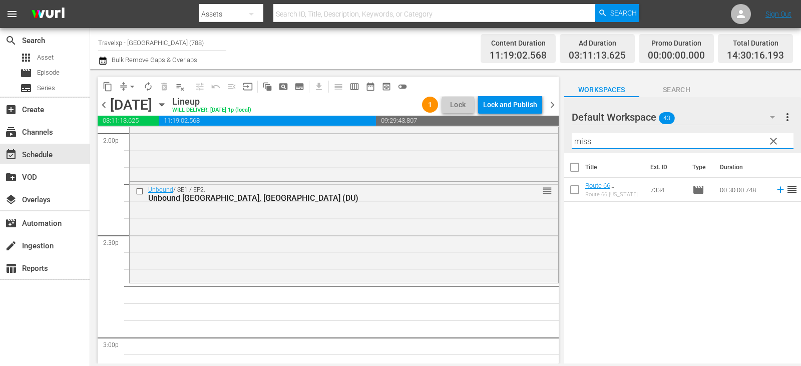
type input "miss"
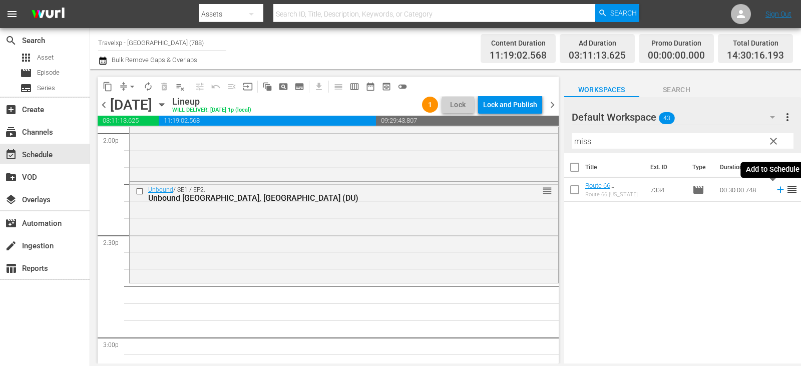
click at [776, 191] on icon at bounding box center [780, 189] width 11 height 11
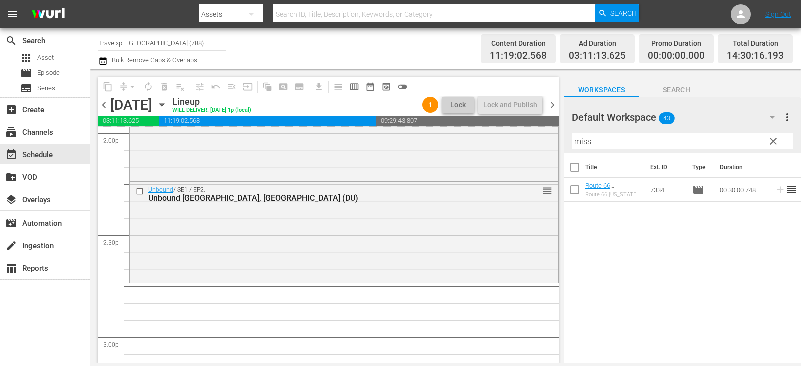
click at [771, 142] on span "clear" at bounding box center [774, 141] width 12 height 12
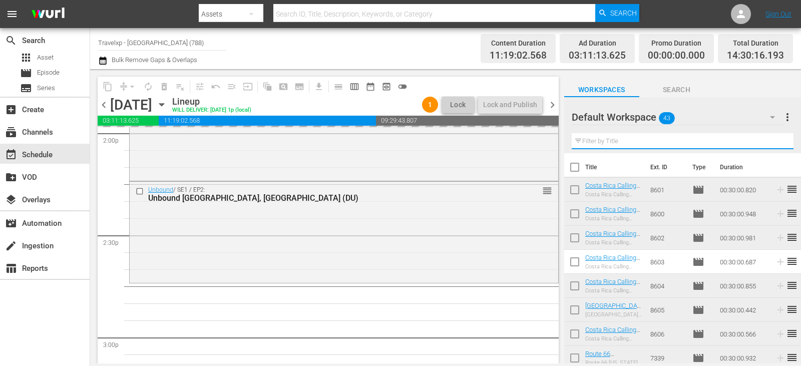
click at [771, 142] on input "text" at bounding box center [683, 141] width 222 height 16
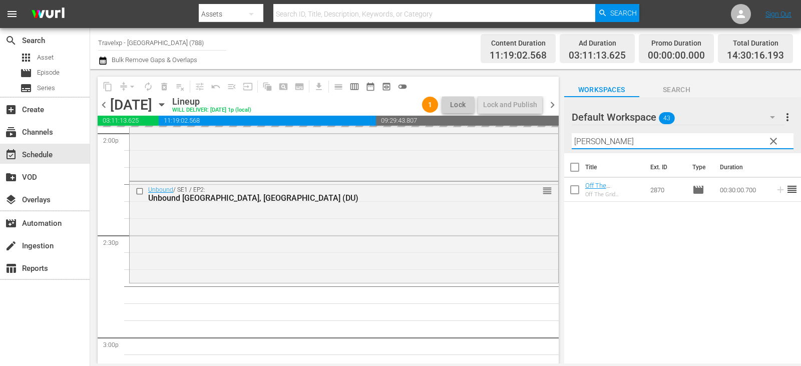
type input "[PERSON_NAME]"
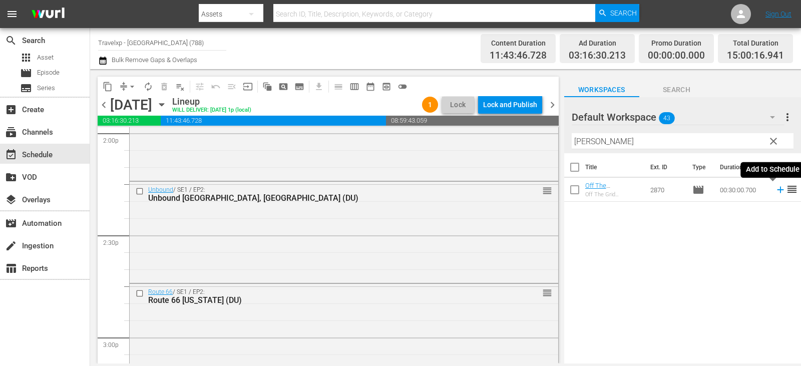
click at [777, 188] on icon at bounding box center [780, 190] width 7 height 7
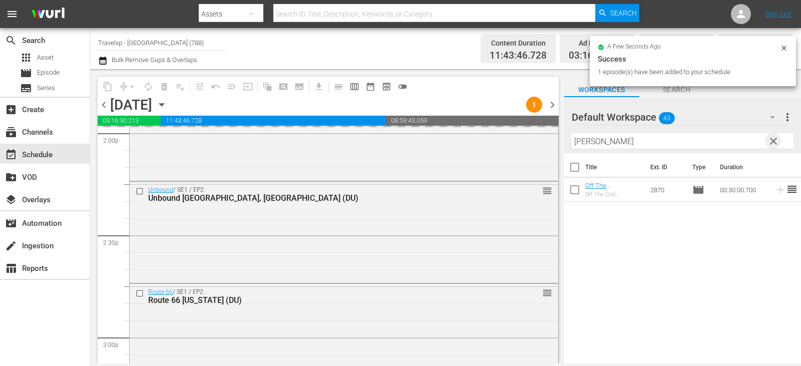
click at [779, 141] on span "clear" at bounding box center [774, 141] width 12 height 12
click at [779, 141] on input "text" at bounding box center [683, 141] width 222 height 16
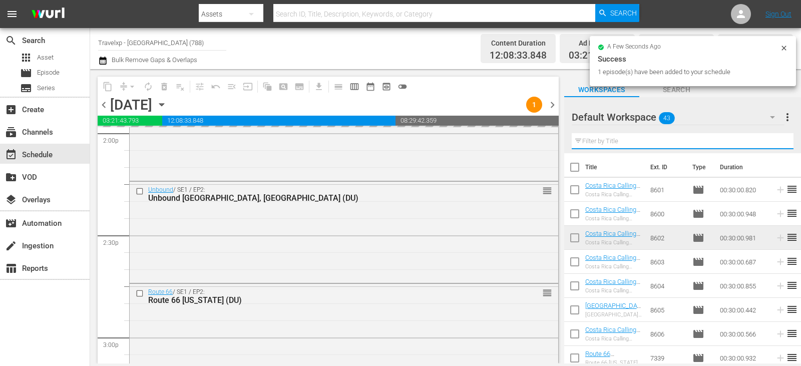
click at [779, 141] on input "text" at bounding box center [683, 141] width 222 height 16
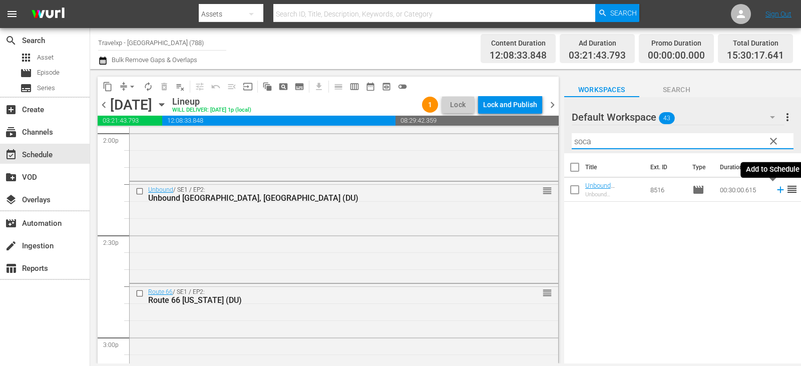
type input "soca"
click at [775, 193] on icon at bounding box center [780, 189] width 11 height 11
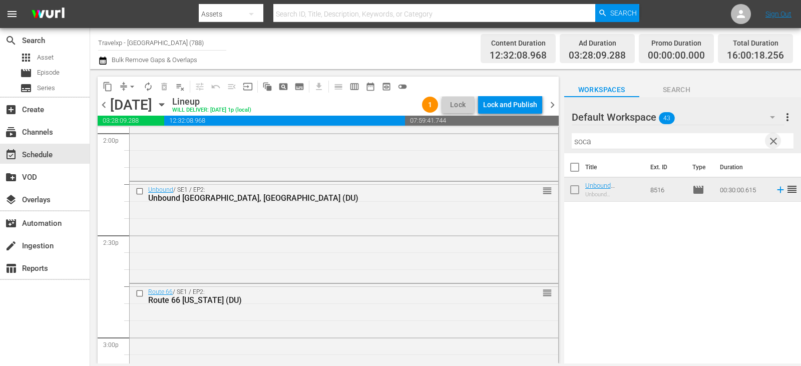
click at [773, 145] on span "clear" at bounding box center [774, 141] width 12 height 12
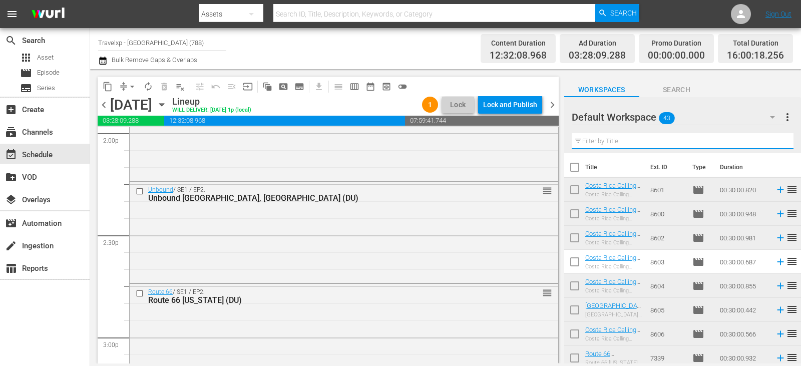
click at [773, 145] on input "text" at bounding box center [683, 141] width 222 height 16
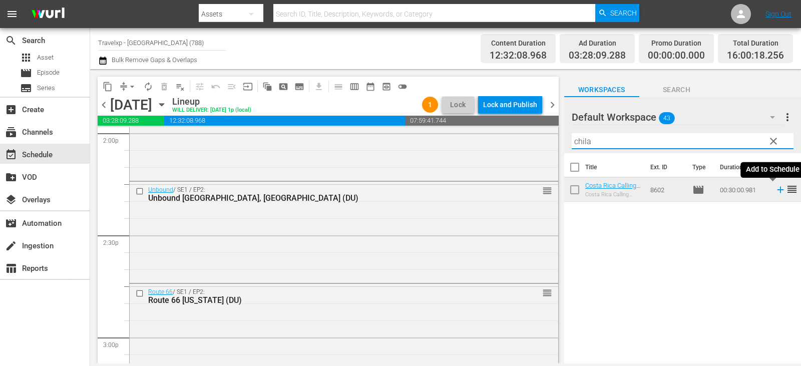
type input "chila"
click at [775, 192] on icon at bounding box center [780, 189] width 11 height 11
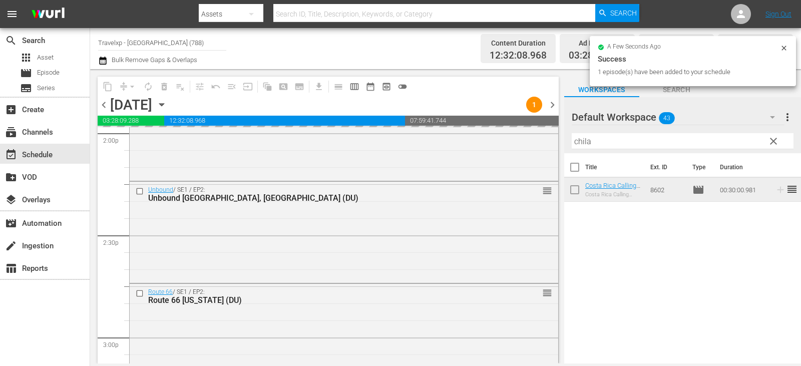
click at [776, 144] on span "clear" at bounding box center [774, 141] width 12 height 12
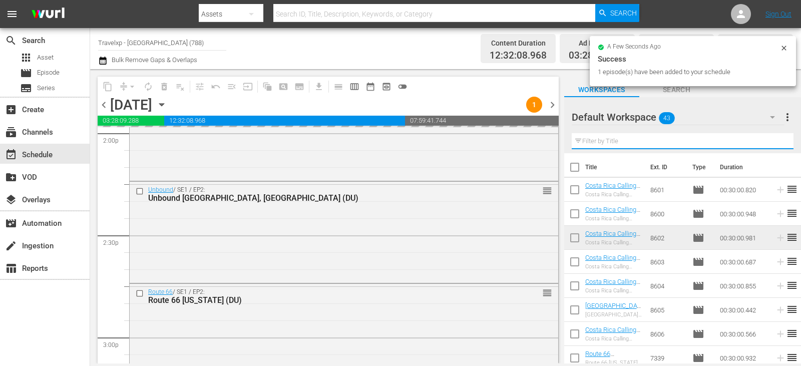
click at [776, 144] on input "text" at bounding box center [683, 141] width 222 height 16
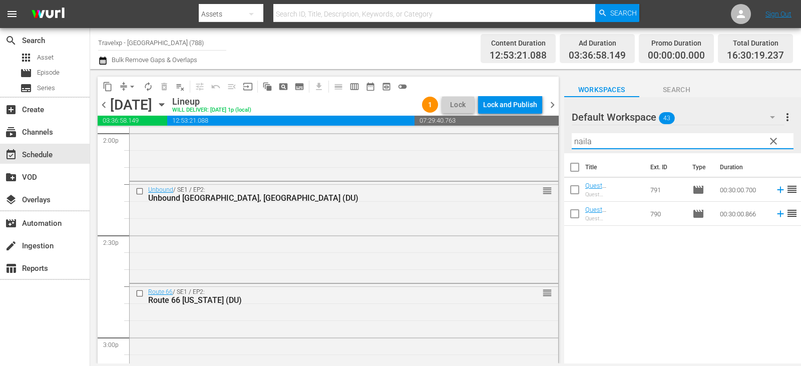
type input "naila"
click at [775, 213] on icon at bounding box center [780, 213] width 11 height 11
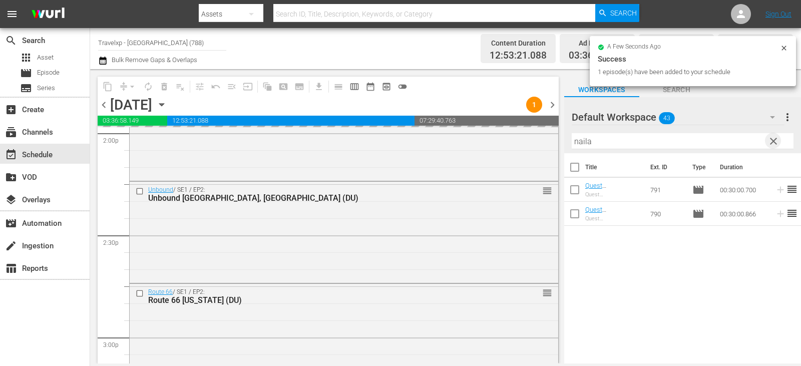
click at [772, 143] on span "clear" at bounding box center [774, 141] width 12 height 12
click at [772, 143] on input "text" at bounding box center [683, 141] width 222 height 16
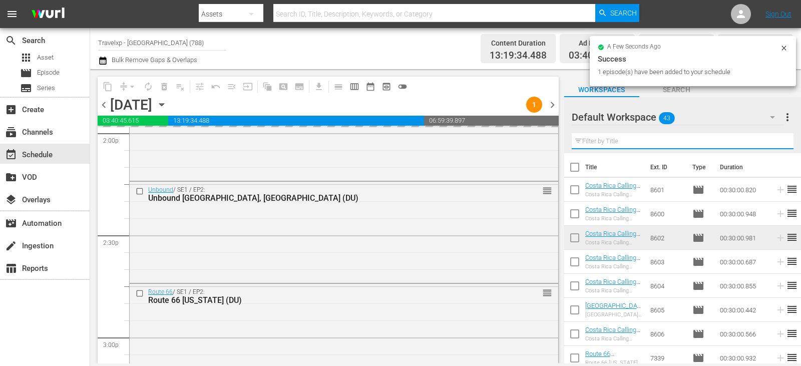
click at [772, 143] on input "text" at bounding box center [683, 141] width 222 height 16
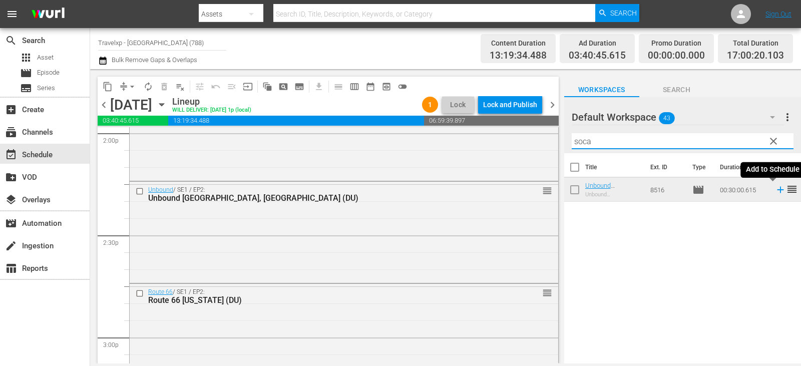
type input "soca"
click at [777, 191] on icon at bounding box center [780, 190] width 7 height 7
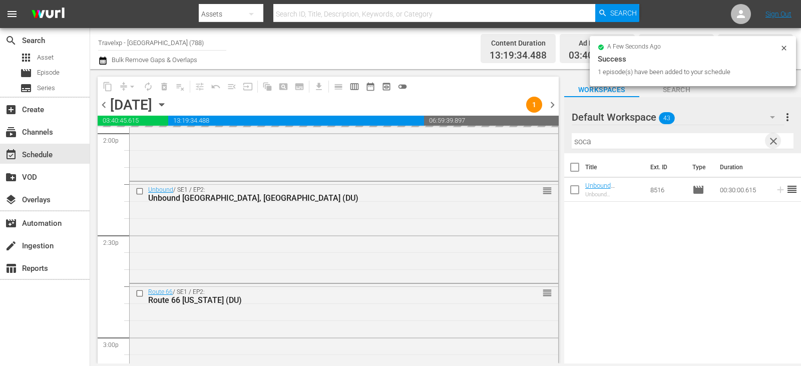
click at [777, 145] on span "clear" at bounding box center [774, 141] width 12 height 12
click at [777, 145] on input "text" at bounding box center [683, 141] width 222 height 16
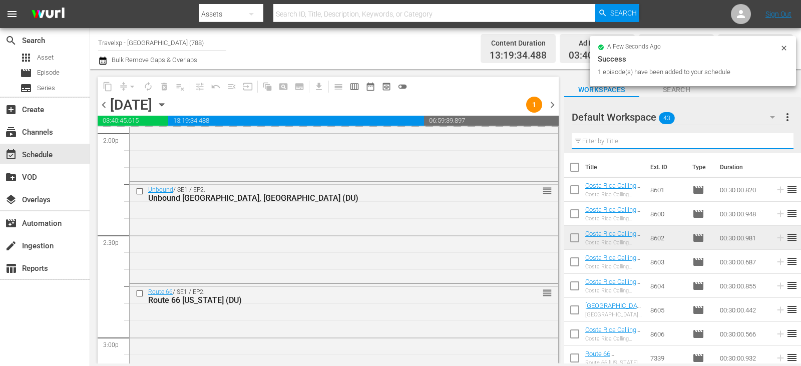
click at [777, 145] on input "text" at bounding box center [683, 141] width 222 height 16
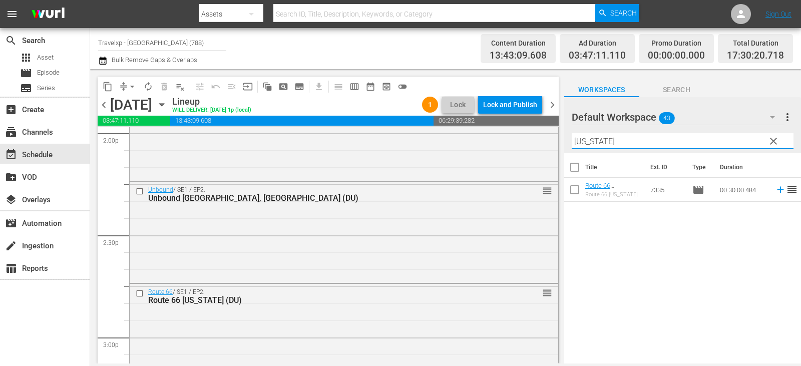
type input "[US_STATE]"
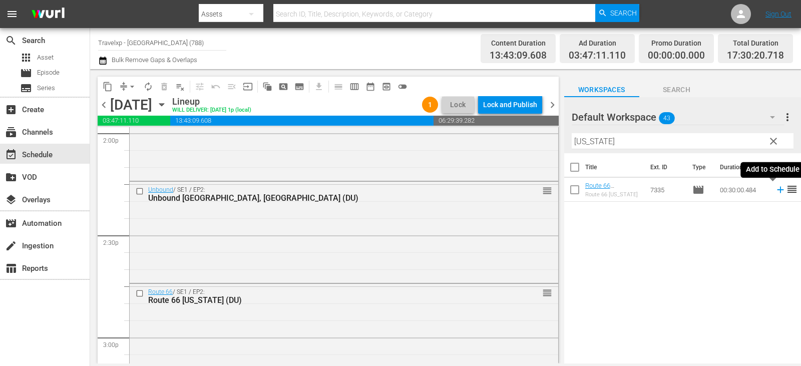
click at [775, 191] on icon at bounding box center [780, 189] width 11 height 11
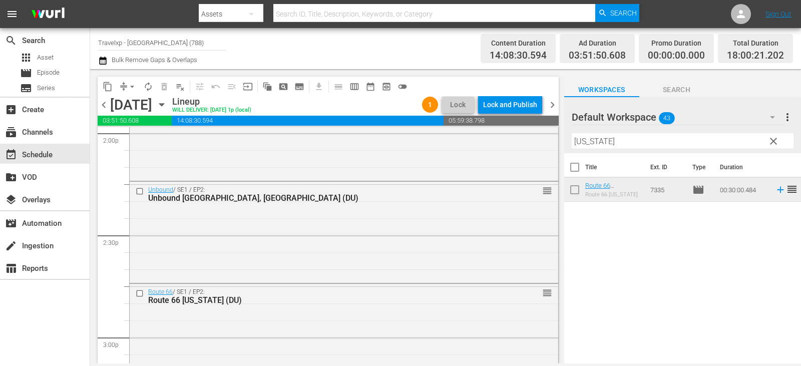
click at [774, 144] on span "clear" at bounding box center [774, 141] width 12 height 12
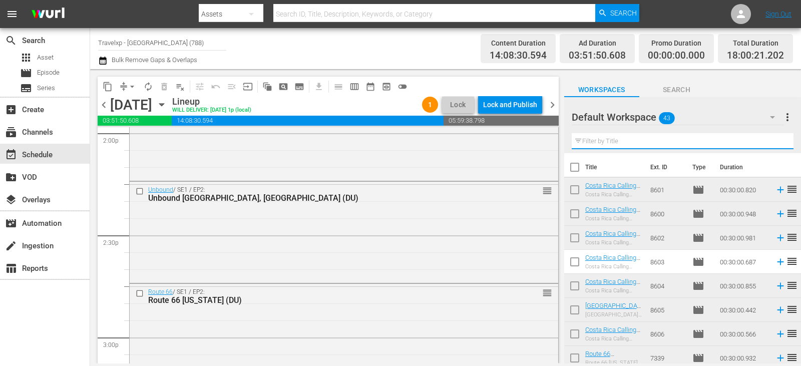
click at [774, 144] on input "text" at bounding box center [683, 141] width 222 height 16
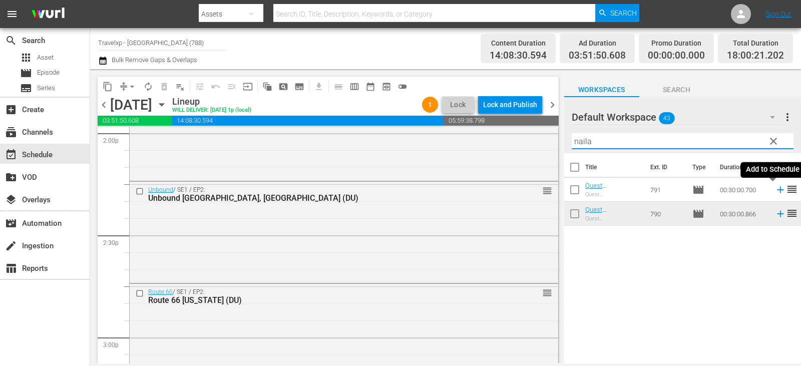
type input "naila"
click at [777, 190] on icon at bounding box center [780, 190] width 7 height 7
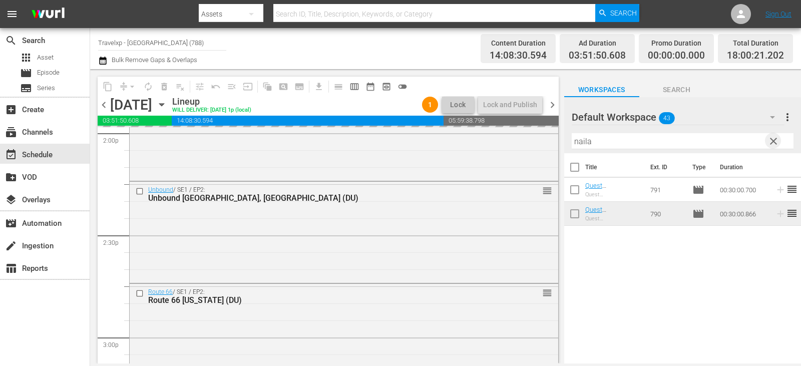
click at [777, 140] on span "clear" at bounding box center [774, 141] width 12 height 12
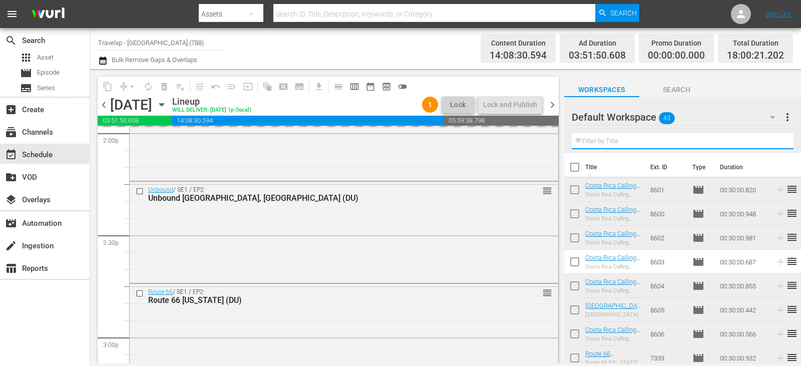
click at [777, 140] on input "text" at bounding box center [683, 141] width 222 height 16
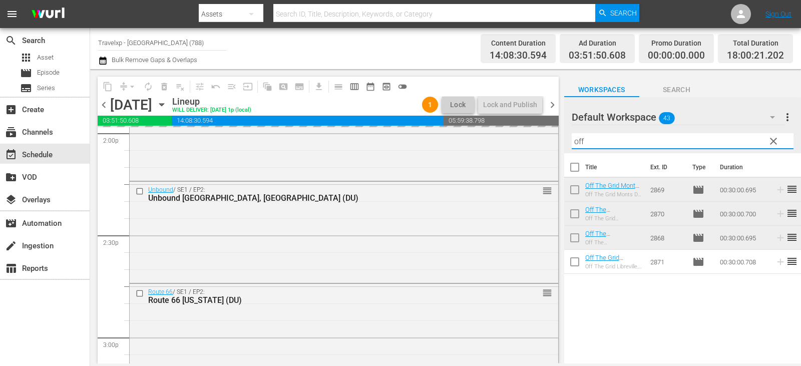
type input "off"
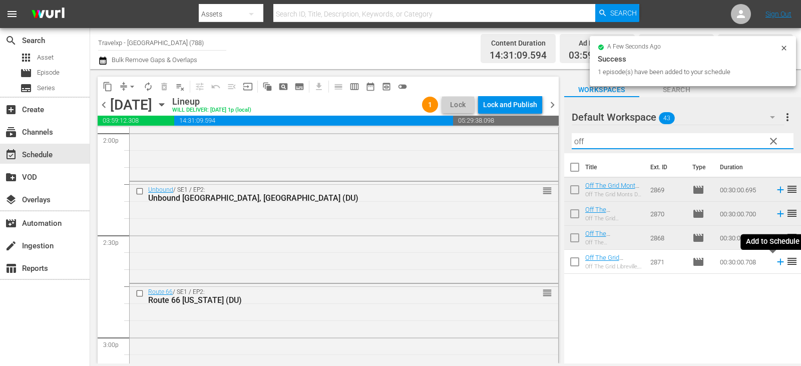
click at [777, 261] on icon at bounding box center [780, 262] width 7 height 7
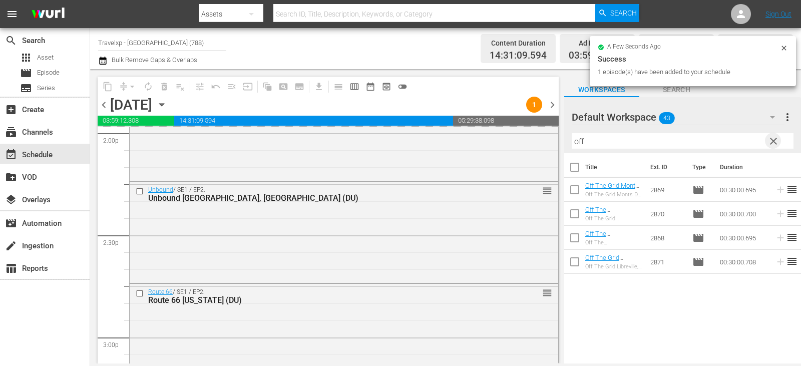
click at [774, 142] on span "clear" at bounding box center [774, 141] width 12 height 12
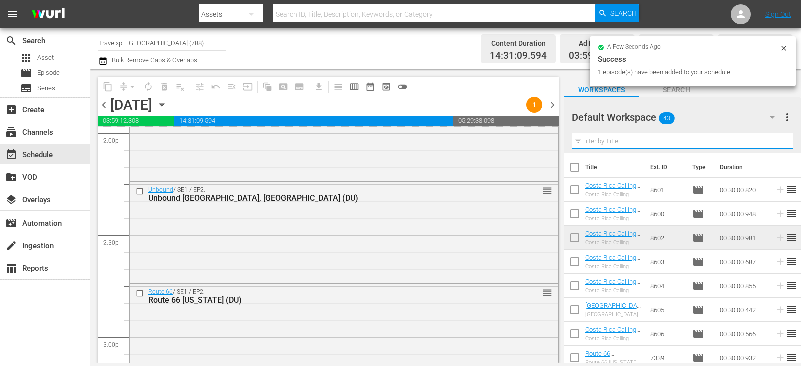
click at [774, 142] on input "text" at bounding box center [683, 141] width 222 height 16
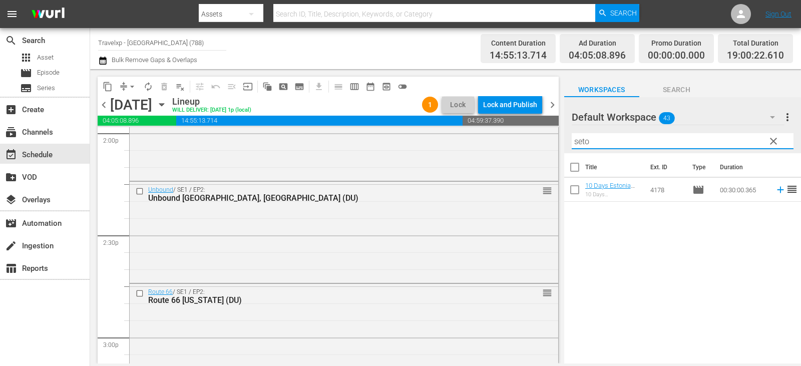
type input "seto"
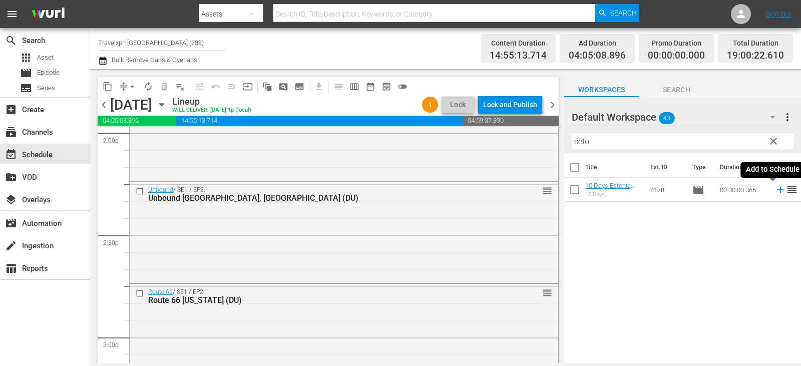
click at [775, 195] on icon at bounding box center [780, 189] width 11 height 11
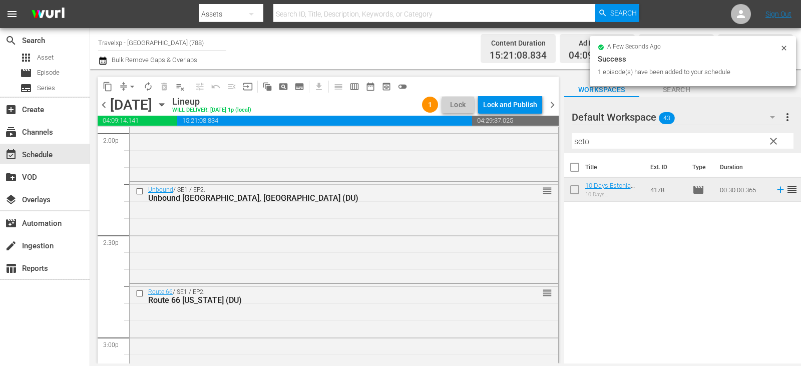
click at [773, 138] on span "clear" at bounding box center [774, 141] width 12 height 12
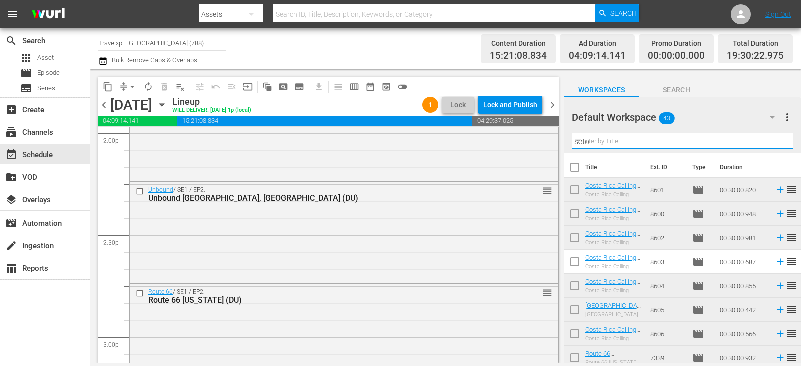
click at [773, 138] on input "seto" at bounding box center [683, 141] width 222 height 16
click at [773, 138] on input "text" at bounding box center [683, 141] width 222 height 16
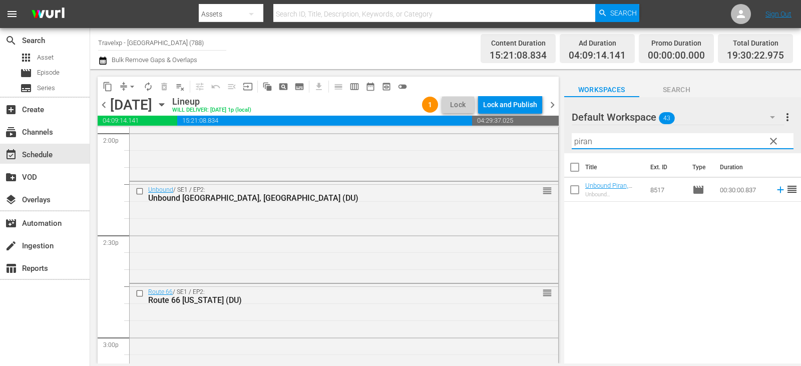
type input "piran"
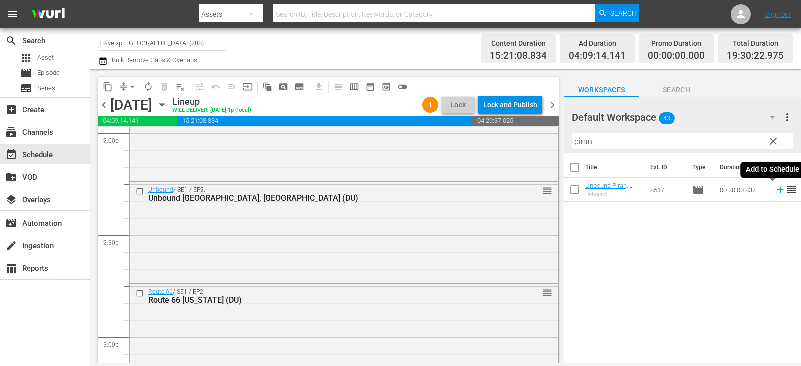
click at [777, 188] on icon at bounding box center [780, 190] width 7 height 7
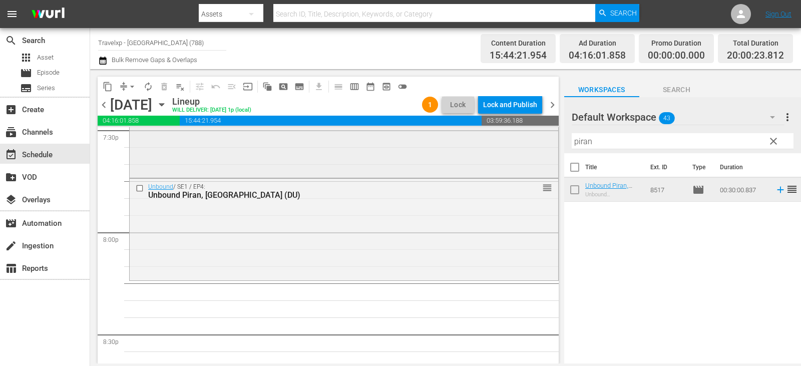
scroll to position [3957, 0]
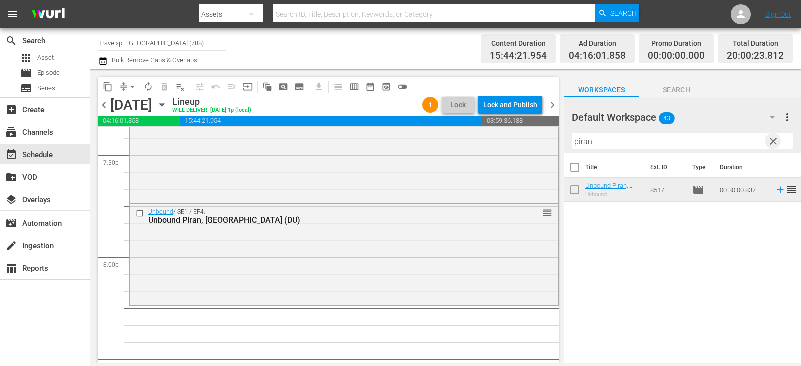
click at [775, 143] on span "clear" at bounding box center [774, 141] width 12 height 12
click at [775, 143] on input "text" at bounding box center [683, 141] width 222 height 16
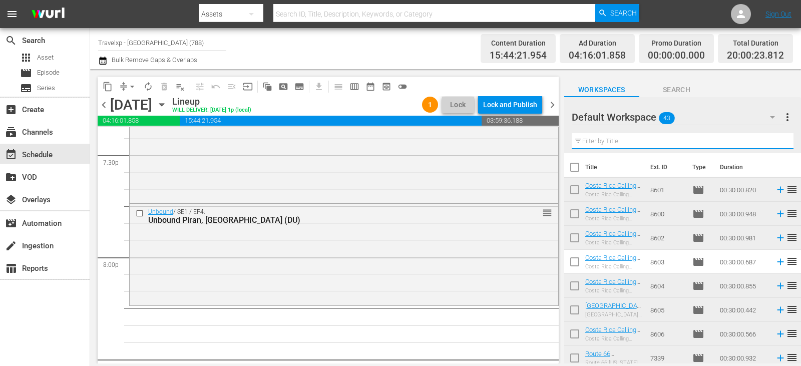
click at [775, 143] on input "text" at bounding box center [683, 141] width 222 height 16
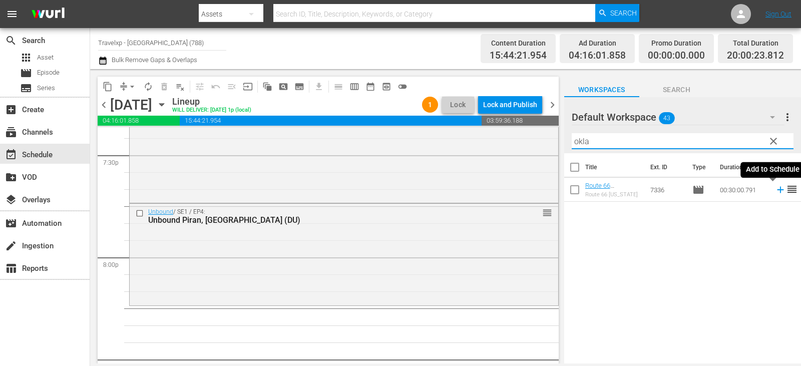
type input "okla"
click at [775, 189] on icon at bounding box center [780, 189] width 11 height 11
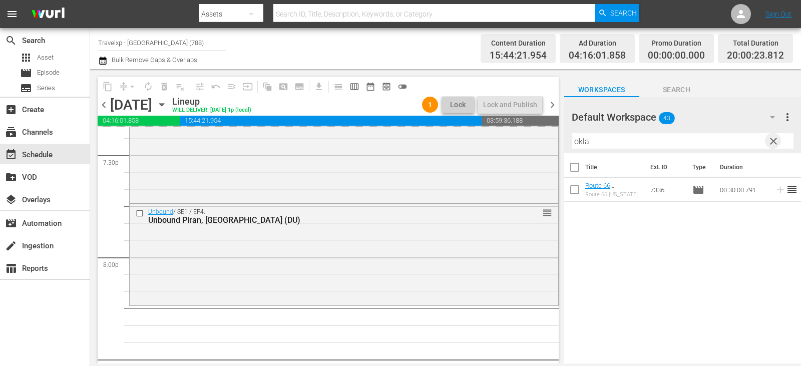
click at [772, 144] on span "clear" at bounding box center [774, 141] width 12 height 12
click at [772, 144] on input "text" at bounding box center [683, 141] width 222 height 16
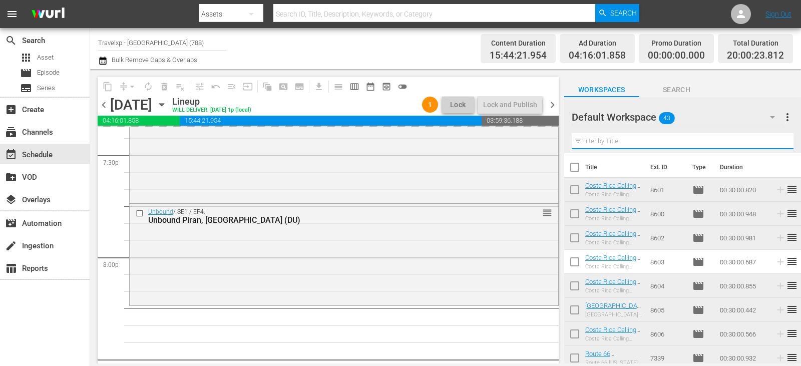
click at [772, 144] on input "text" at bounding box center [683, 141] width 222 height 16
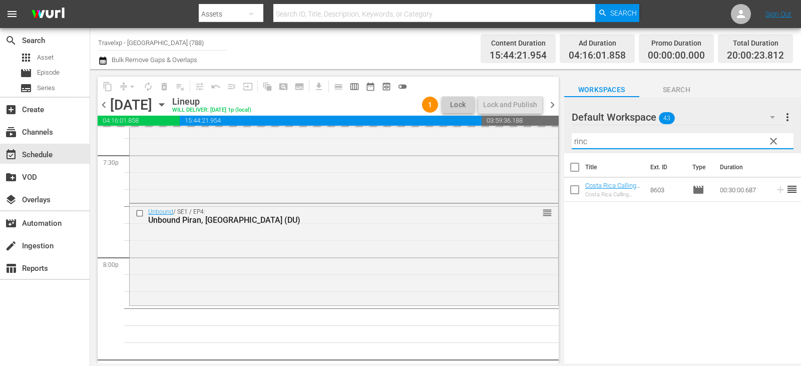
type input "rinc"
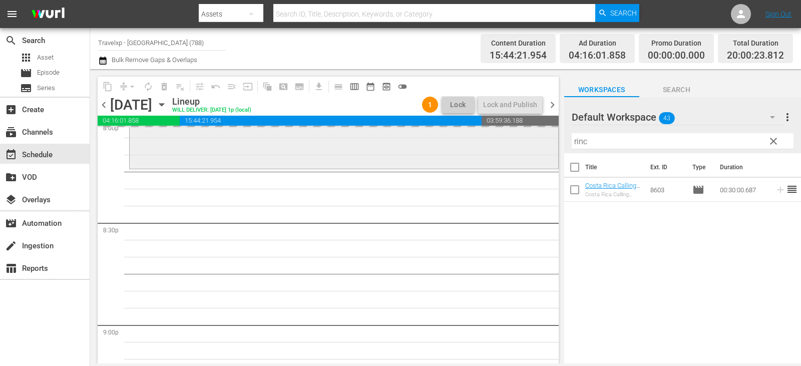
scroll to position [4107, 0]
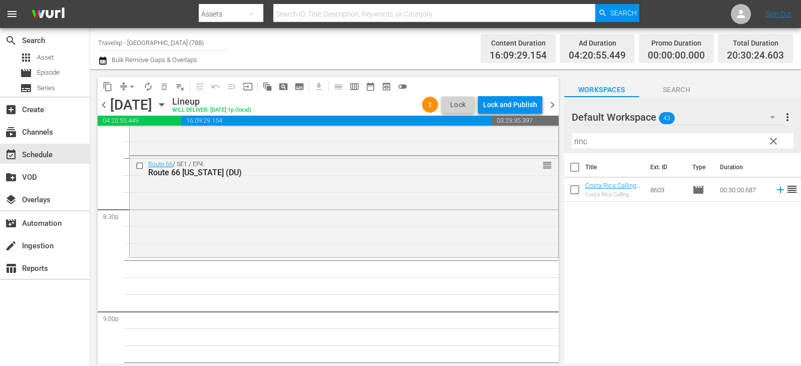
click at [777, 189] on icon at bounding box center [780, 190] width 7 height 7
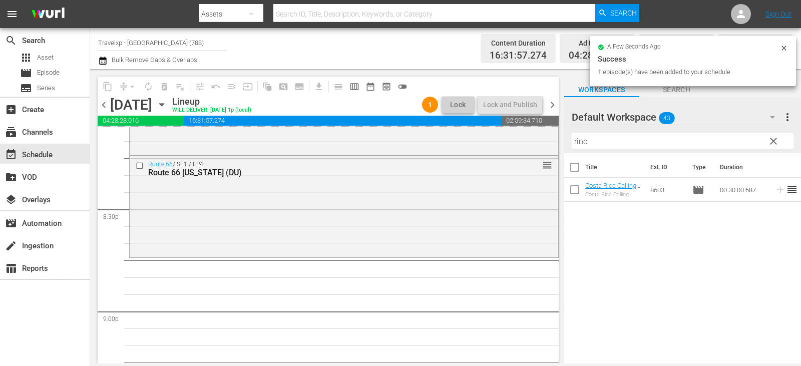
click at [776, 141] on span "clear" at bounding box center [774, 141] width 12 height 12
click at [776, 141] on input "rinc" at bounding box center [683, 141] width 222 height 16
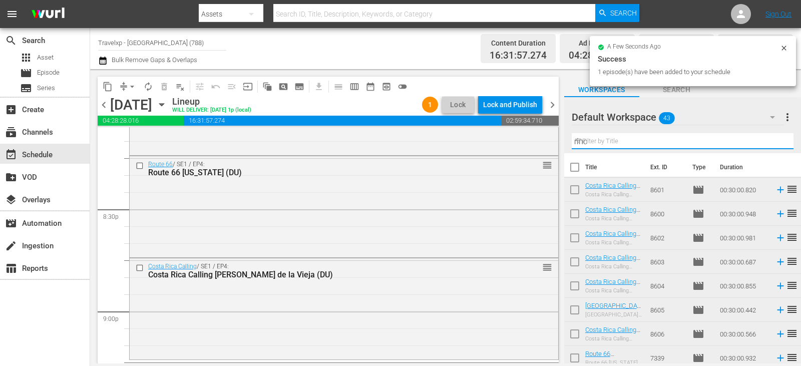
click at [776, 141] on input "rinc" at bounding box center [683, 141] width 222 height 16
click at [776, 141] on input "text" at bounding box center [683, 141] width 222 height 16
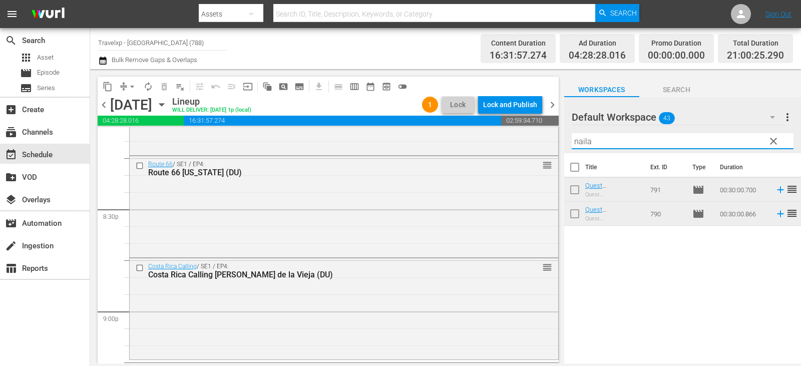
type input "naila"
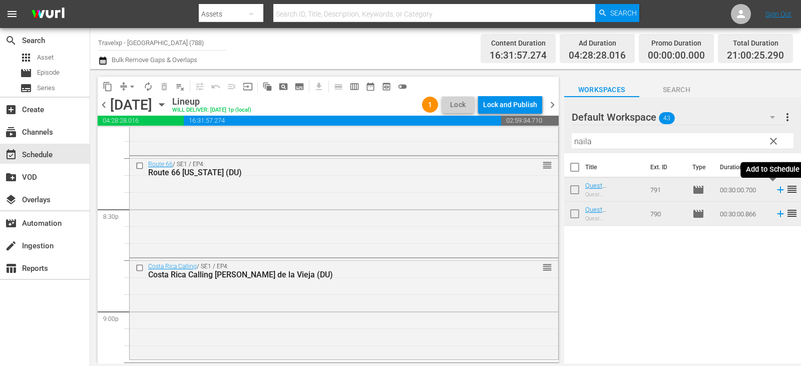
click at [775, 192] on icon at bounding box center [780, 189] width 11 height 11
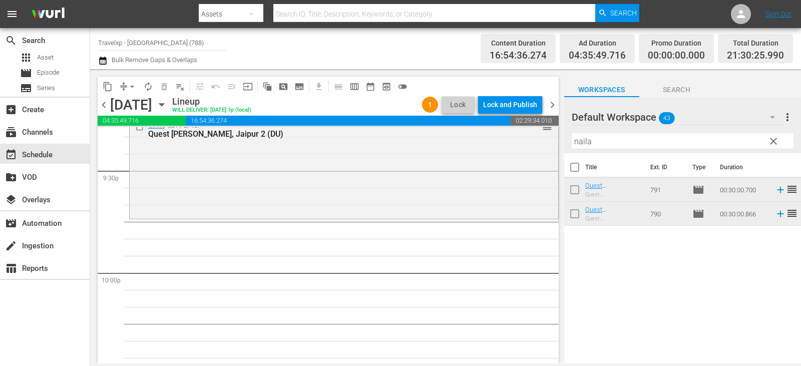
scroll to position [4358, 0]
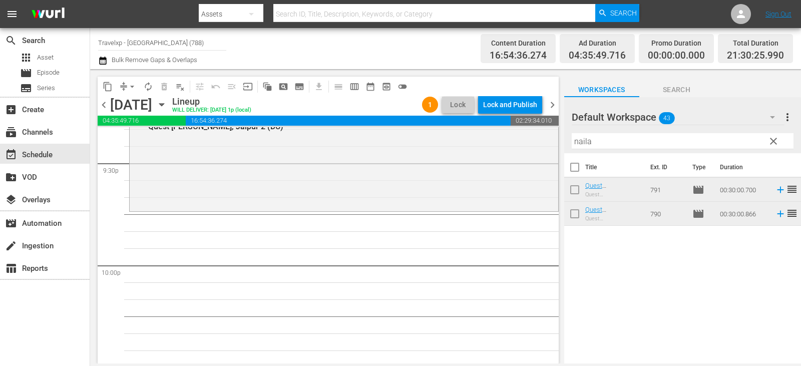
click at [777, 141] on span "clear" at bounding box center [774, 141] width 12 height 12
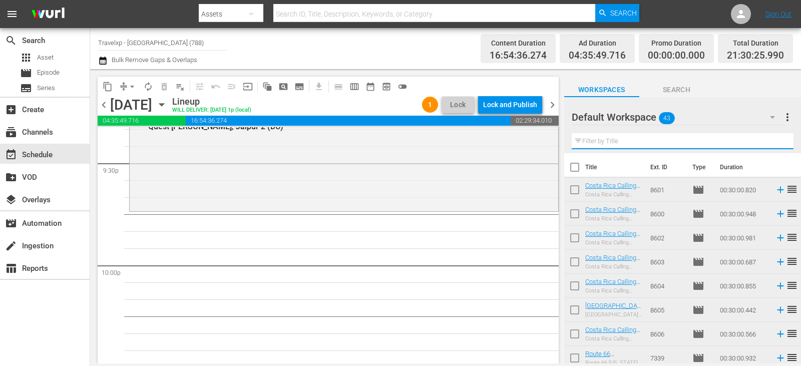
click at [777, 141] on input "text" at bounding box center [683, 141] width 222 height 16
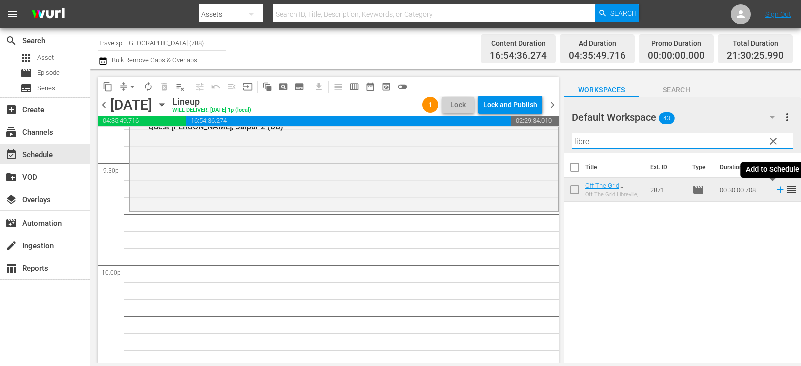
type input "libre"
click at [775, 191] on icon at bounding box center [780, 189] width 11 height 11
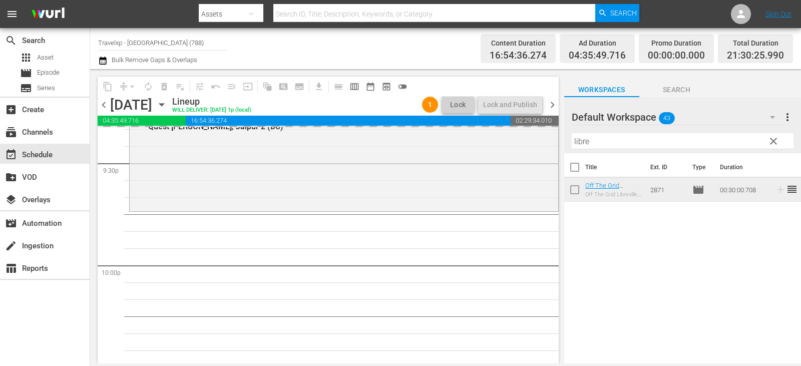
click at [771, 141] on span "clear" at bounding box center [774, 141] width 12 height 12
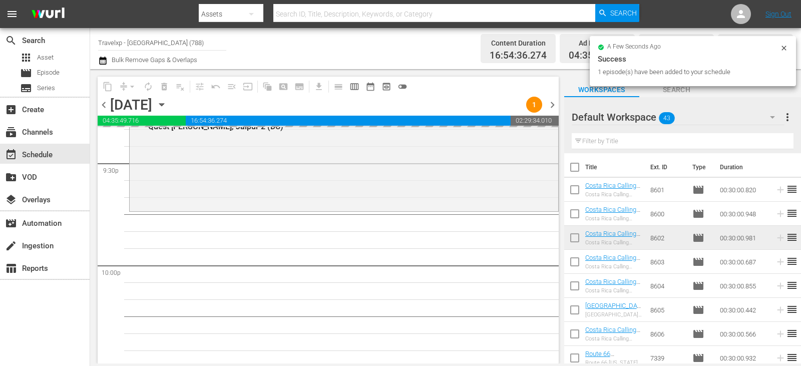
click at [771, 141] on input "text" at bounding box center [683, 141] width 222 height 16
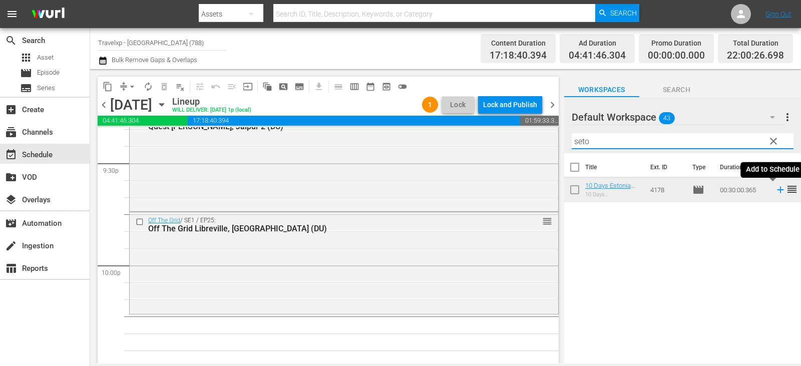
type input "seto"
click at [775, 189] on icon at bounding box center [780, 189] width 11 height 11
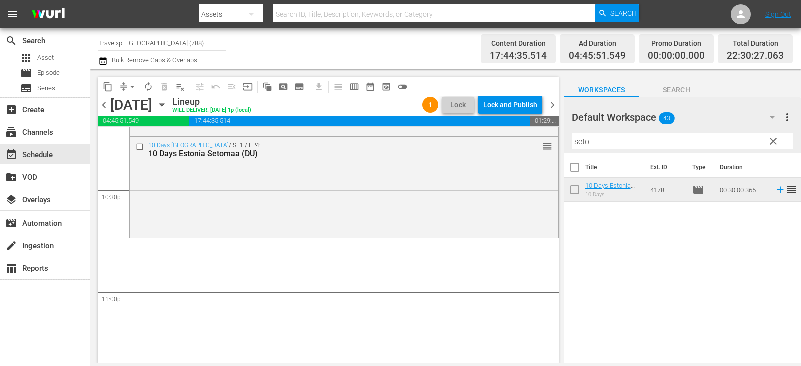
scroll to position [4508, 0]
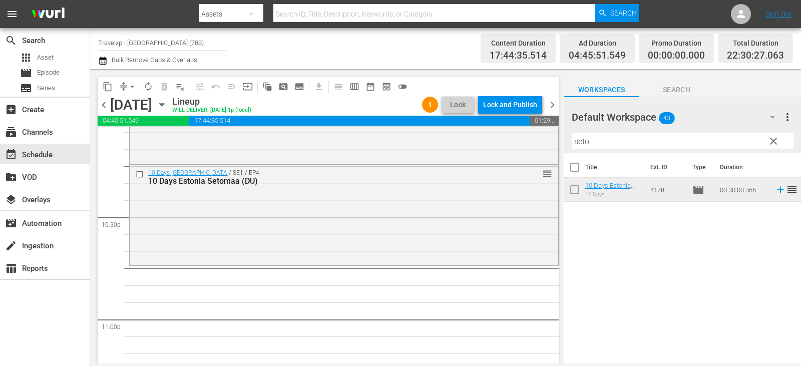
click at [768, 145] on span "clear" at bounding box center [774, 141] width 12 height 12
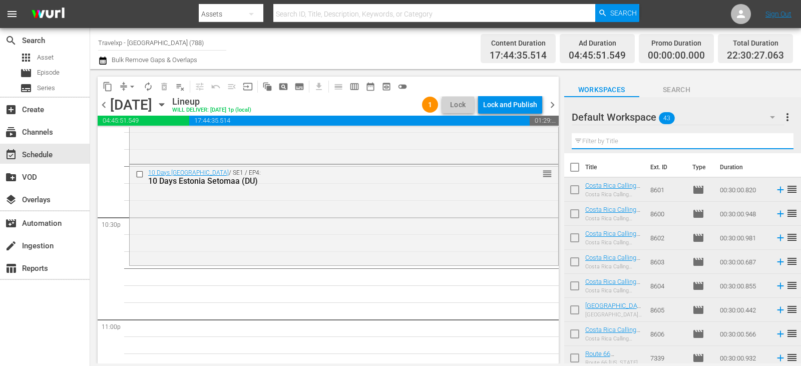
click at [767, 145] on input "text" at bounding box center [683, 141] width 222 height 16
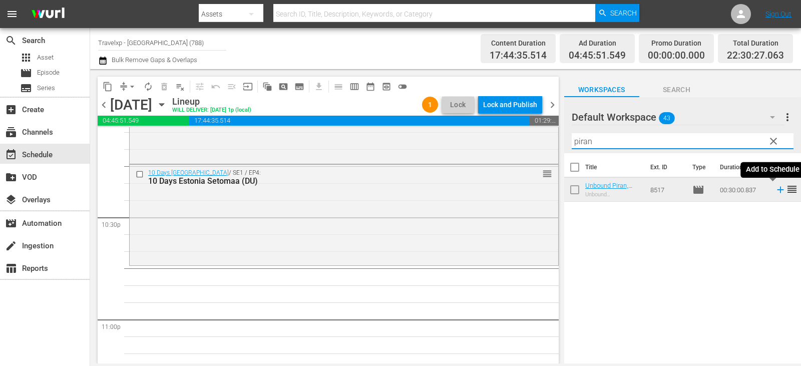
type input "piran"
click at [777, 190] on icon at bounding box center [780, 190] width 7 height 7
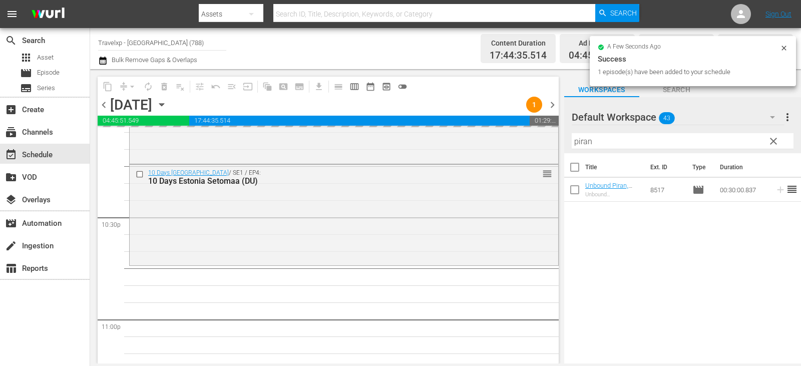
click at [772, 143] on span "clear" at bounding box center [774, 141] width 12 height 12
click at [772, 143] on input "text" at bounding box center [683, 141] width 222 height 16
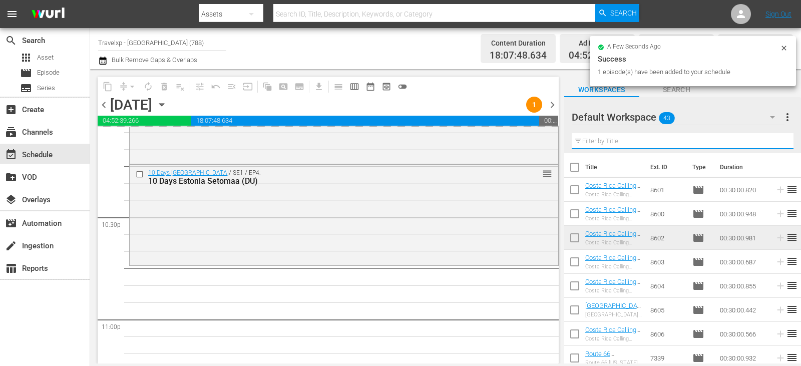
click at [772, 143] on input "text" at bounding box center [683, 141] width 222 height 16
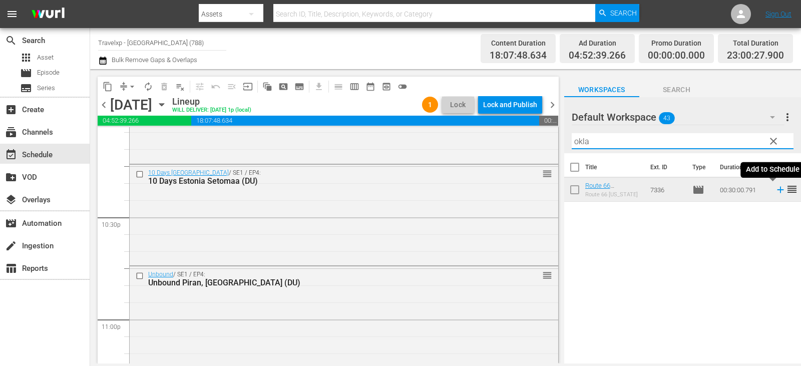
type input "okla"
click at [775, 192] on icon at bounding box center [780, 189] width 11 height 11
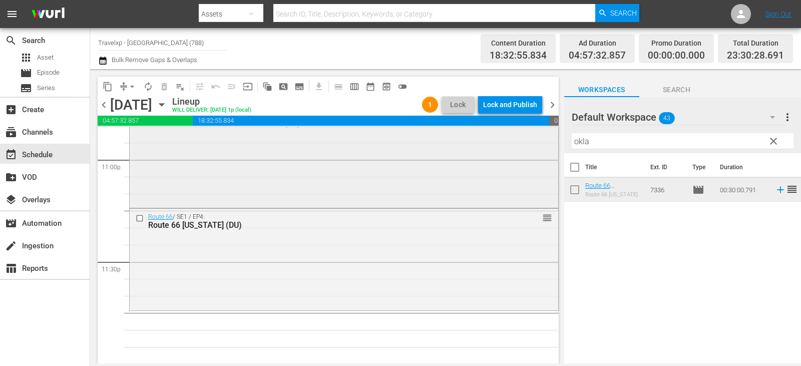
scroll to position [4668, 0]
click at [773, 144] on span "clear" at bounding box center [774, 141] width 12 height 12
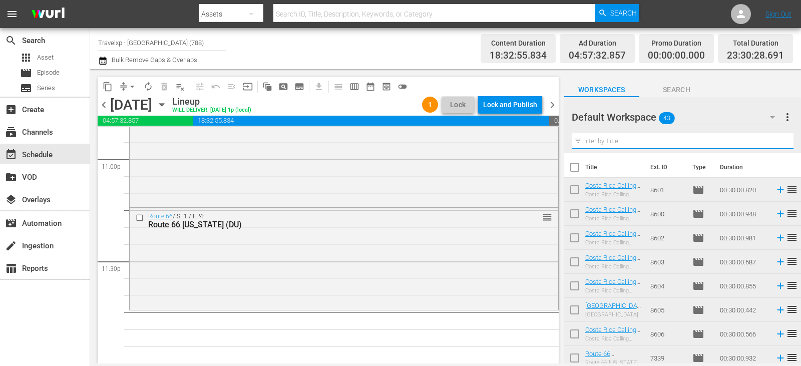
click at [773, 144] on input "text" at bounding box center [683, 141] width 222 height 16
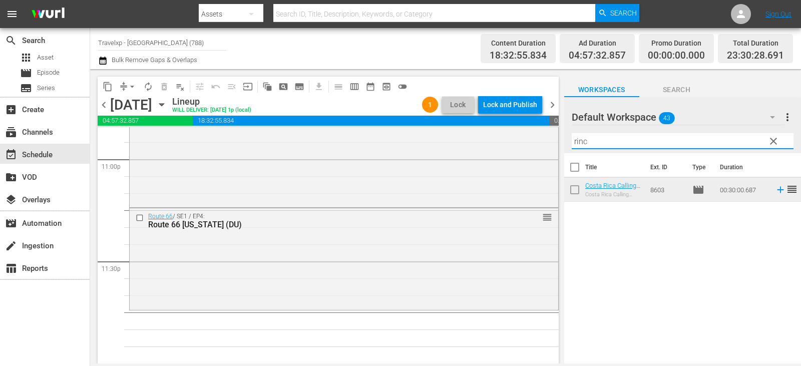
type input "rinc"
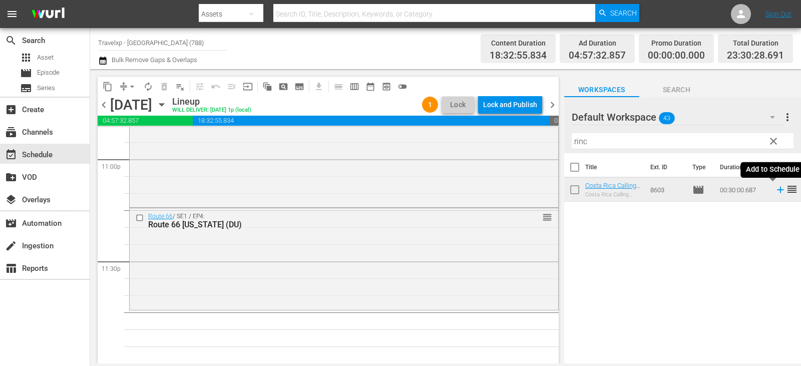
click at [776, 192] on icon at bounding box center [780, 189] width 11 height 11
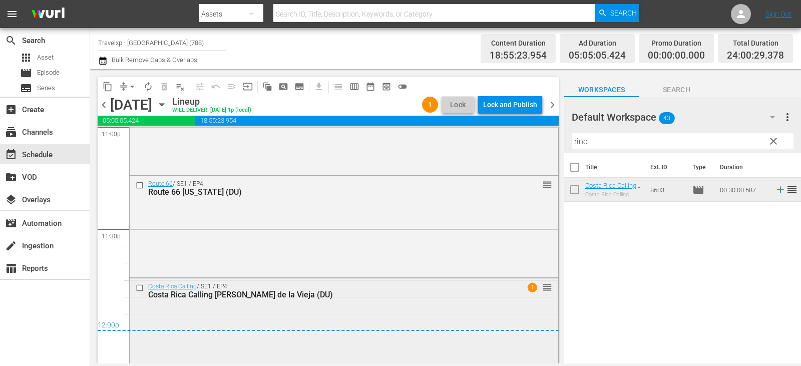
scroll to position [4717, 0]
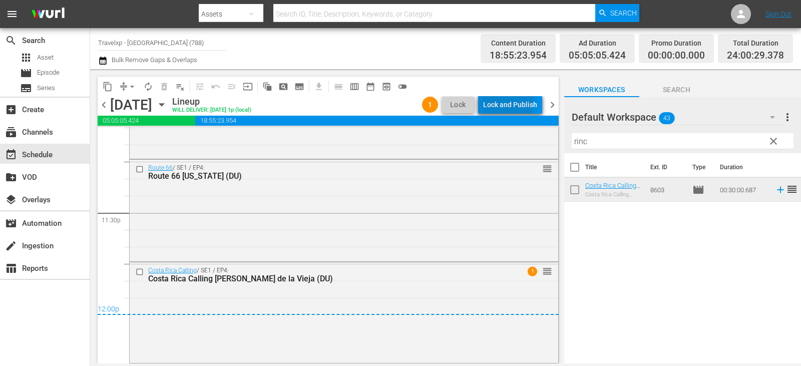
click at [507, 100] on div "Lock and Publish" at bounding box center [510, 105] width 54 height 18
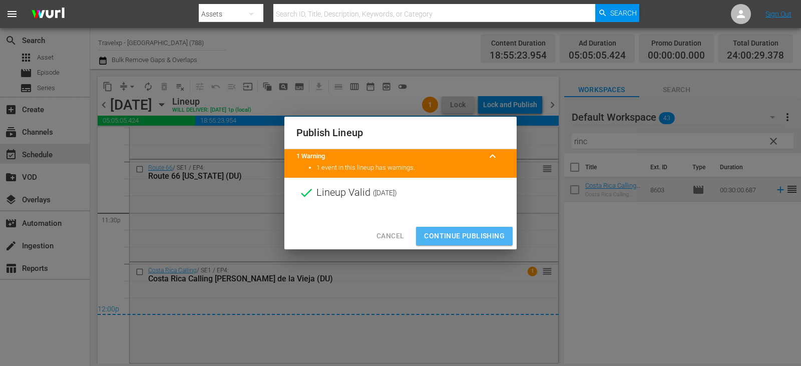
click at [458, 227] on button "Continue Publishing" at bounding box center [464, 236] width 97 height 19
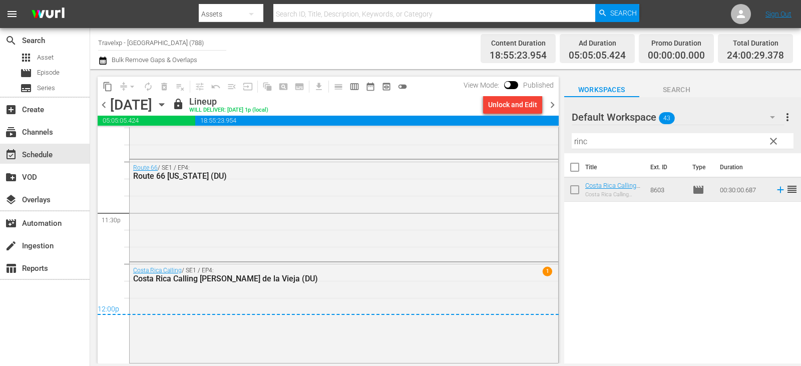
click at [549, 108] on span "chevron_right" at bounding box center [552, 105] width 13 height 13
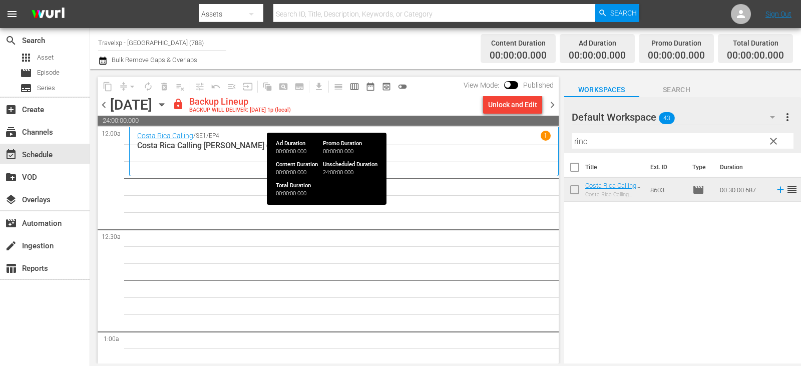
click at [533, 116] on span "24:00:00.000" at bounding box center [328, 121] width 461 height 10
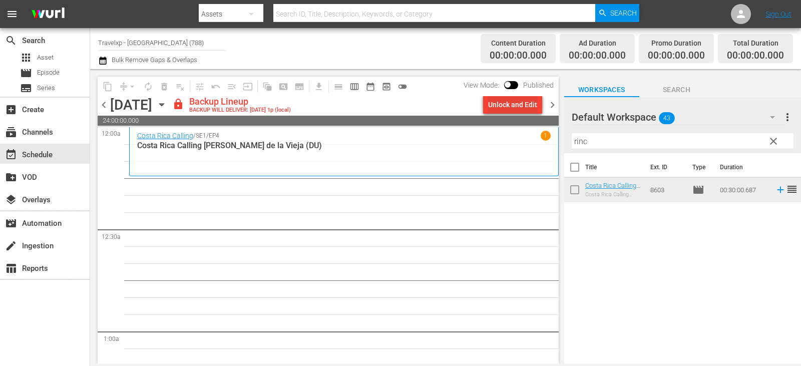
click at [532, 110] on div "Unlock and Edit" at bounding box center [512, 105] width 49 height 18
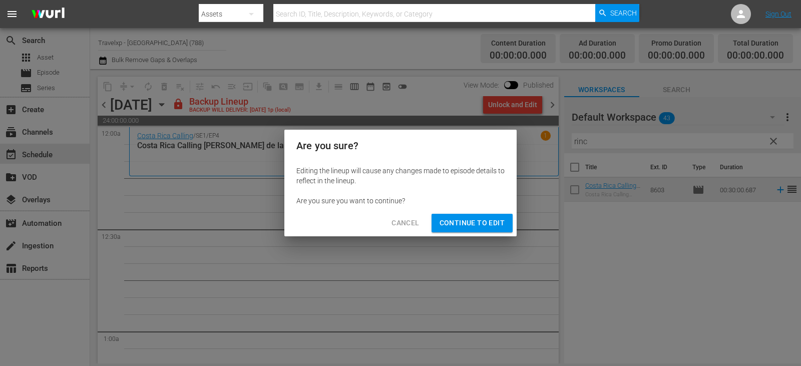
click at [486, 226] on span "Continue to Edit" at bounding box center [472, 223] width 65 height 13
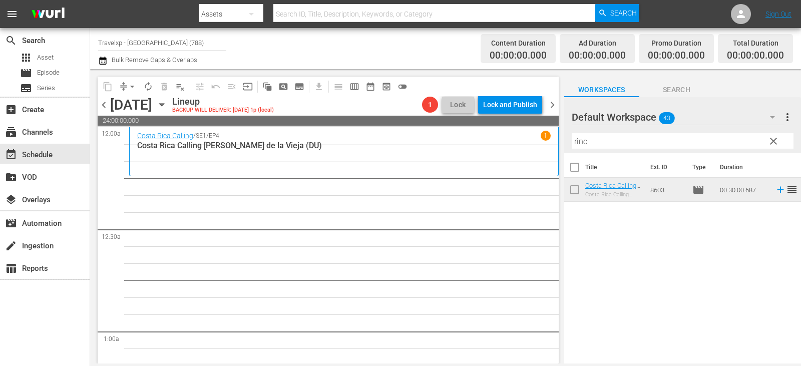
click at [776, 144] on span "clear" at bounding box center [774, 141] width 12 height 12
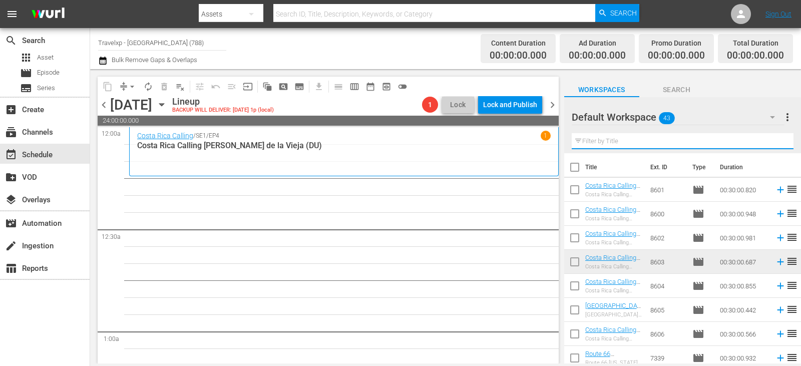
click at [776, 144] on input "text" at bounding box center [683, 141] width 222 height 16
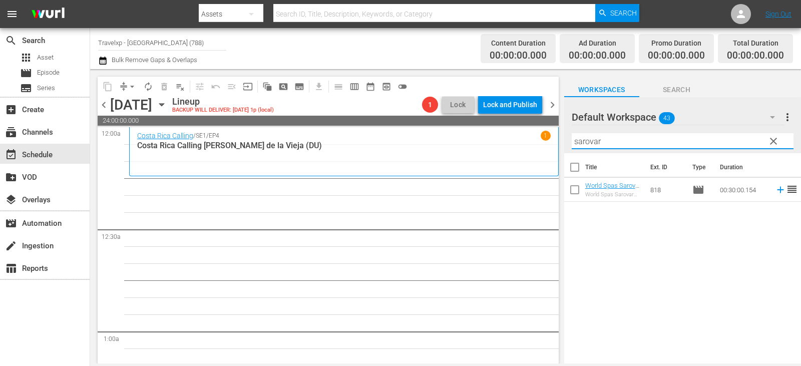
type input "sarovar"
click at [775, 190] on icon at bounding box center [780, 189] width 11 height 11
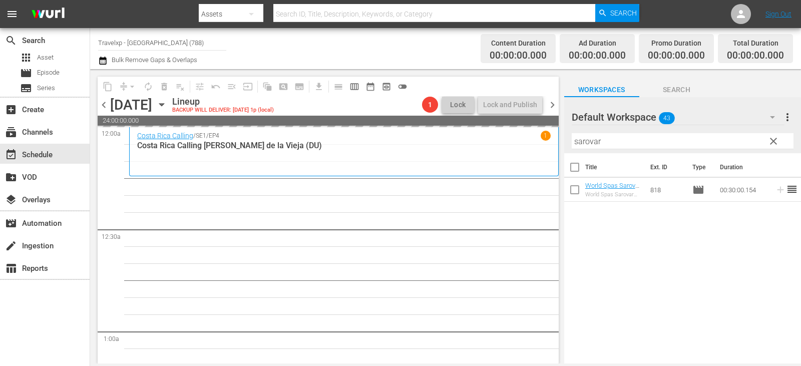
click at [769, 139] on span "clear" at bounding box center [774, 141] width 12 height 12
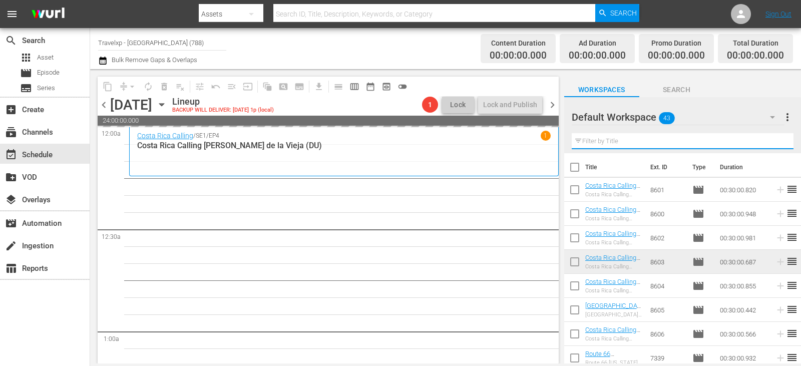
click at [769, 139] on input "text" at bounding box center [683, 141] width 222 height 16
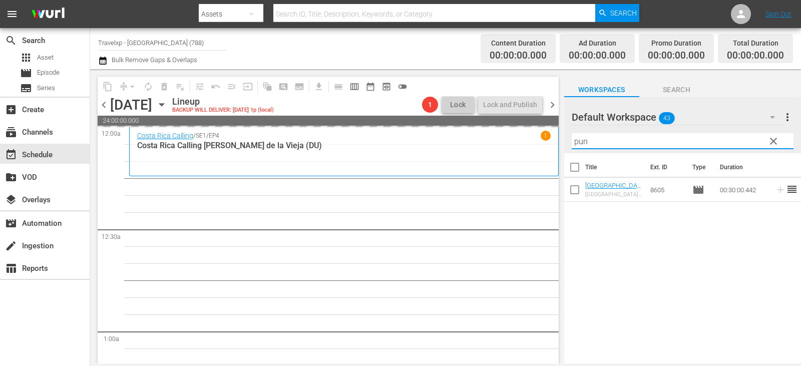
type input "pun"
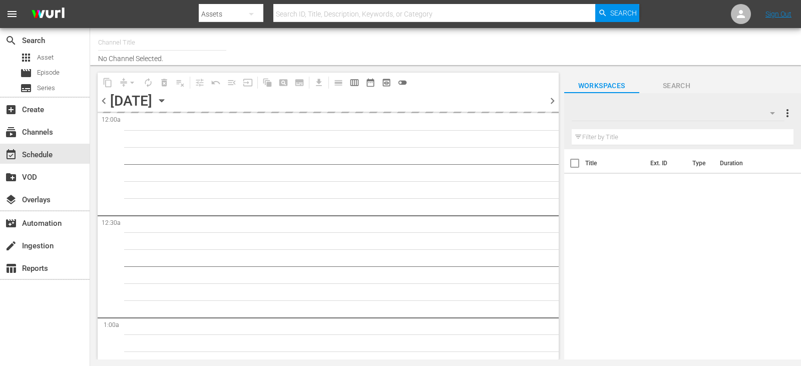
type input "Travelxp - [GEOGRAPHIC_DATA] (788)"
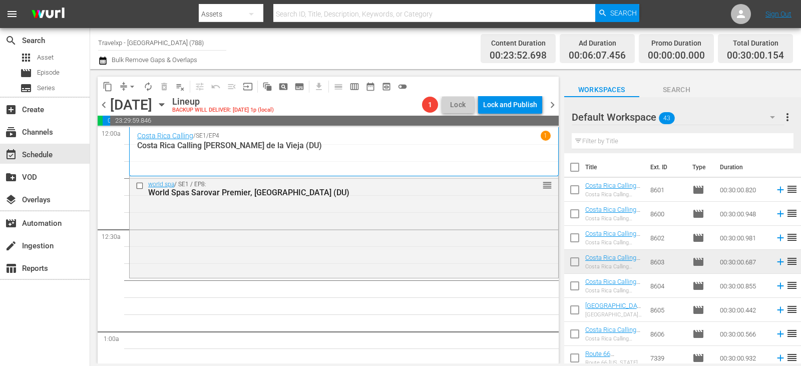
click at [666, 146] on input "text" at bounding box center [683, 141] width 222 height 16
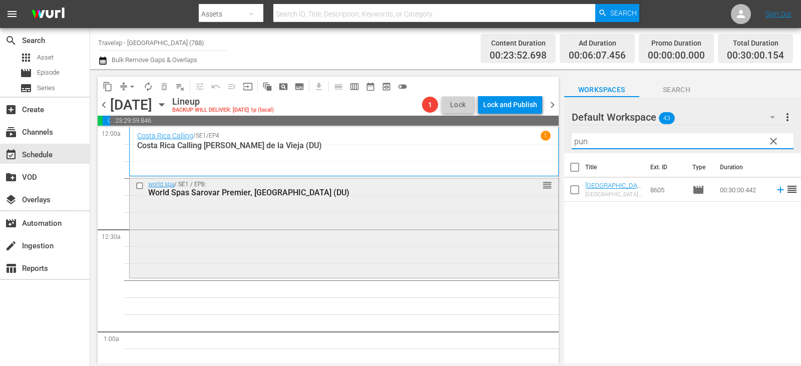
type input "pun"
click at [769, 145] on span "clear" at bounding box center [774, 141] width 12 height 12
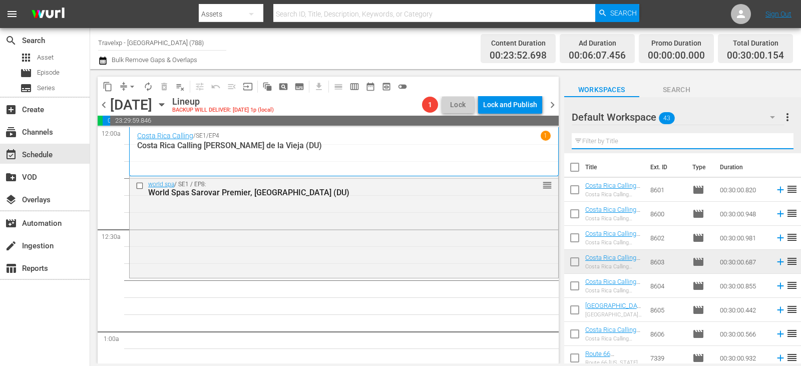
click at [775, 139] on input "text" at bounding box center [683, 141] width 222 height 16
click at [674, 136] on input "text" at bounding box center [683, 141] width 222 height 16
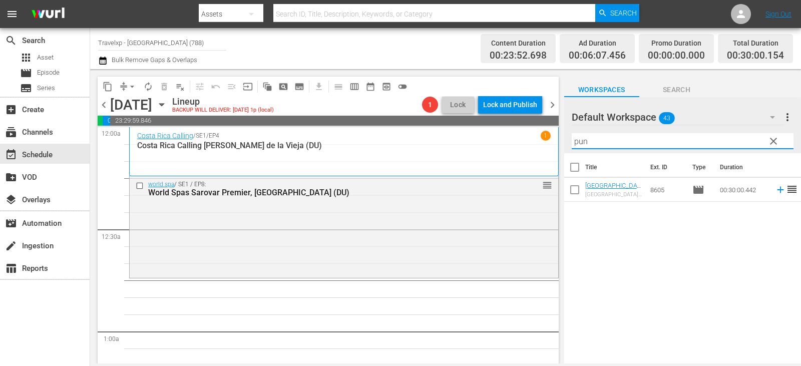
type input "pun"
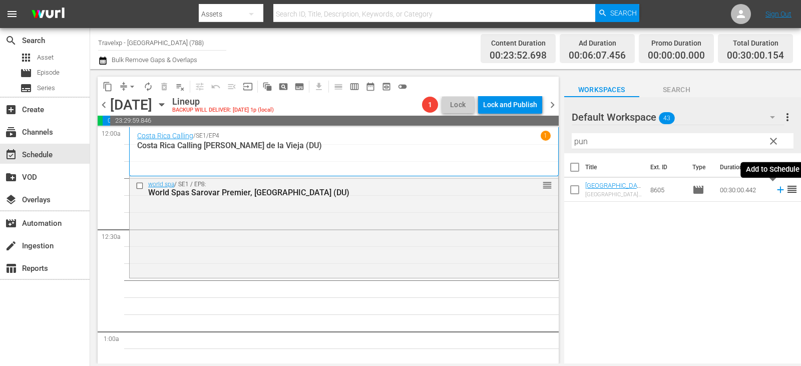
click at [777, 193] on icon at bounding box center [780, 189] width 11 height 11
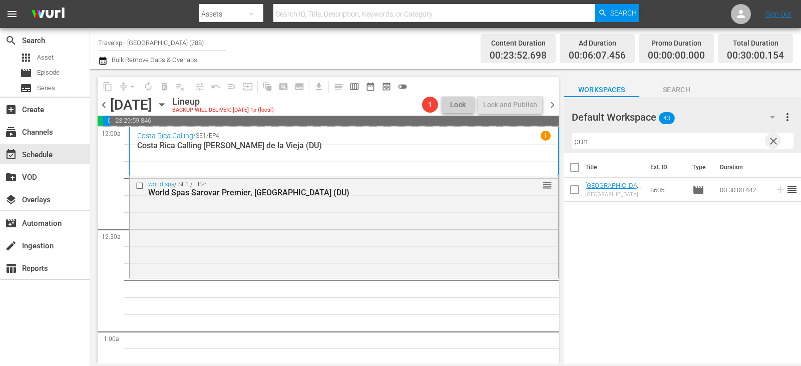
click at [773, 140] on span "clear" at bounding box center [774, 141] width 12 height 12
click at [773, 140] on input "text" at bounding box center [683, 141] width 222 height 16
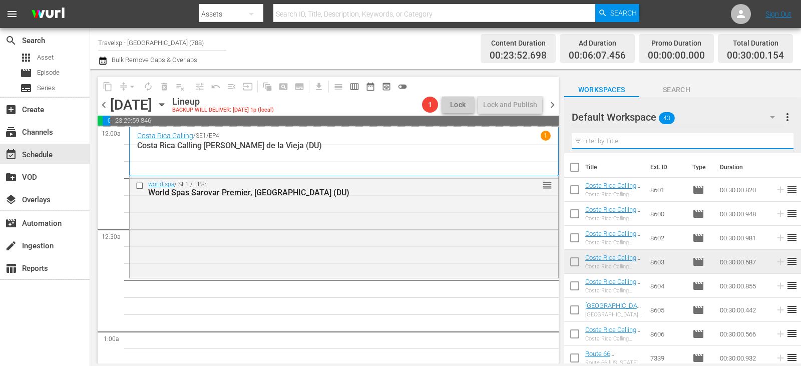
click at [773, 140] on input "text" at bounding box center [683, 141] width 222 height 16
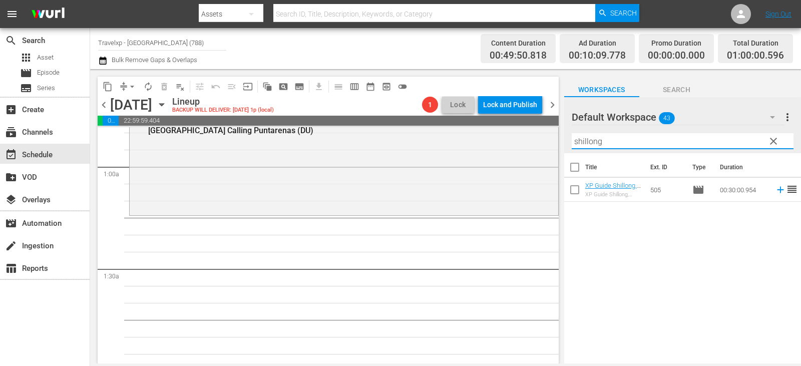
scroll to position [150, 0]
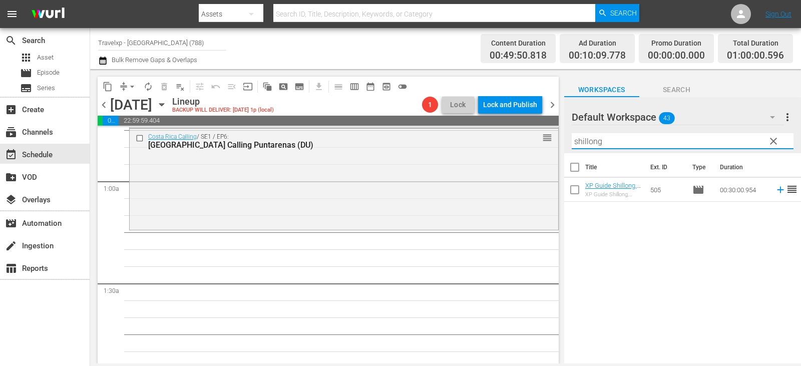
type input "shillong"
click at [786, 192] on span "reorder" at bounding box center [792, 189] width 12 height 12
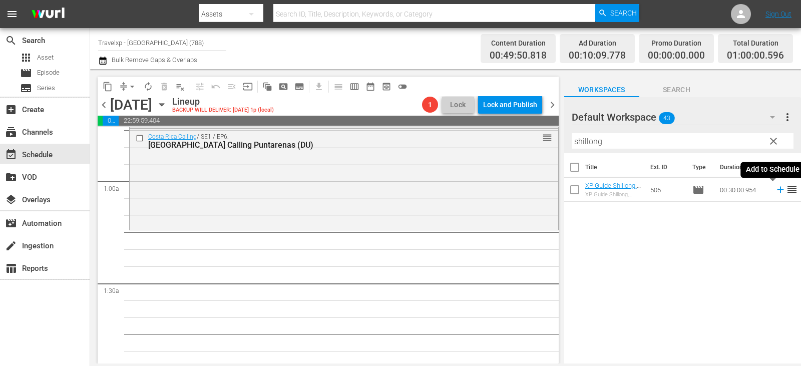
click at [777, 190] on icon at bounding box center [780, 190] width 7 height 7
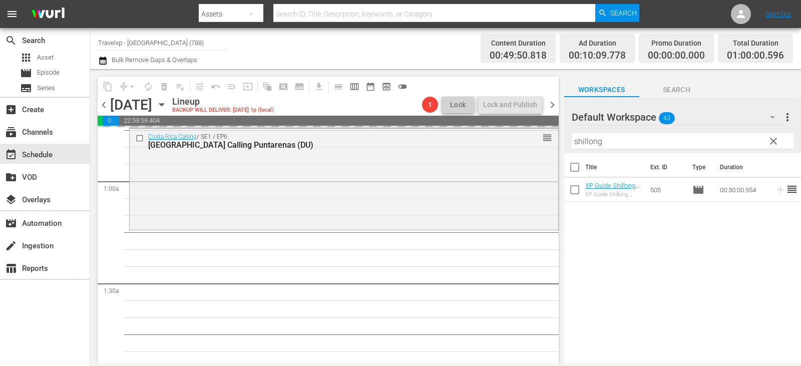
click at [777, 134] on button "clear" at bounding box center [773, 141] width 16 height 16
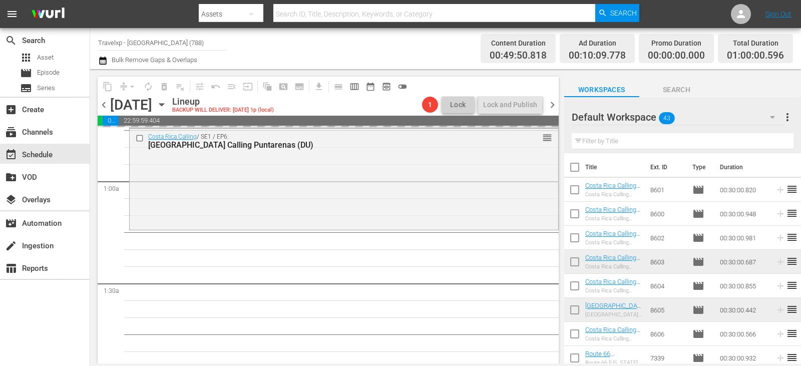
click at [776, 141] on input "text" at bounding box center [683, 141] width 222 height 16
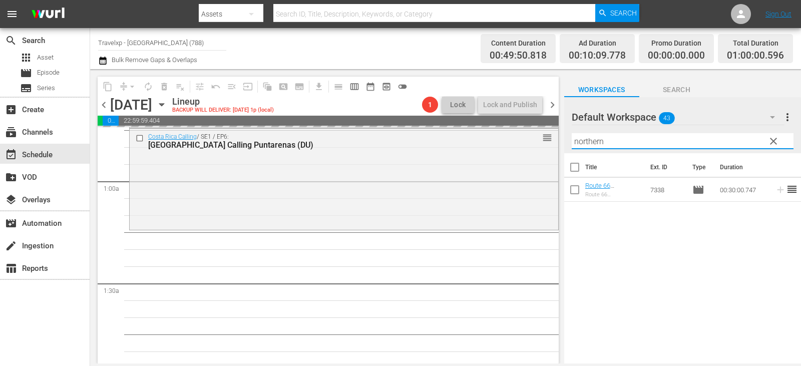
type input "northern"
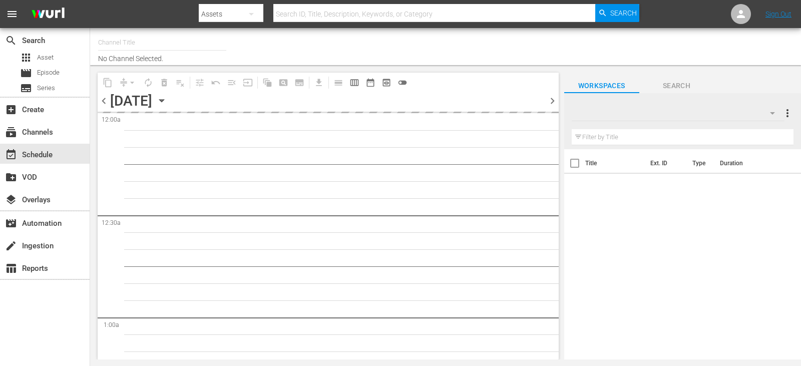
type input "Travelxp - [GEOGRAPHIC_DATA] (788)"
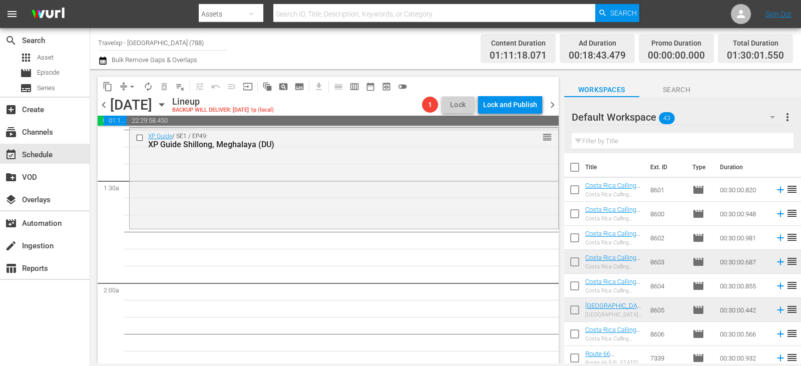
scroll to position [250, 0]
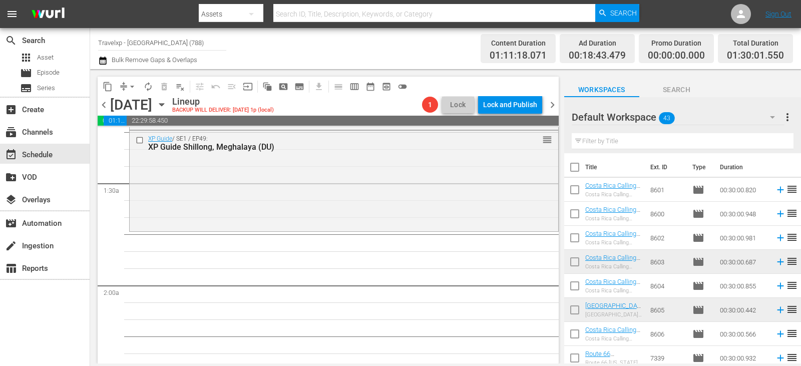
click at [652, 133] on div "Filter by Title" at bounding box center [683, 141] width 222 height 24
click at [647, 145] on input "text" at bounding box center [683, 141] width 222 height 16
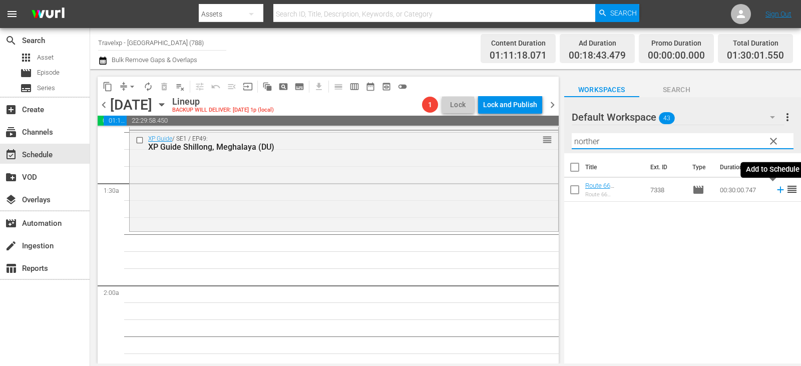
type input "norther"
click at [775, 186] on icon at bounding box center [780, 189] width 11 height 11
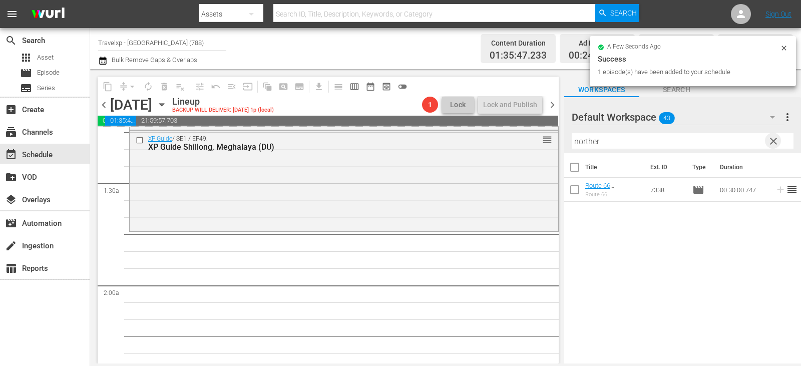
click at [777, 138] on span "clear" at bounding box center [774, 141] width 12 height 12
click at [777, 138] on input "norther" at bounding box center [683, 141] width 222 height 16
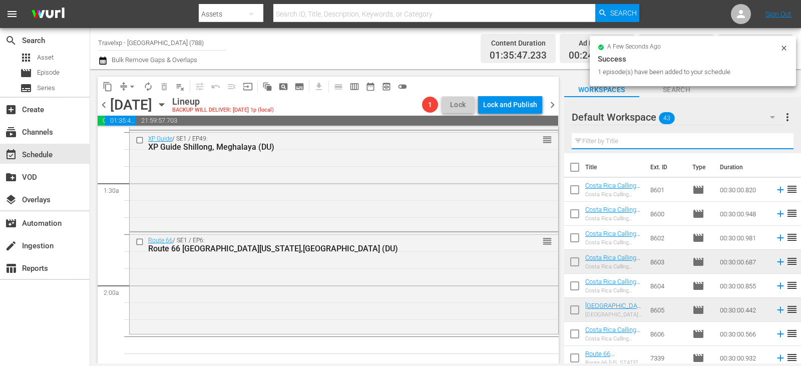
click at [777, 138] on input "text" at bounding box center [683, 141] width 222 height 16
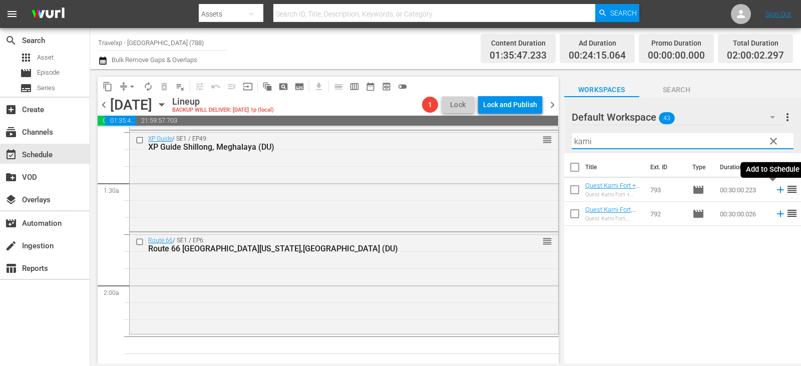
type input "karni"
click at [775, 191] on icon at bounding box center [780, 189] width 11 height 11
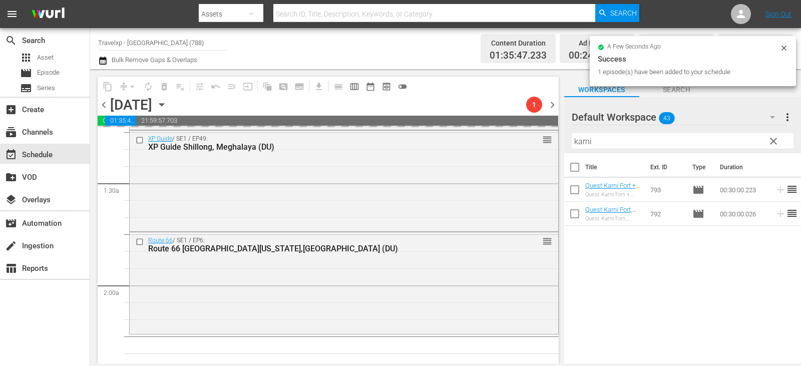
click at [773, 147] on span "clear" at bounding box center [774, 141] width 12 height 12
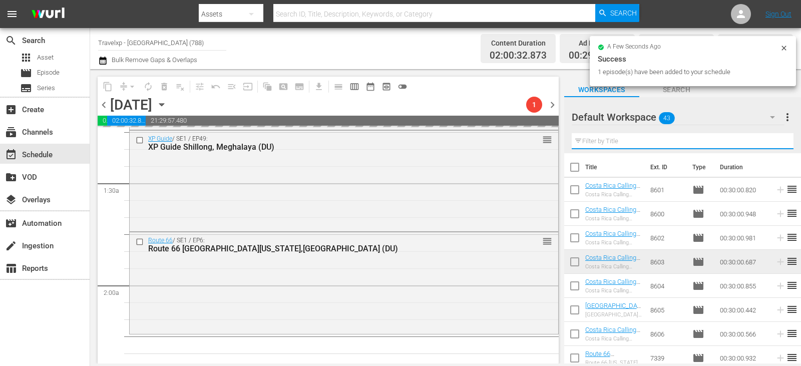
click at [773, 147] on input "text" at bounding box center [683, 141] width 222 height 16
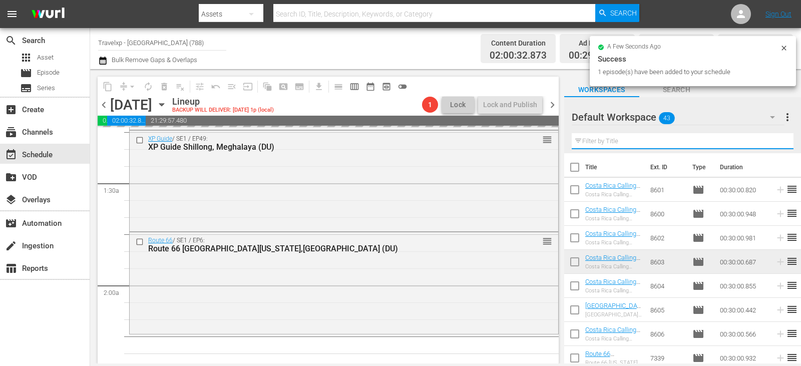
drag, startPoint x: 773, startPoint y: 147, endPoint x: 760, endPoint y: 141, distance: 14.1
click at [773, 147] on input "text" at bounding box center [683, 141] width 222 height 16
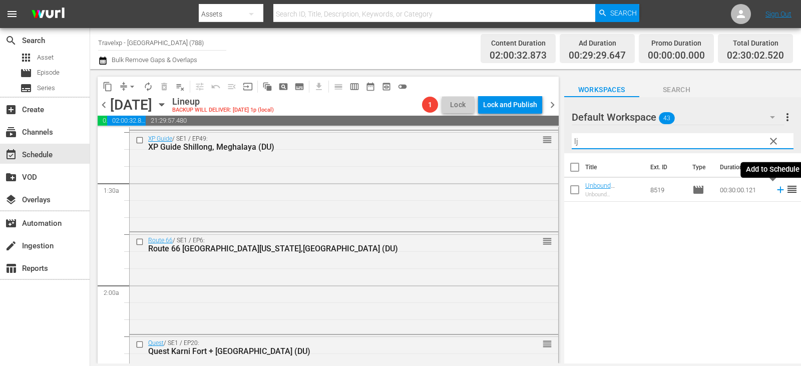
type input "lj"
click at [777, 190] on icon at bounding box center [780, 190] width 7 height 7
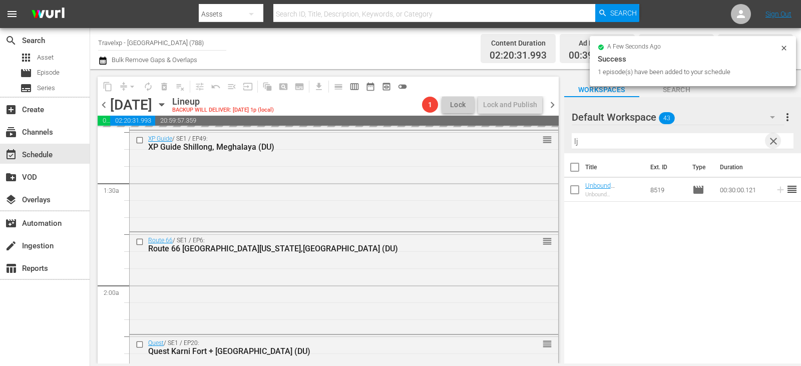
click at [775, 145] on span "clear" at bounding box center [774, 141] width 12 height 12
click at [775, 145] on input "text" at bounding box center [683, 141] width 222 height 16
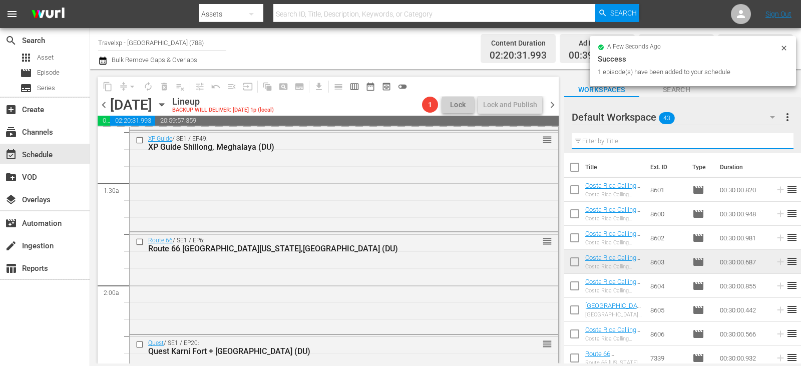
drag, startPoint x: 775, startPoint y: 145, endPoint x: 758, endPoint y: 130, distance: 23.4
click at [775, 145] on input "text" at bounding box center [683, 141] width 222 height 16
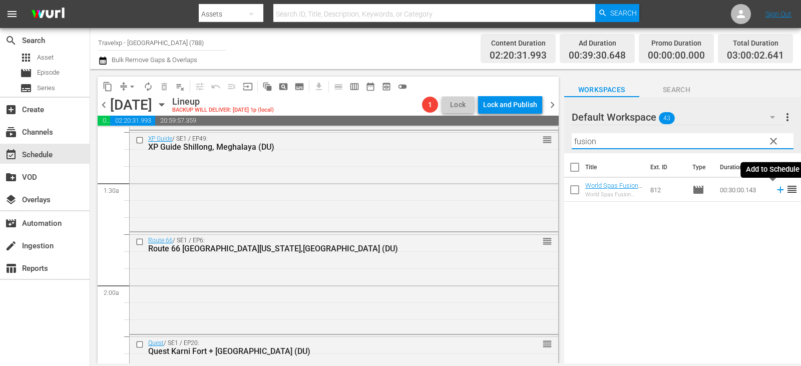
type input "fusion"
click at [775, 191] on icon at bounding box center [780, 189] width 11 height 11
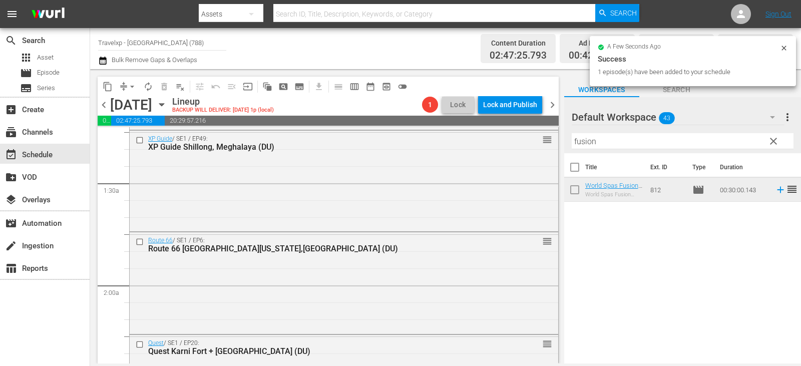
click at [782, 147] on input "fusion" at bounding box center [683, 141] width 222 height 16
click at [778, 144] on span "clear" at bounding box center [774, 141] width 12 height 12
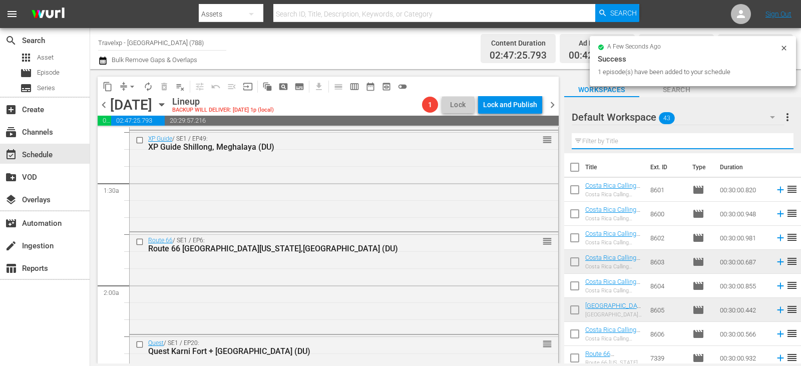
click at [778, 144] on input "text" at bounding box center [683, 141] width 222 height 16
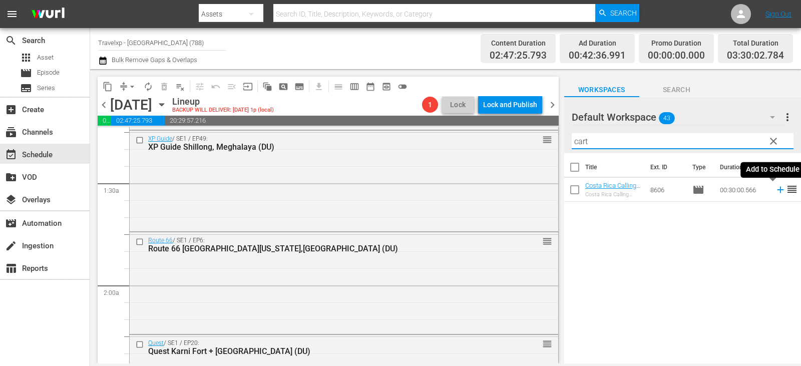
type input "cart"
click at [777, 190] on icon at bounding box center [780, 190] width 7 height 7
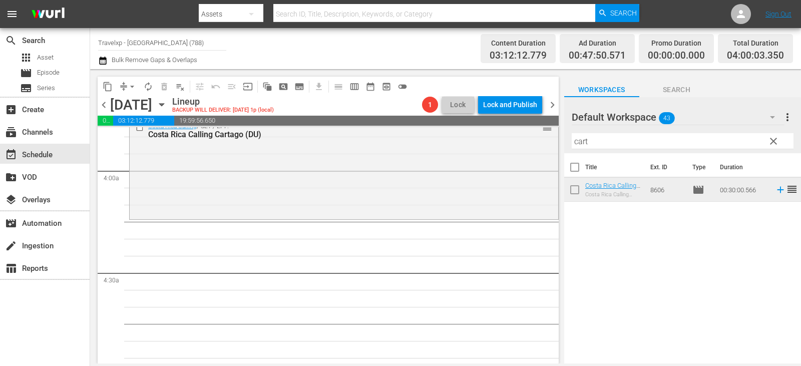
scroll to position [751, 0]
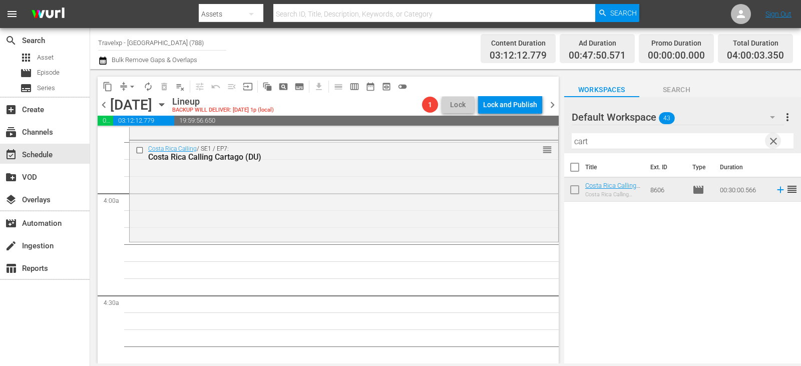
click at [771, 142] on span "clear" at bounding box center [774, 141] width 12 height 12
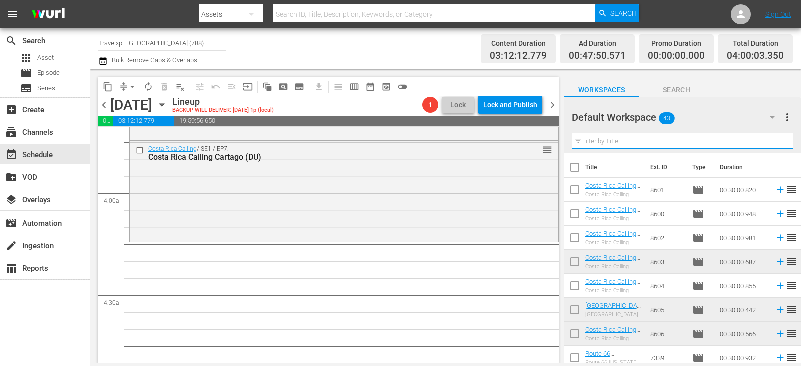
click at [771, 142] on input "text" at bounding box center [683, 141] width 222 height 16
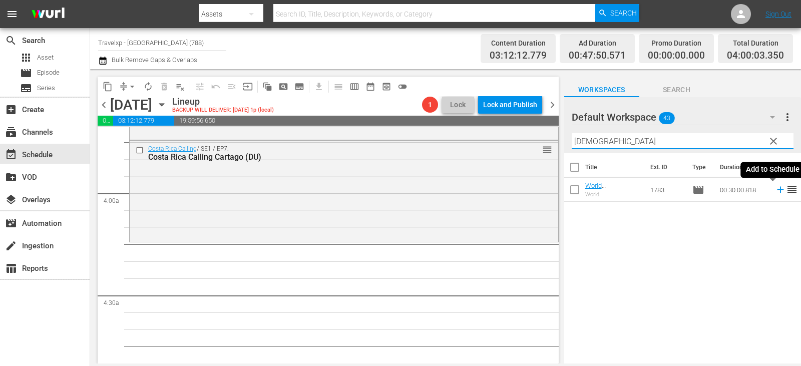
type input "[DEMOGRAPHIC_DATA]"
click at [775, 191] on icon at bounding box center [780, 189] width 11 height 11
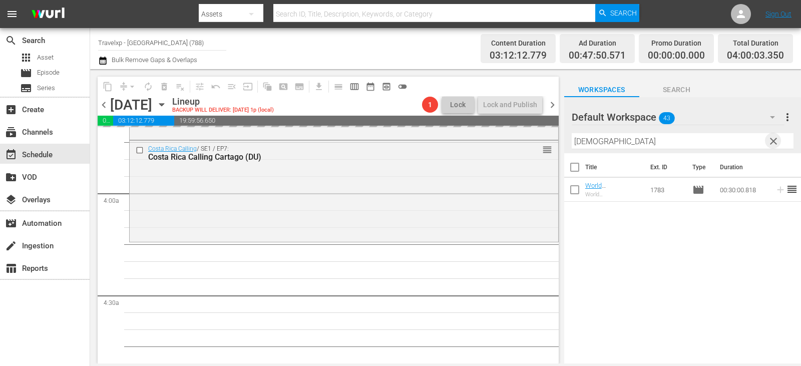
click at [771, 141] on span "clear" at bounding box center [774, 141] width 12 height 12
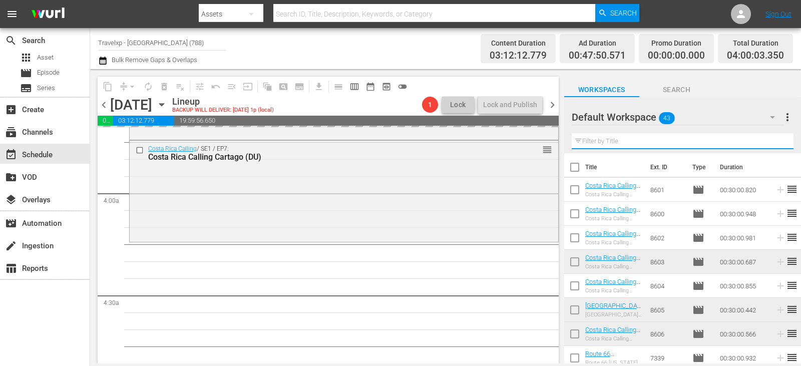
click at [771, 141] on input "text" at bounding box center [683, 141] width 222 height 16
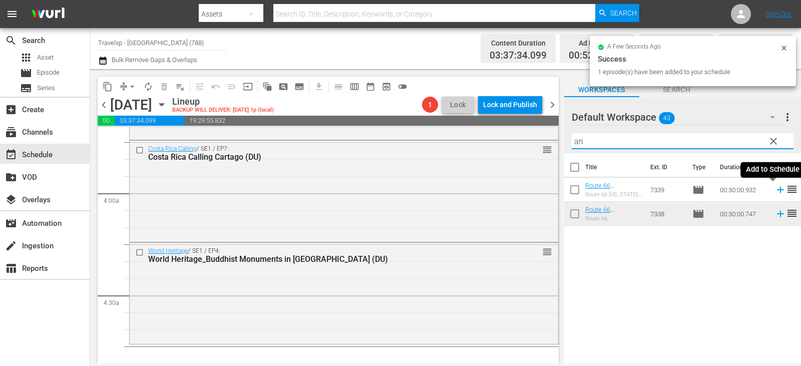
type input "ari"
click at [777, 190] on icon at bounding box center [780, 190] width 7 height 7
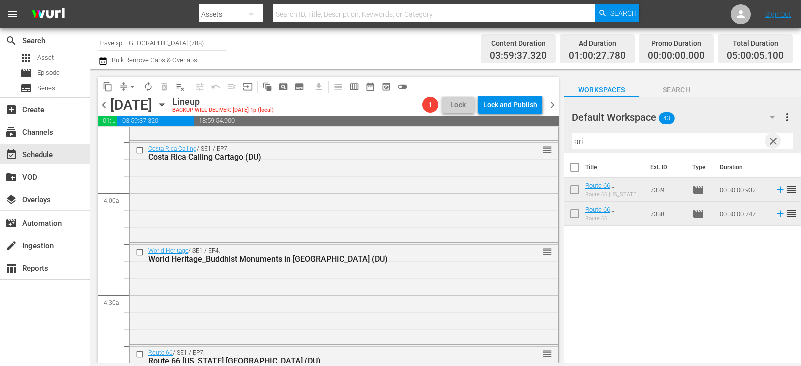
click at [770, 141] on span "clear" at bounding box center [774, 141] width 12 height 12
click at [770, 141] on input "text" at bounding box center [683, 141] width 222 height 16
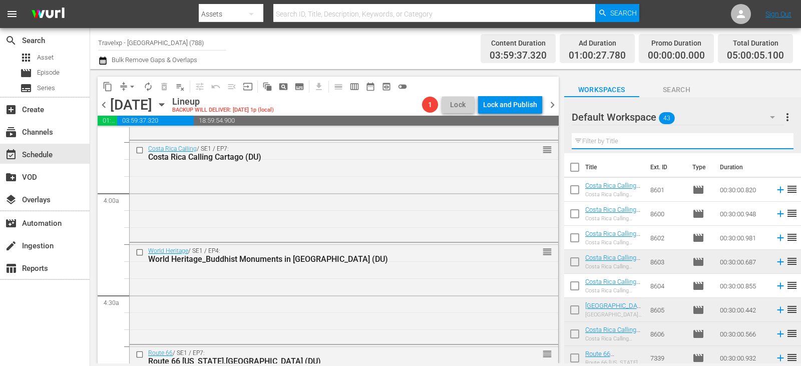
click at [770, 141] on input "text" at bounding box center [683, 141] width 222 height 16
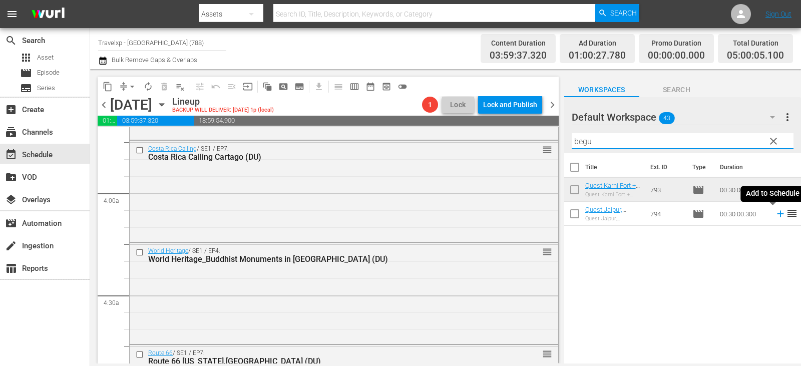
type input "begu"
click at [777, 214] on icon at bounding box center [780, 214] width 7 height 7
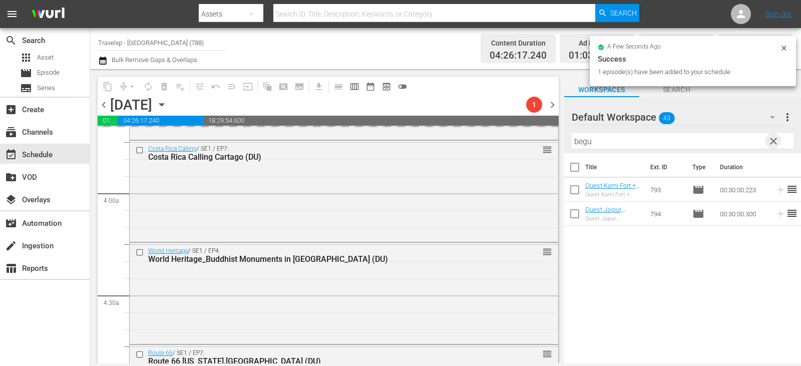
click at [775, 142] on span "clear" at bounding box center [774, 141] width 12 height 12
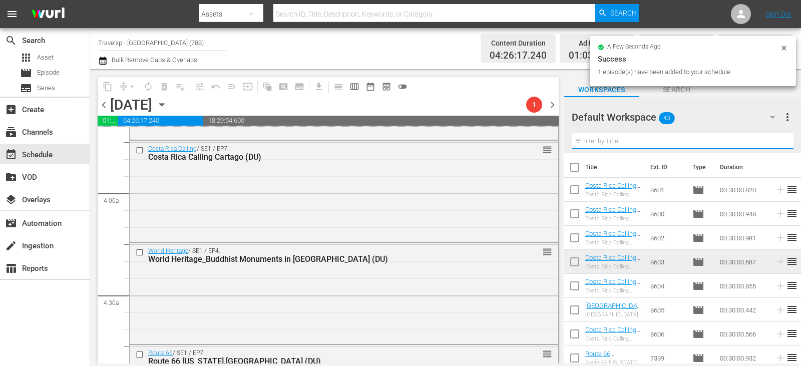
click at [775, 142] on input "text" at bounding box center [683, 141] width 222 height 16
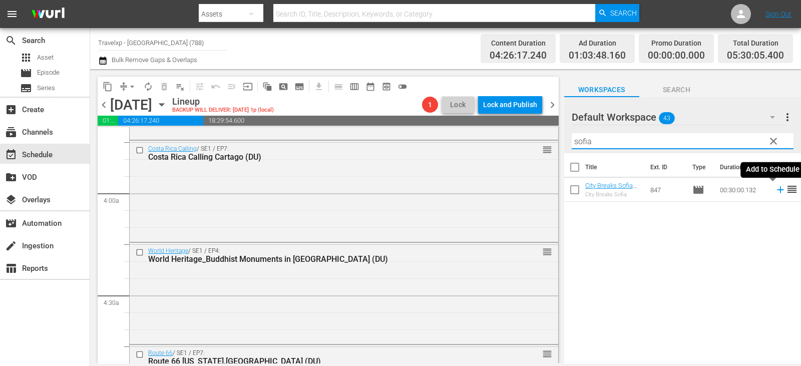
type input "sofia"
click at [775, 192] on icon at bounding box center [780, 189] width 11 height 11
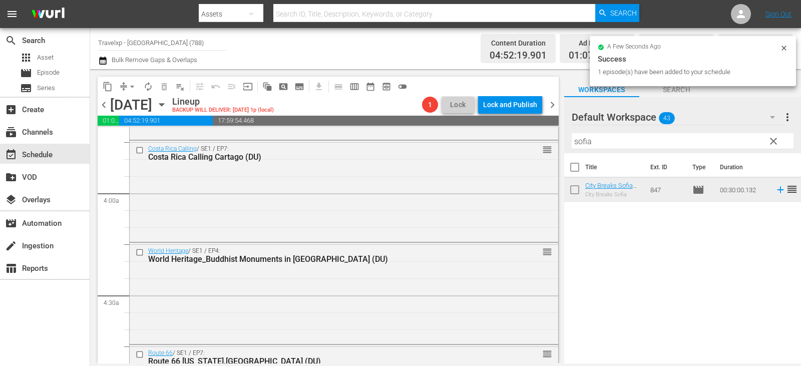
click at [770, 142] on span "clear" at bounding box center [774, 141] width 12 height 12
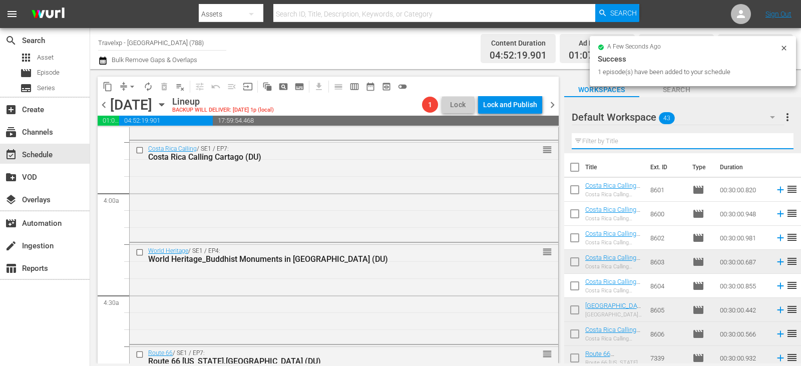
click at [770, 142] on input "text" at bounding box center [683, 141] width 222 height 16
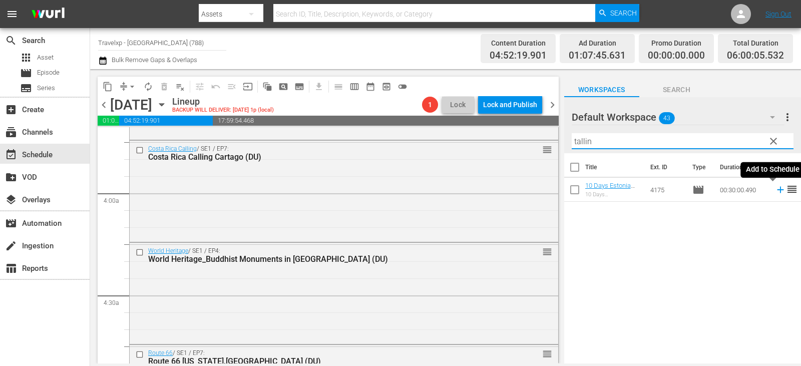
type input "tallin"
click at [776, 192] on icon at bounding box center [780, 189] width 11 height 11
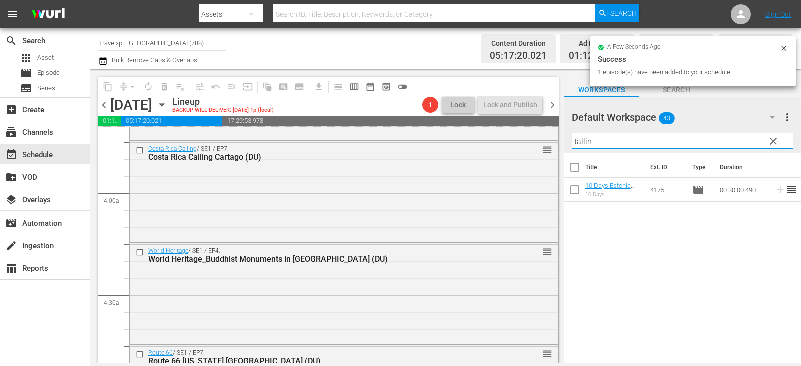
click at [781, 142] on input "tallin" at bounding box center [683, 141] width 222 height 16
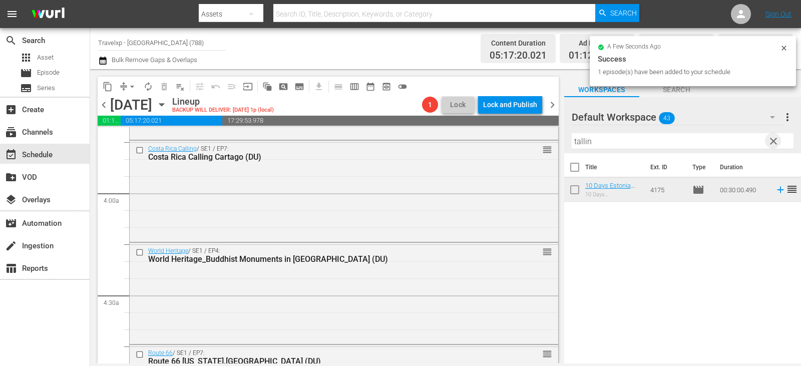
click at [776, 141] on span "clear" at bounding box center [774, 141] width 12 height 12
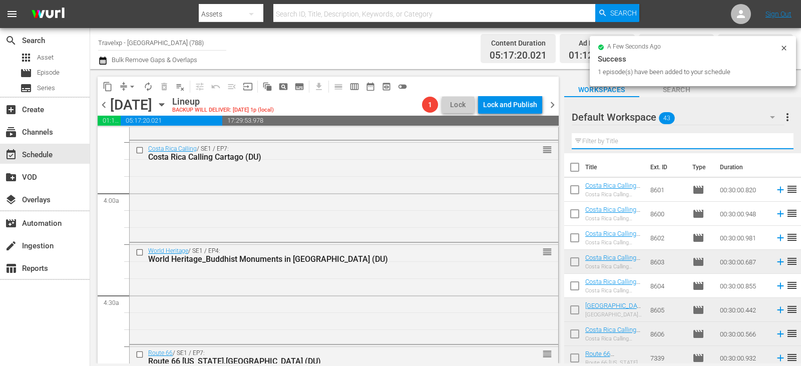
click at [776, 141] on input "text" at bounding box center [683, 141] width 222 height 16
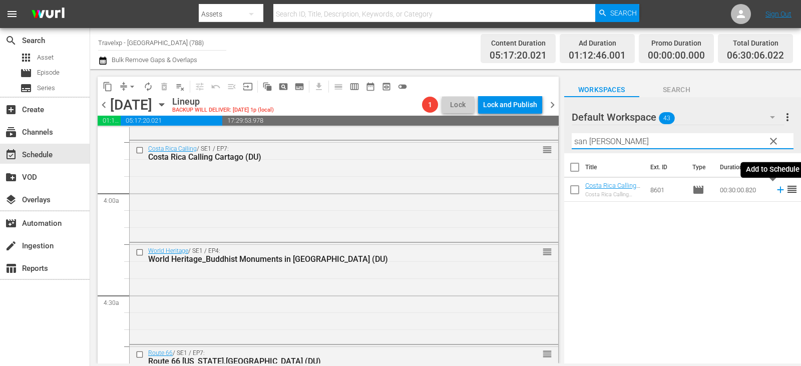
type input "san [PERSON_NAME]"
click at [775, 188] on icon at bounding box center [780, 189] width 11 height 11
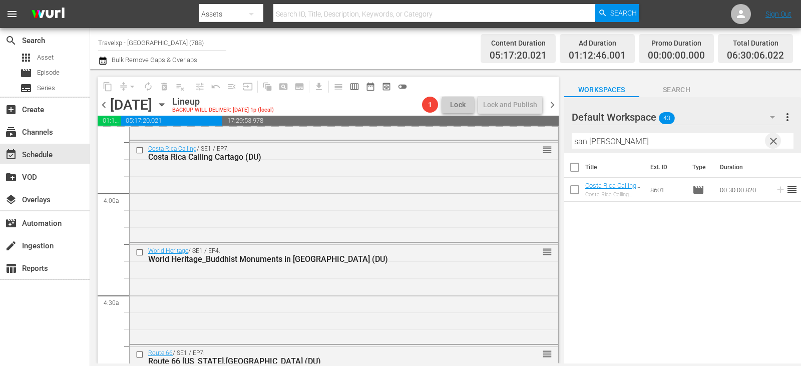
click at [775, 142] on span "clear" at bounding box center [774, 141] width 12 height 12
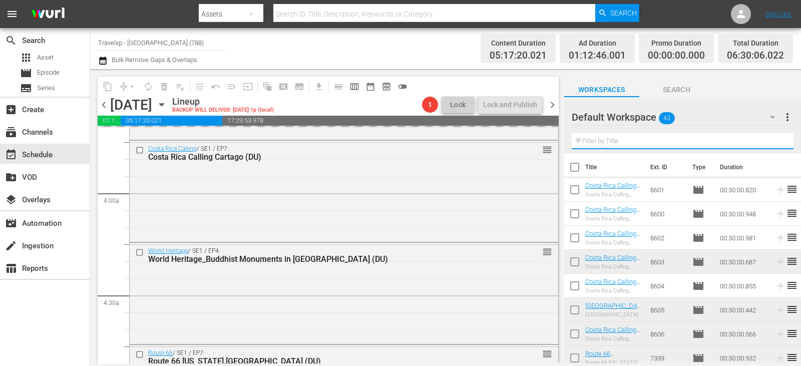
click at [775, 142] on input "text" at bounding box center [683, 141] width 222 height 16
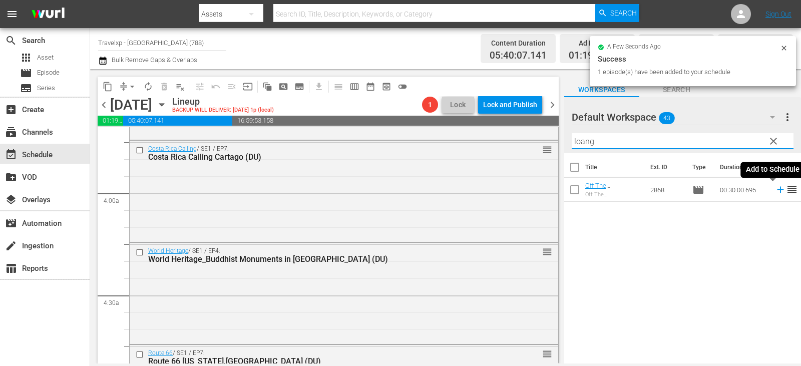
type input "loang"
click at [776, 187] on icon at bounding box center [780, 189] width 11 height 11
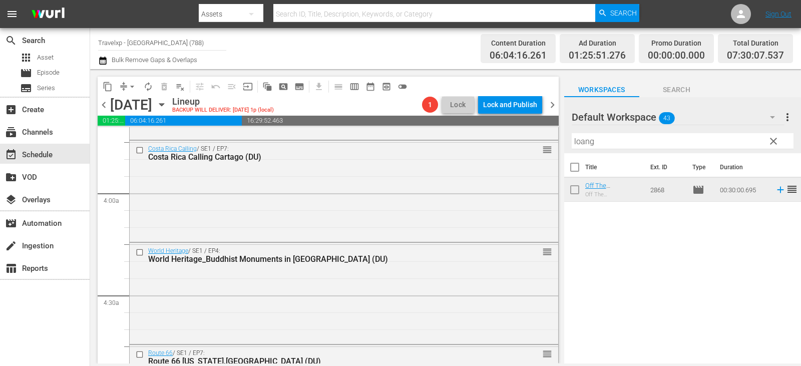
click at [766, 139] on button "clear" at bounding box center [773, 141] width 16 height 16
click at [766, 139] on input "text" at bounding box center [683, 141] width 222 height 16
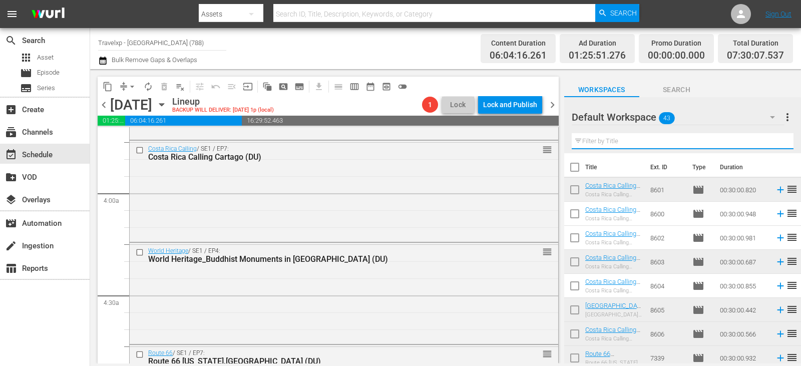
click at [766, 139] on input "text" at bounding box center [683, 141] width 222 height 16
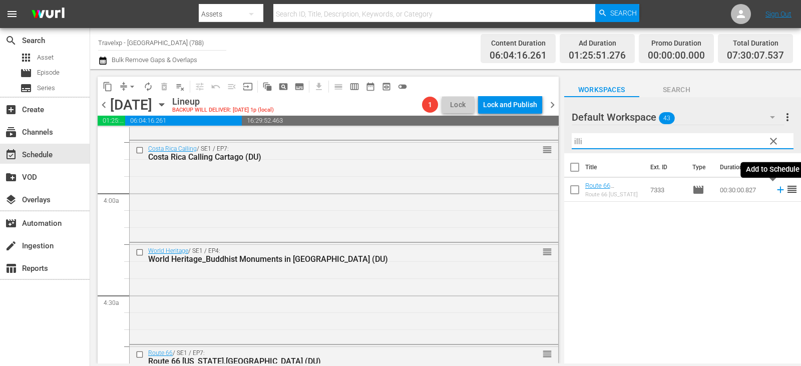
type input "illi"
click at [775, 193] on icon at bounding box center [780, 189] width 11 height 11
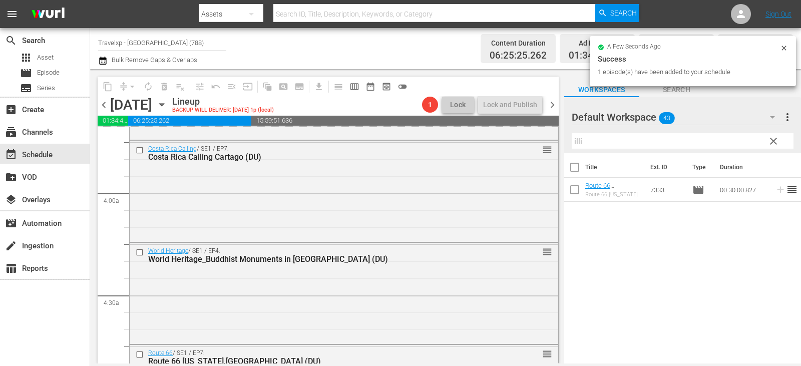
click at [777, 143] on span "clear" at bounding box center [774, 141] width 12 height 12
click at [777, 143] on input "text" at bounding box center [683, 141] width 222 height 16
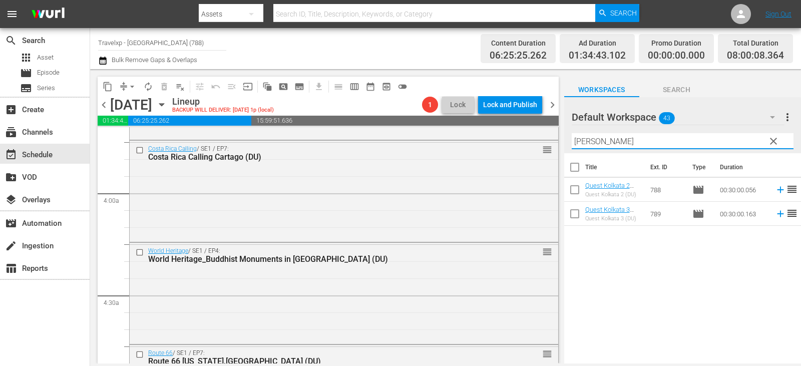
type input "[PERSON_NAME]"
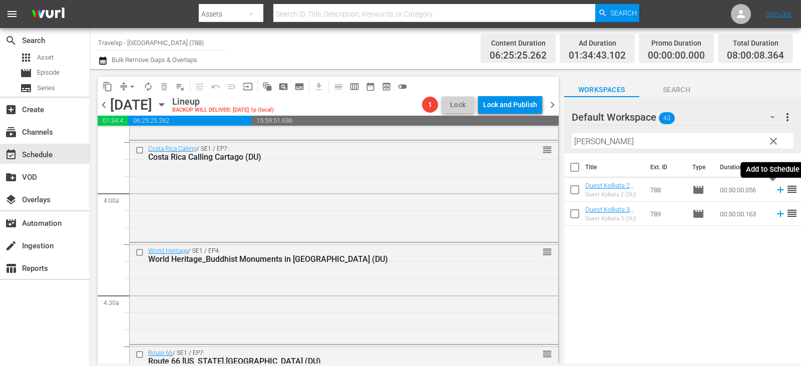
click at [775, 187] on icon at bounding box center [780, 189] width 11 height 11
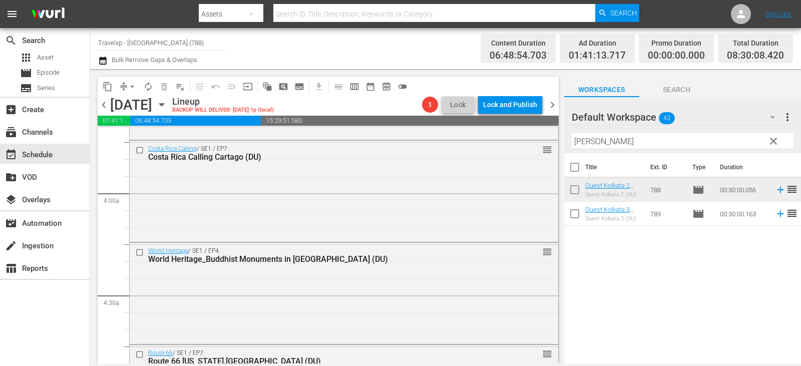
click at [766, 139] on button "clear" at bounding box center [773, 141] width 16 height 16
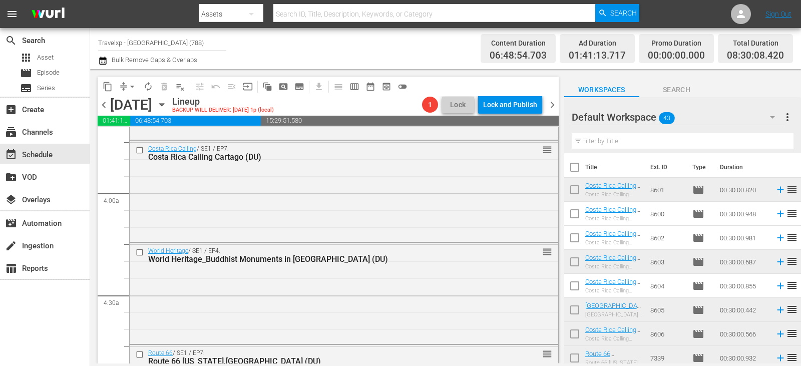
click at [766, 139] on input "text" at bounding box center [683, 141] width 222 height 16
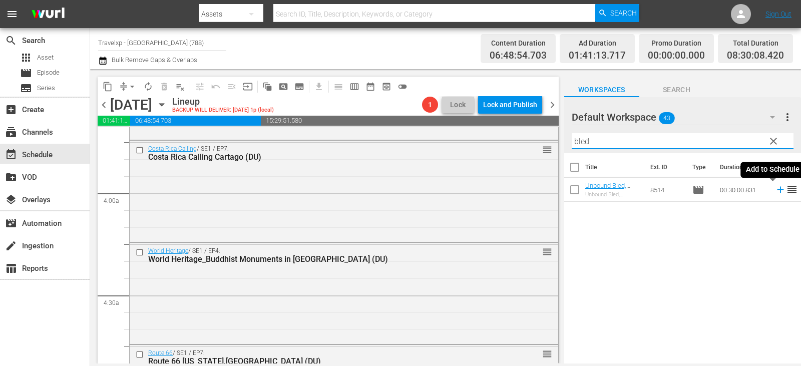
type input "bled"
click at [775, 189] on icon at bounding box center [780, 189] width 11 height 11
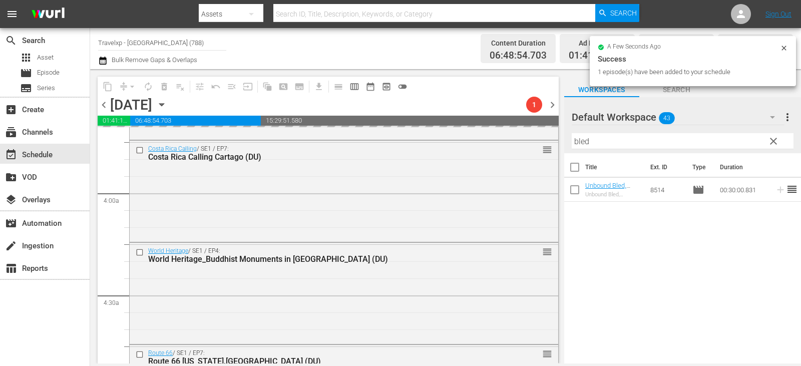
click at [773, 145] on span "clear" at bounding box center [774, 141] width 12 height 12
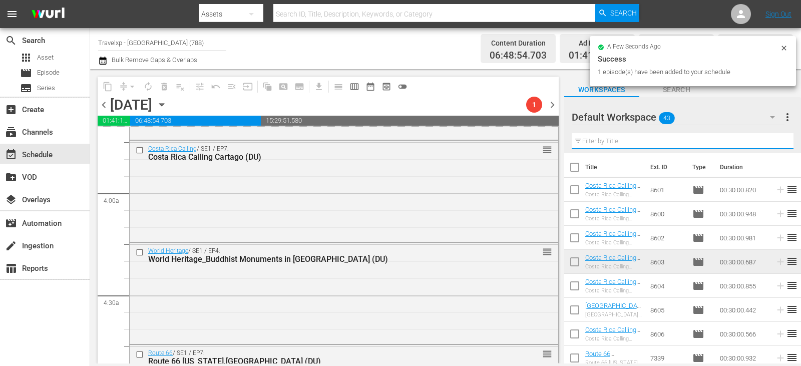
click at [773, 145] on input "text" at bounding box center [683, 141] width 222 height 16
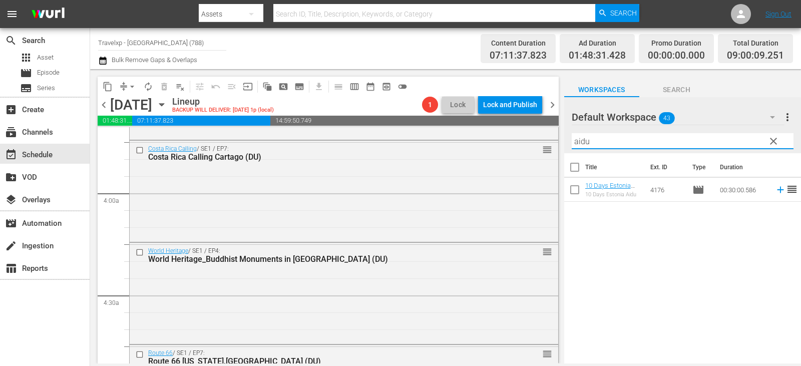
type input "aidu"
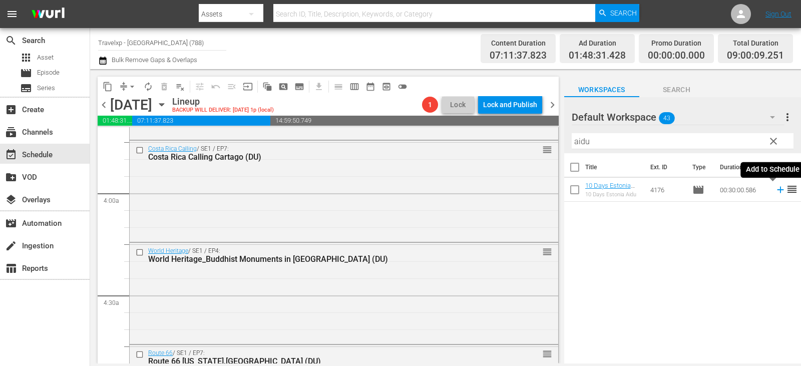
click at [775, 189] on icon at bounding box center [780, 189] width 11 height 11
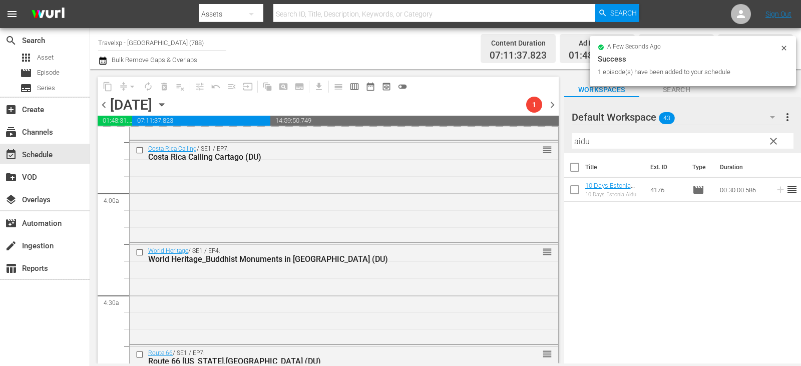
click at [770, 140] on span "clear" at bounding box center [774, 141] width 12 height 12
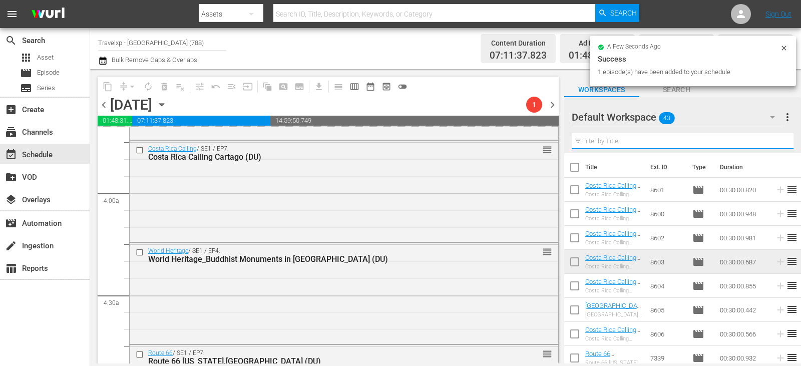
click at [770, 140] on input "text" at bounding box center [683, 141] width 222 height 16
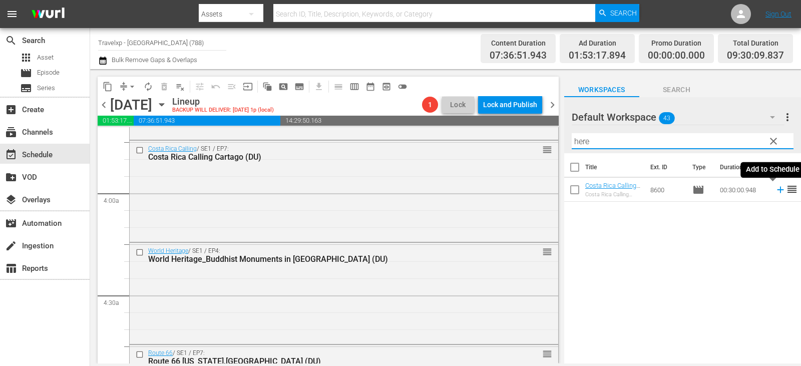
type input "here"
click at [777, 190] on icon at bounding box center [780, 190] width 7 height 7
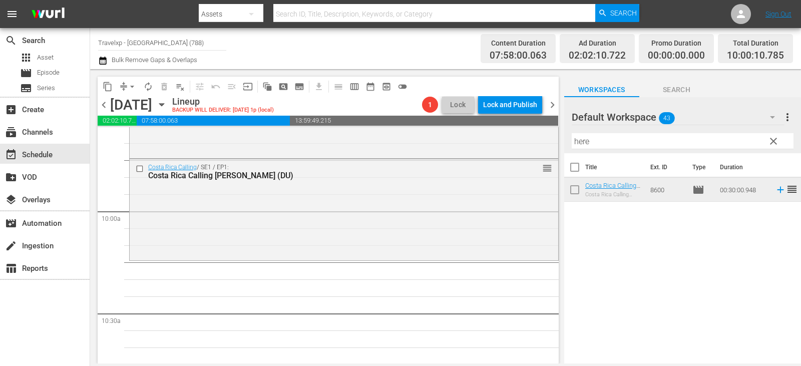
scroll to position [1954, 0]
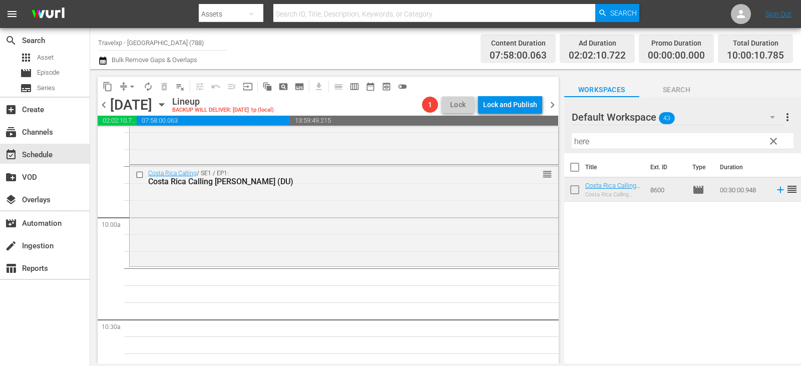
click at [774, 141] on span "clear" at bounding box center [774, 141] width 12 height 12
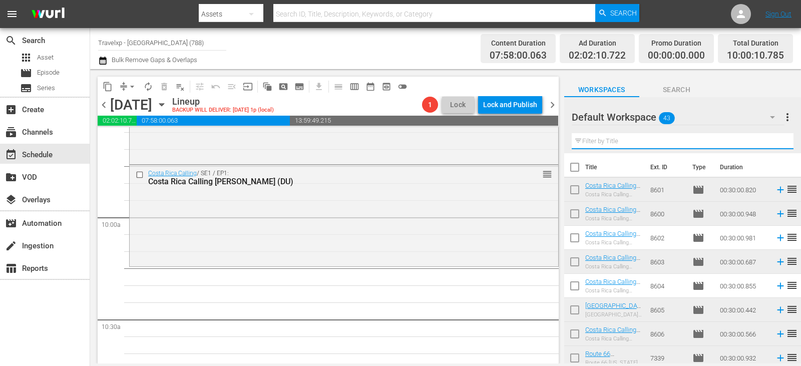
click at [774, 141] on input "text" at bounding box center [683, 141] width 222 height 16
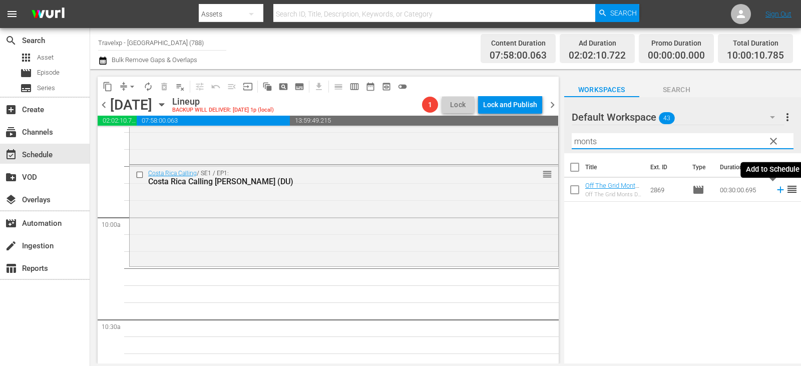
type input "monts"
click at [775, 191] on icon at bounding box center [780, 189] width 11 height 11
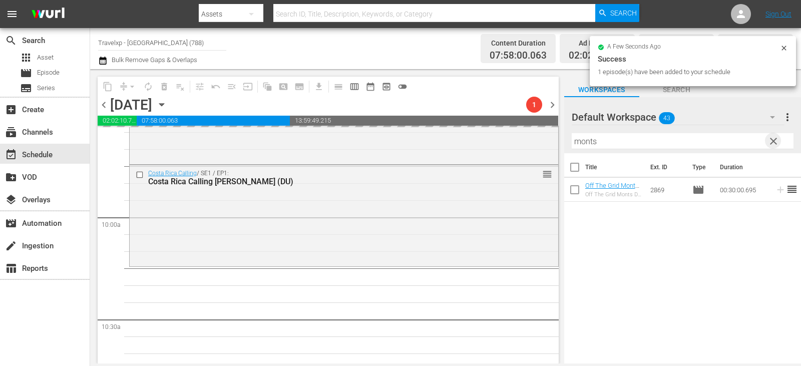
click at [769, 140] on span "clear" at bounding box center [774, 141] width 12 height 12
click at [769, 140] on input "text" at bounding box center [683, 141] width 222 height 16
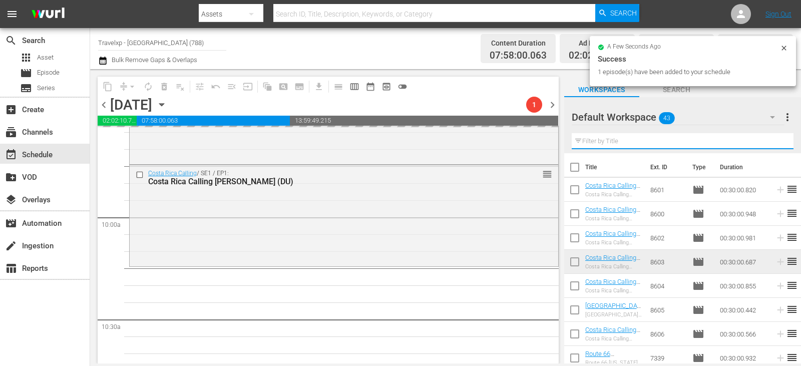
click at [769, 140] on input "text" at bounding box center [683, 141] width 222 height 16
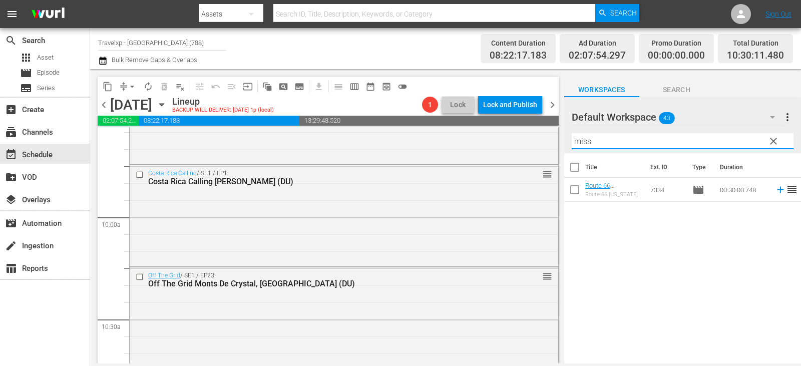
type input "miss"
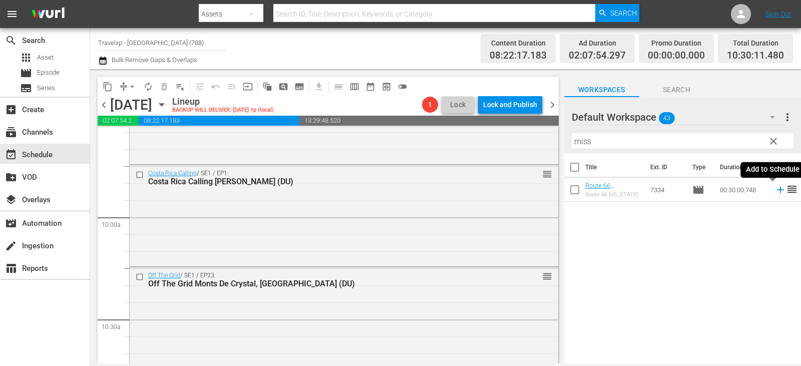
click at [775, 193] on icon at bounding box center [780, 189] width 11 height 11
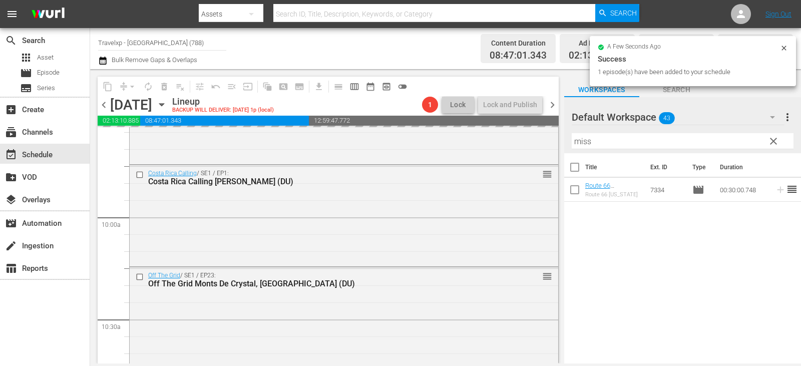
click at [773, 138] on span "clear" at bounding box center [774, 141] width 12 height 12
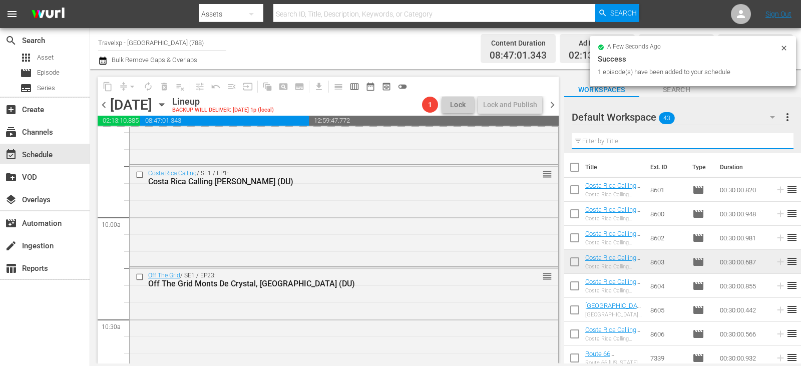
click at [773, 138] on input "text" at bounding box center [683, 141] width 222 height 16
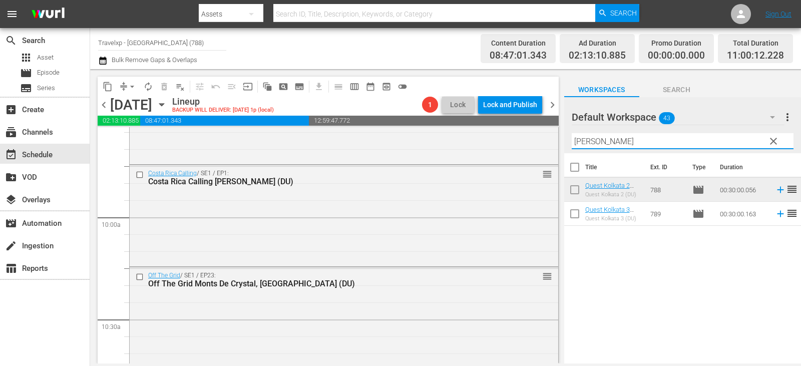
type input "[PERSON_NAME]"
click at [775, 213] on icon at bounding box center [780, 213] width 11 height 11
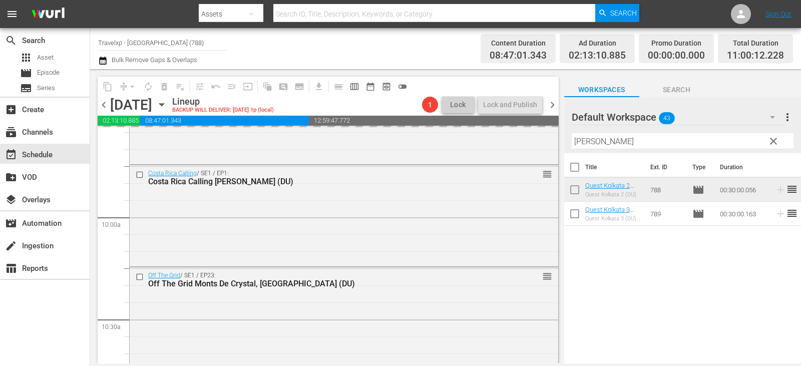
click at [771, 139] on span "clear" at bounding box center [774, 141] width 12 height 12
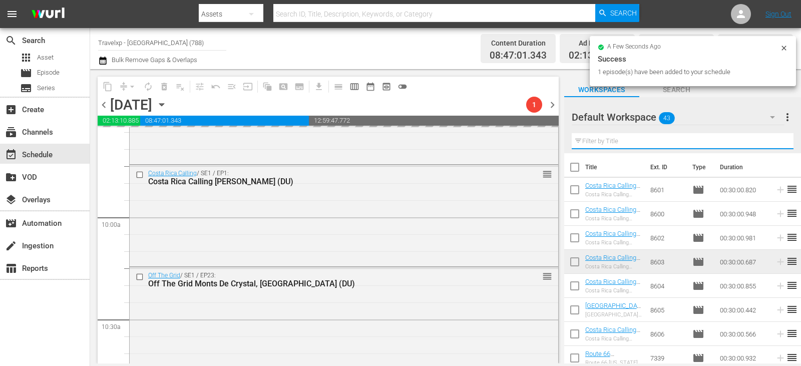
click at [771, 139] on input "text" at bounding box center [683, 141] width 222 height 16
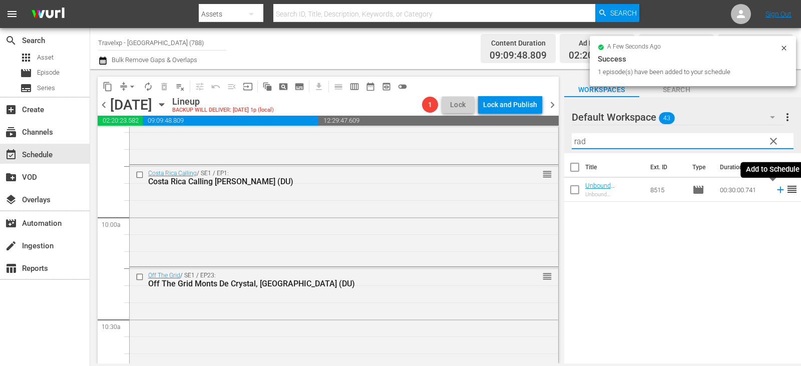
type input "rad"
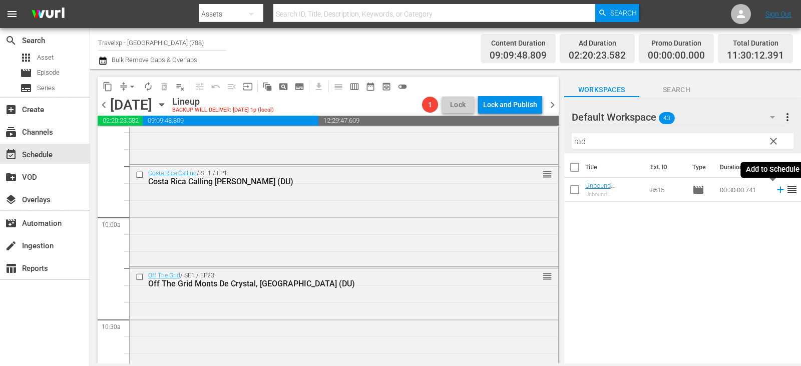
click at [777, 190] on icon at bounding box center [780, 190] width 7 height 7
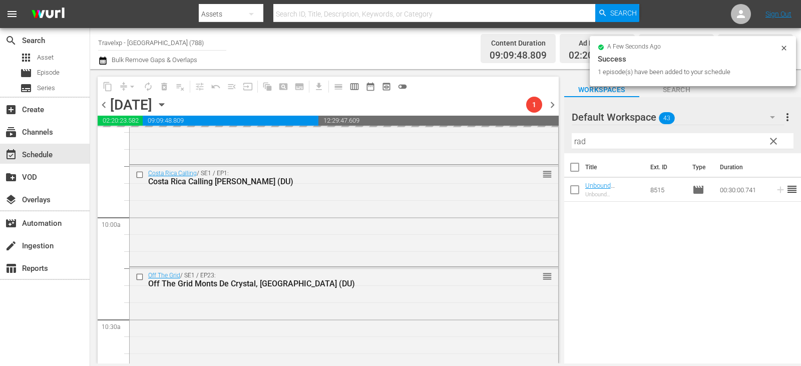
click at [775, 141] on span "clear" at bounding box center [774, 141] width 12 height 12
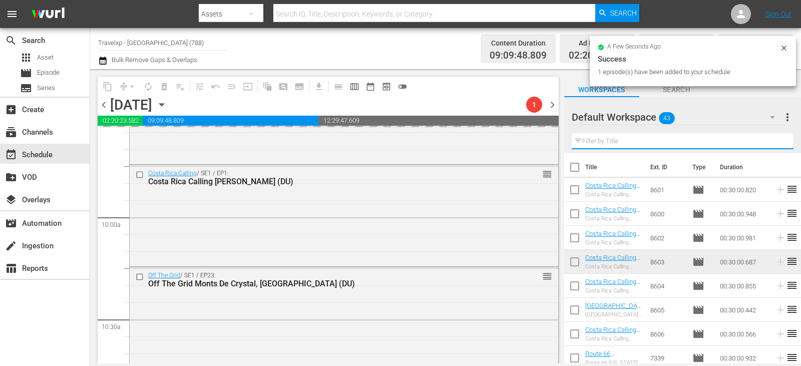
click at [775, 141] on input "text" at bounding box center [683, 141] width 222 height 16
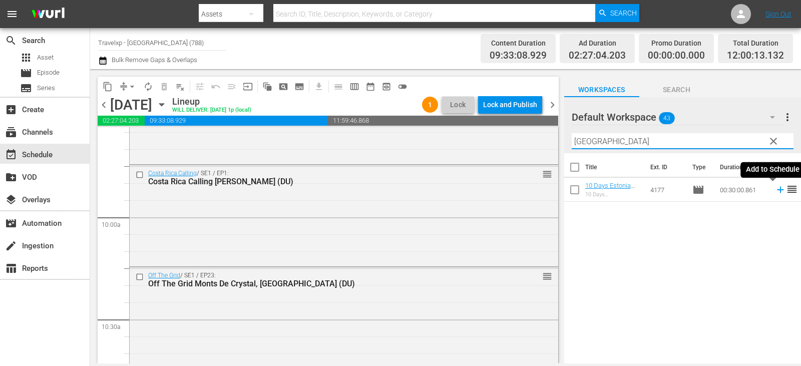
type input "[GEOGRAPHIC_DATA]"
click at [775, 189] on icon at bounding box center [780, 189] width 11 height 11
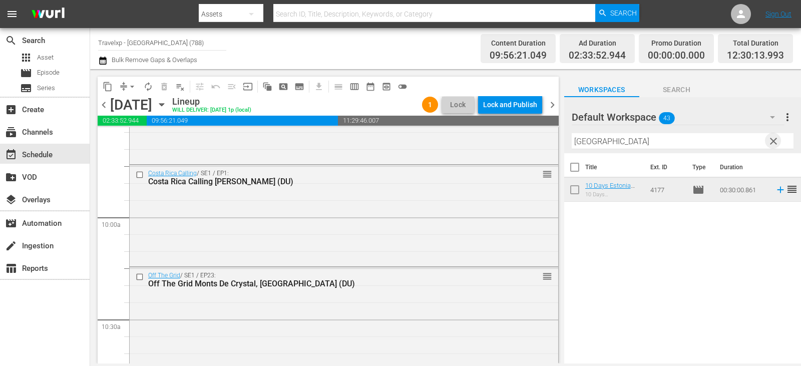
click at [776, 141] on span "clear" at bounding box center [774, 141] width 12 height 12
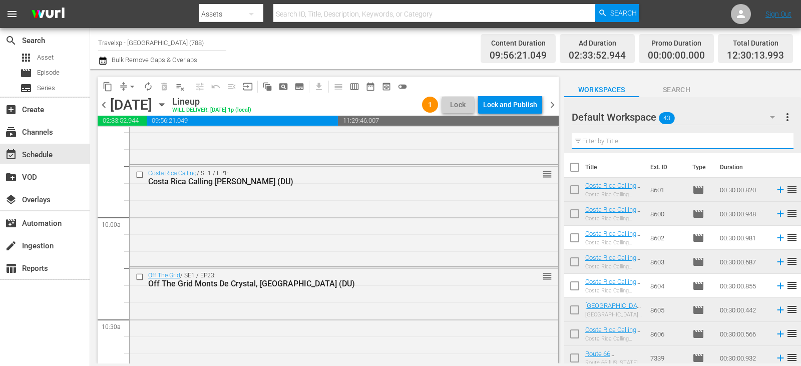
click at [776, 141] on input "text" at bounding box center [683, 141] width 222 height 16
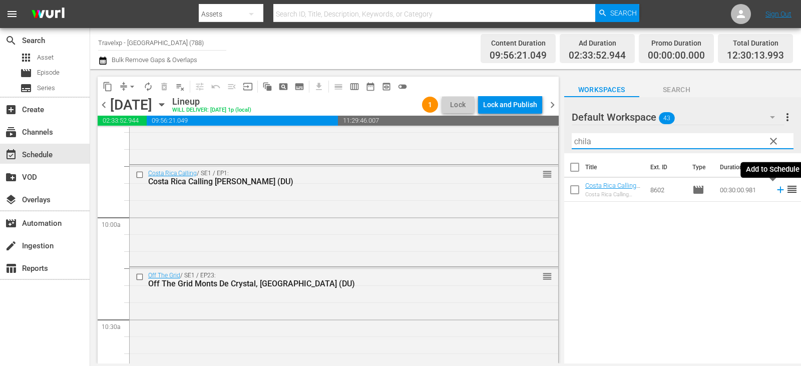
type input "chila"
click at [777, 190] on icon at bounding box center [780, 190] width 7 height 7
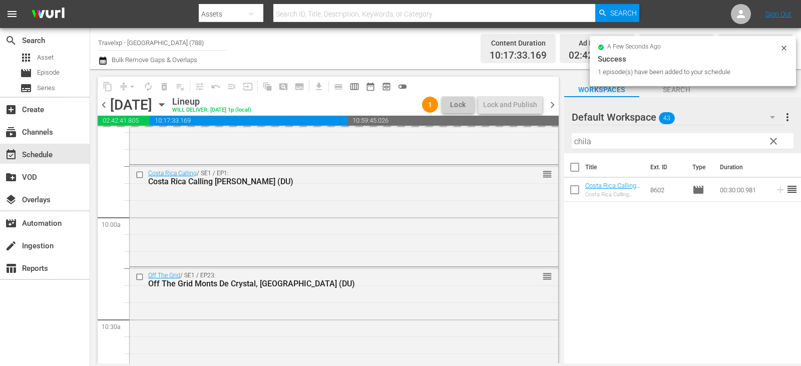
click at [772, 143] on span "clear" at bounding box center [774, 141] width 12 height 12
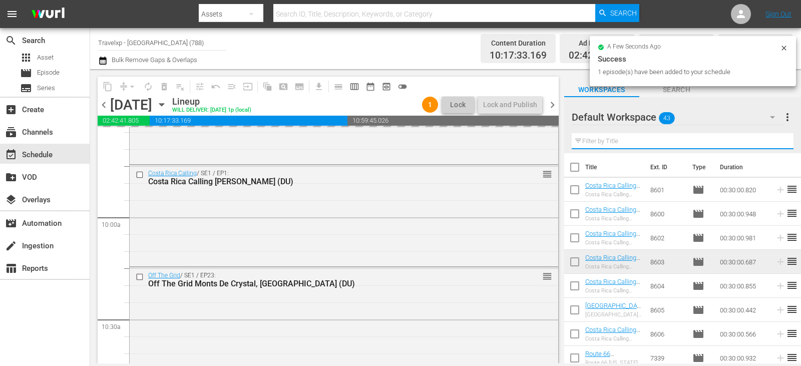
click at [772, 143] on input "text" at bounding box center [683, 141] width 222 height 16
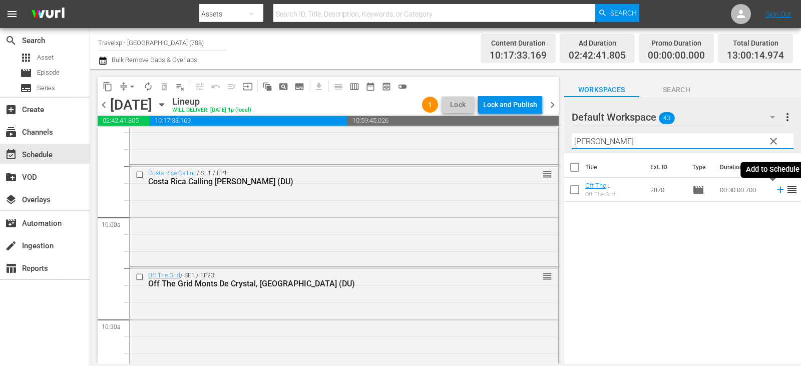
type input "[PERSON_NAME]"
click at [775, 195] on icon at bounding box center [780, 189] width 11 height 11
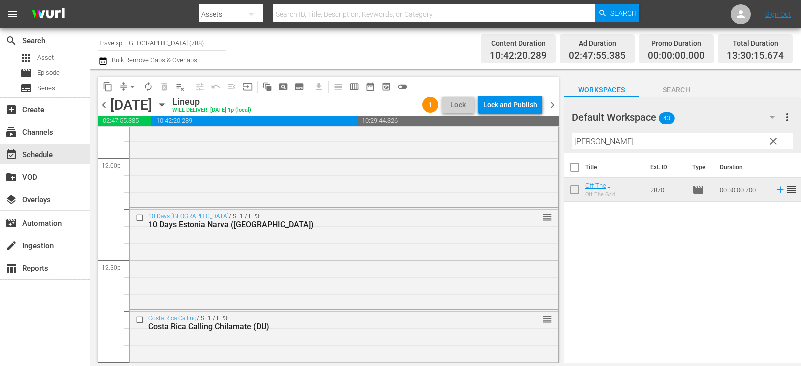
scroll to position [2655, 0]
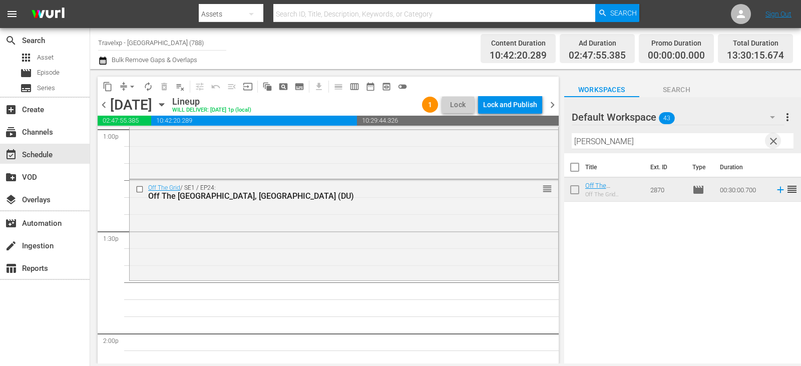
click at [778, 141] on span "clear" at bounding box center [774, 141] width 12 height 12
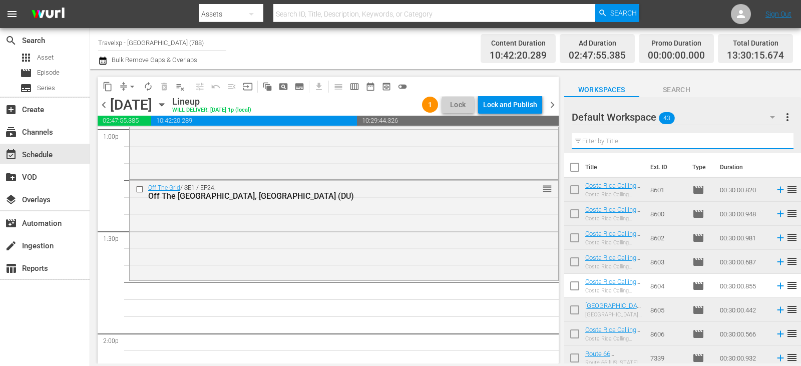
click at [778, 141] on input "text" at bounding box center [683, 141] width 222 height 16
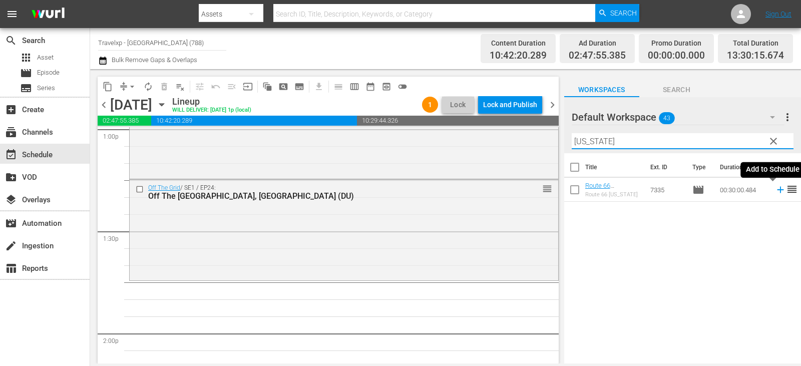
type input "[US_STATE]"
click at [777, 189] on icon at bounding box center [780, 190] width 7 height 7
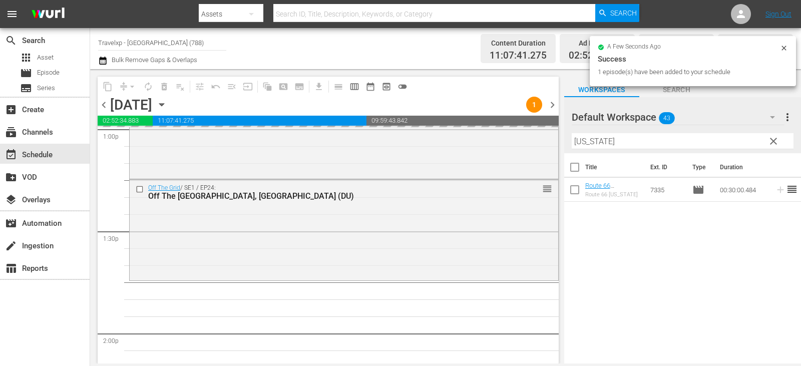
click at [773, 140] on span "clear" at bounding box center [774, 141] width 12 height 12
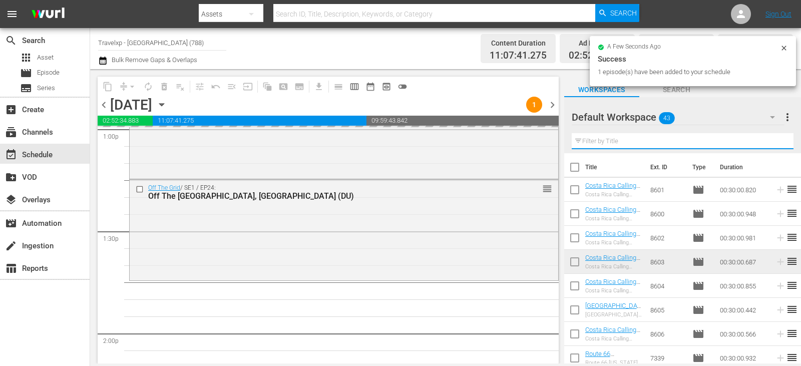
click at [773, 140] on input "text" at bounding box center [683, 141] width 222 height 16
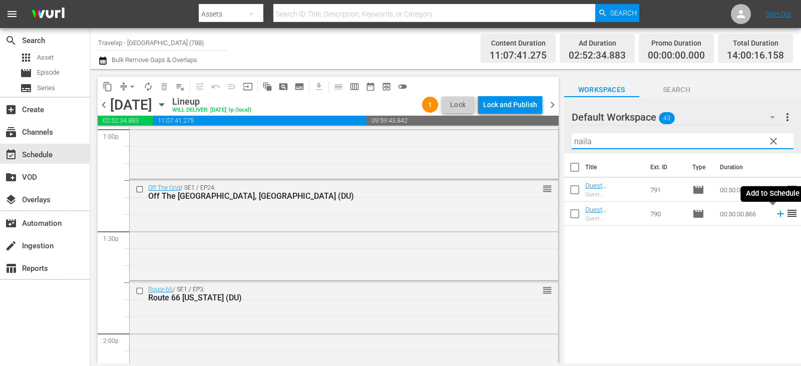
type input "naila"
click at [775, 215] on icon at bounding box center [780, 213] width 11 height 11
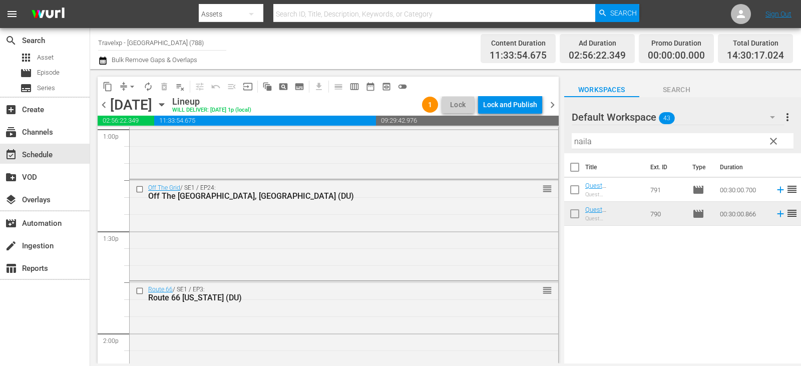
click at [773, 139] on span "clear" at bounding box center [774, 141] width 12 height 12
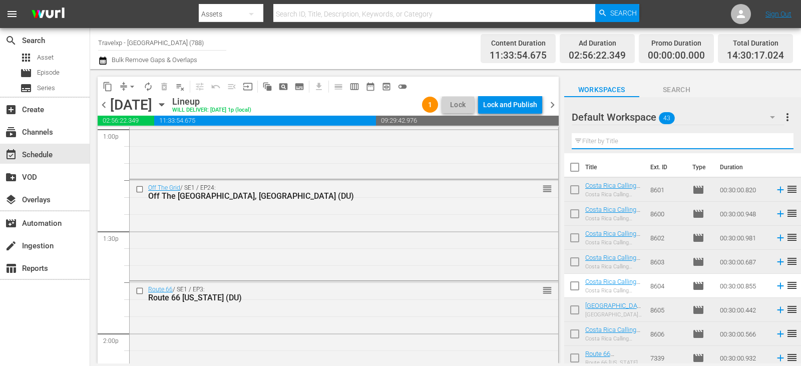
click at [773, 139] on input "text" at bounding box center [683, 141] width 222 height 16
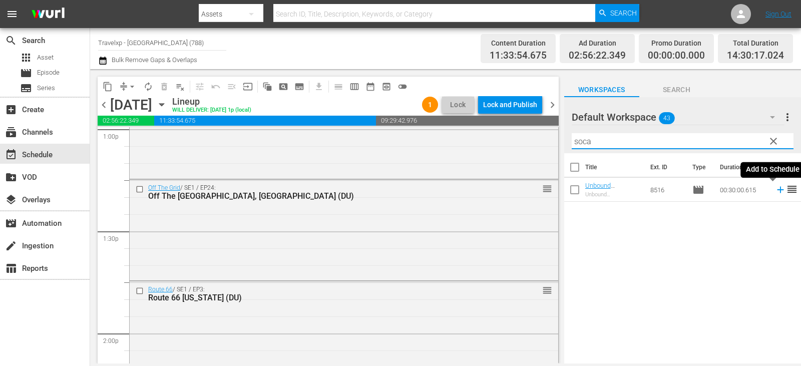
type input "soca"
click at [777, 189] on icon at bounding box center [780, 190] width 7 height 7
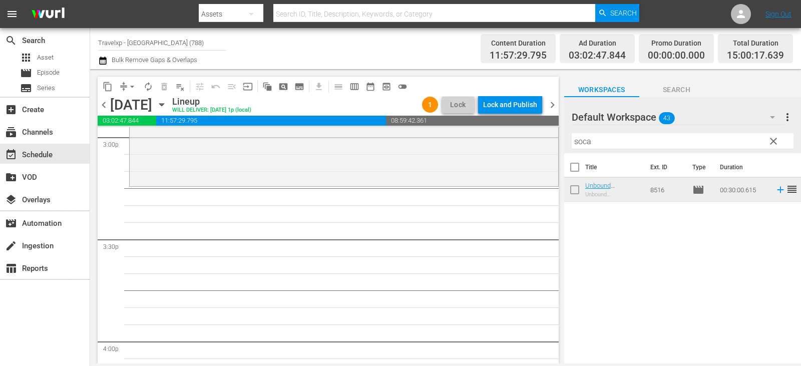
scroll to position [2955, 0]
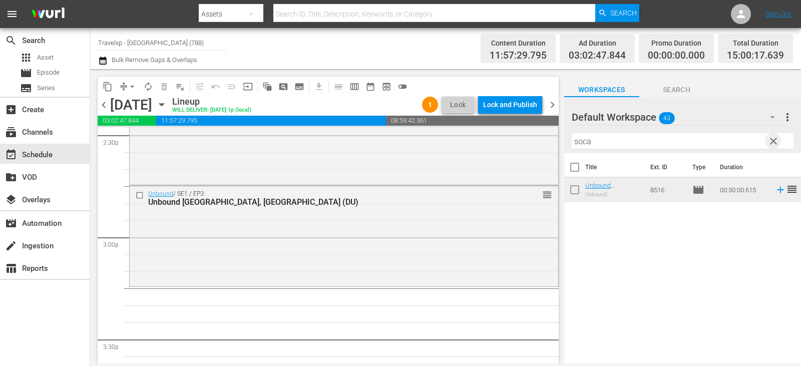
click at [773, 137] on span "clear" at bounding box center [774, 141] width 12 height 12
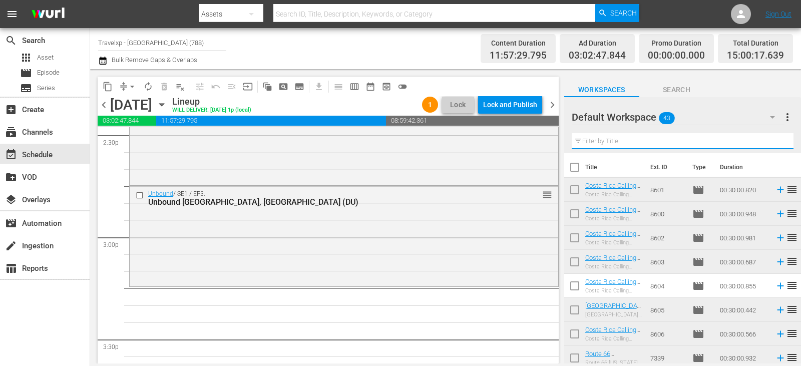
click at [773, 137] on input "text" at bounding box center [683, 141] width 222 height 16
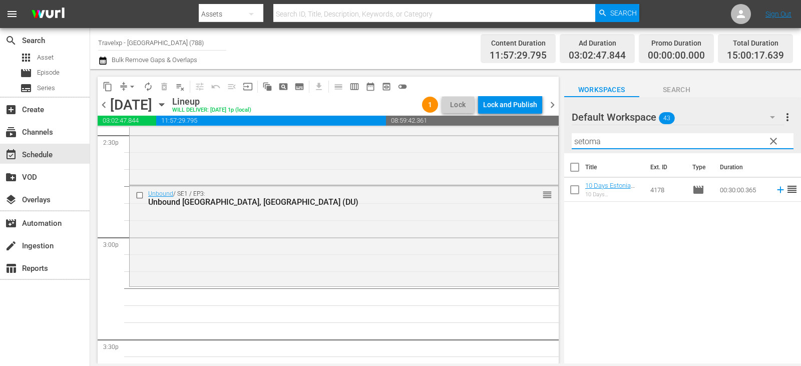
type input "setoma"
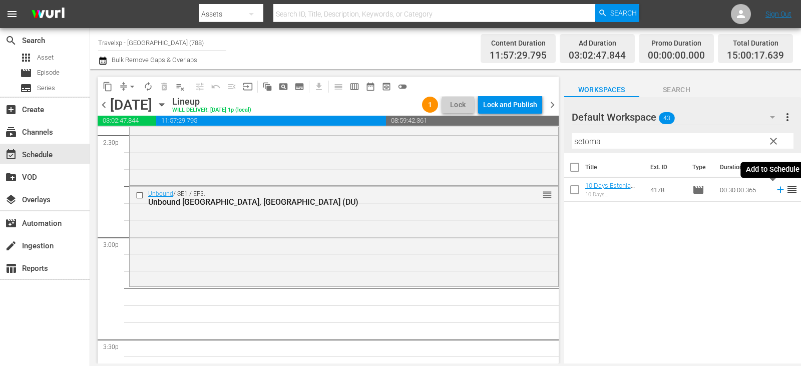
click at [775, 189] on icon at bounding box center [780, 189] width 11 height 11
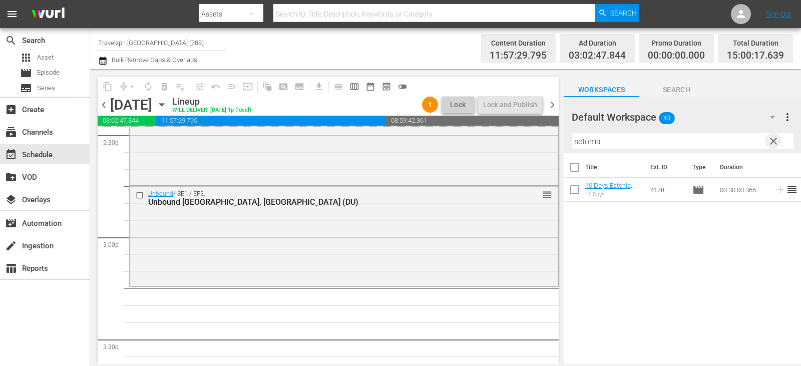
click at [775, 139] on span "clear" at bounding box center [774, 141] width 12 height 12
click at [775, 139] on input "text" at bounding box center [683, 141] width 222 height 16
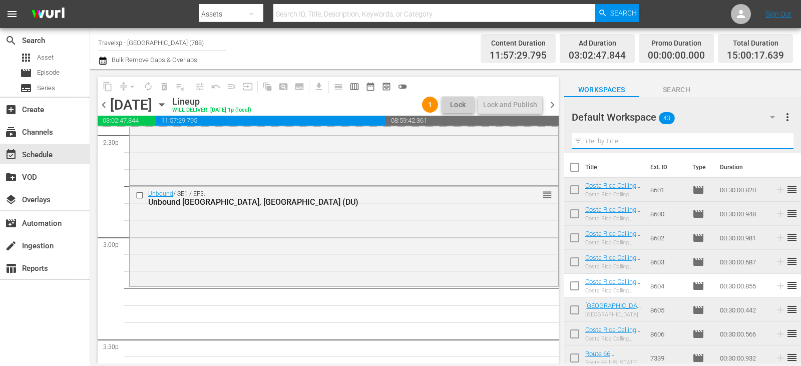
click at [775, 139] on input "text" at bounding box center [683, 141] width 222 height 16
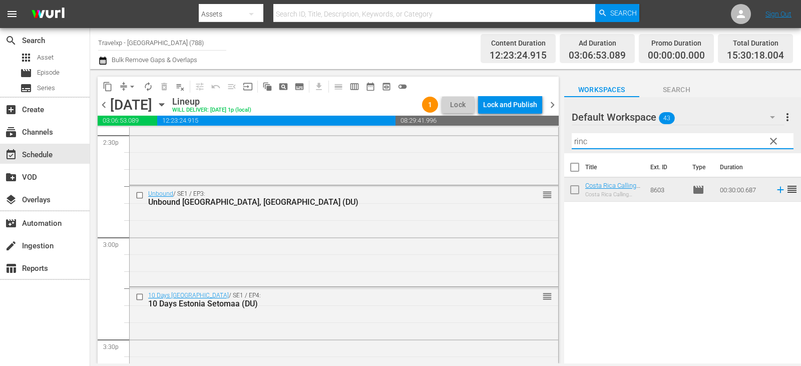
type input "rinc"
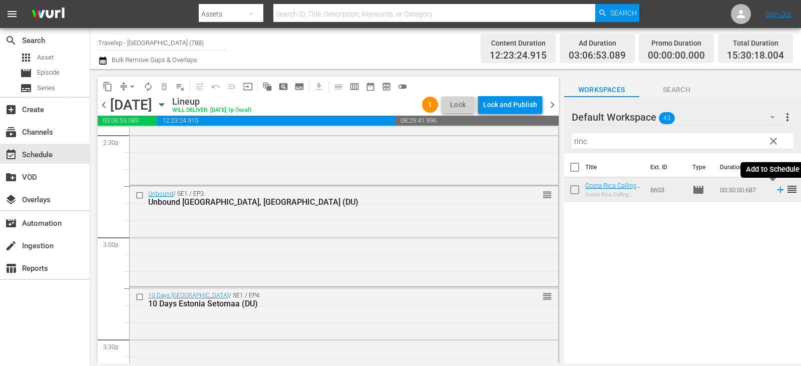
click at [777, 191] on icon at bounding box center [780, 189] width 11 height 11
click at [774, 141] on span "clear" at bounding box center [774, 141] width 12 height 12
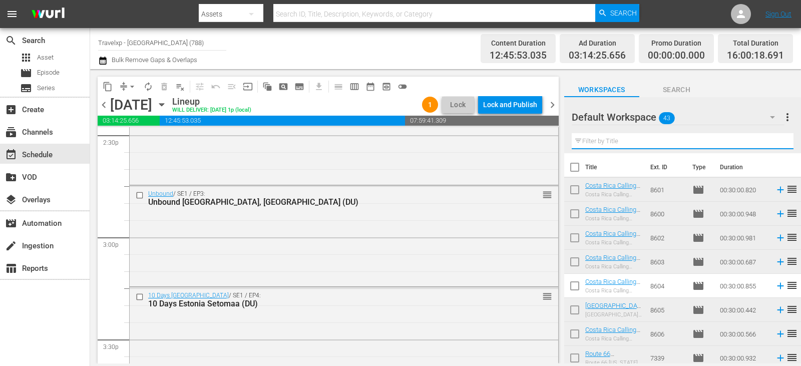
click at [774, 141] on input "text" at bounding box center [683, 141] width 222 height 16
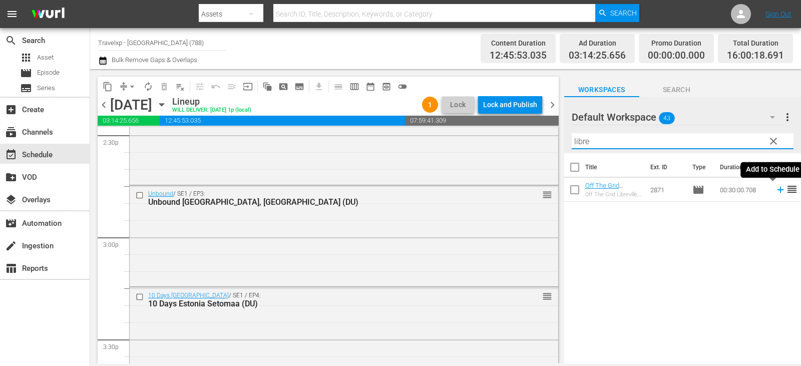
type input "libre"
click at [775, 191] on icon at bounding box center [780, 189] width 11 height 11
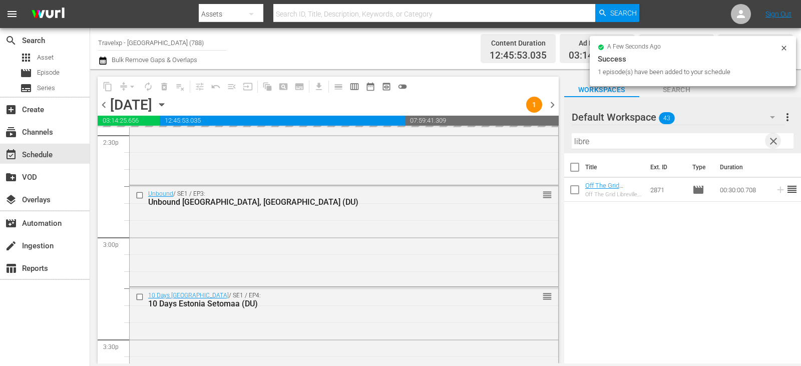
click at [773, 142] on span "clear" at bounding box center [774, 141] width 12 height 12
click at [773, 142] on input "text" at bounding box center [683, 141] width 222 height 16
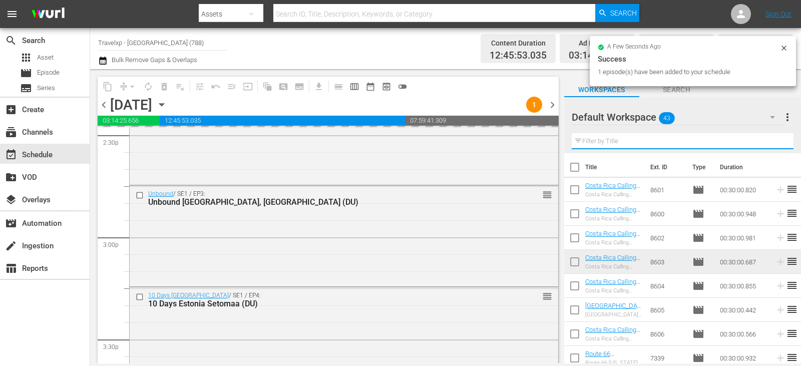
click at [773, 142] on input "text" at bounding box center [683, 141] width 222 height 16
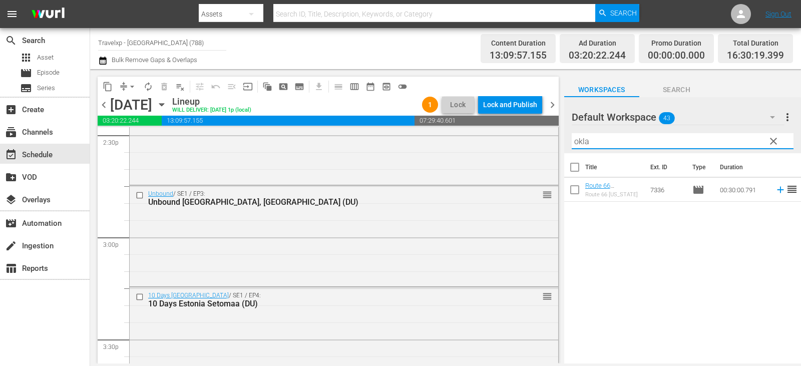
type input "okla"
click at [775, 189] on icon at bounding box center [780, 189] width 11 height 11
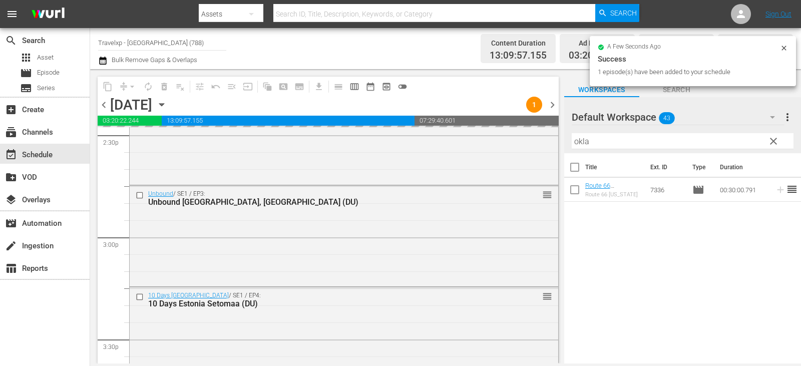
click at [774, 140] on span "clear" at bounding box center [774, 141] width 12 height 12
click at [774, 140] on input "okla" at bounding box center [683, 141] width 222 height 16
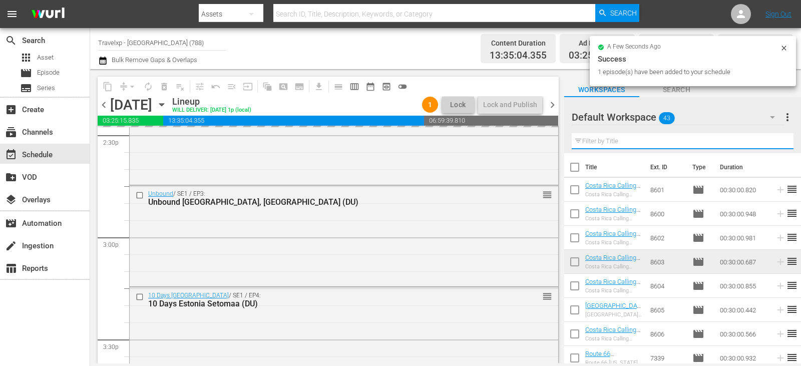
click at [774, 140] on input "text" at bounding box center [683, 141] width 222 height 16
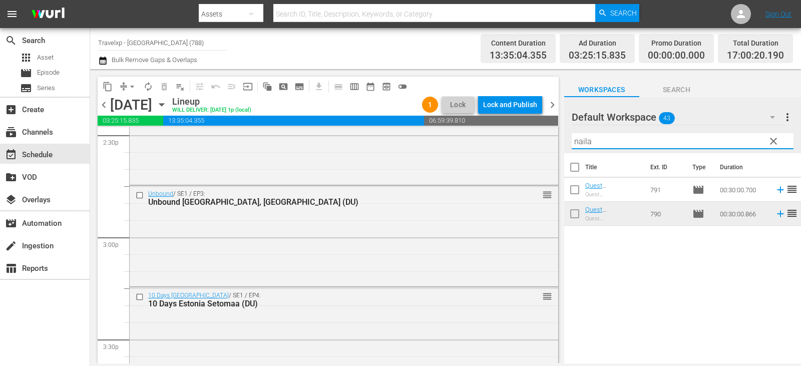
type input "naila"
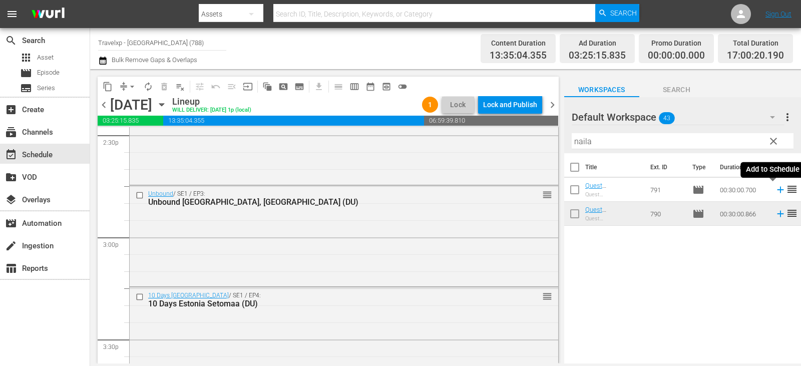
click at [775, 191] on icon at bounding box center [780, 189] width 11 height 11
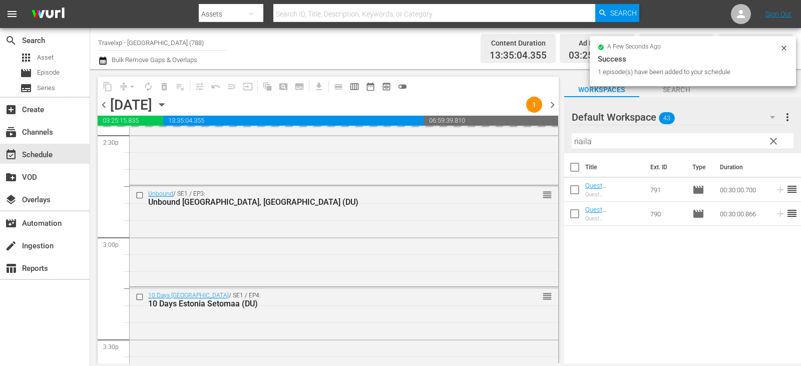
click at [775, 139] on span "clear" at bounding box center [774, 141] width 12 height 12
click at [775, 139] on input "naila" at bounding box center [683, 141] width 222 height 16
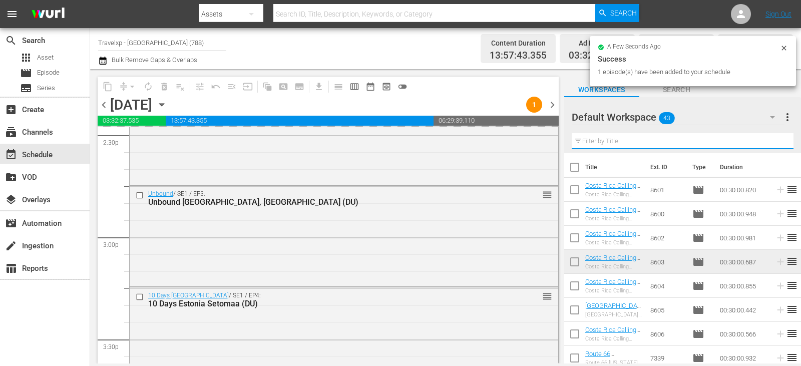
click at [775, 139] on input "text" at bounding box center [683, 141] width 222 height 16
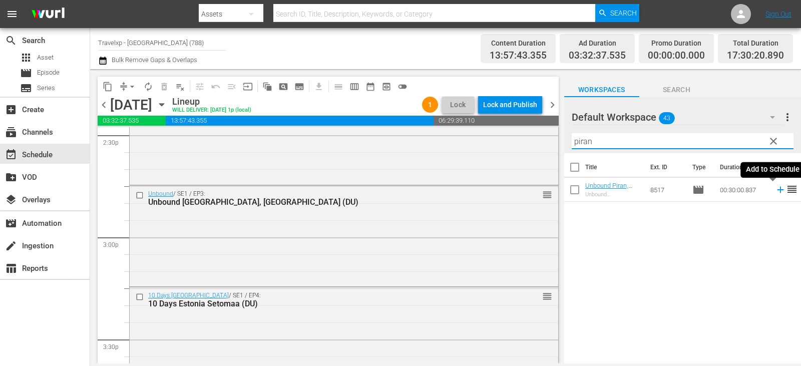
type input "piran"
click at [775, 193] on icon at bounding box center [780, 189] width 11 height 11
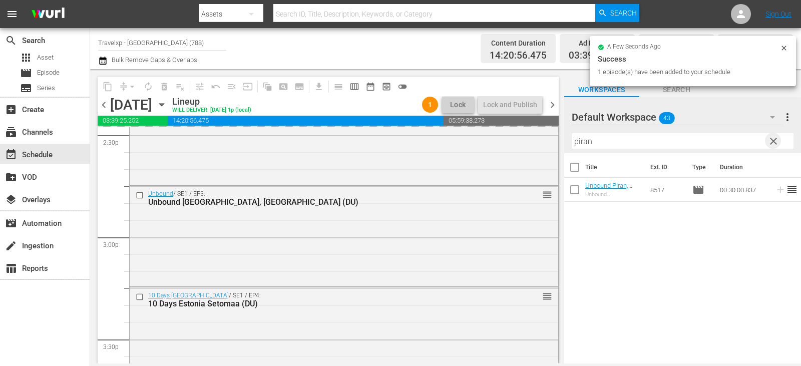
click at [773, 140] on span "clear" at bounding box center [774, 141] width 12 height 12
click at [773, 140] on input "text" at bounding box center [683, 141] width 222 height 16
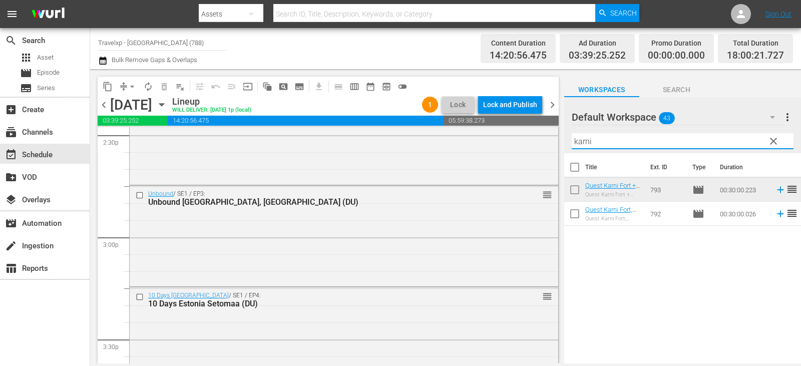
type input "karni"
click at [777, 216] on icon at bounding box center [780, 214] width 7 height 7
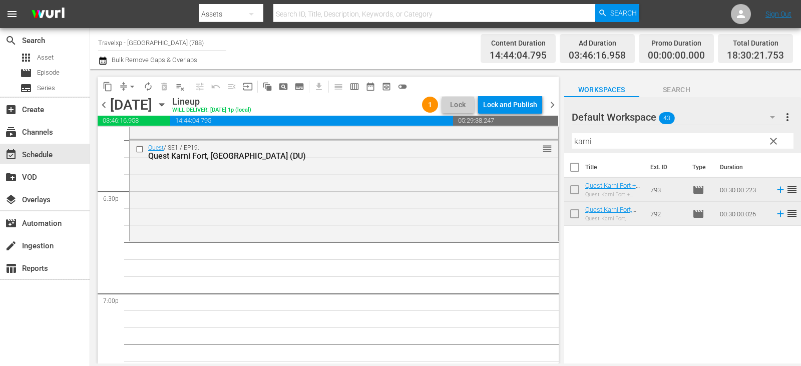
scroll to position [3657, 0]
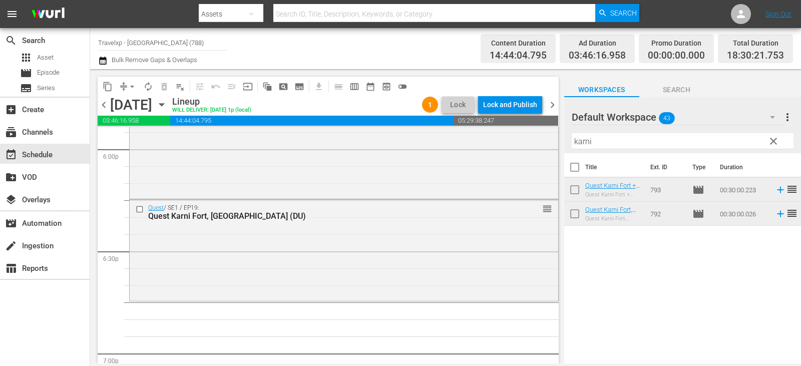
click at [775, 141] on span "clear" at bounding box center [774, 141] width 12 height 12
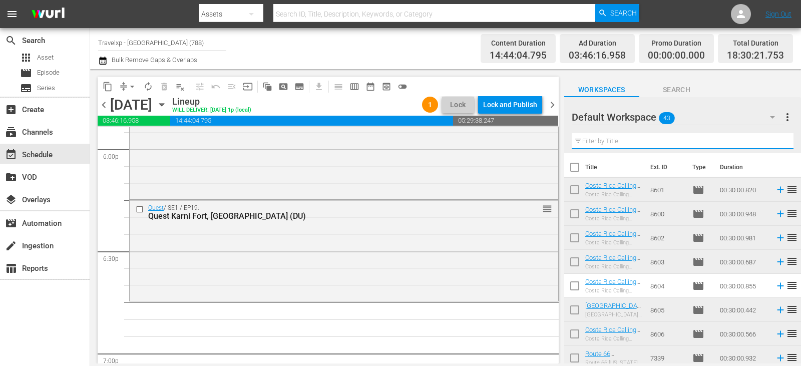
click at [775, 141] on input "text" at bounding box center [683, 141] width 222 height 16
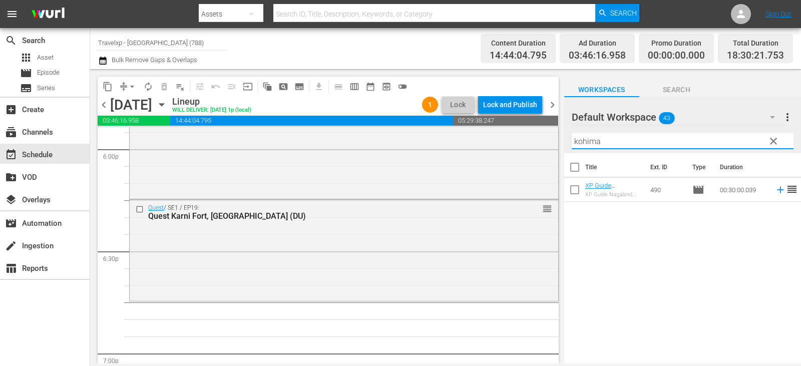
type input "kohima"
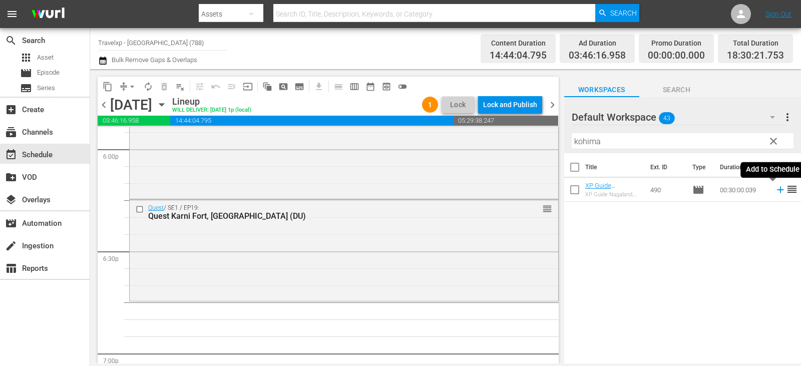
click at [777, 190] on icon at bounding box center [780, 190] width 7 height 7
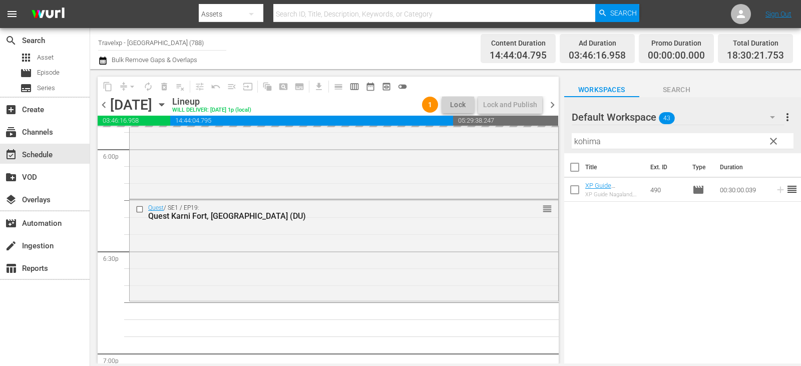
click at [777, 143] on span "clear" at bounding box center [774, 141] width 12 height 12
click at [777, 143] on input "kohima" at bounding box center [683, 141] width 222 height 16
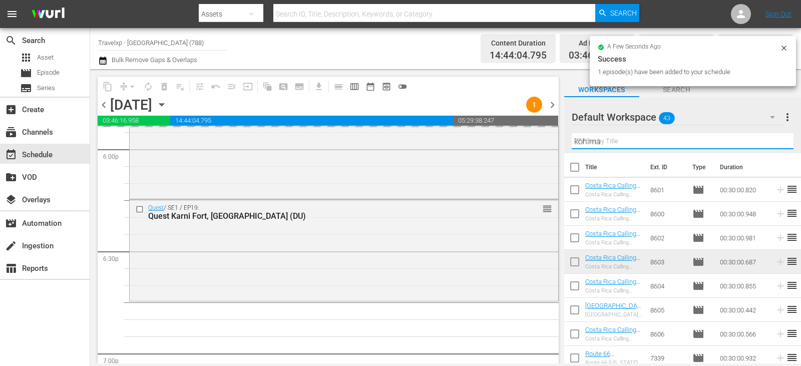
click at [777, 143] on input "kohima" at bounding box center [683, 141] width 222 height 16
click at [777, 143] on input "text" at bounding box center [683, 141] width 222 height 16
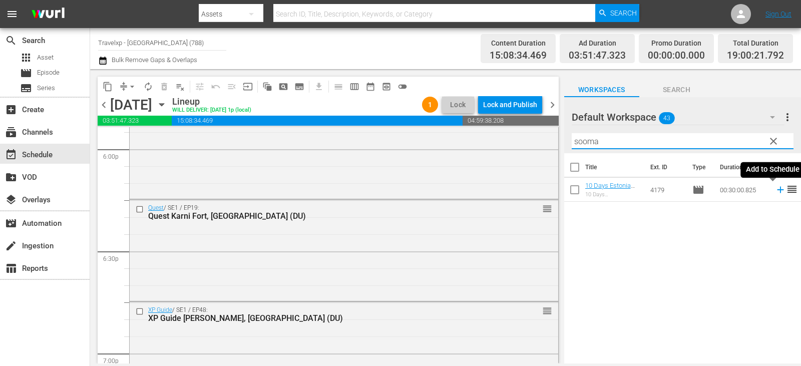
type input "sooma"
click at [777, 192] on icon at bounding box center [780, 190] width 7 height 7
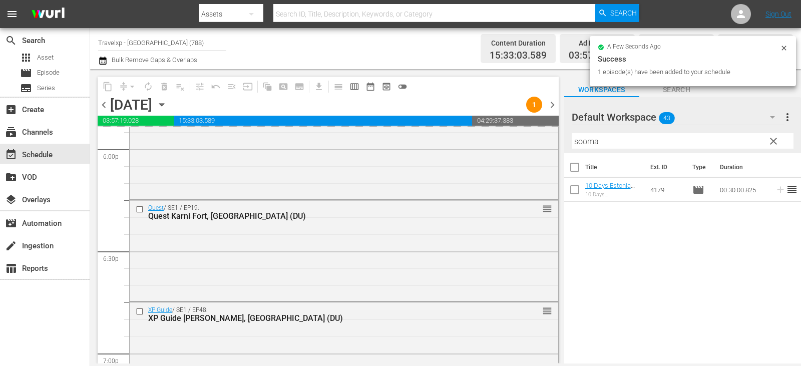
click at [771, 141] on span "clear" at bounding box center [774, 141] width 12 height 12
click at [771, 141] on input "sooma" at bounding box center [683, 141] width 222 height 16
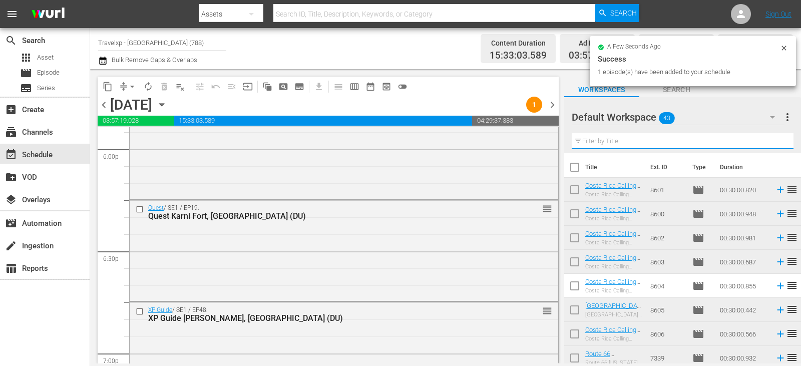
click at [771, 141] on input "text" at bounding box center [683, 141] width 222 height 16
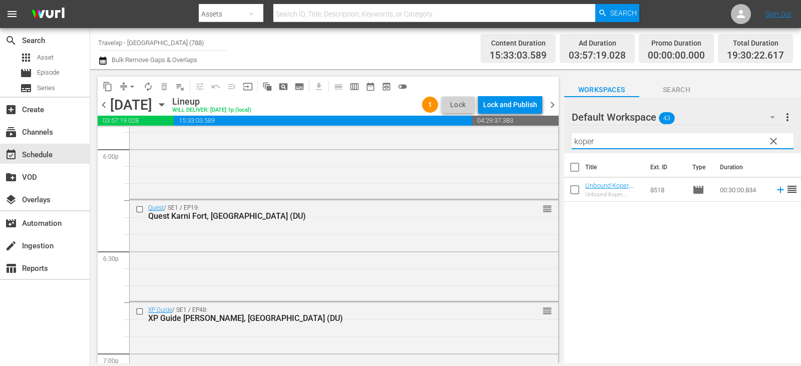
type input "koper"
click at [775, 194] on icon at bounding box center [780, 189] width 11 height 11
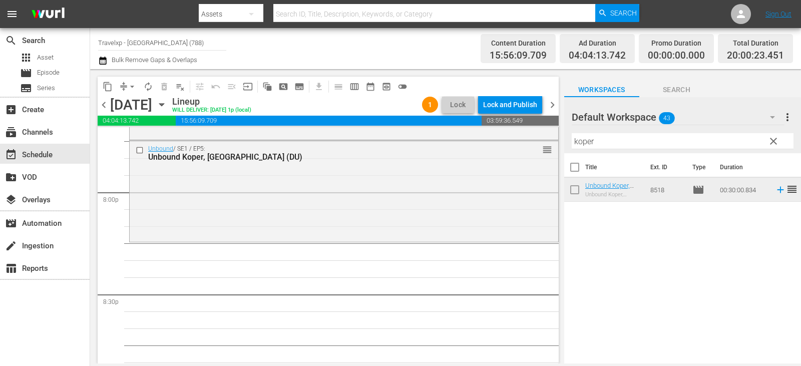
scroll to position [4007, 0]
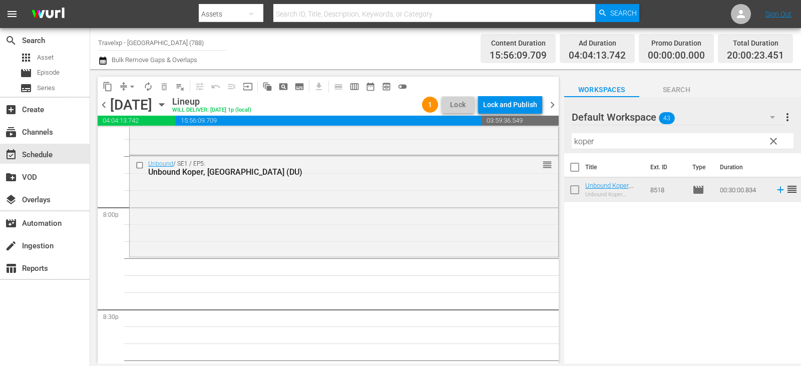
click at [776, 143] on span "clear" at bounding box center [774, 141] width 12 height 12
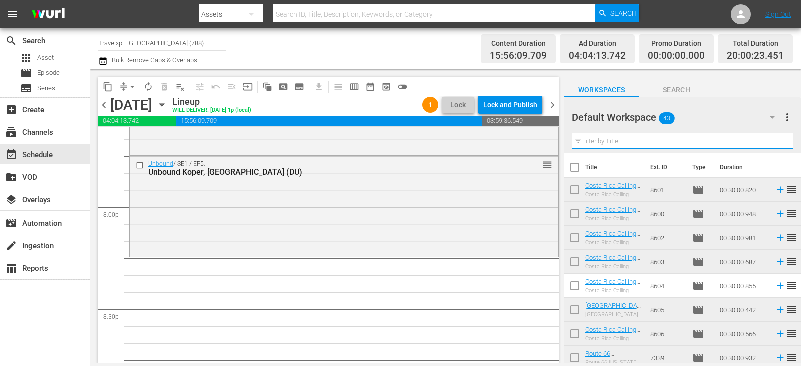
click at [776, 143] on input "text" at bounding box center [683, 141] width 222 height 16
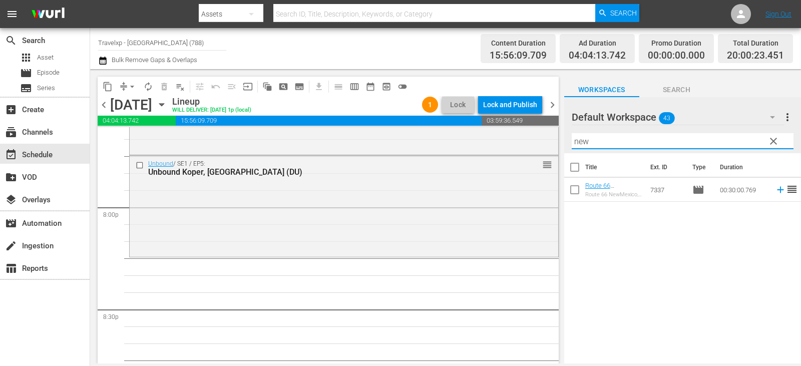
type input "new"
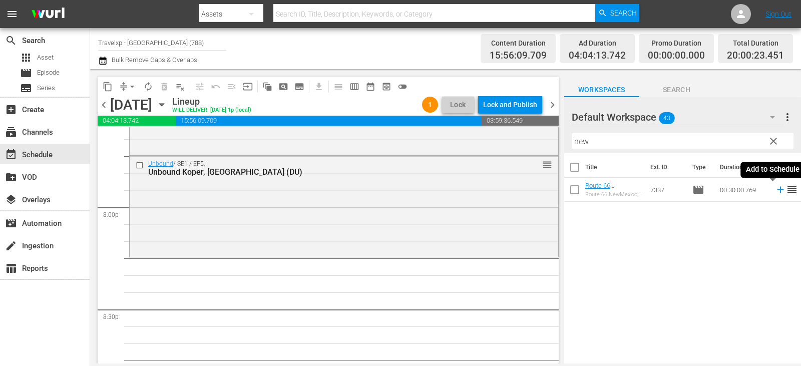
click at [775, 192] on icon at bounding box center [780, 189] width 11 height 11
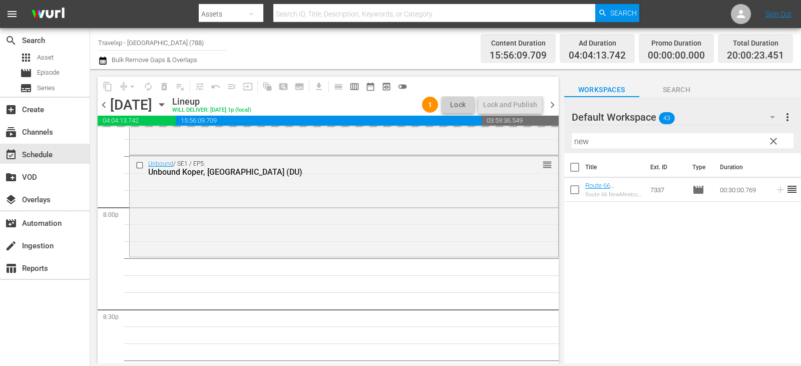
click at [773, 143] on span "clear" at bounding box center [774, 141] width 12 height 12
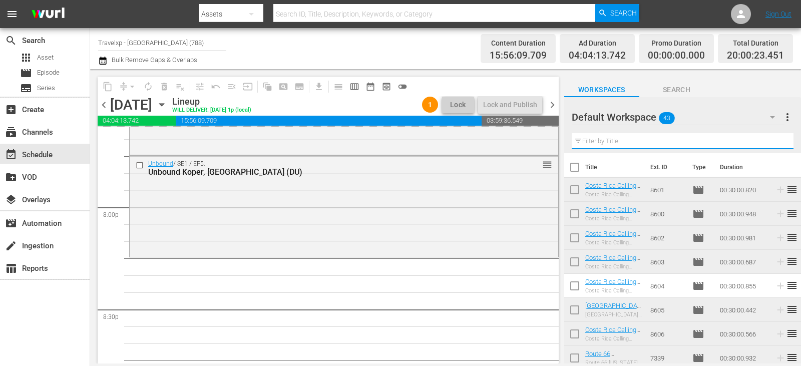
click at [773, 143] on input "text" at bounding box center [683, 141] width 222 height 16
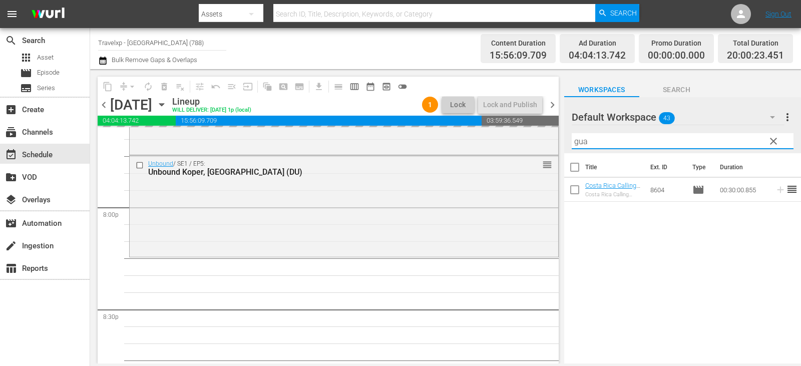
type input "gua"
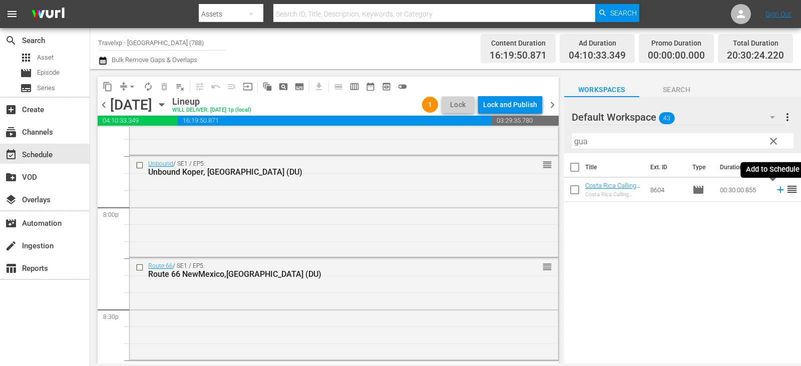
click at [775, 189] on icon at bounding box center [780, 189] width 11 height 11
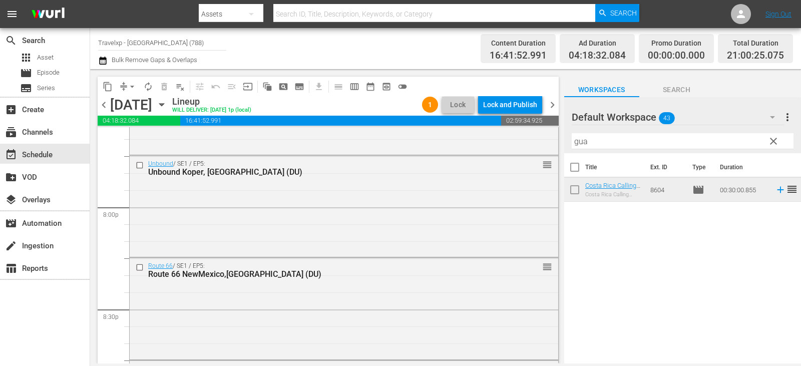
click at [764, 140] on input "gua" at bounding box center [683, 141] width 222 height 16
click at [770, 142] on span "clear" at bounding box center [774, 141] width 12 height 12
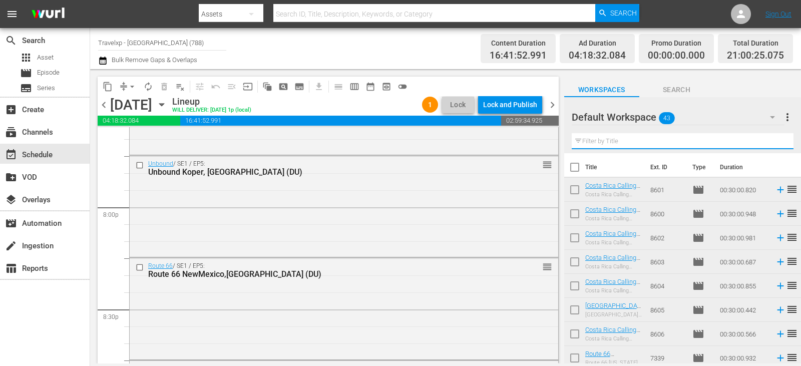
click at [770, 142] on input "text" at bounding box center [683, 141] width 222 height 16
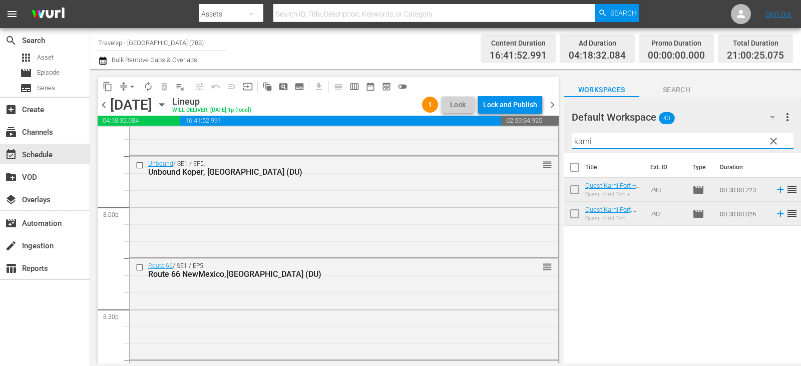
type input "karni"
click at [775, 215] on icon at bounding box center [780, 213] width 11 height 11
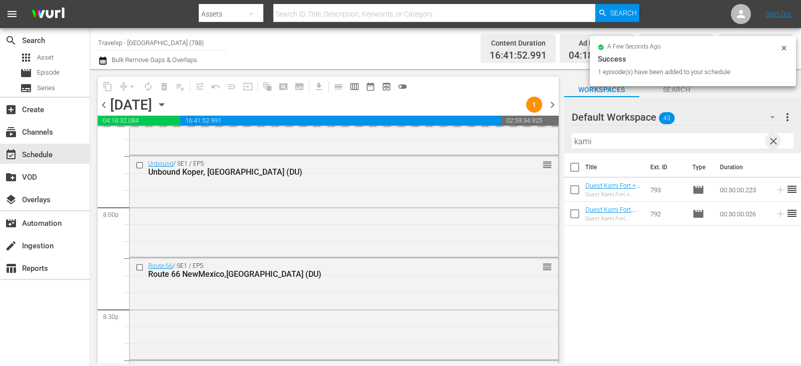
click at [775, 144] on span "clear" at bounding box center [774, 141] width 12 height 12
click at [775, 144] on input "text" at bounding box center [683, 141] width 222 height 16
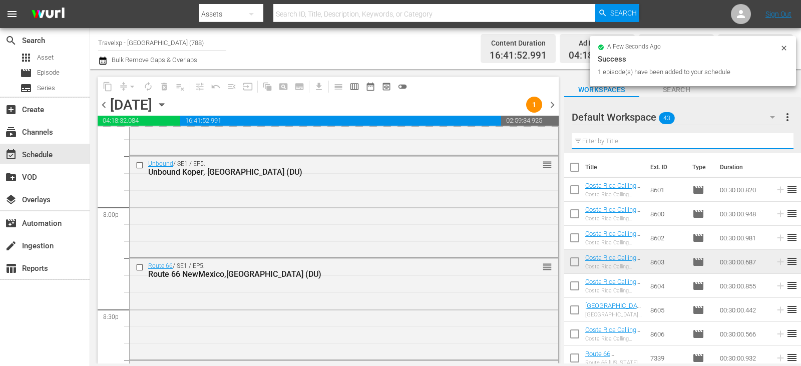
click at [775, 144] on input "text" at bounding box center [683, 141] width 222 height 16
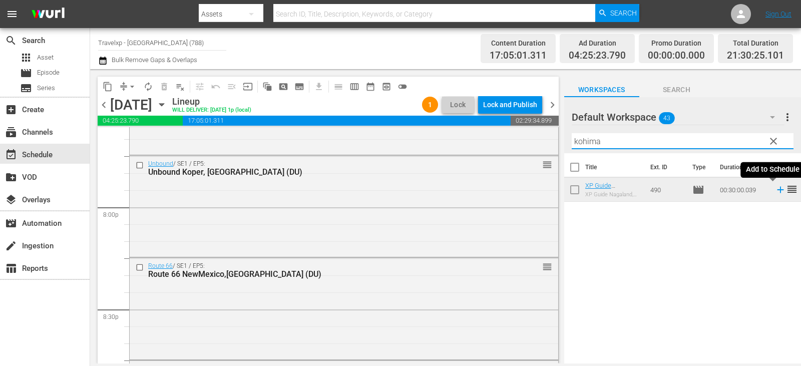
type input "kohima"
click at [777, 190] on icon at bounding box center [780, 190] width 7 height 7
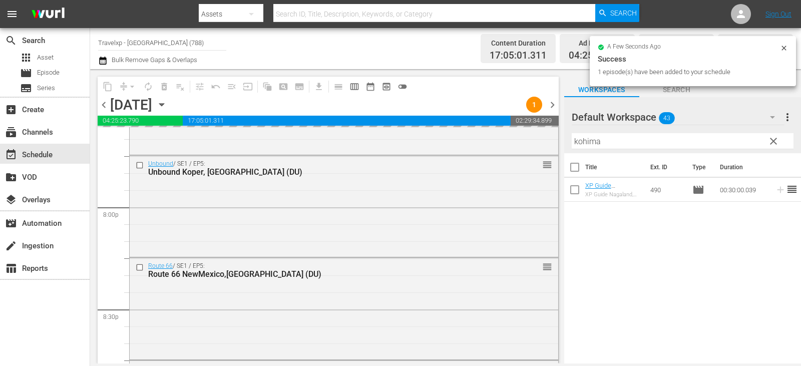
click at [778, 143] on span "clear" at bounding box center [774, 141] width 12 height 12
click at [778, 143] on input "kohima" at bounding box center [683, 141] width 222 height 16
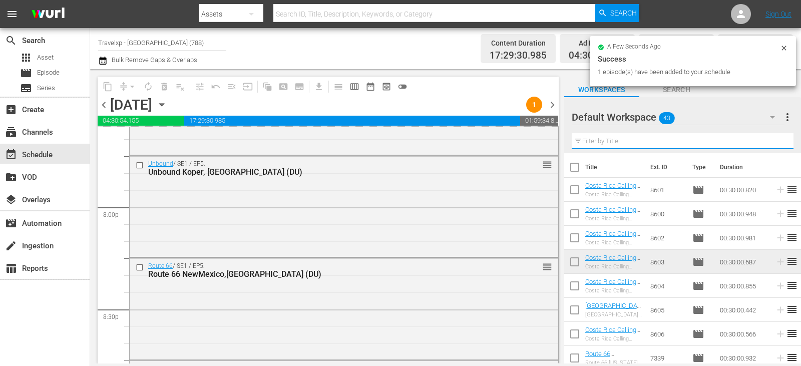
click at [778, 143] on input "text" at bounding box center [683, 141] width 222 height 16
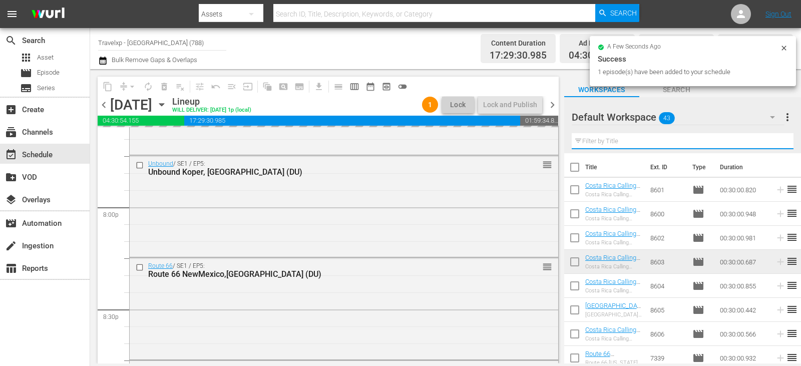
click at [778, 143] on input "text" at bounding box center [683, 141] width 222 height 16
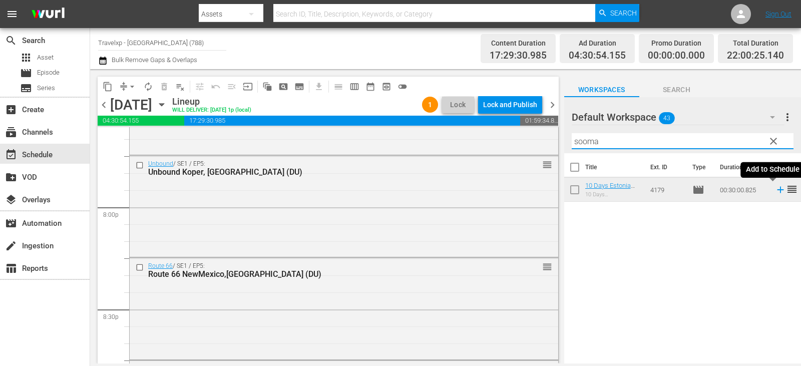
type input "sooma"
click at [776, 191] on icon at bounding box center [780, 189] width 11 height 11
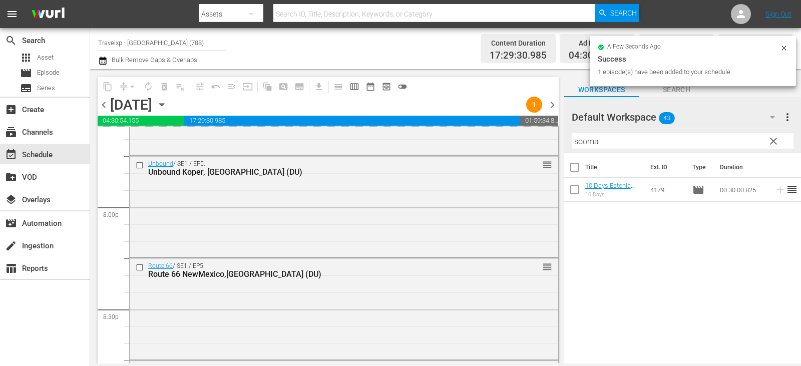
click at [774, 139] on span "clear" at bounding box center [774, 141] width 12 height 12
click at [774, 139] on input "sooma" at bounding box center [683, 141] width 222 height 16
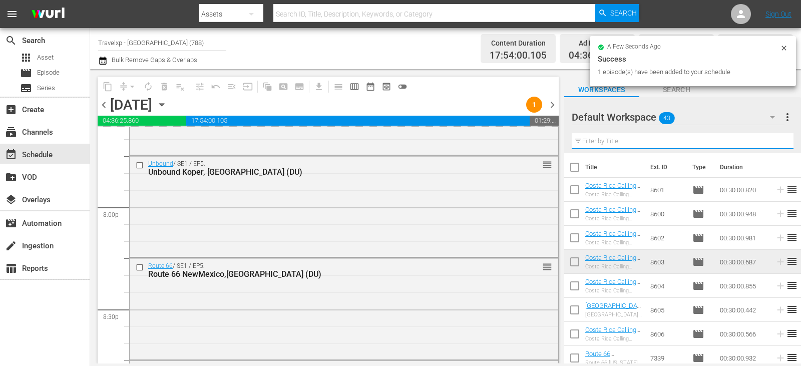
click at [774, 139] on input "text" at bounding box center [683, 141] width 222 height 16
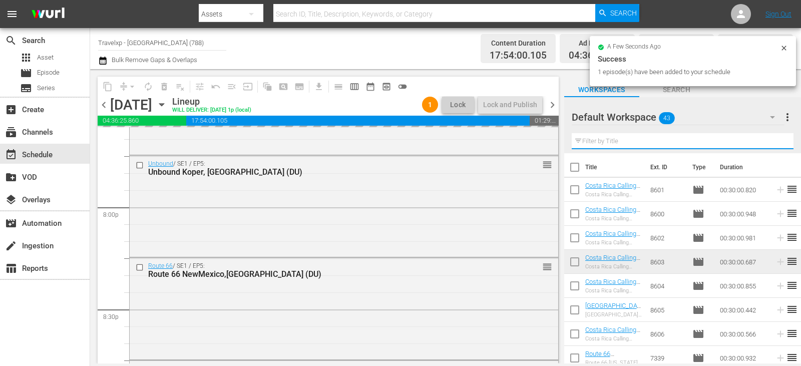
click at [774, 139] on input "text" at bounding box center [683, 141] width 222 height 16
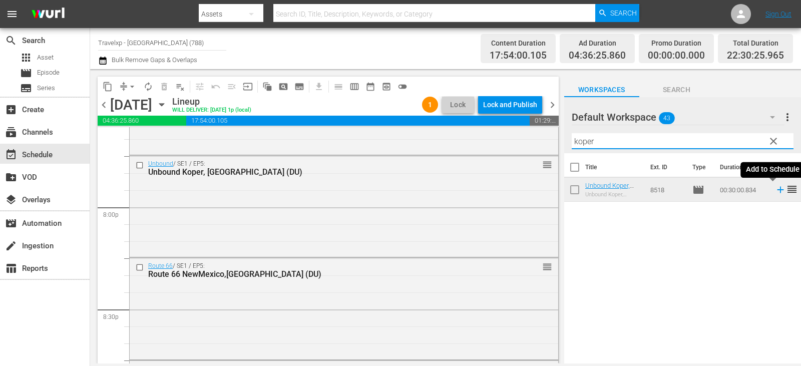
type input "koper"
click at [775, 191] on icon at bounding box center [780, 189] width 11 height 11
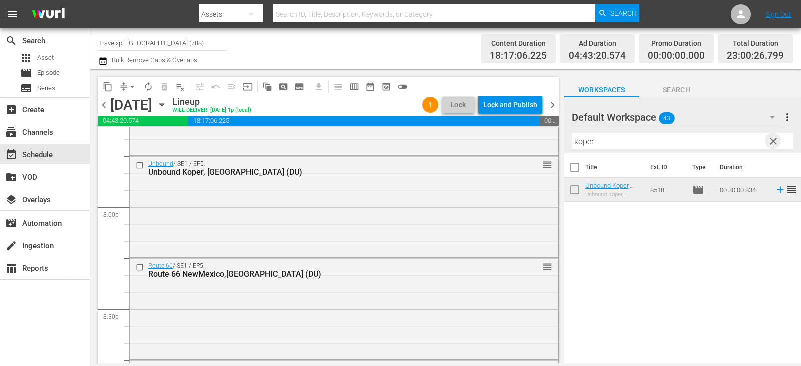
click at [774, 139] on span "clear" at bounding box center [774, 141] width 12 height 12
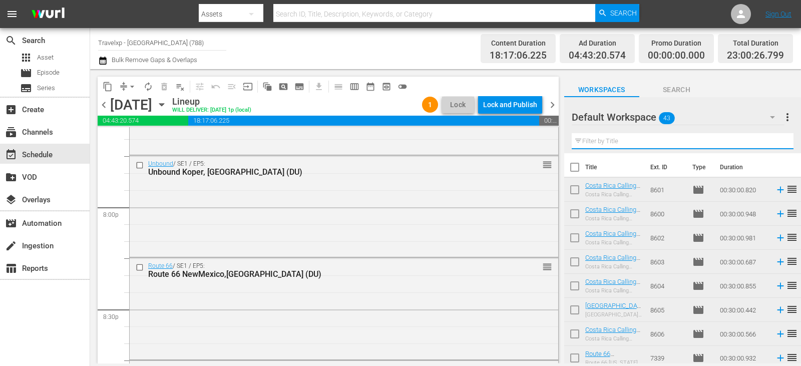
click at [774, 139] on input "text" at bounding box center [683, 141] width 222 height 16
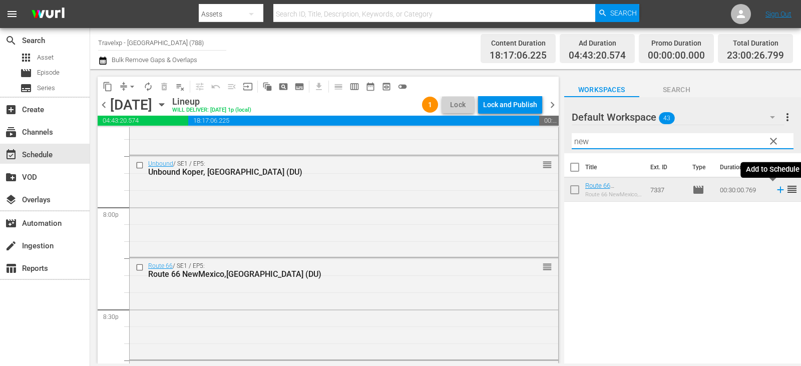
type input "new"
click at [777, 189] on icon at bounding box center [780, 190] width 7 height 7
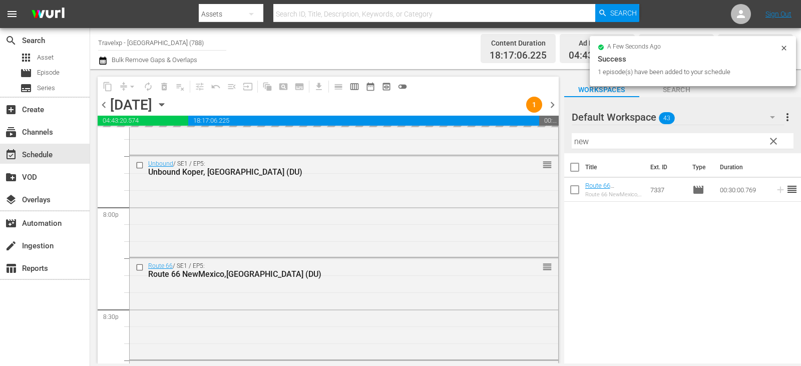
click at [772, 141] on span "clear" at bounding box center [774, 141] width 12 height 12
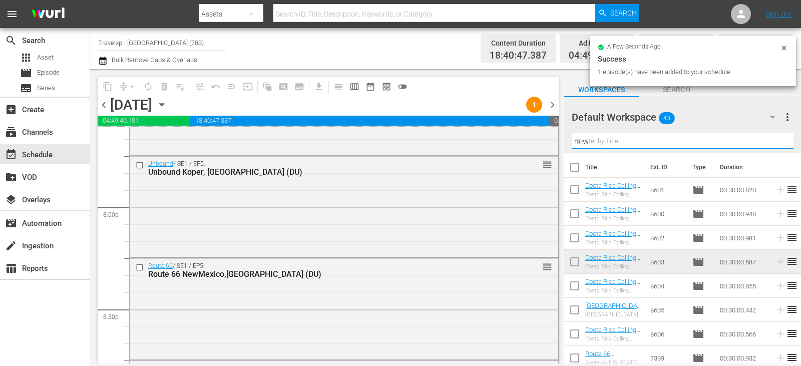
click at [772, 141] on input "new" at bounding box center [683, 141] width 222 height 16
click at [772, 141] on input "text" at bounding box center [683, 141] width 222 height 16
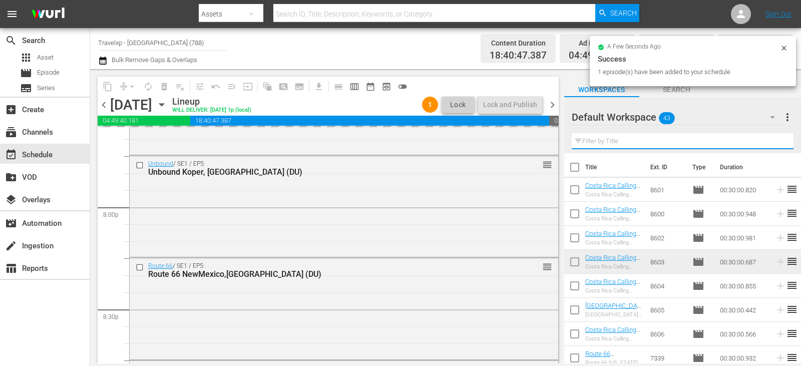
click at [772, 141] on input "text" at bounding box center [683, 141] width 222 height 16
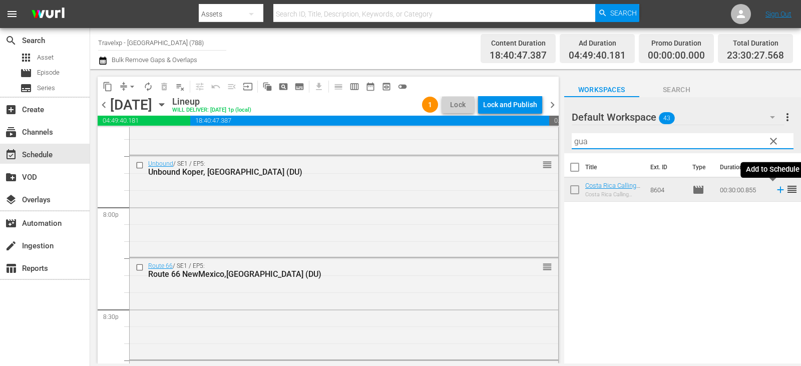
type input "gua"
click at [778, 193] on icon at bounding box center [780, 189] width 11 height 11
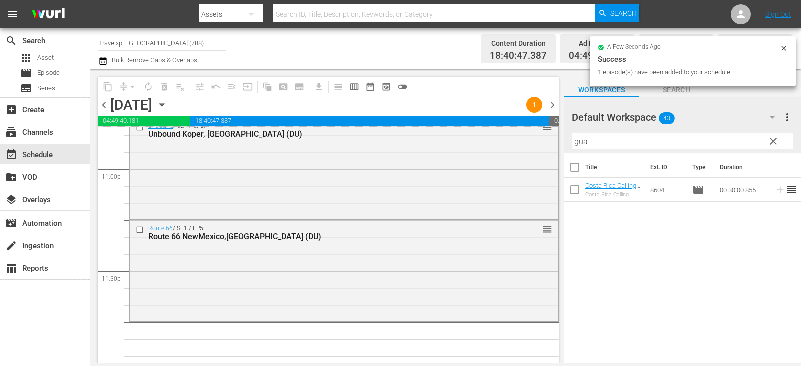
scroll to position [4668, 0]
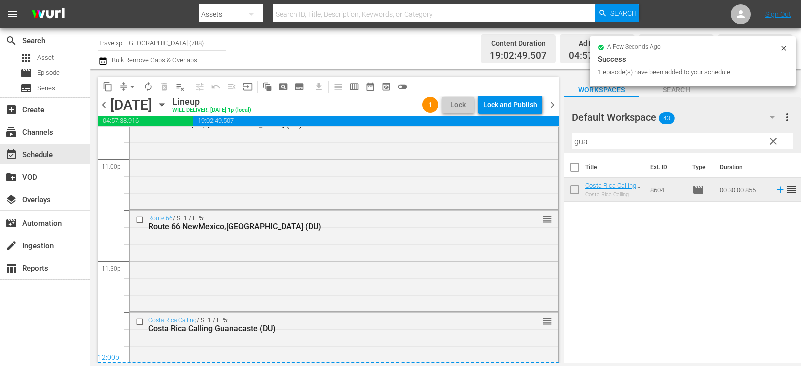
click at [527, 112] on div "Lock and Publish" at bounding box center [510, 105] width 54 height 18
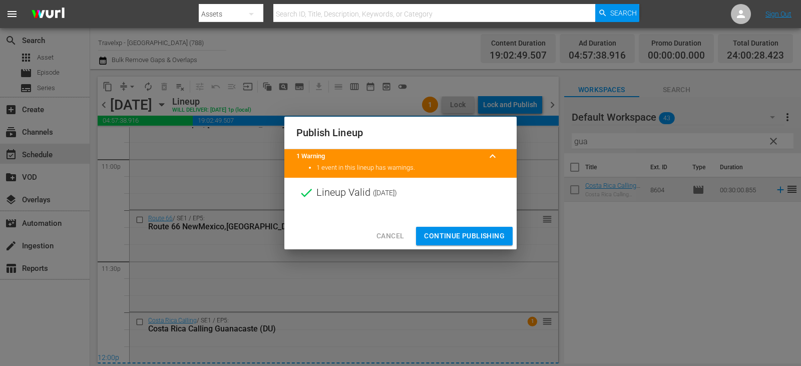
click at [463, 234] on span "Continue Publishing" at bounding box center [464, 236] width 81 height 13
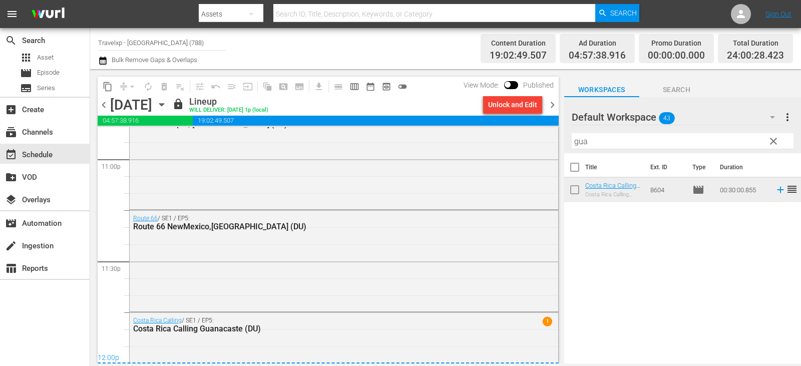
click at [555, 106] on span "chevron_right" at bounding box center [552, 105] width 13 height 13
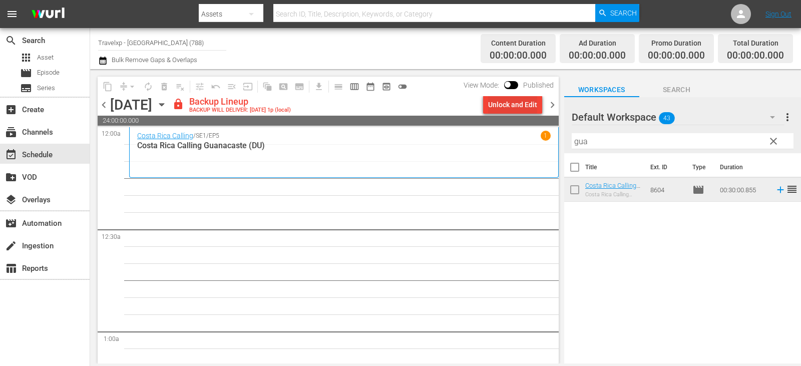
click at [507, 111] on div "Unlock and Edit" at bounding box center [512, 105] width 49 height 18
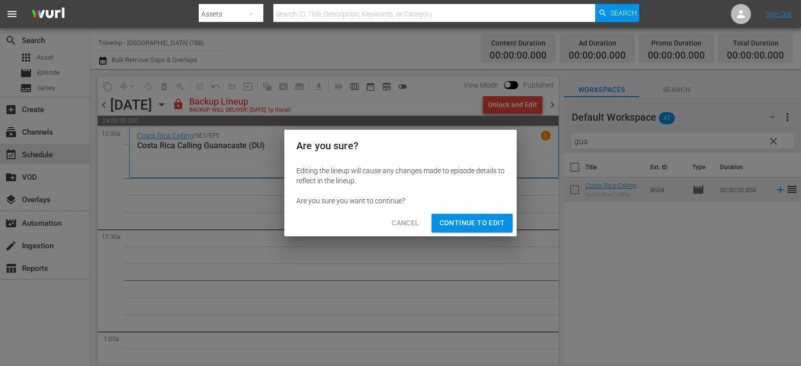
click at [480, 228] on span "Continue to Edit" at bounding box center [472, 223] width 65 height 13
